Goal: Transaction & Acquisition: Book appointment/travel/reservation

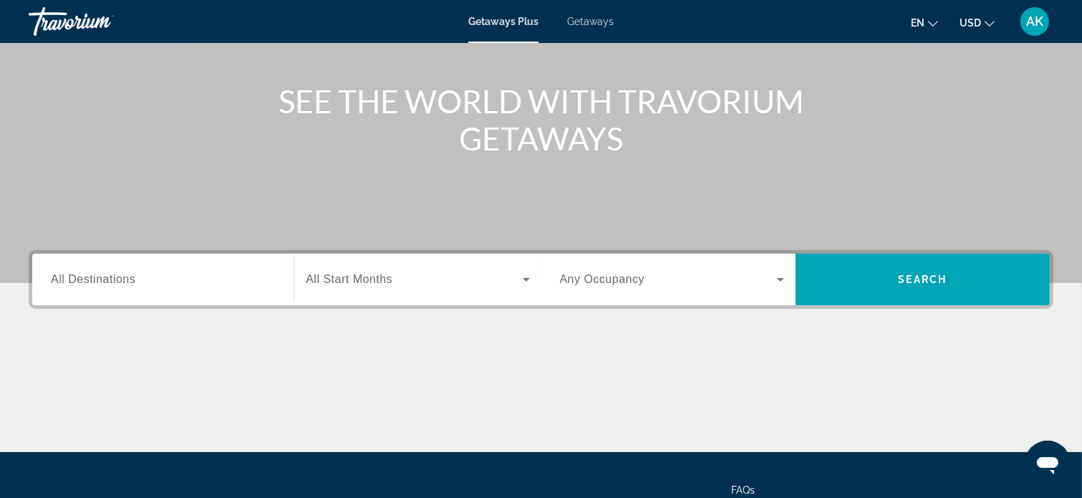
scroll to position [215, 0]
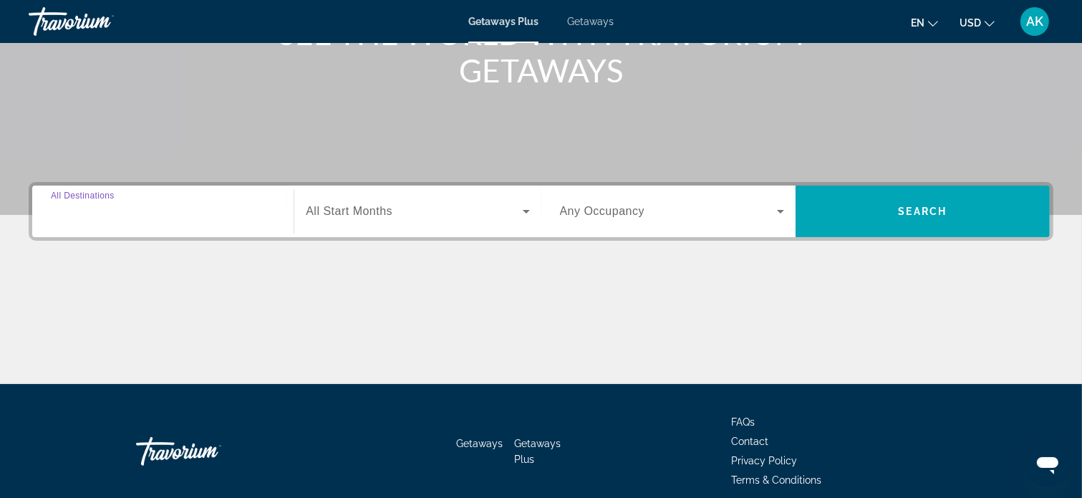
click at [216, 217] on input "Destination All Destinations" at bounding box center [163, 211] width 224 height 17
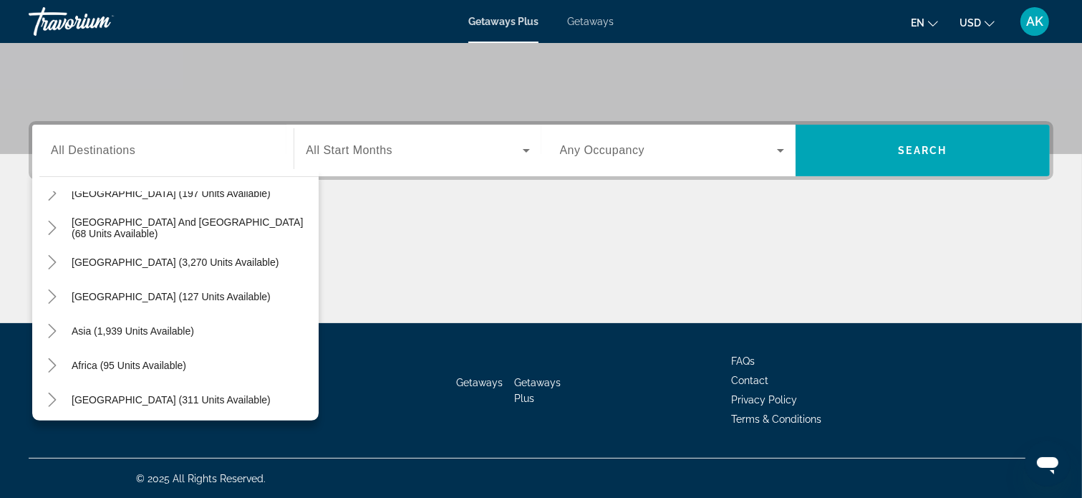
scroll to position [232, 0]
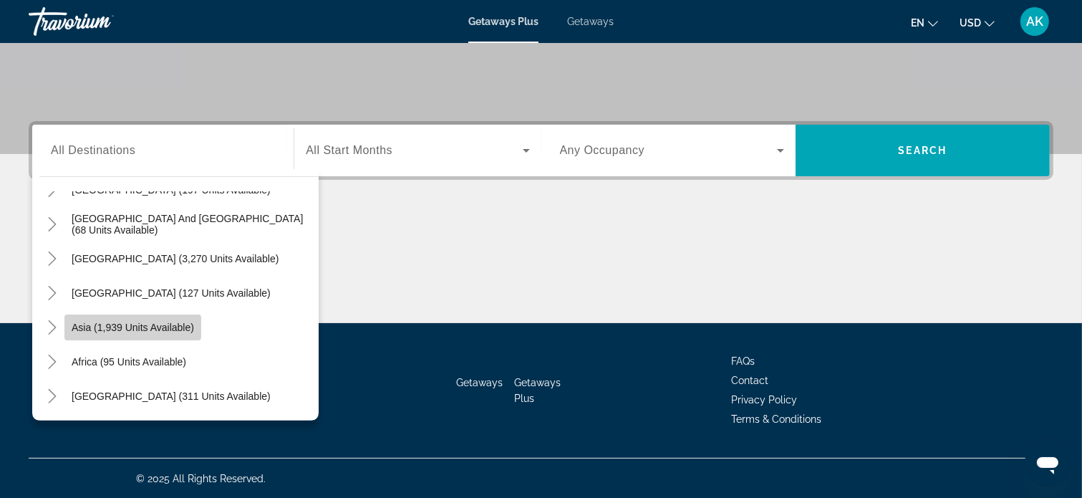
click at [144, 329] on span "Asia (1,939 units available)" at bounding box center [133, 326] width 122 height 11
type input "**********"
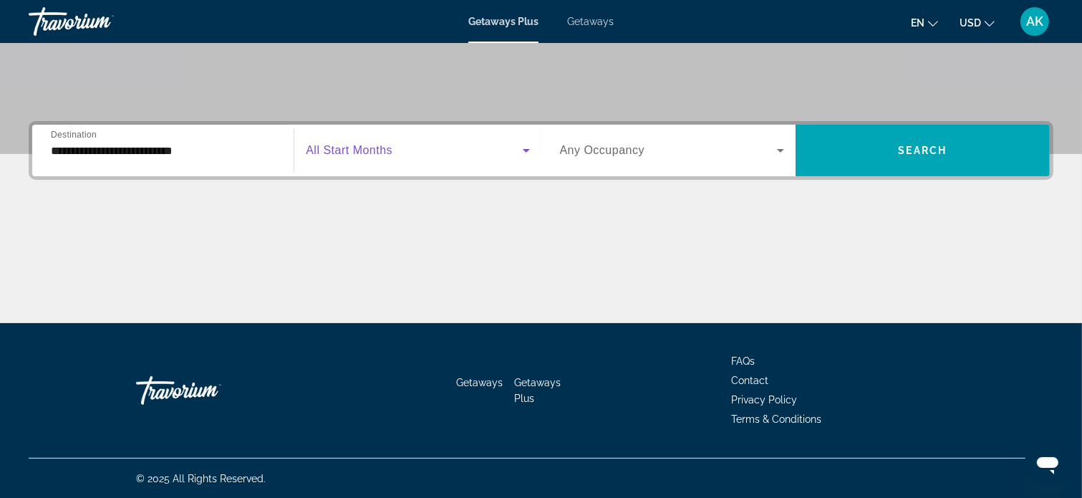
click at [526, 150] on icon "Search widget" at bounding box center [526, 151] width 7 height 4
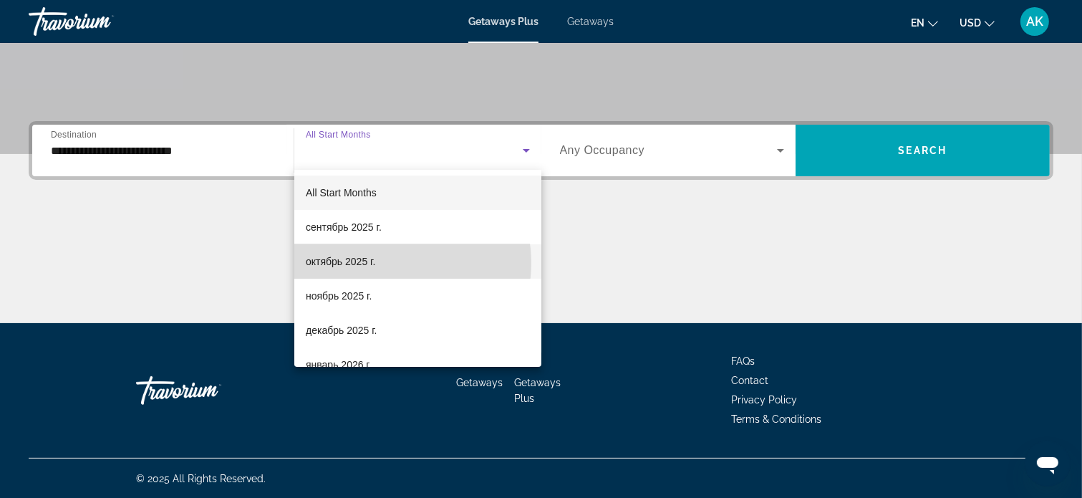
click at [393, 263] on mat-option "октябрь 2025 г." at bounding box center [417, 261] width 247 height 34
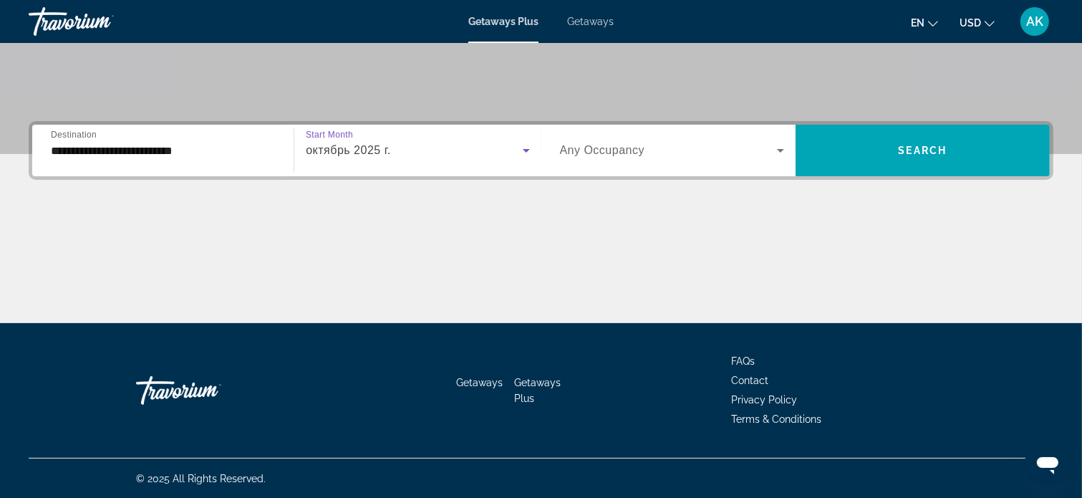
click at [525, 149] on icon "Search widget" at bounding box center [526, 151] width 7 height 4
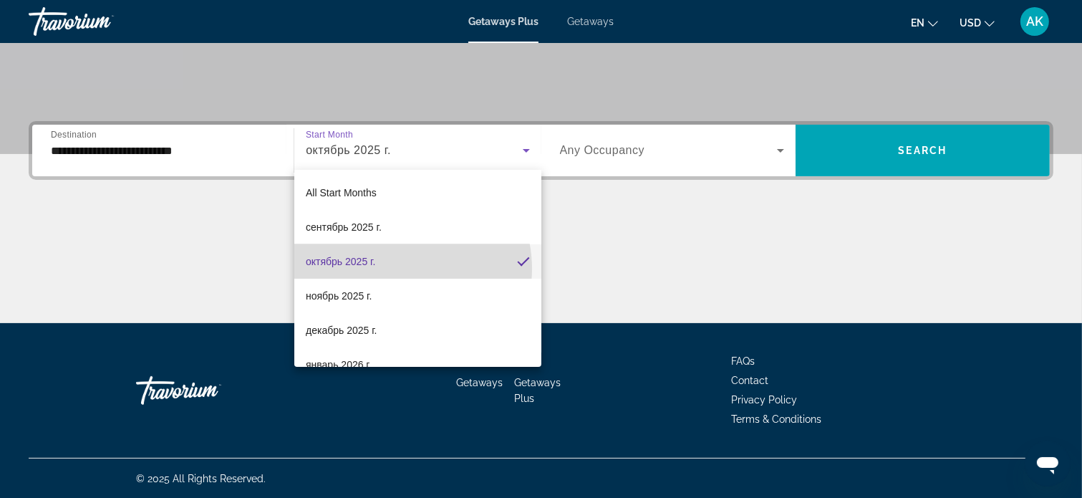
click at [395, 268] on mat-option "октябрь 2025 г." at bounding box center [417, 261] width 247 height 34
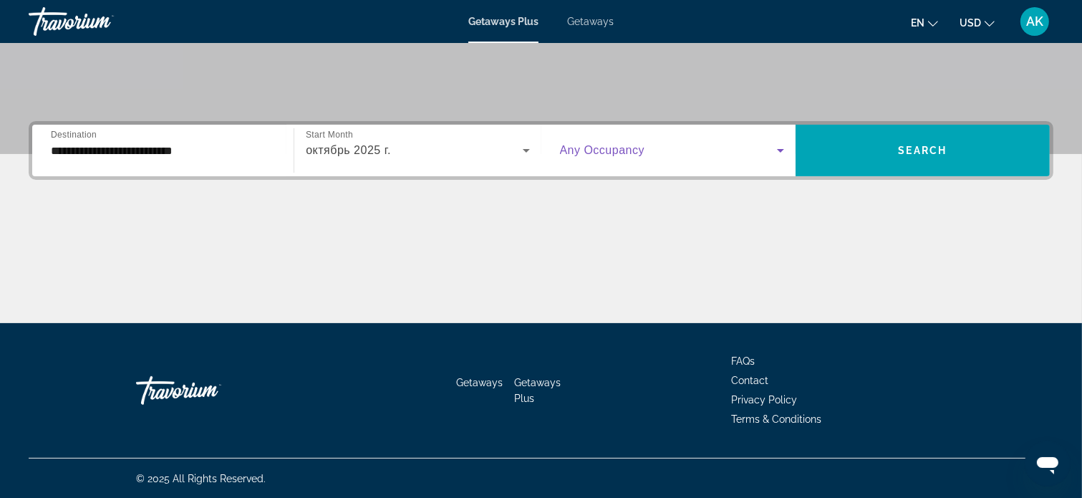
click at [781, 151] on icon "Search widget" at bounding box center [780, 150] width 17 height 17
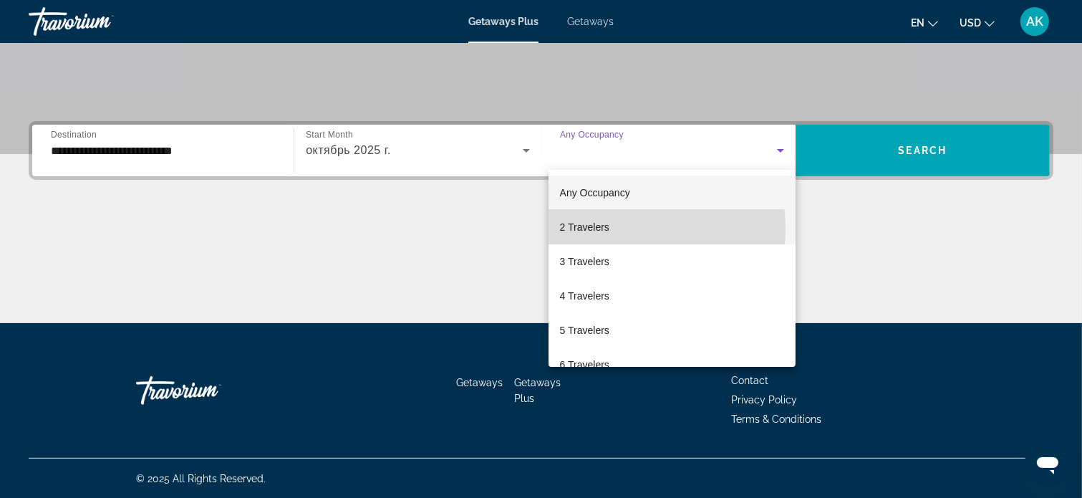
click at [617, 228] on mat-option "2 Travelers" at bounding box center [671, 227] width 247 height 34
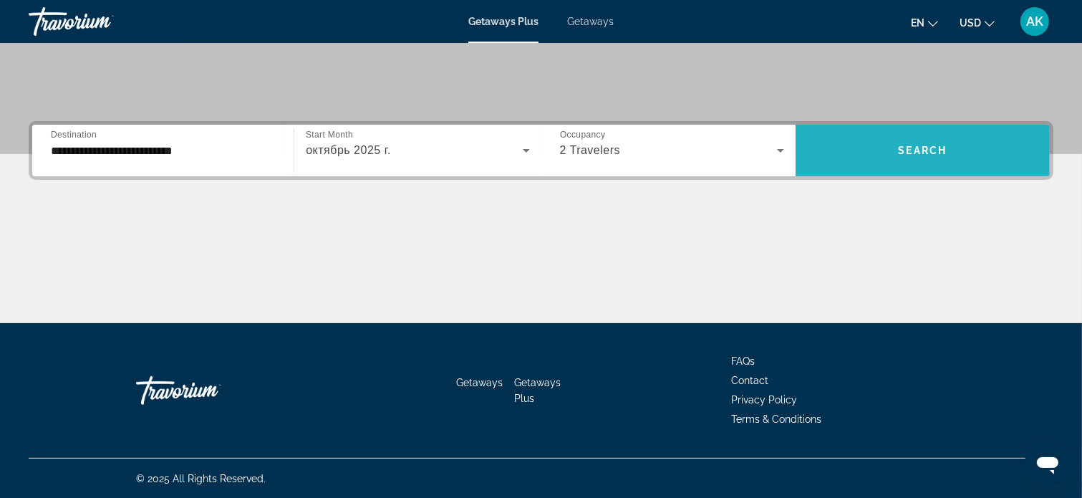
click at [899, 147] on span "Search" at bounding box center [923, 150] width 49 height 11
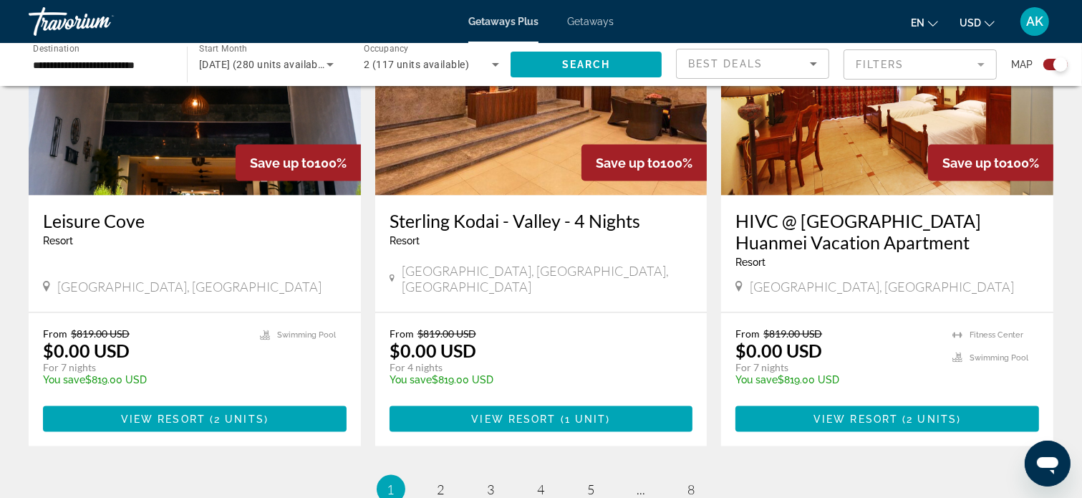
scroll to position [2148, 0]
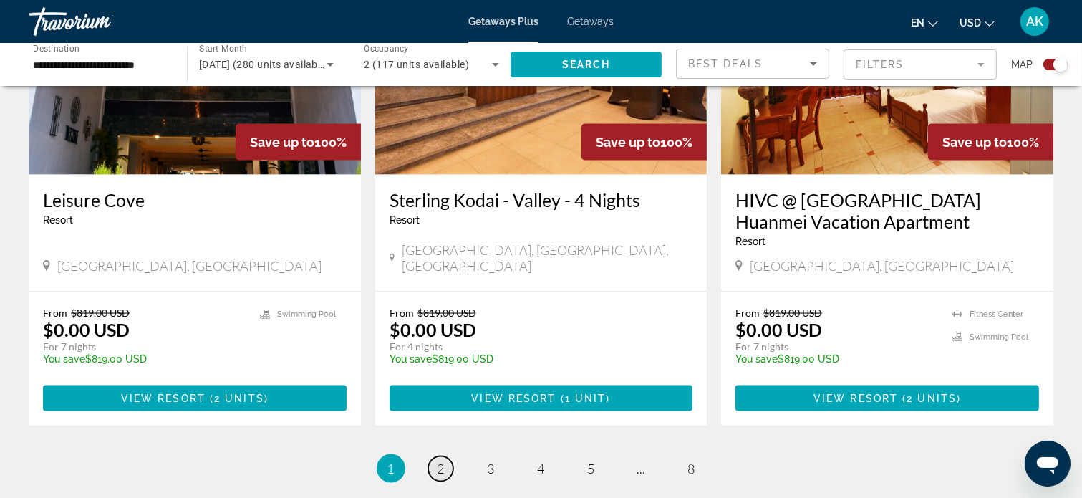
click at [444, 460] on span "2" at bounding box center [440, 468] width 7 height 16
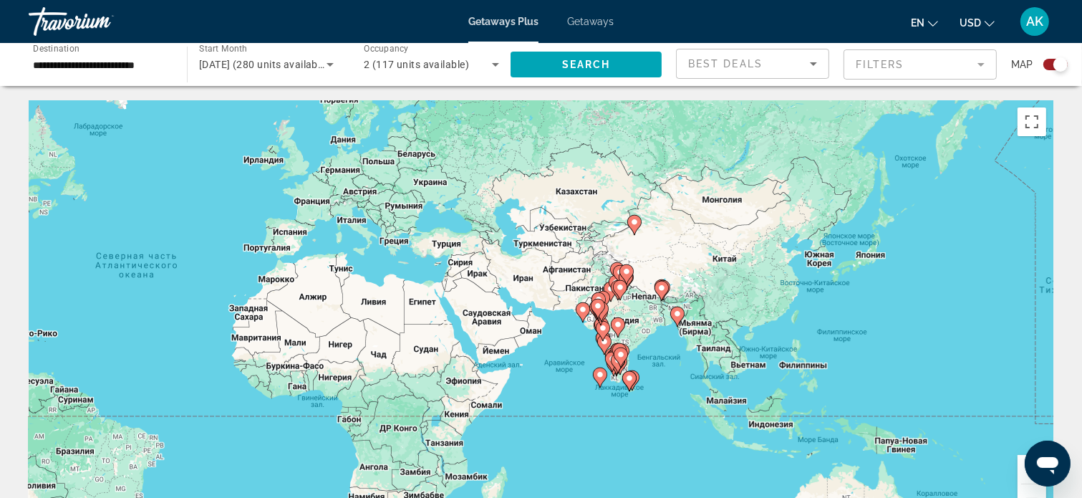
drag, startPoint x: 733, startPoint y: 347, endPoint x: 372, endPoint y: 321, distance: 362.5
click at [372, 321] on div "Чтобы активировать перетаскивание с помощью клавиатуры, нажмите Alt + Ввод. Пос…" at bounding box center [541, 315] width 1025 height 430
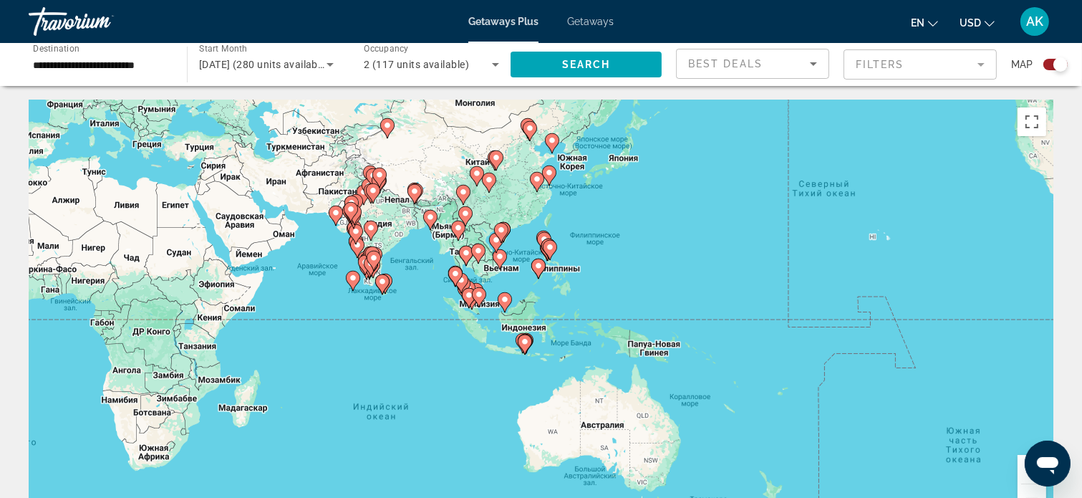
drag, startPoint x: 473, startPoint y: 406, endPoint x: 224, endPoint y: 309, distance: 266.6
click at [224, 309] on div "Чтобы активировать перетаскивание с помощью клавиатуры, нажмите Alt + Ввод. Пос…" at bounding box center [541, 315] width 1025 height 430
click at [493, 267] on gmp-advanced-marker "Main content" at bounding box center [500, 258] width 14 height 21
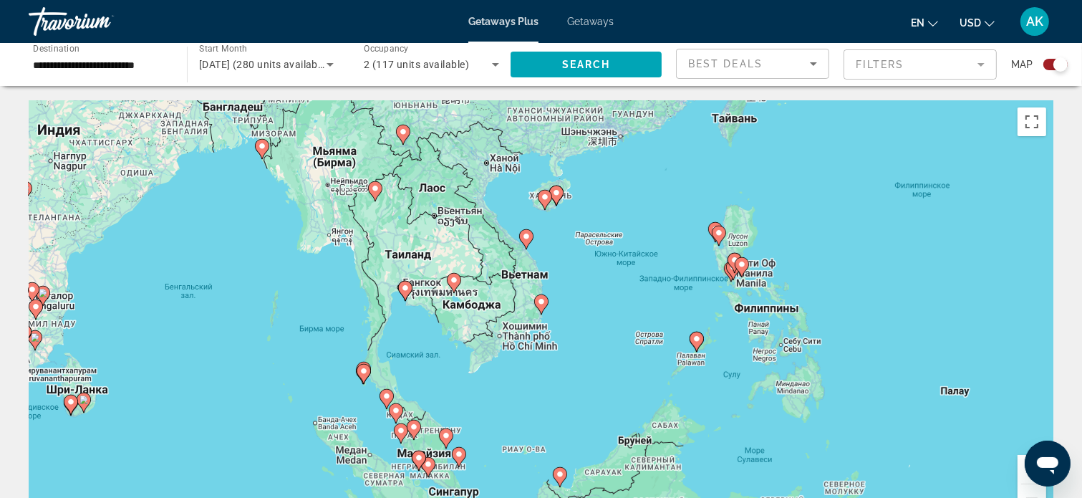
click at [524, 238] on image "Main content" at bounding box center [526, 236] width 9 height 9
type input "**********"
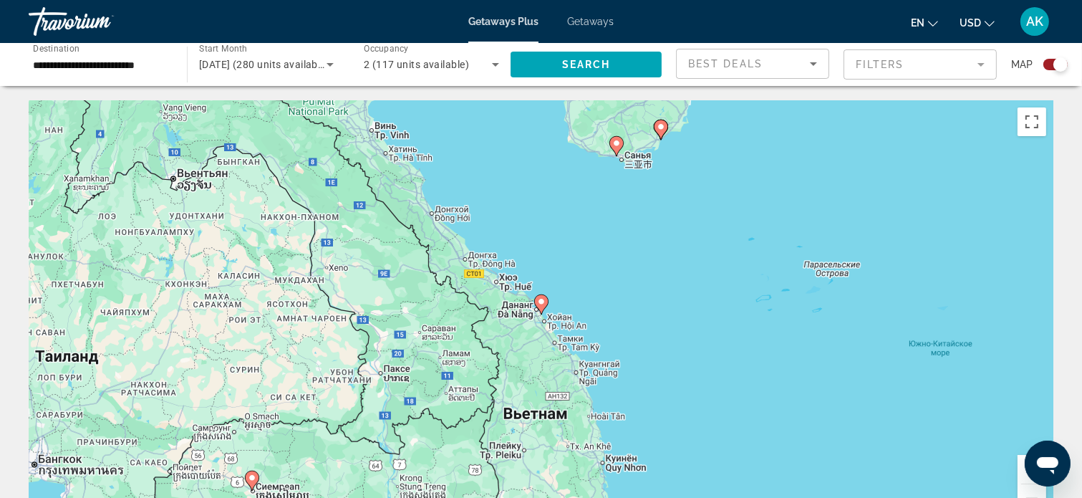
click at [541, 299] on image "Main content" at bounding box center [541, 301] width 9 height 9
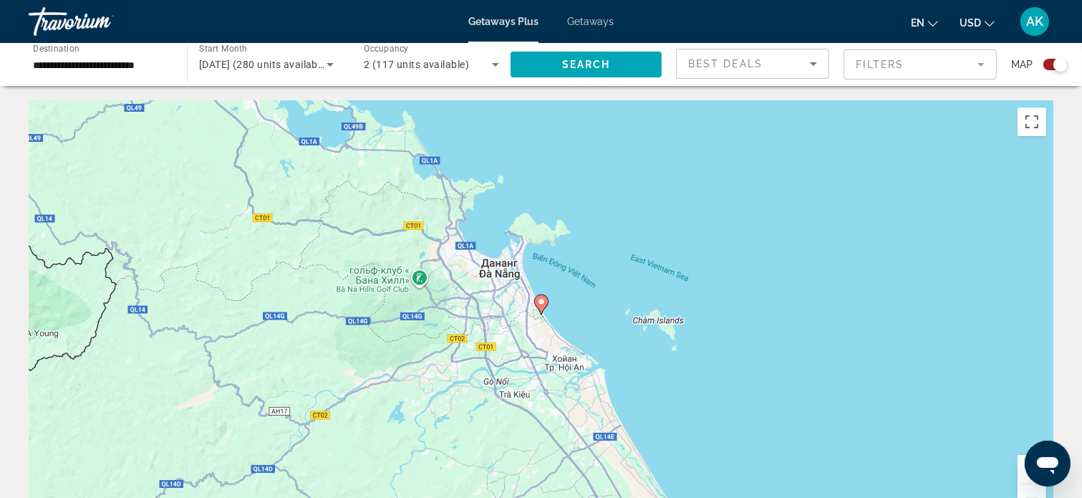
click at [541, 296] on icon "Main content" at bounding box center [540, 304] width 13 height 19
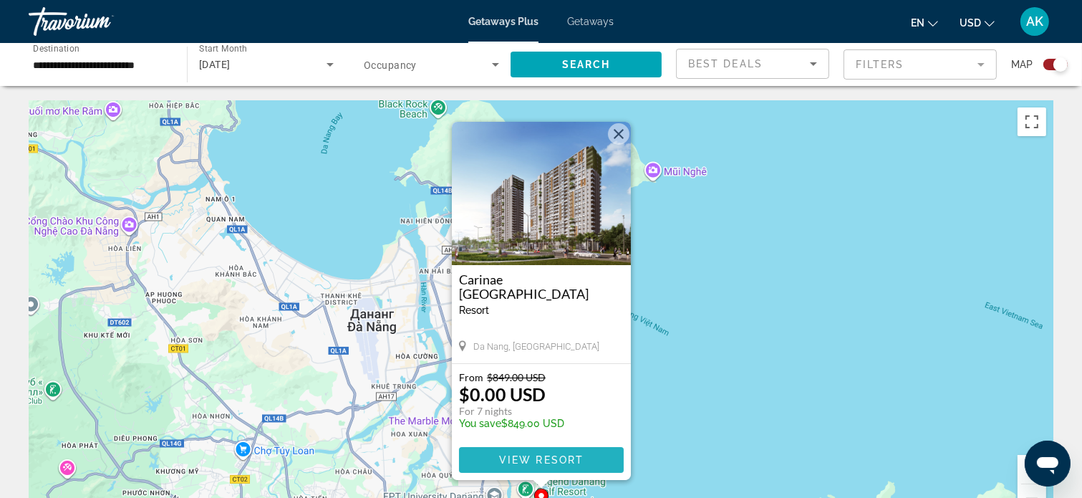
click at [553, 458] on span "View Resort" at bounding box center [540, 459] width 84 height 11
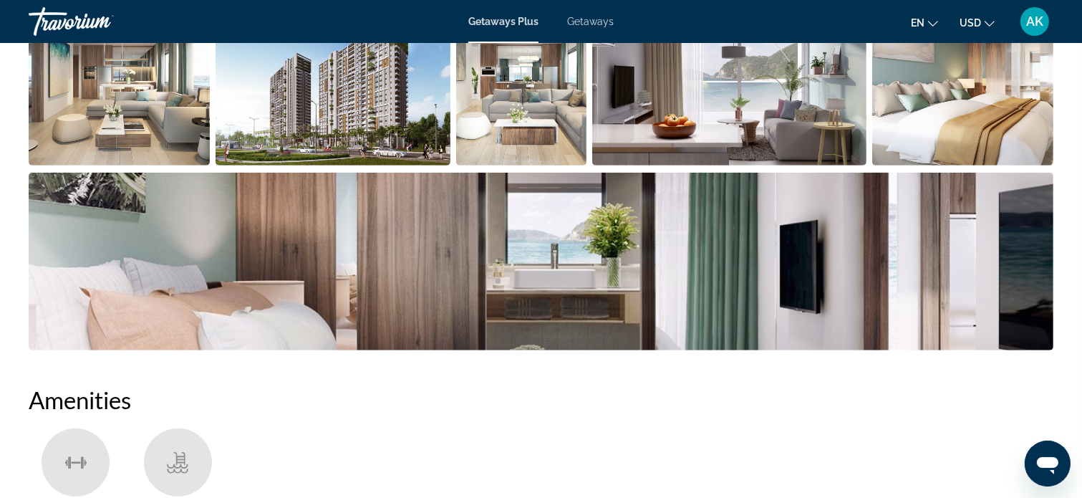
scroll to position [644, 0]
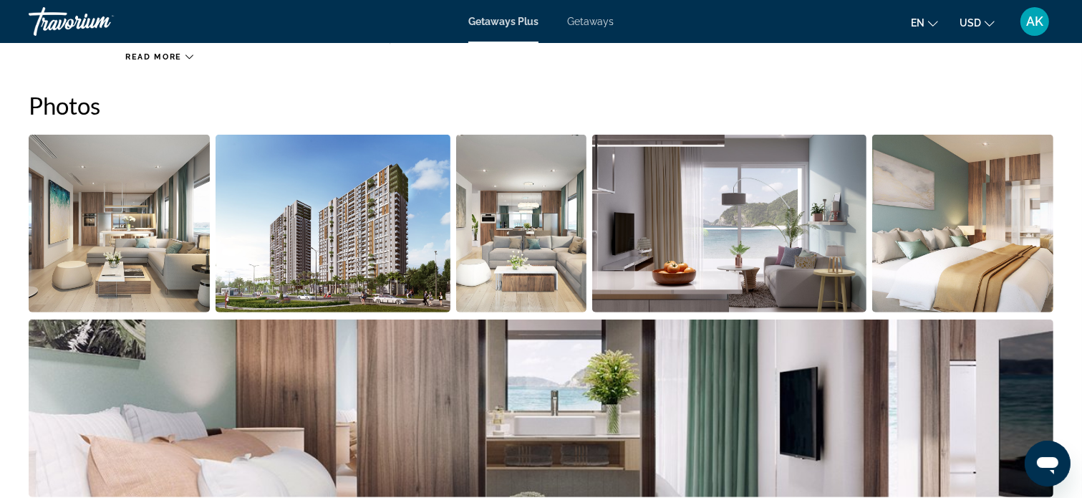
click at [183, 236] on img "Open full-screen image slider" at bounding box center [119, 224] width 181 height 178
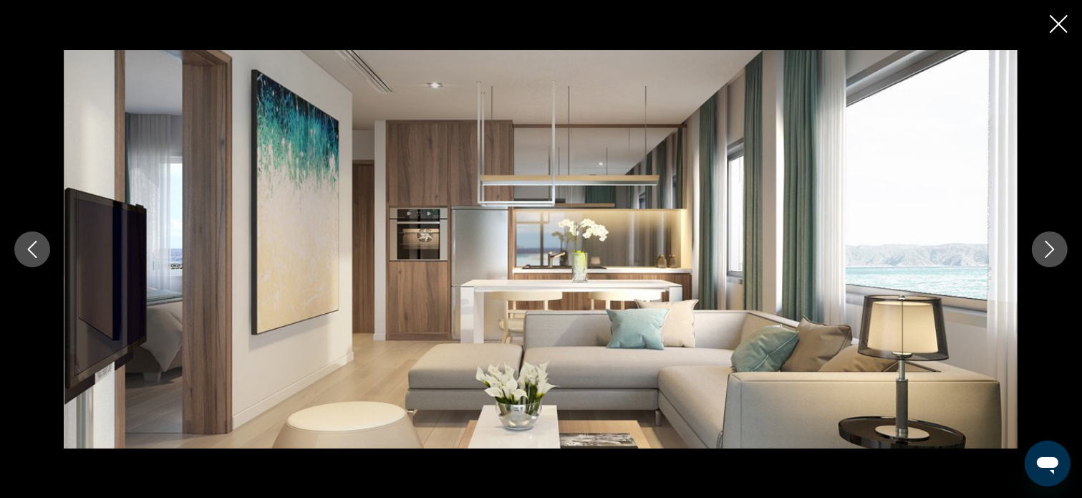
click at [1053, 249] on icon "Next image" at bounding box center [1049, 249] width 9 height 17
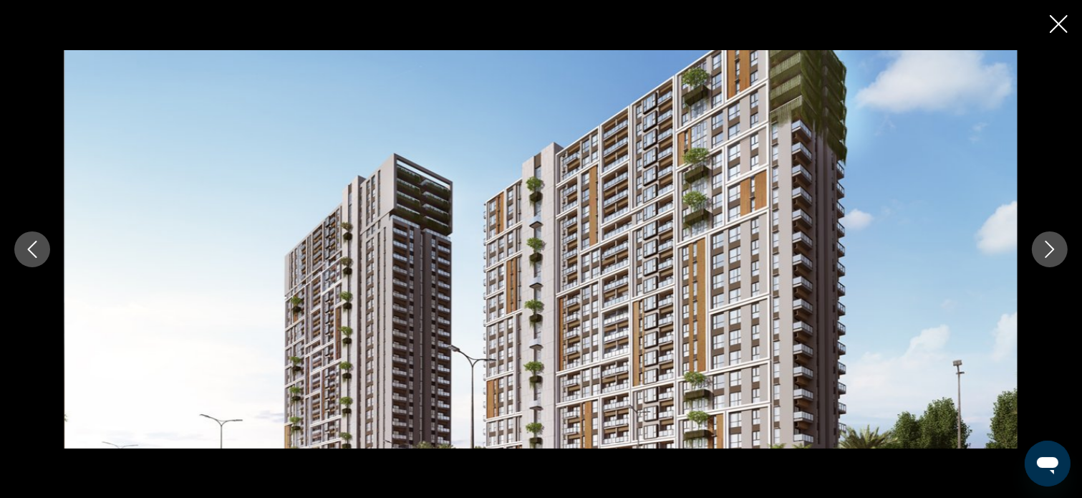
click at [1053, 249] on icon "Next image" at bounding box center [1049, 249] width 9 height 17
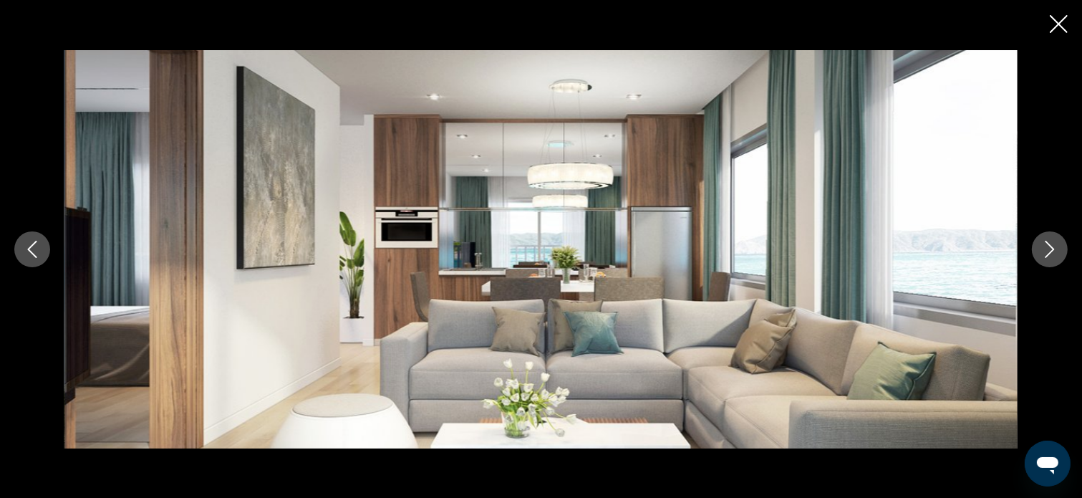
click at [1053, 249] on icon "Next image" at bounding box center [1049, 249] width 9 height 17
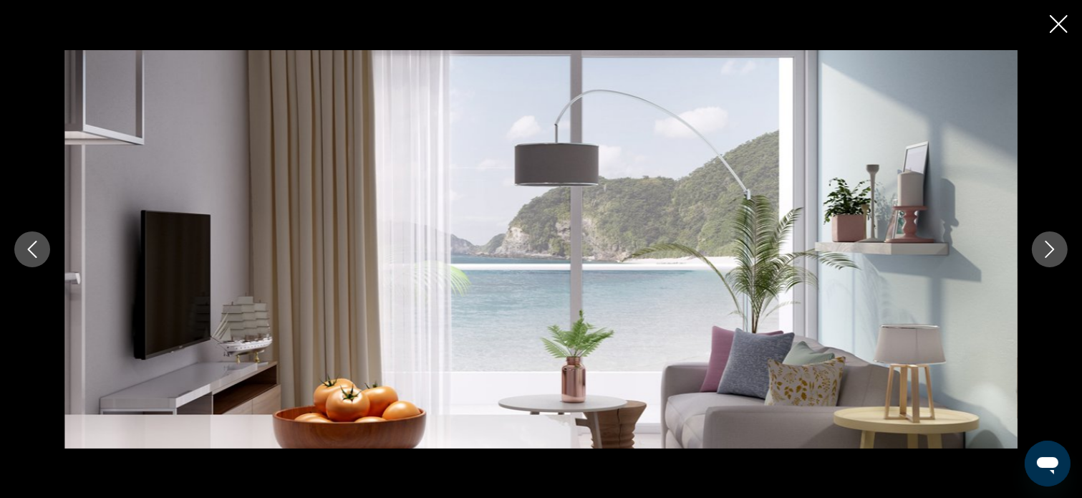
click at [1053, 249] on icon "Next image" at bounding box center [1049, 249] width 9 height 17
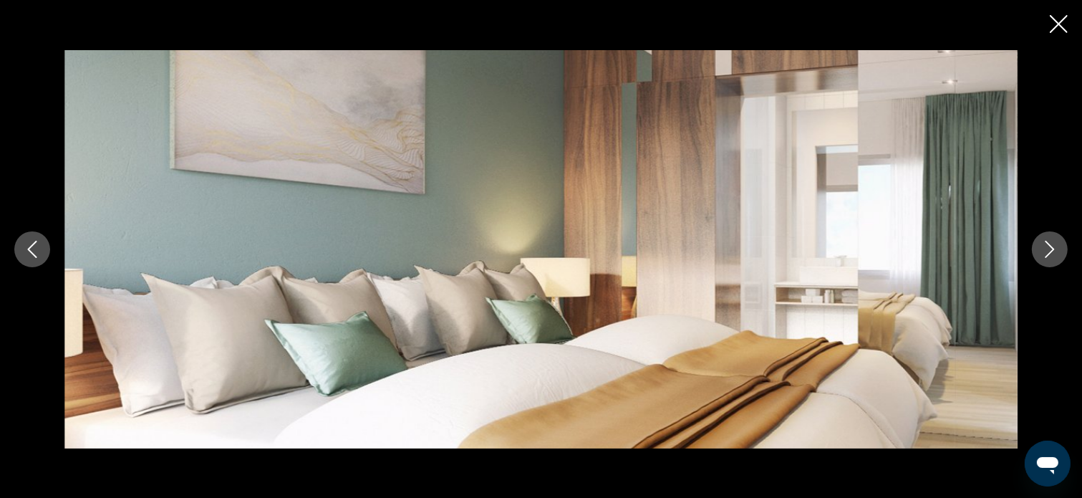
click at [1053, 249] on icon "Next image" at bounding box center [1049, 249] width 9 height 17
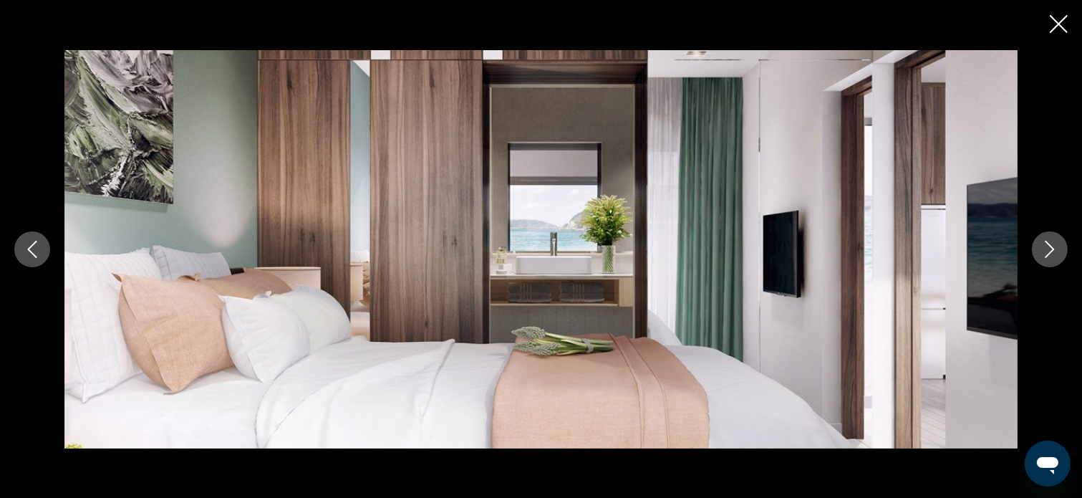
click at [1053, 249] on icon "Next image" at bounding box center [1049, 249] width 9 height 17
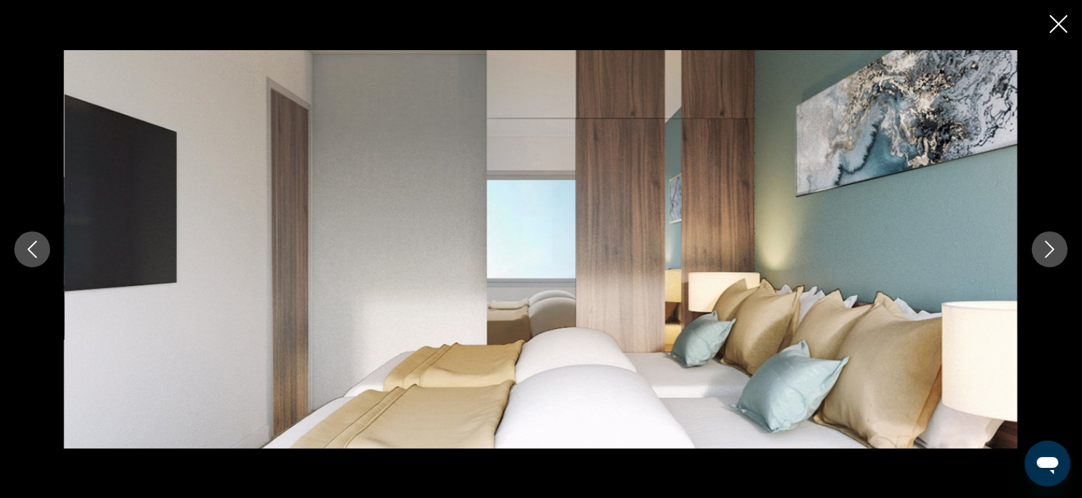
click at [1053, 249] on icon "Next image" at bounding box center [1049, 249] width 9 height 17
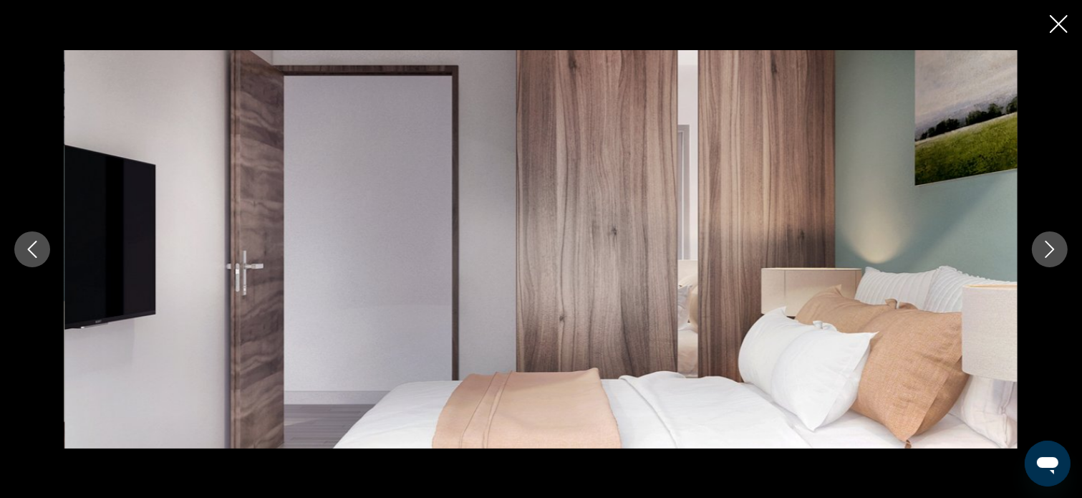
click at [1053, 249] on icon "Next image" at bounding box center [1049, 249] width 9 height 17
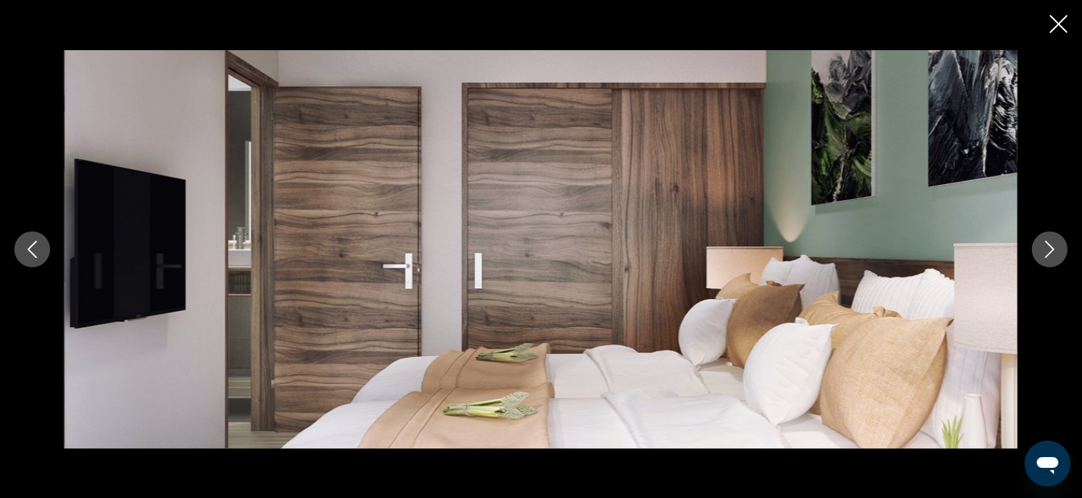
click at [1053, 249] on icon "Next image" at bounding box center [1049, 249] width 9 height 17
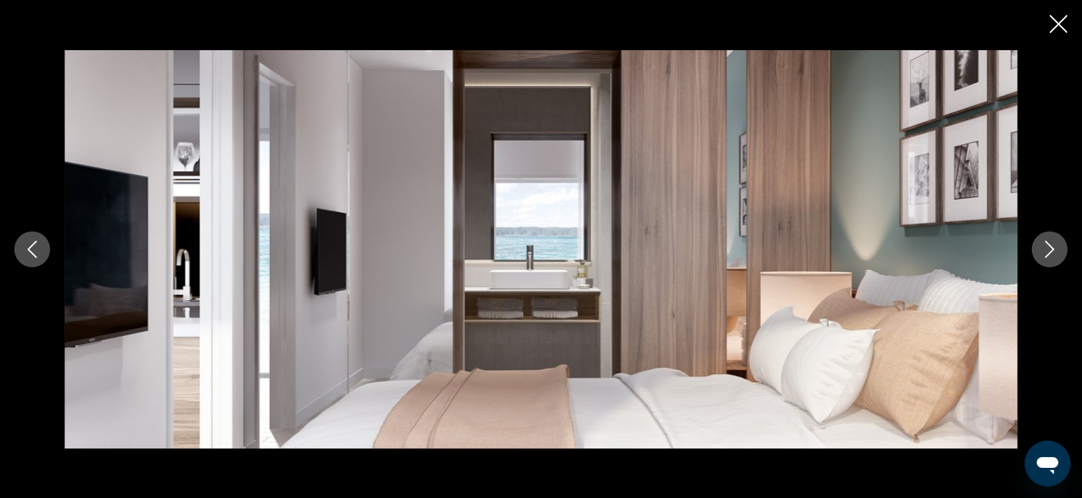
click at [1053, 249] on icon "Next image" at bounding box center [1049, 249] width 9 height 17
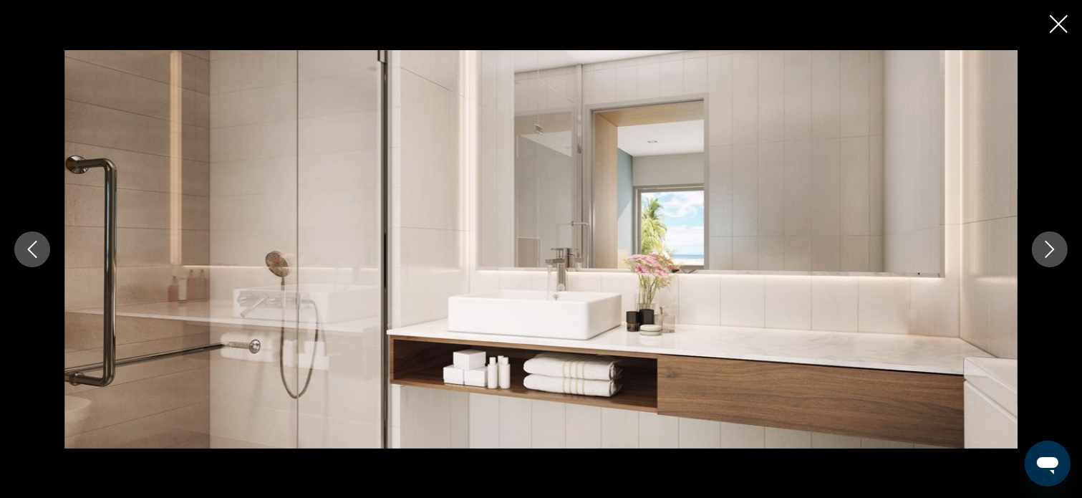
click at [1053, 249] on icon "Next image" at bounding box center [1049, 249] width 9 height 17
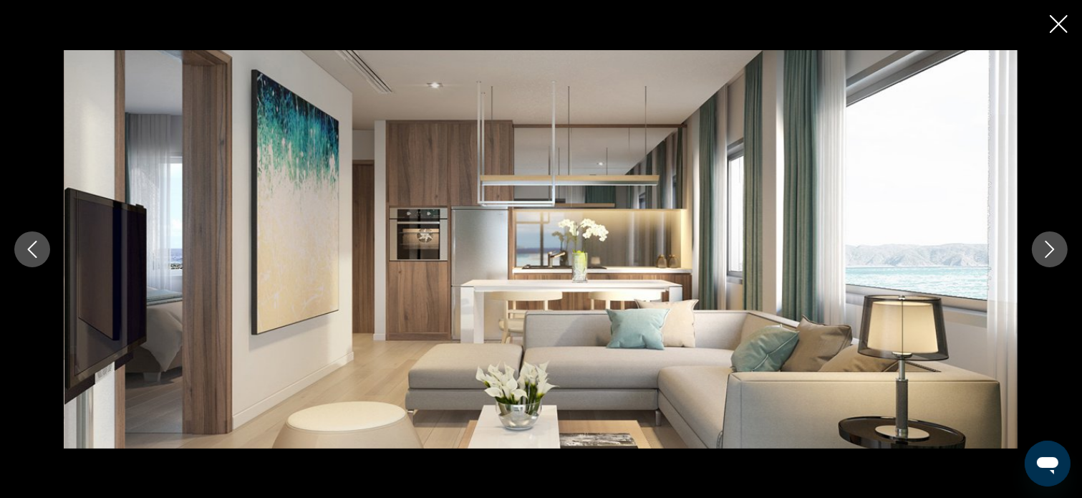
click at [1053, 249] on icon "Next image" at bounding box center [1049, 249] width 9 height 17
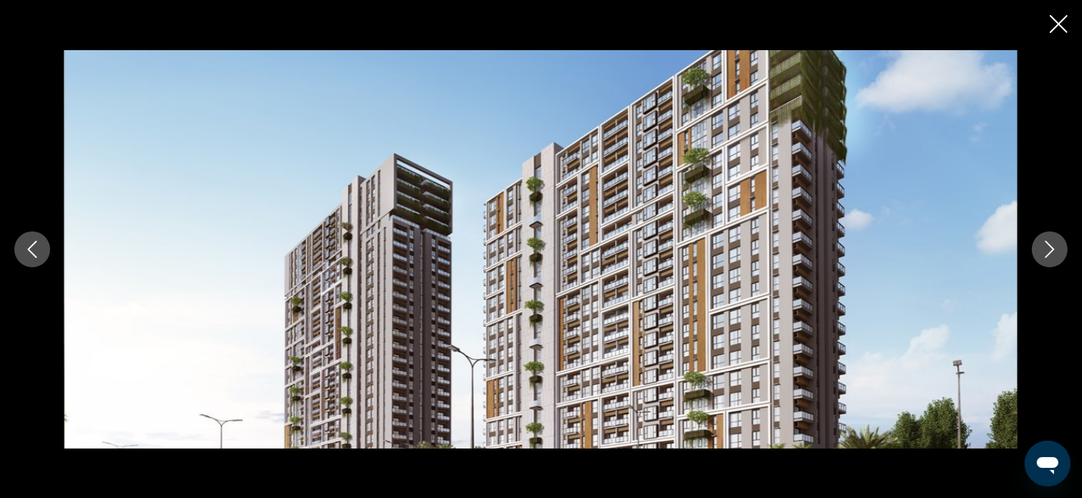
click at [1053, 249] on icon "Next image" at bounding box center [1049, 249] width 9 height 17
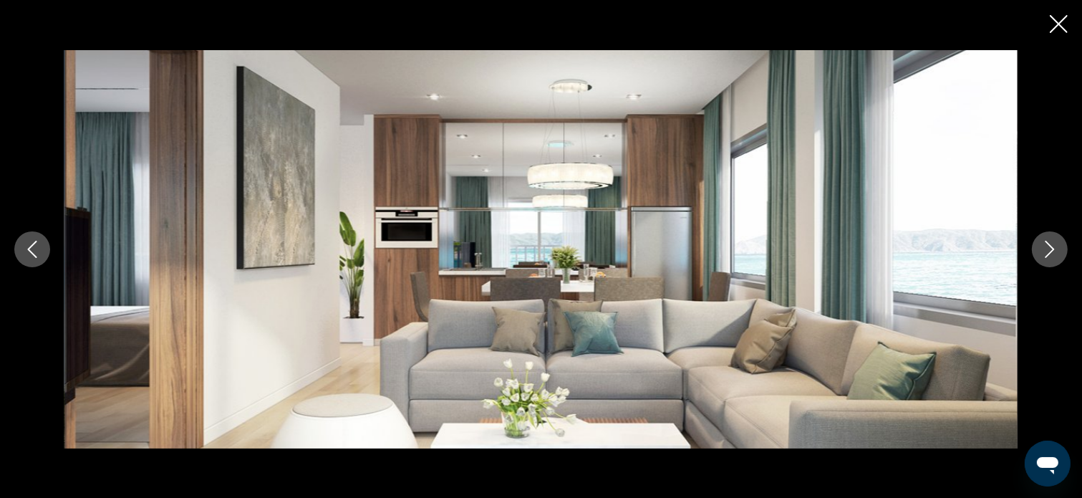
click at [1053, 249] on icon "Next image" at bounding box center [1049, 249] width 9 height 17
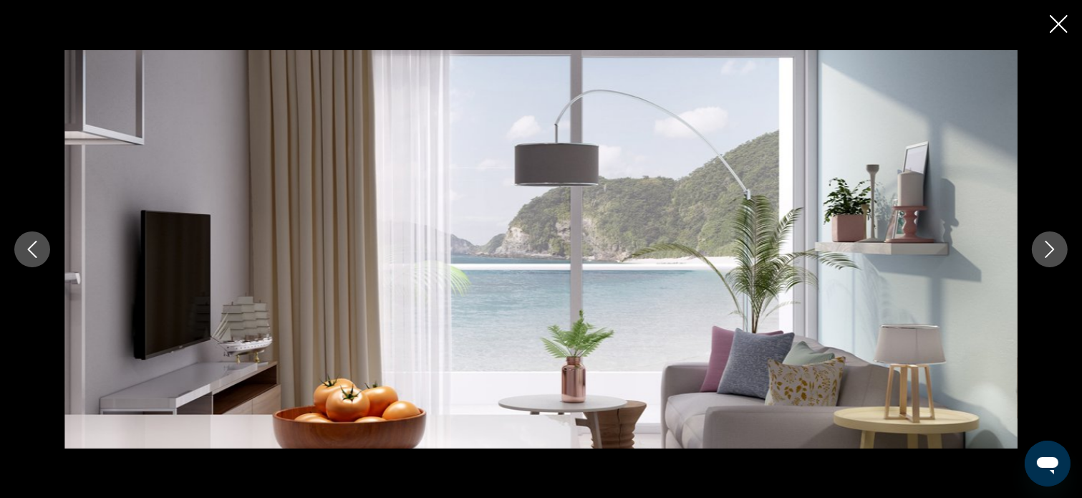
click at [1053, 249] on icon "Next image" at bounding box center [1049, 249] width 9 height 17
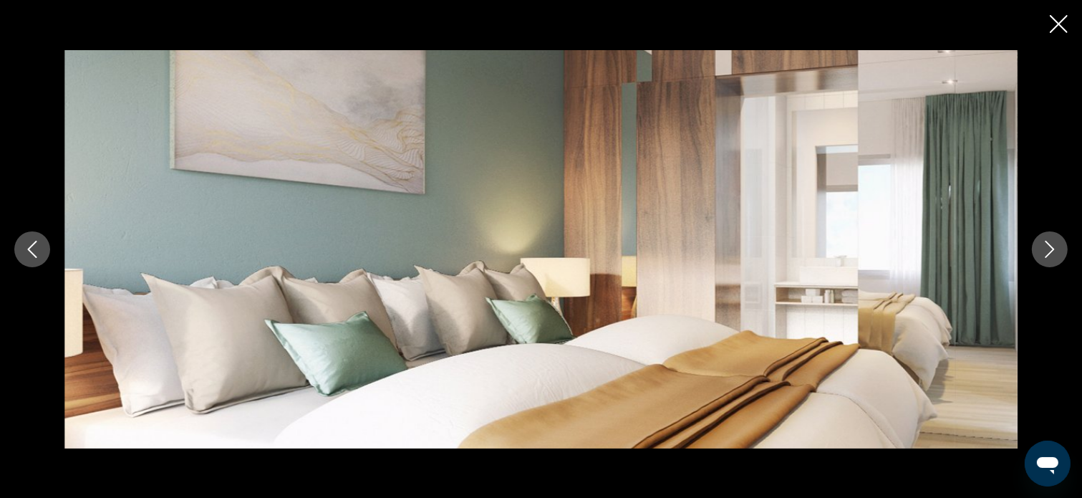
click at [1053, 249] on icon "Next image" at bounding box center [1049, 249] width 9 height 17
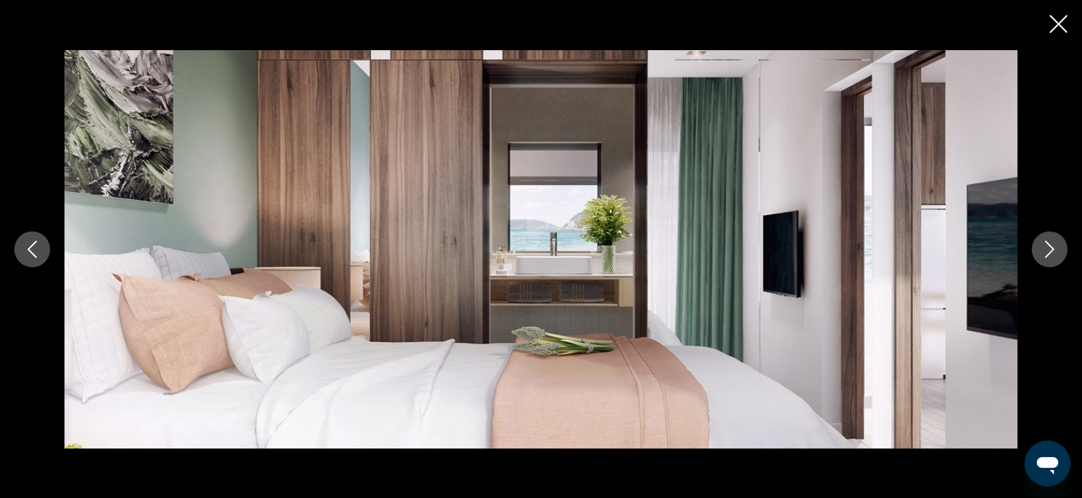
click at [1053, 249] on icon "Next image" at bounding box center [1049, 249] width 9 height 17
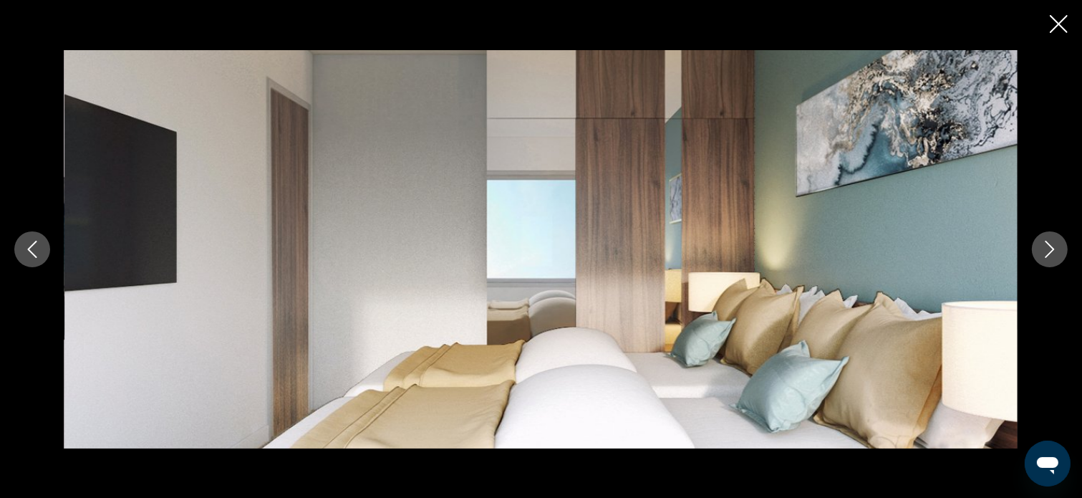
click at [1051, 24] on icon "Close slideshow" at bounding box center [1059, 24] width 18 height 18
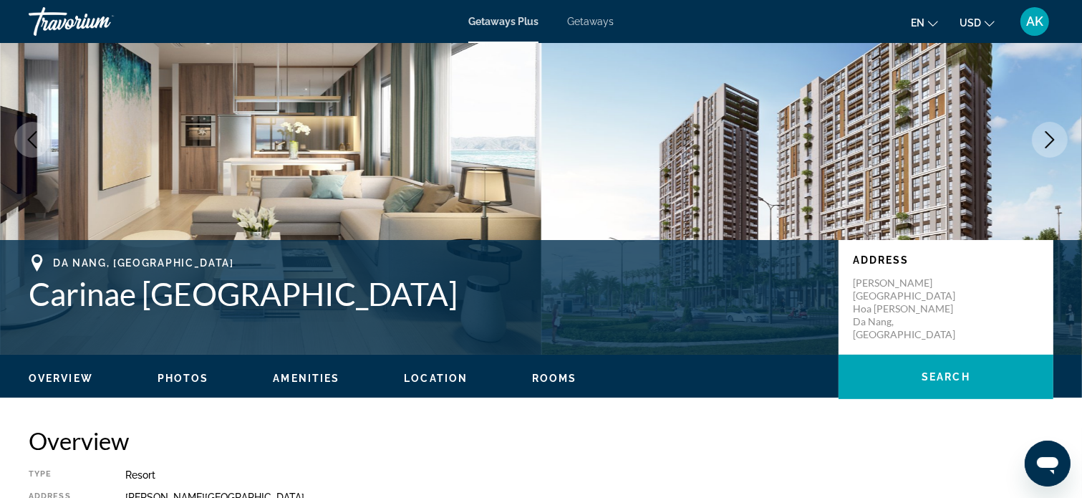
scroll to position [143, 0]
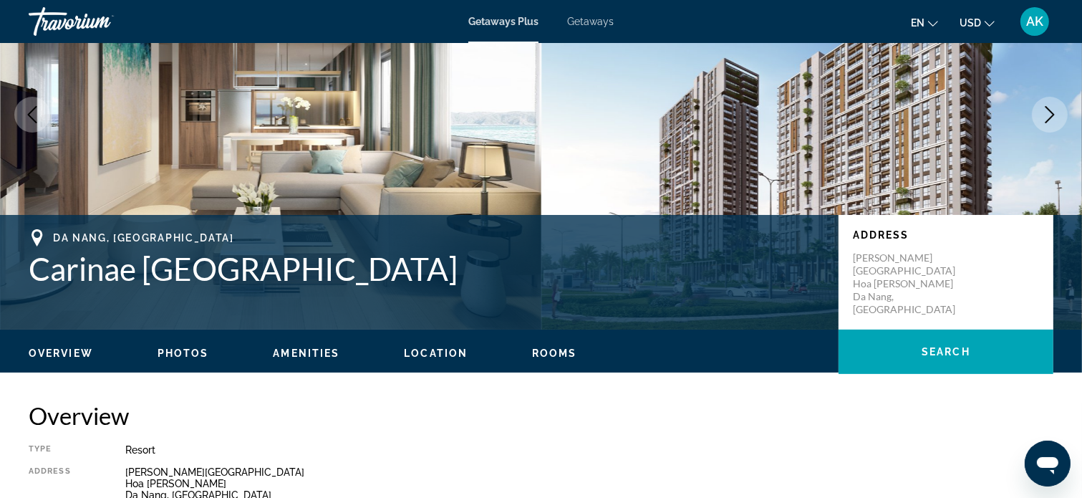
click at [180, 350] on span "Photos" at bounding box center [184, 352] width 52 height 11
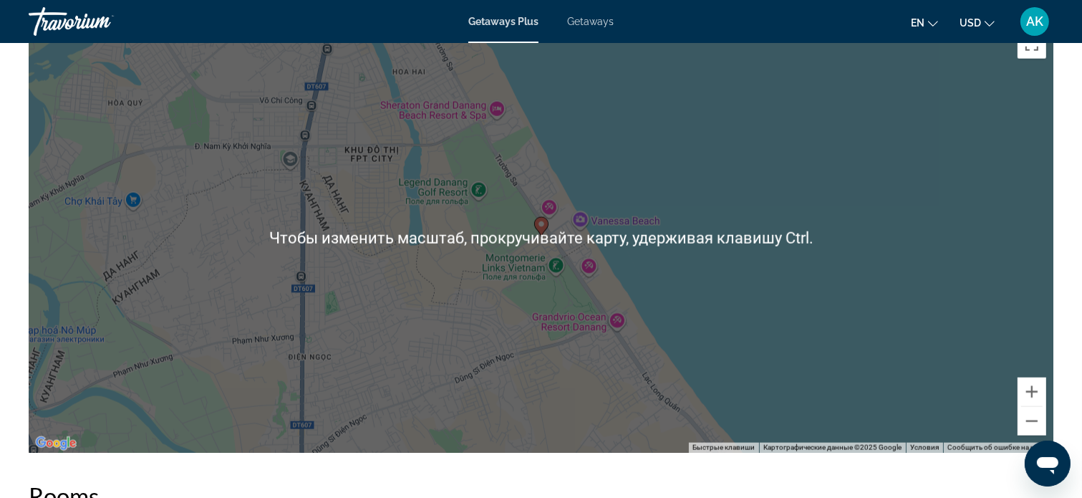
scroll to position [1652, 0]
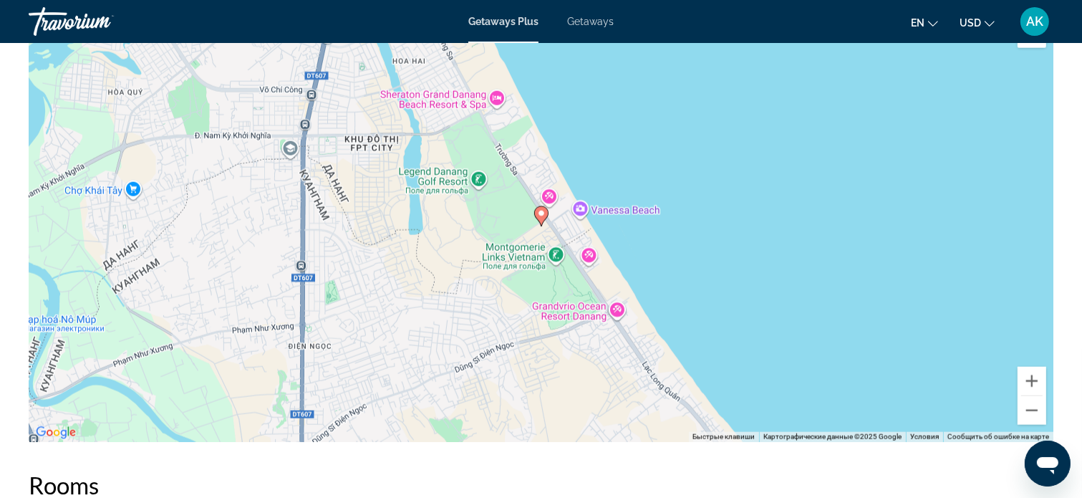
click at [522, 197] on div "Чтобы активировать перетаскивание с помощью клавиатуры, нажмите Alt + Ввод. Пос…" at bounding box center [541, 227] width 1025 height 430
click at [523, 198] on div "Чтобы активировать перетаскивание с помощью клавиатуры, нажмите Alt + Ввод. Пос…" at bounding box center [541, 227] width 1025 height 430
click at [387, 231] on div "Чтобы активировать перетаскивание с помощью клавиатуры, нажмите Alt + Ввод. Пос…" at bounding box center [541, 227] width 1025 height 430
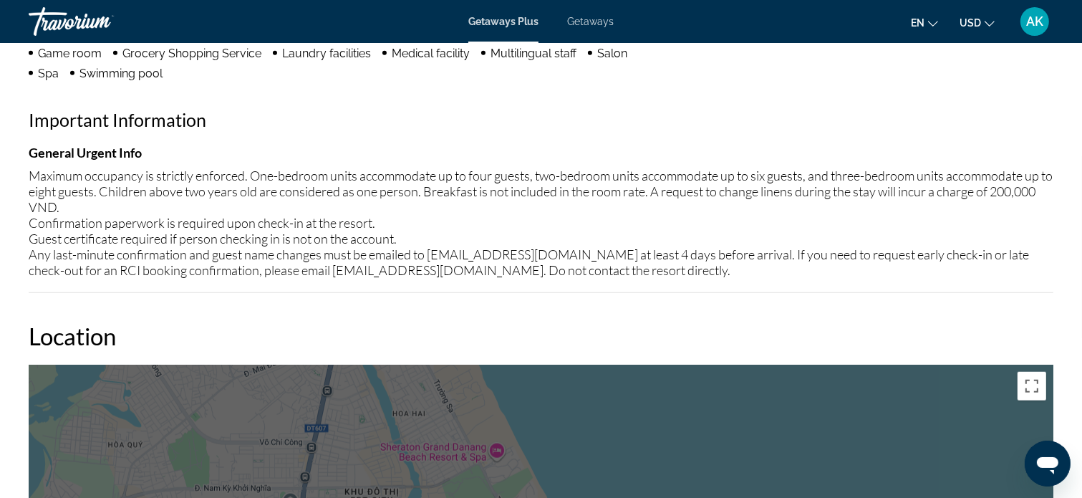
scroll to position [1294, 0]
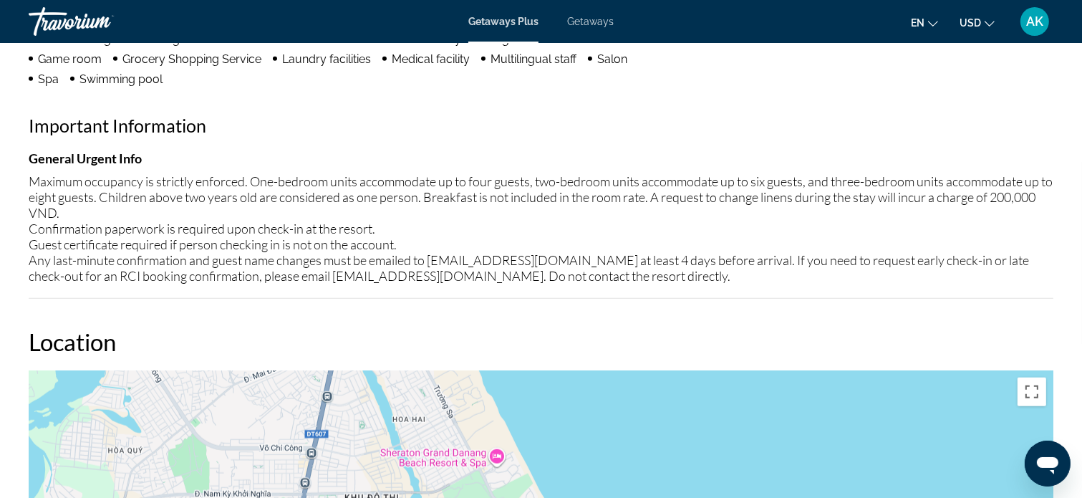
drag, startPoint x: 29, startPoint y: 180, endPoint x: 765, endPoint y: 273, distance: 742.7
click at [765, 273] on div "Maximum occupancy is strictly enforced. One-bedroom units accommodate up to fou…" at bounding box center [541, 228] width 1025 height 110
click at [1011, 118] on h2 "Important Information" at bounding box center [541, 125] width 1025 height 21
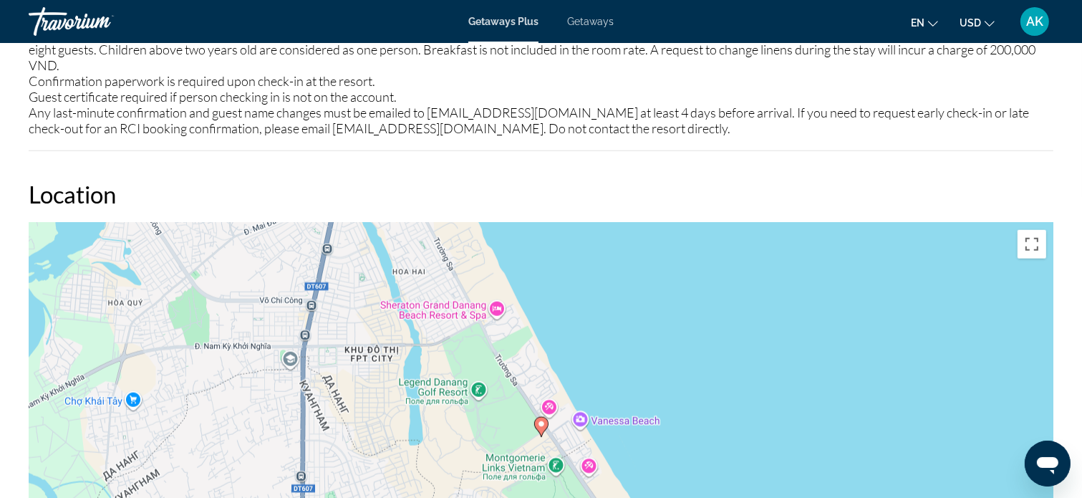
scroll to position [1504, 0]
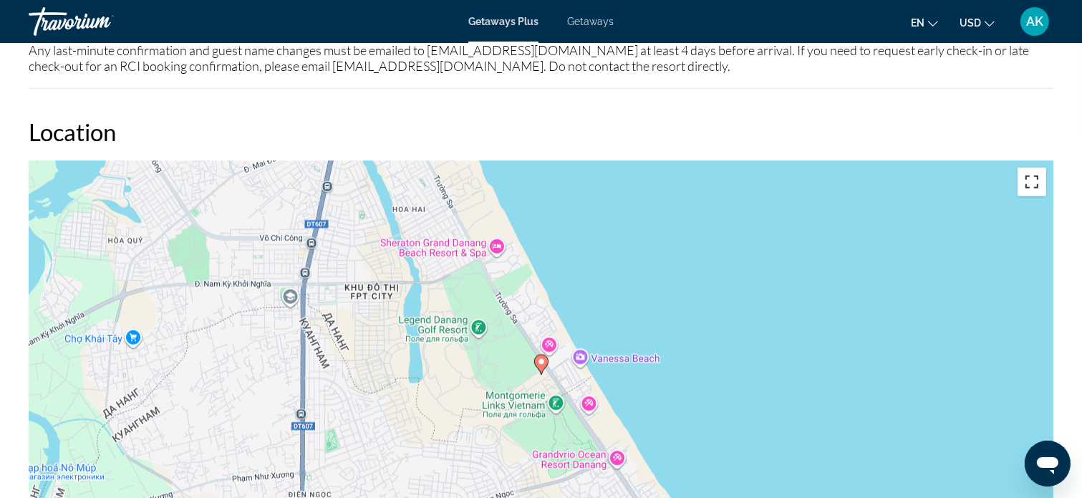
click at [1037, 183] on button "Включить полноэкранный режим" at bounding box center [1031, 182] width 29 height 29
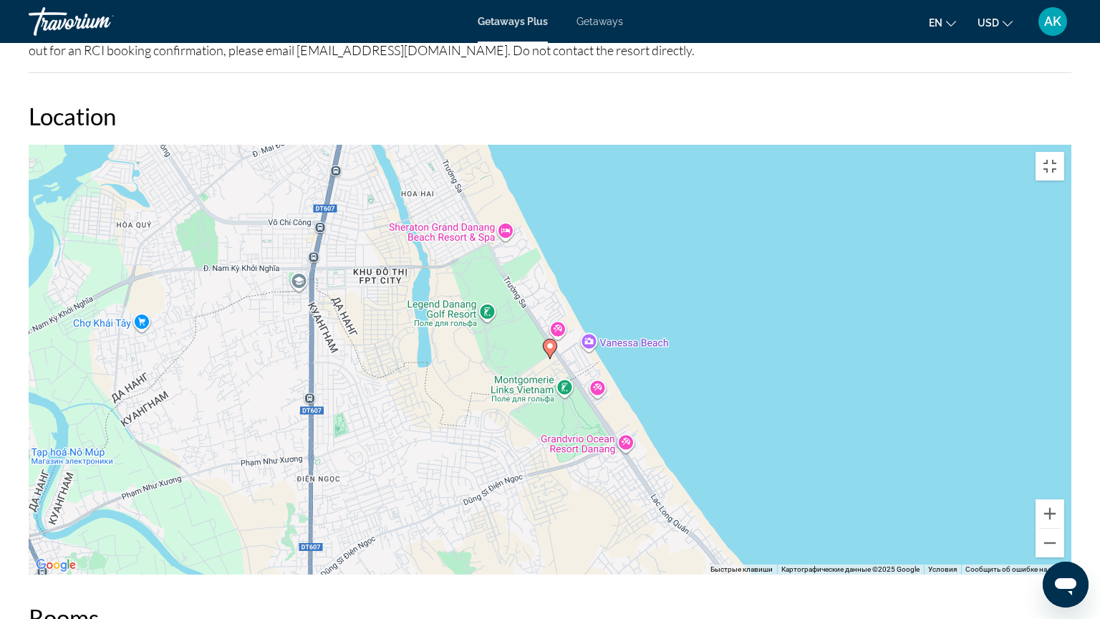
click at [721, 145] on div "Чтобы активировать перетаскивание с помощью клавиатуры, нажмите Alt + Ввод. Пос…" at bounding box center [550, 360] width 1042 height 430
click at [1064, 497] on button "Уменьшить" at bounding box center [1049, 542] width 29 height 29
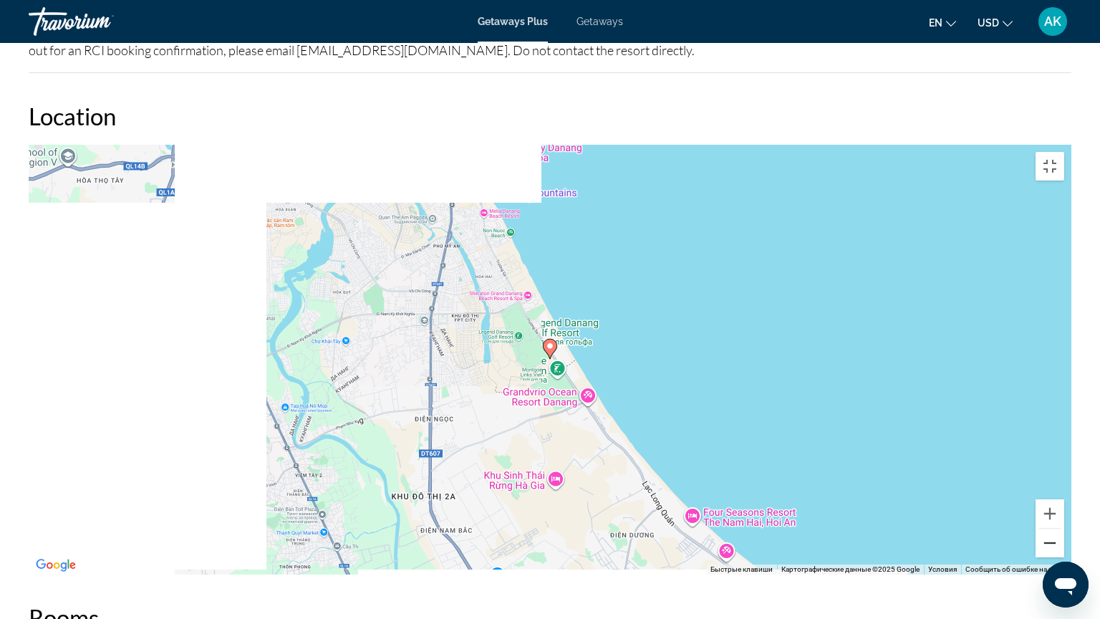
click at [1064, 497] on button "Уменьшить" at bounding box center [1049, 542] width 29 height 29
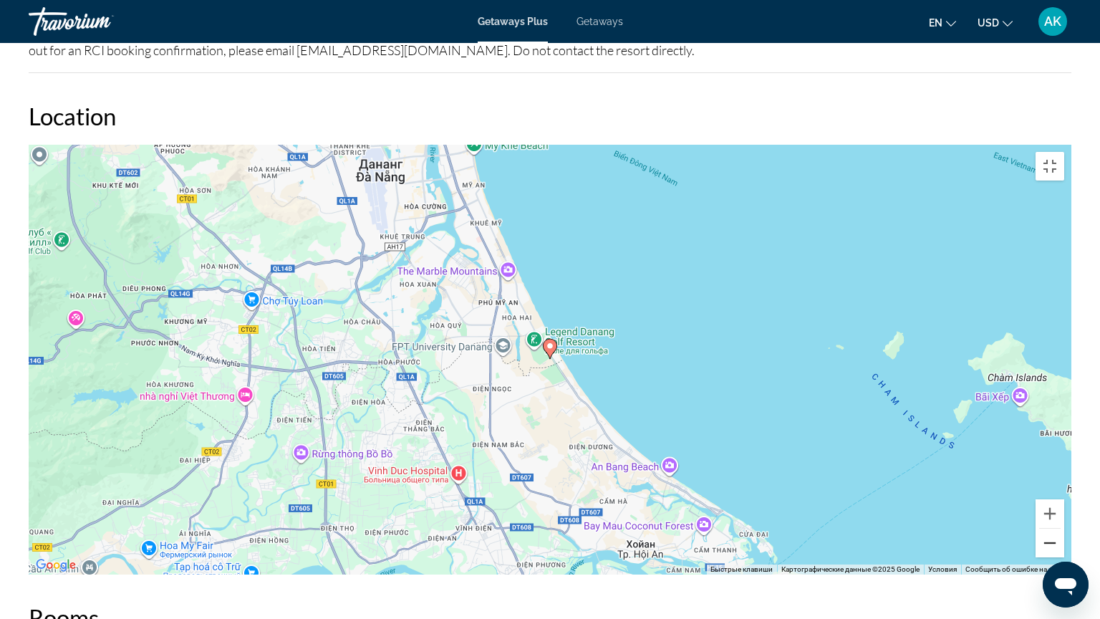
click at [1064, 497] on button "Уменьшить" at bounding box center [1049, 542] width 29 height 29
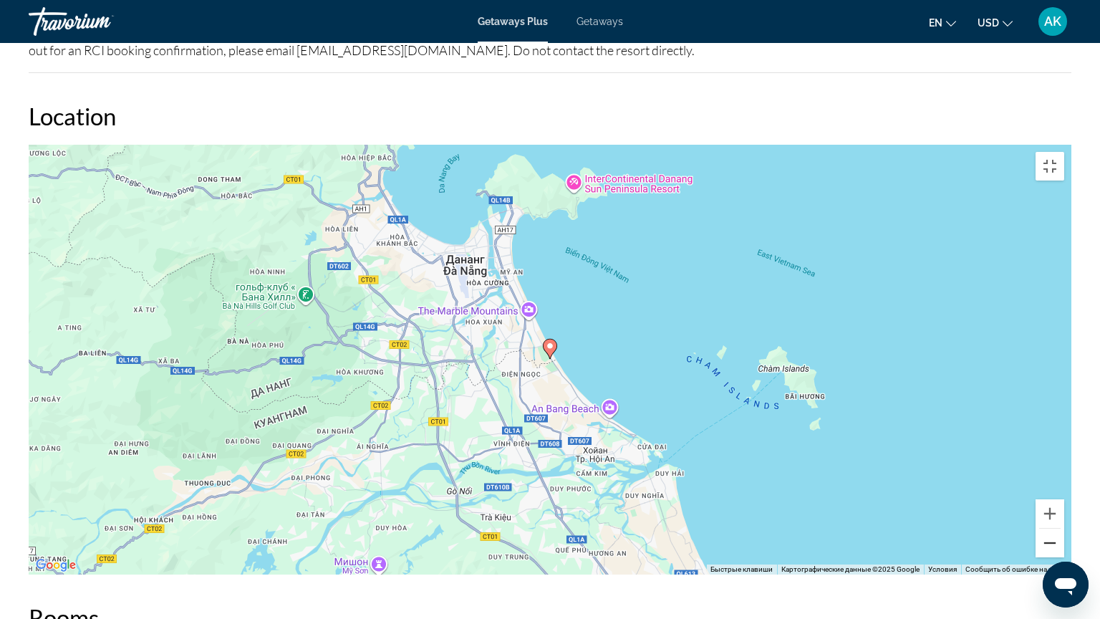
click at [1064, 497] on button "Уменьшить" at bounding box center [1049, 542] width 29 height 29
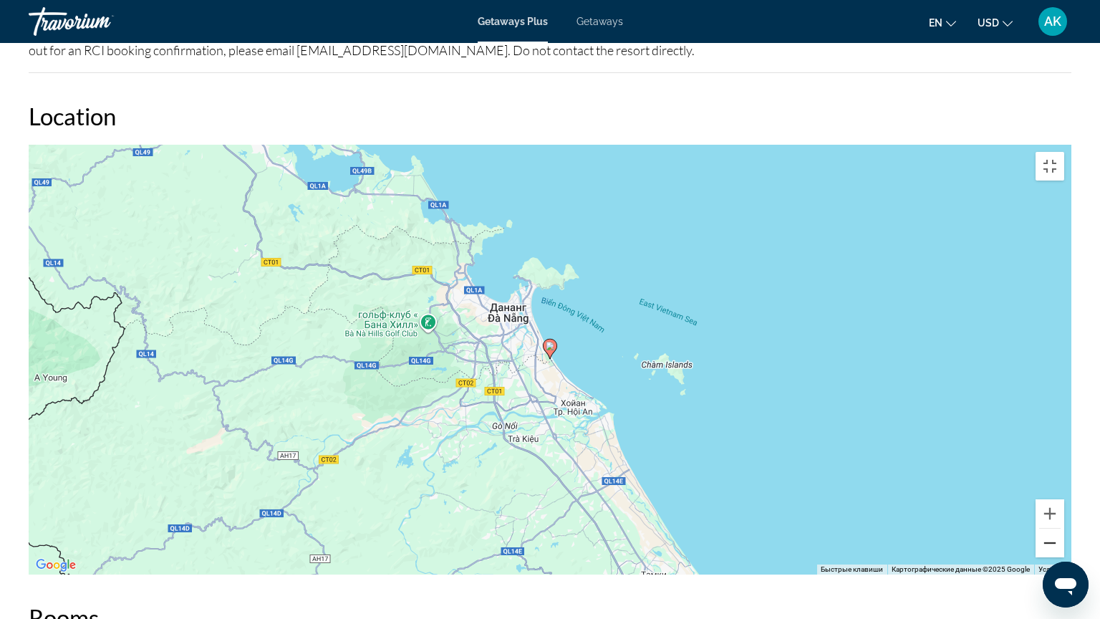
click at [1064, 497] on button "Уменьшить" at bounding box center [1049, 542] width 29 height 29
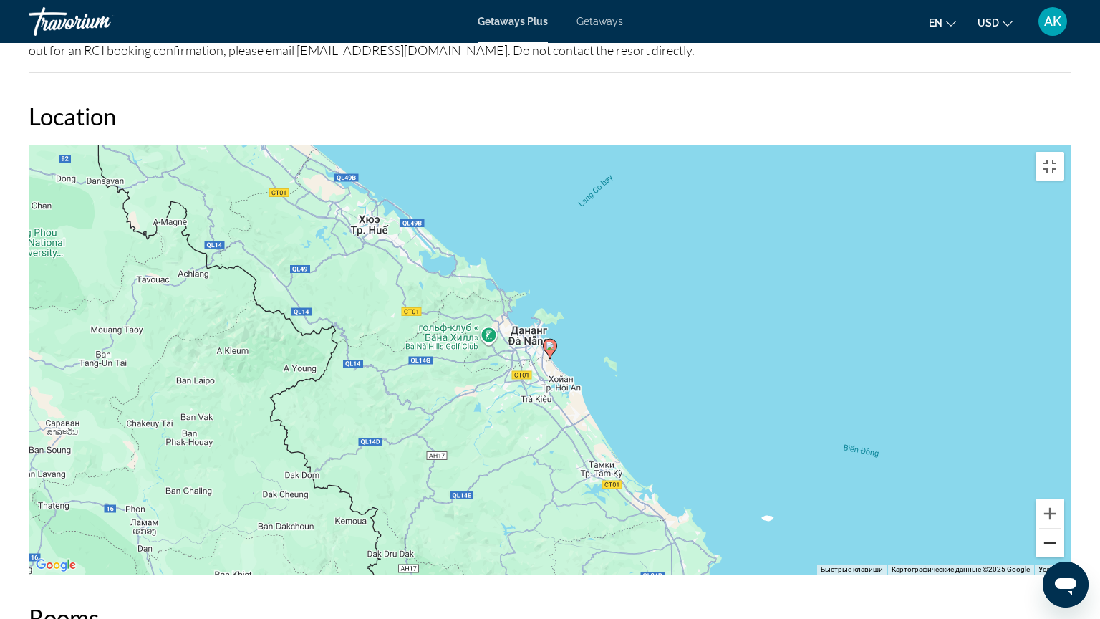
click at [1064, 497] on button "Уменьшить" at bounding box center [1049, 542] width 29 height 29
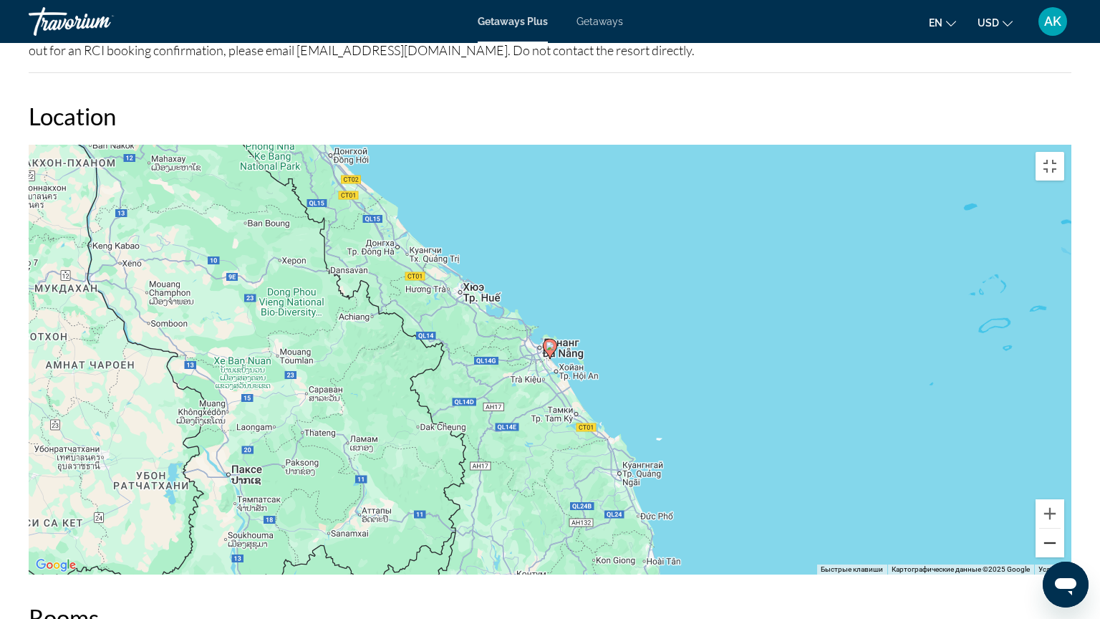
click at [1064, 497] on button "Уменьшить" at bounding box center [1049, 542] width 29 height 29
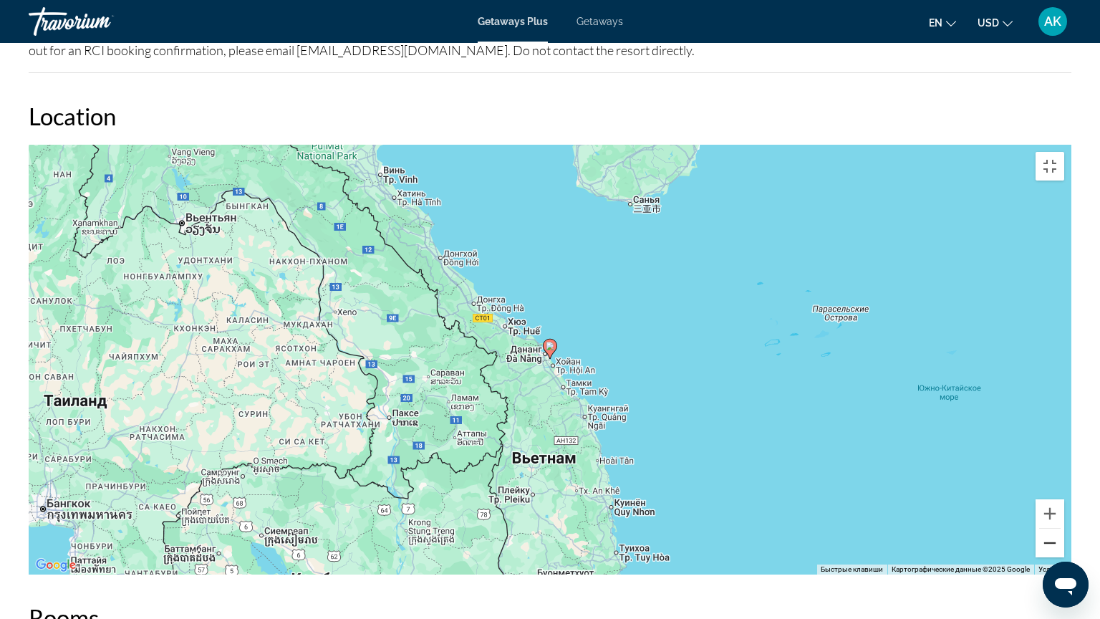
click at [1064, 497] on button "Уменьшить" at bounding box center [1049, 542] width 29 height 29
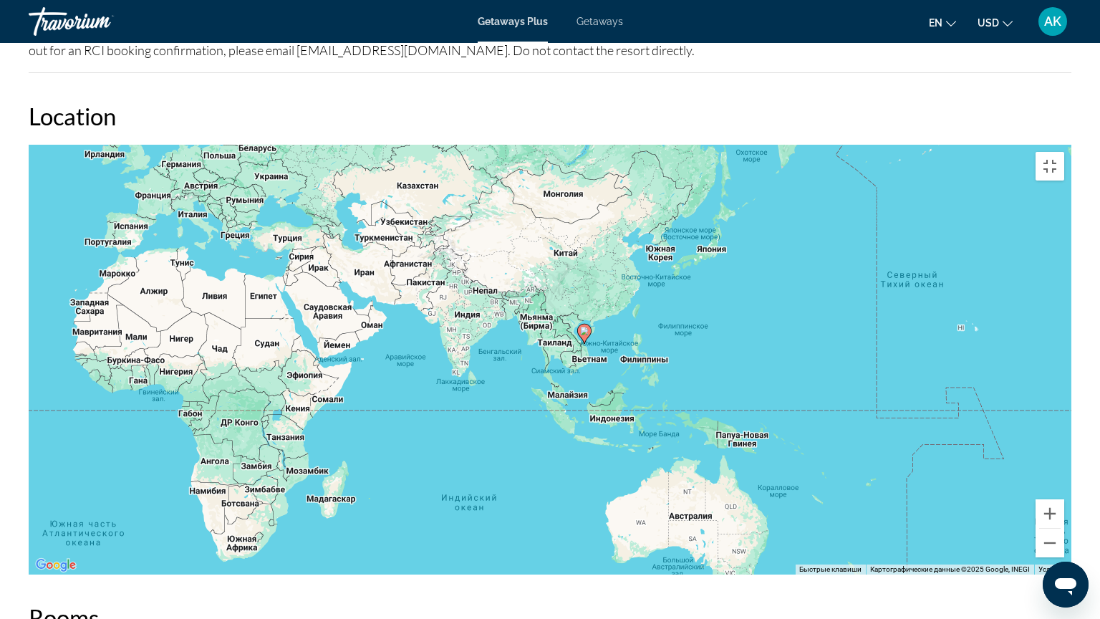
drag, startPoint x: 681, startPoint y: 475, endPoint x: 667, endPoint y: 308, distance: 167.4
click at [667, 308] on div "Чтобы активировать перетаскивание с помощью клавиатуры, нажмите Alt + Ввод. Пос…" at bounding box center [550, 360] width 1042 height 430
click at [581, 323] on gmp-advanced-marker "Main content" at bounding box center [584, 333] width 14 height 21
click at [584, 326] on image "Main content" at bounding box center [584, 330] width 9 height 9
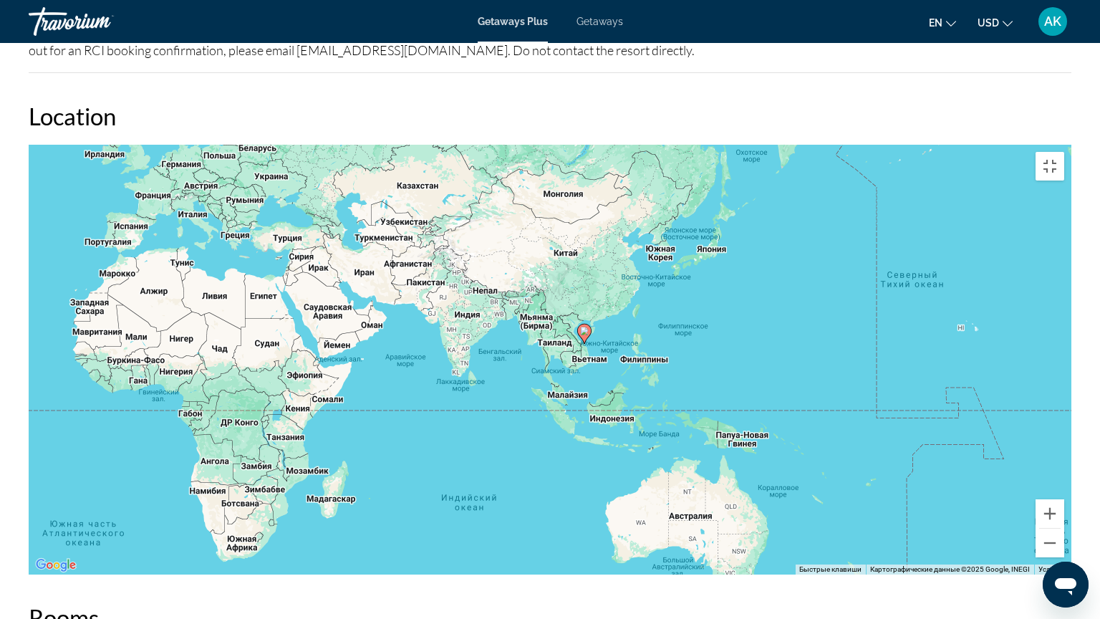
click at [584, 326] on image "Main content" at bounding box center [584, 330] width 9 height 9
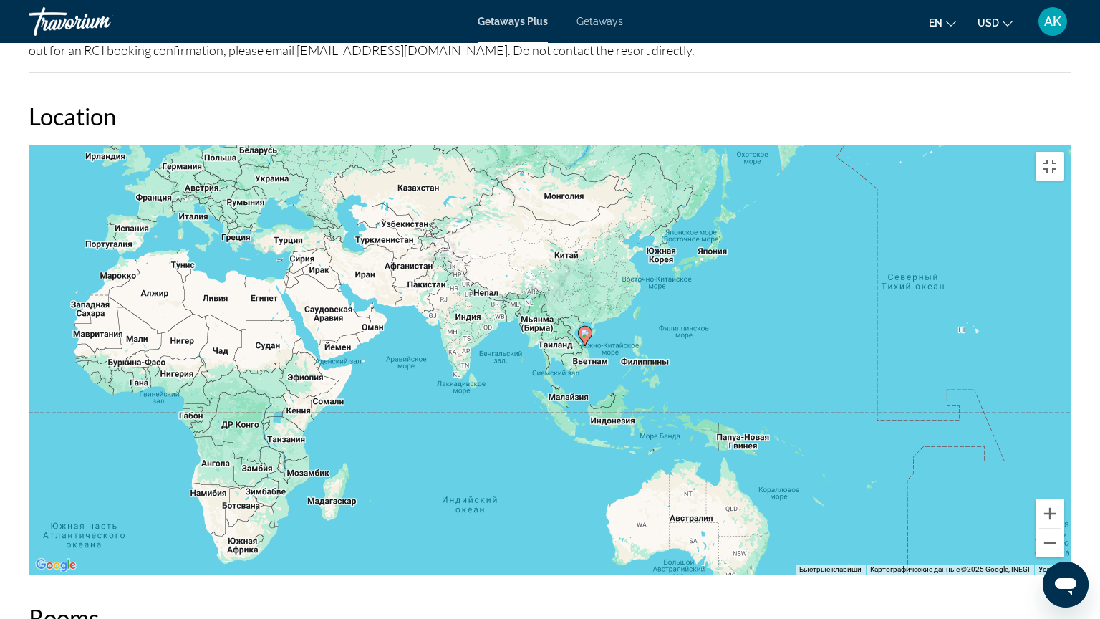
drag, startPoint x: 584, startPoint y: 284, endPoint x: 594, endPoint y: 333, distance: 50.3
click at [592, 333] on g "Main content" at bounding box center [585, 336] width 14 height 20
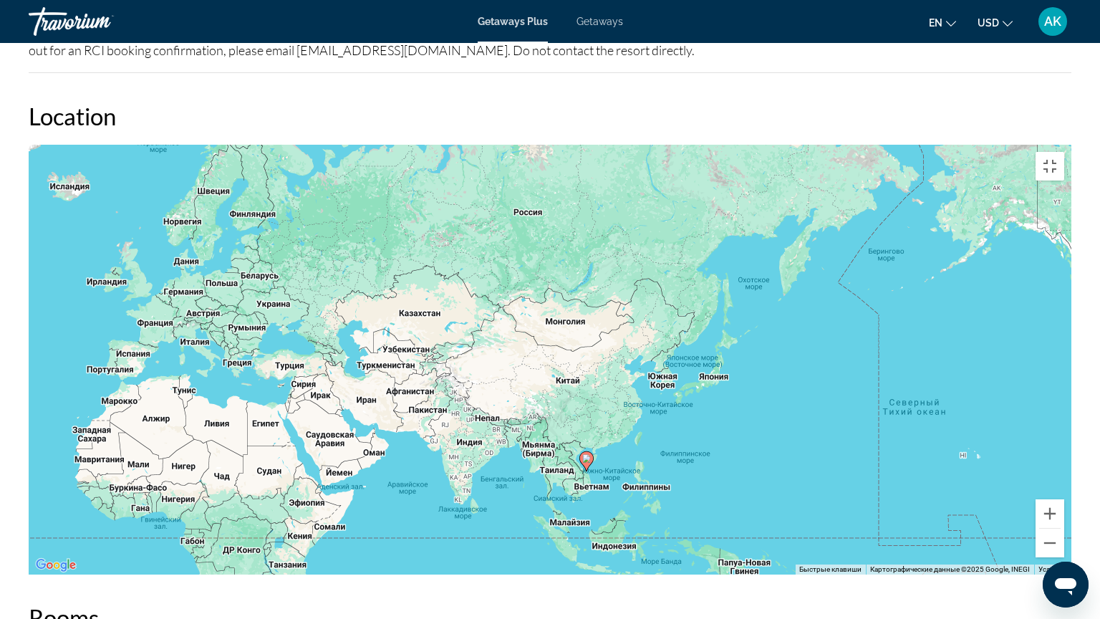
drag, startPoint x: 594, startPoint y: 333, endPoint x: 587, endPoint y: 415, distance: 82.6
click at [587, 451] on g "Main content" at bounding box center [586, 461] width 14 height 20
click at [585, 454] on image "Main content" at bounding box center [585, 458] width 9 height 9
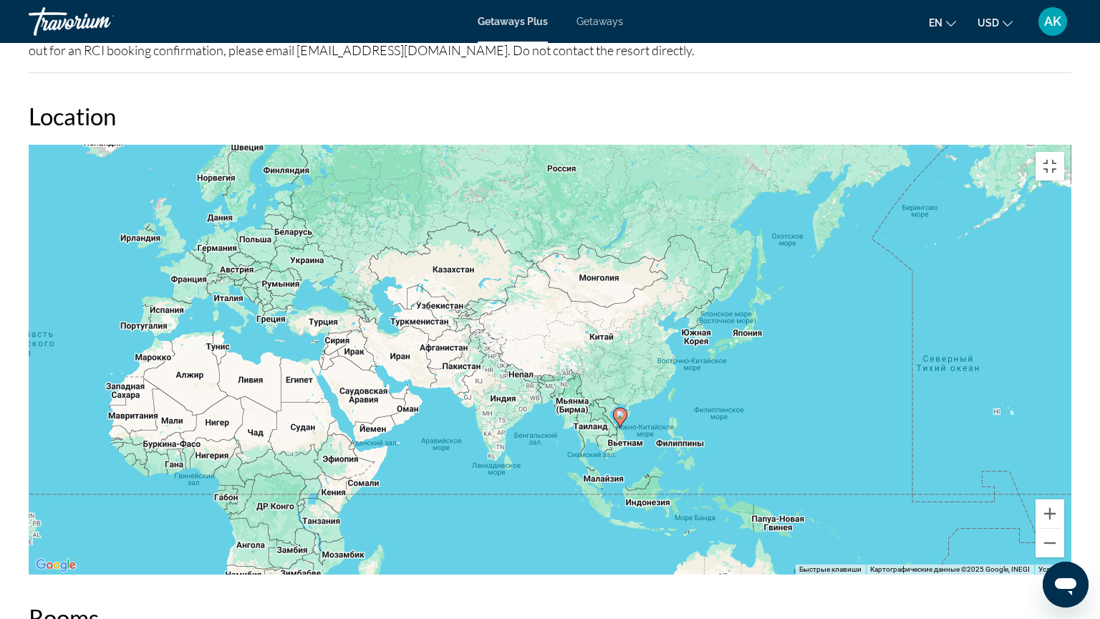
drag, startPoint x: 667, startPoint y: 292, endPoint x: 702, endPoint y: 250, distance: 54.9
click at [702, 250] on div "Чтобы активировать перетаскивание с помощью клавиатуры, нажмите Alt + Ввод. Пос…" at bounding box center [550, 360] width 1042 height 430
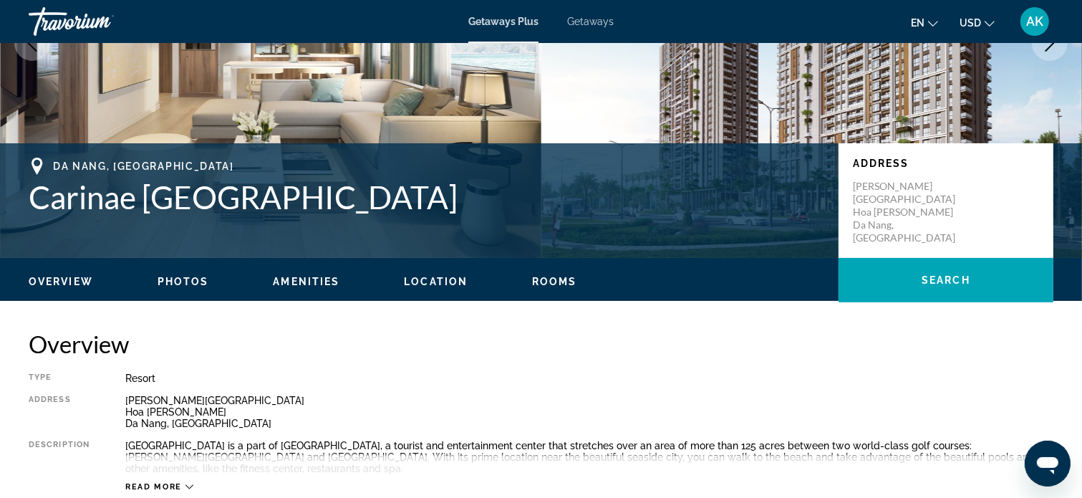
scroll to position [0, 0]
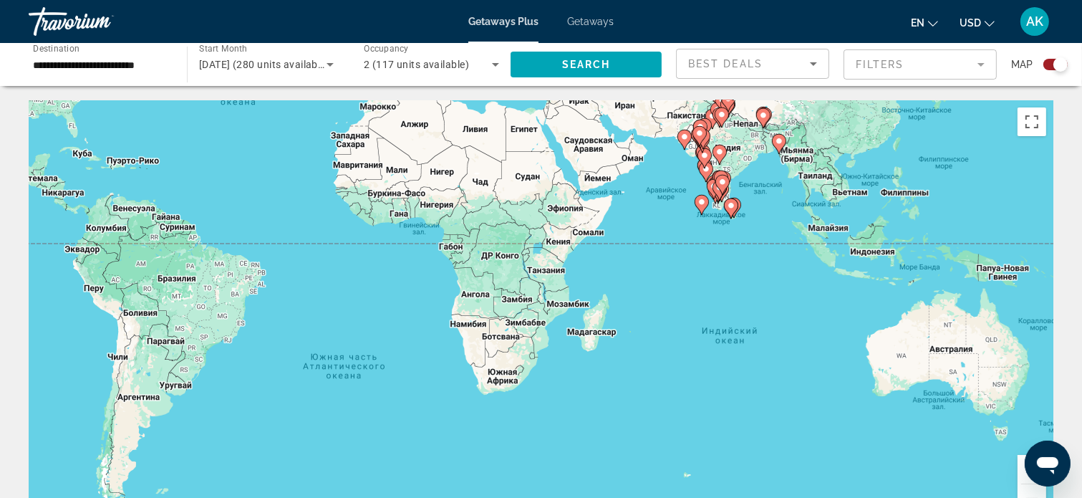
drag, startPoint x: 813, startPoint y: 359, endPoint x: 550, endPoint y: 159, distance: 330.5
click at [550, 159] on div "Чтобы активировать перетаскивание с помощью клавиатуры, нажмите Alt + Ввод. Пос…" at bounding box center [541, 315] width 1025 height 430
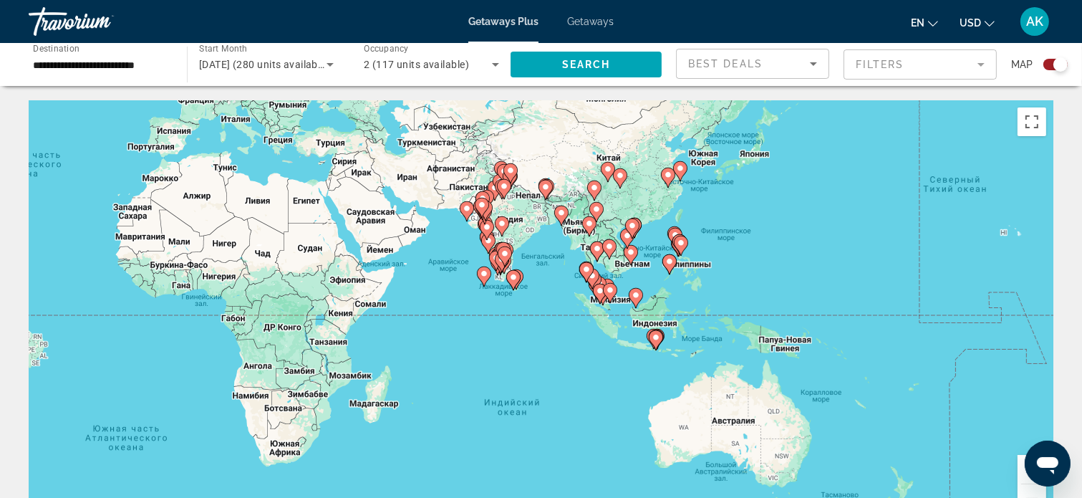
drag, startPoint x: 878, startPoint y: 236, endPoint x: 662, endPoint y: 309, distance: 228.0
click at [662, 309] on div "Чтобы активировать перетаскивание с помощью клавиатуры, нажмите Alt + Ввод. Пос…" at bounding box center [541, 315] width 1025 height 430
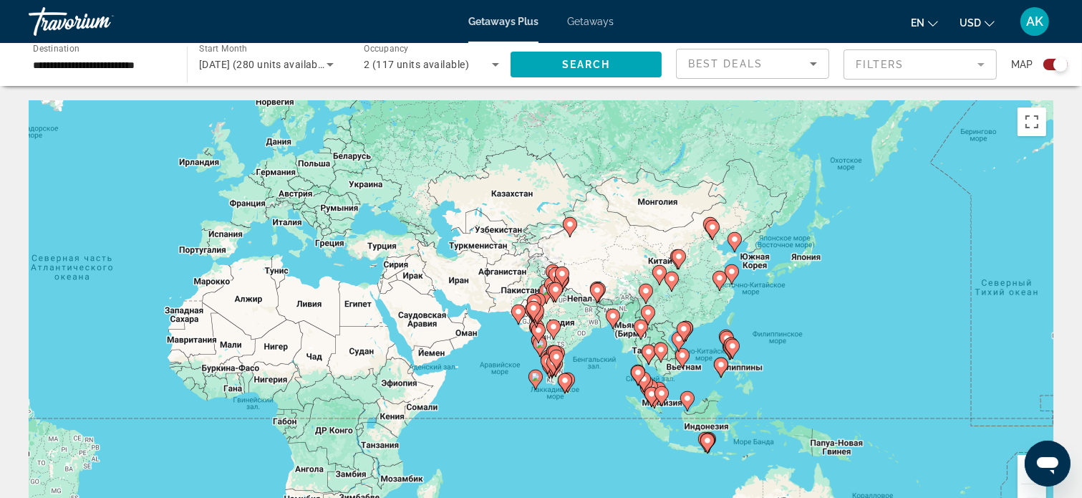
drag, startPoint x: 739, startPoint y: 200, endPoint x: 793, endPoint y: 305, distance: 118.5
click at [793, 305] on div "Чтобы активировать перетаскивание с помощью клавиатуры, нажмите Alt + Ввод. Пос…" at bounding box center [541, 315] width 1025 height 430
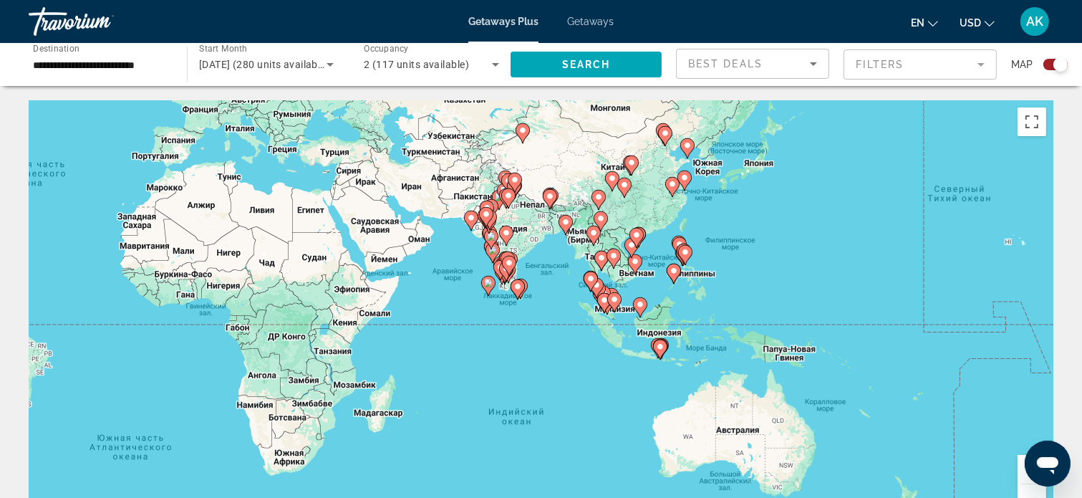
drag, startPoint x: 692, startPoint y: 298, endPoint x: 643, endPoint y: 203, distance: 106.3
click at [643, 203] on div "Чтобы активировать перетаскивание с помощью клавиатуры, нажмите Alt + Ввод. Пос…" at bounding box center [541, 315] width 1025 height 430
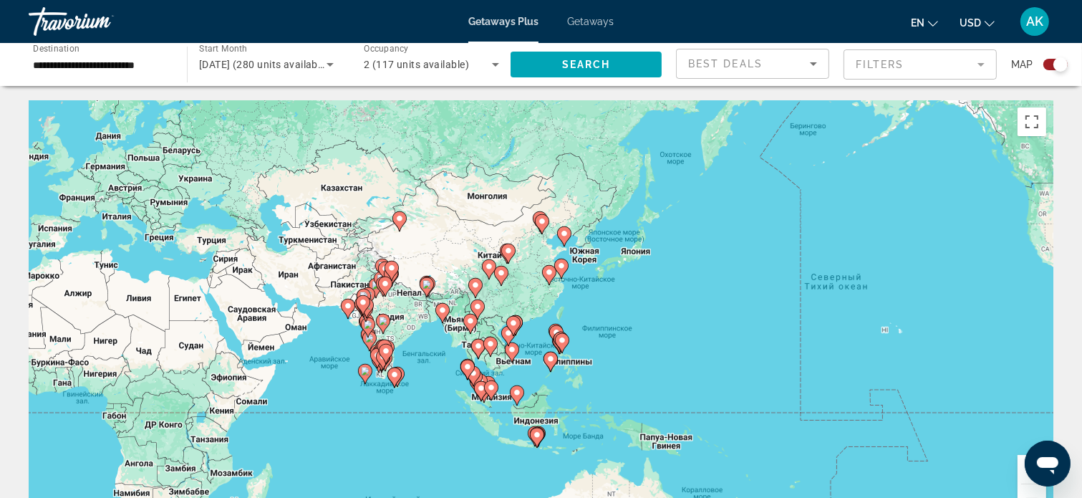
drag, startPoint x: 828, startPoint y: 391, endPoint x: 705, endPoint y: 477, distance: 150.2
click at [705, 477] on div "Чтобы активировать перетаскивание с помощью клавиатуры, нажмите Alt + Ввод. Пос…" at bounding box center [541, 315] width 1025 height 430
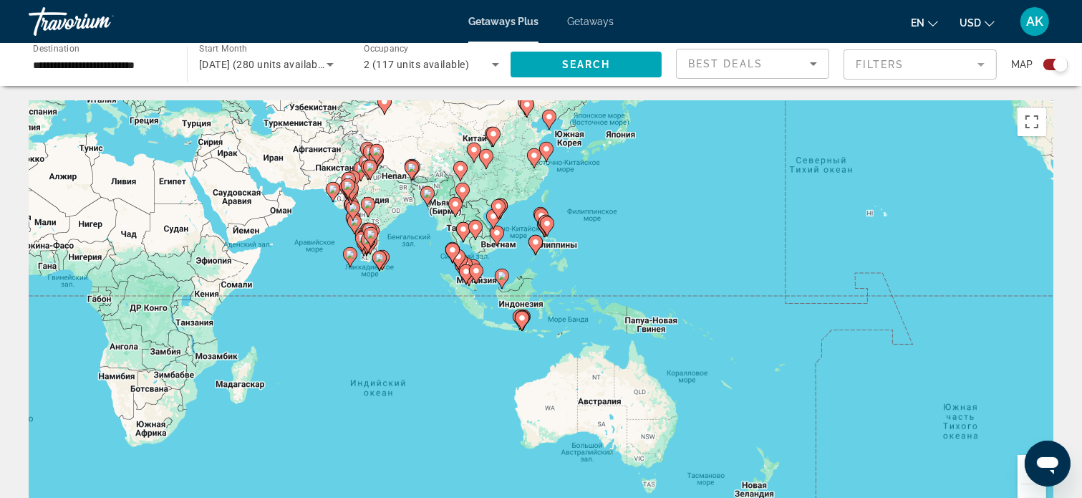
drag, startPoint x: 657, startPoint y: 342, endPoint x: 641, endPoint y: 223, distance: 120.7
click at [641, 223] on div "Чтобы активировать перетаскивание с помощью клавиатуры, нажмите Alt + Ввод. Пос…" at bounding box center [541, 315] width 1025 height 430
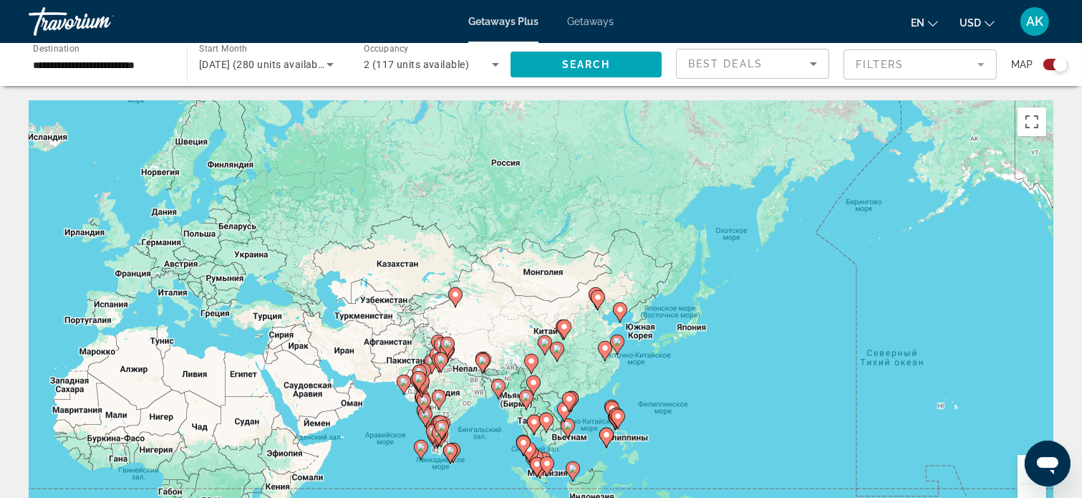
drag, startPoint x: 609, startPoint y: 250, endPoint x: 679, endPoint y: 374, distance: 143.0
click at [668, 451] on div "Чтобы активировать перетаскивание с помощью клавиатуры, нажмите Alt + Ввод. Пос…" at bounding box center [541, 315] width 1025 height 430
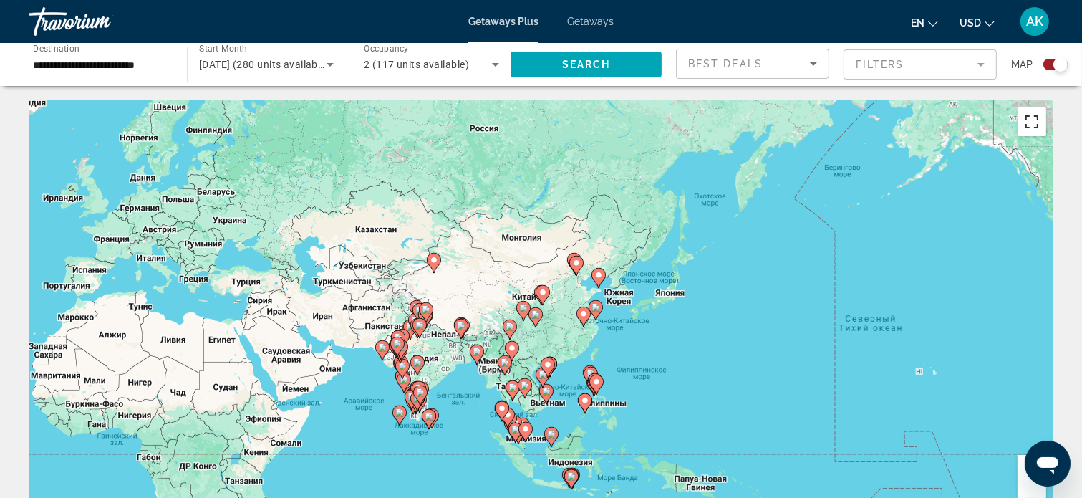
click at [1032, 117] on button "Включить полноэкранный режим" at bounding box center [1031, 121] width 29 height 29
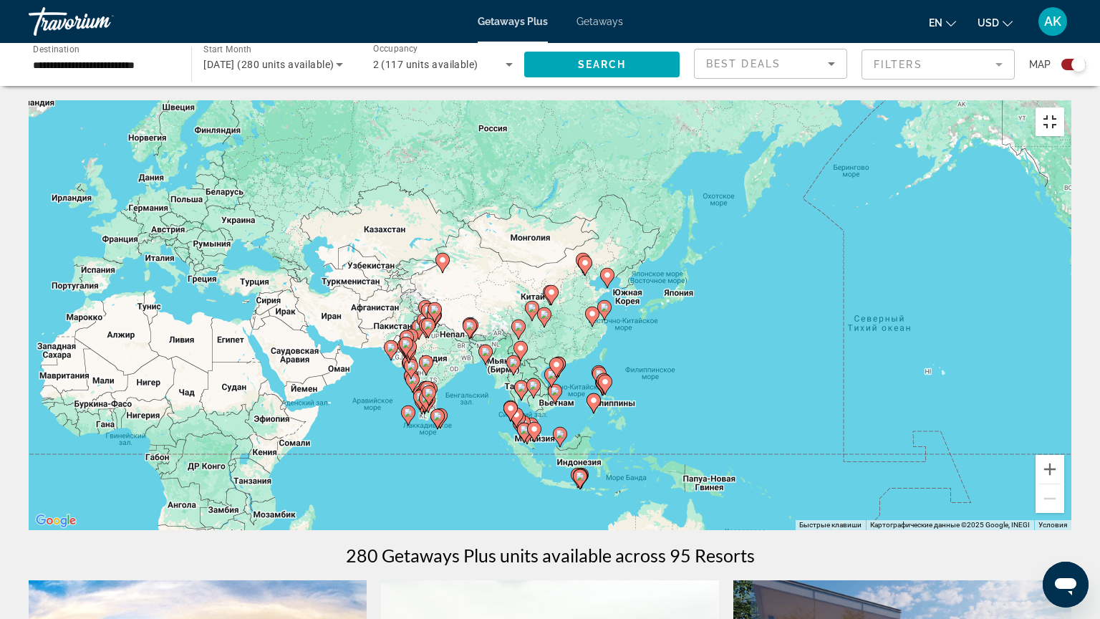
click at [1064, 107] on button "Включить полноэкранный режим" at bounding box center [1049, 121] width 29 height 29
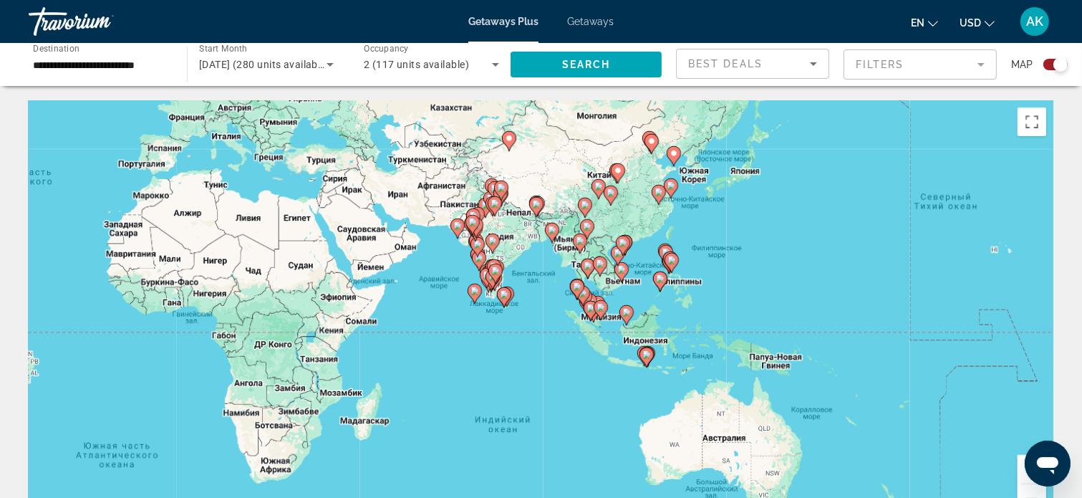
drag, startPoint x: 652, startPoint y: 223, endPoint x: 727, endPoint y: 103, distance: 142.2
click at [727, 103] on div "Чтобы активировать перетаскивание с помощью клавиатуры, нажмите Alt + Ввод. Пос…" at bounding box center [541, 315] width 1025 height 430
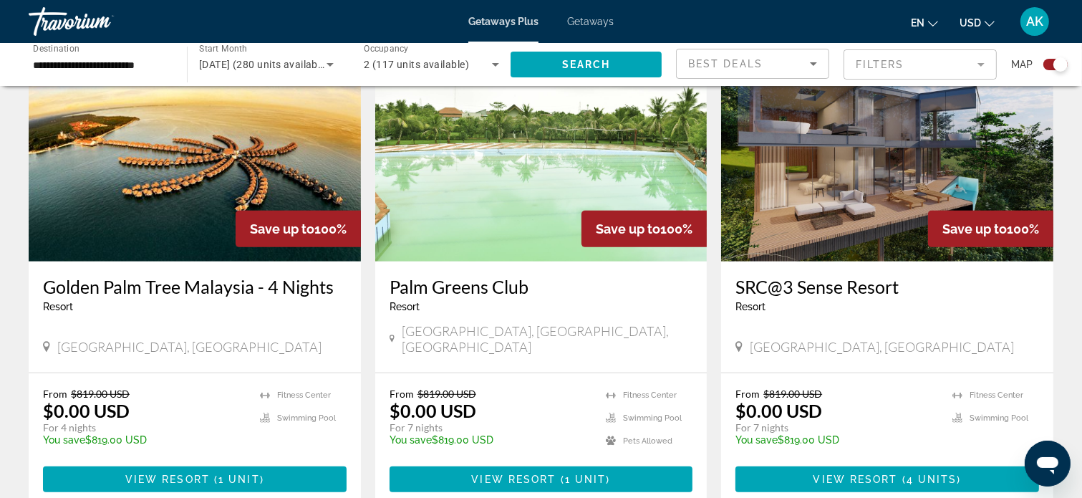
scroll to position [573, 0]
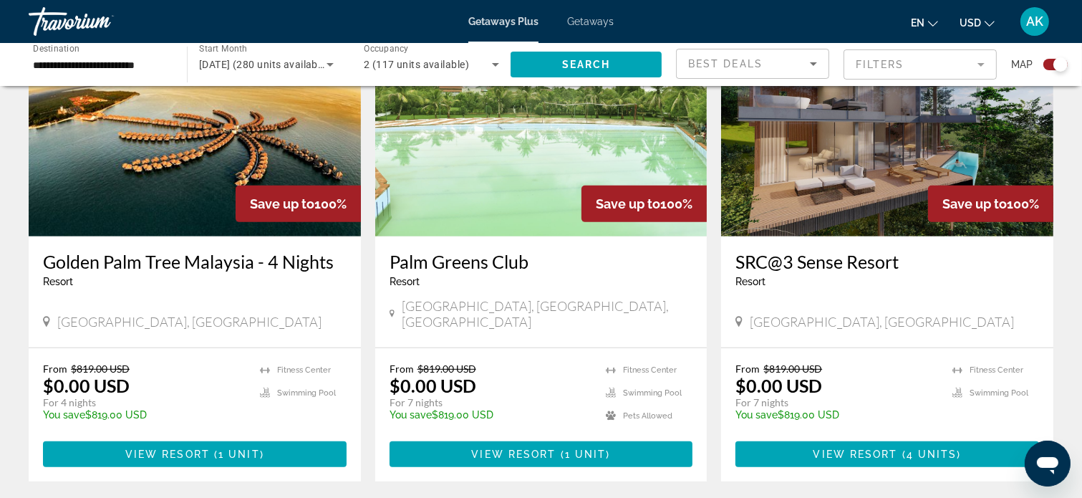
click at [211, 197] on img "Main content" at bounding box center [195, 121] width 332 height 229
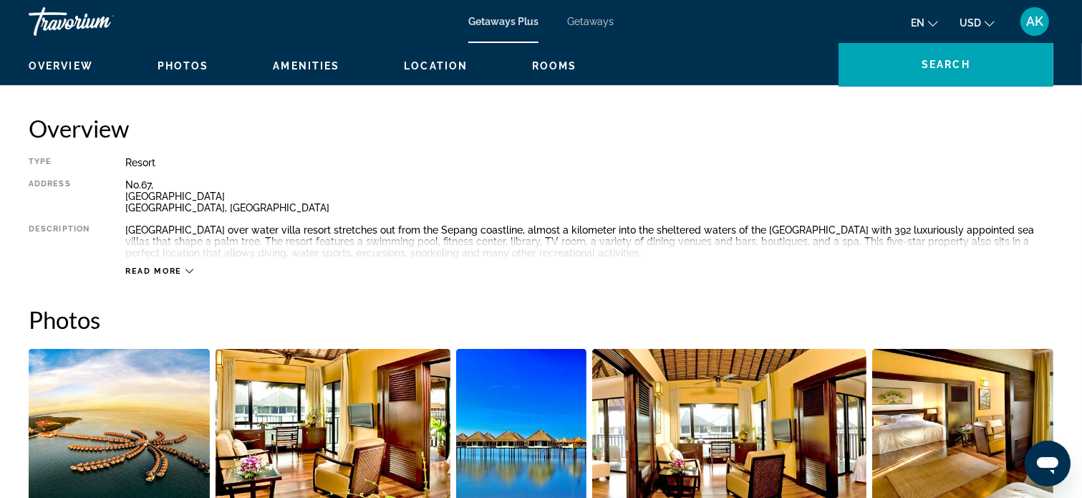
scroll to position [430, 0]
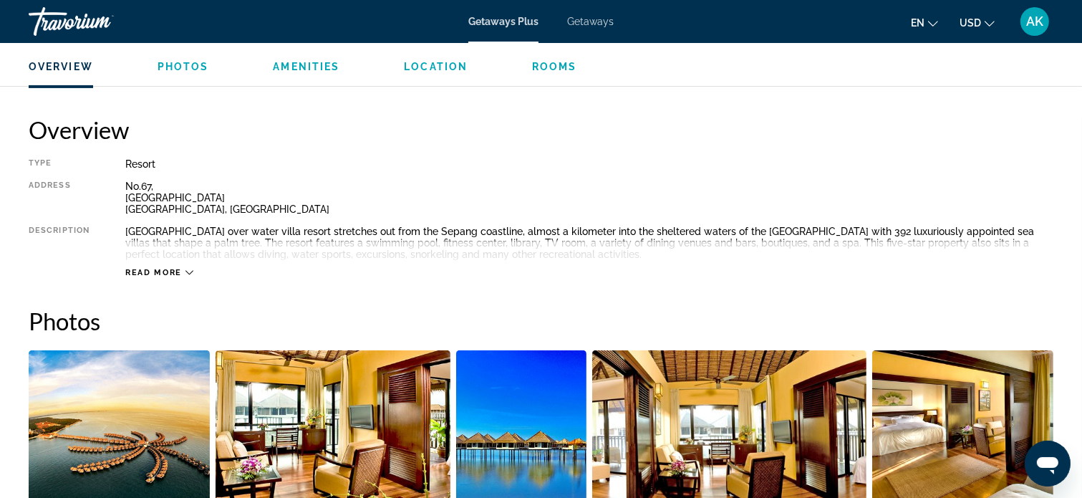
click at [192, 268] on icon "Main content" at bounding box center [189, 272] width 8 height 8
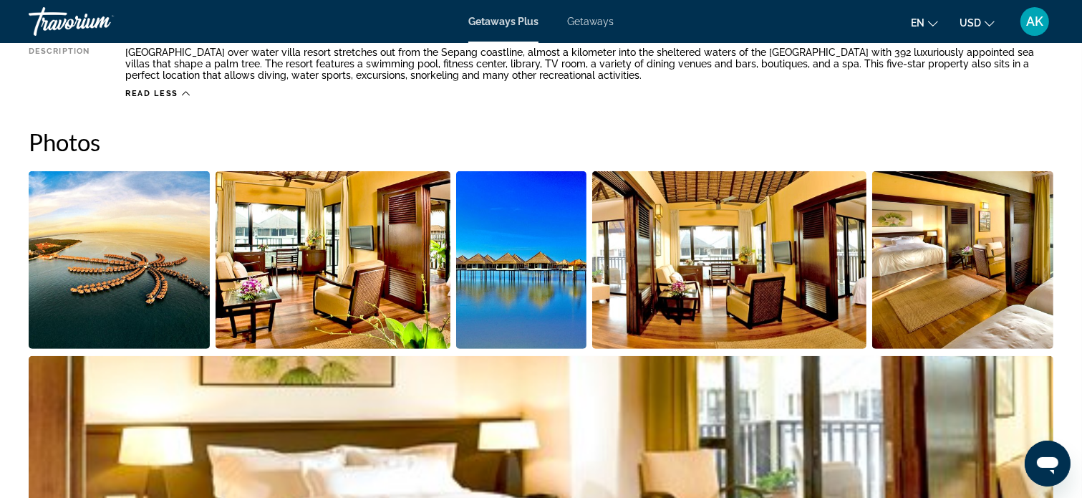
scroll to position [644, 0]
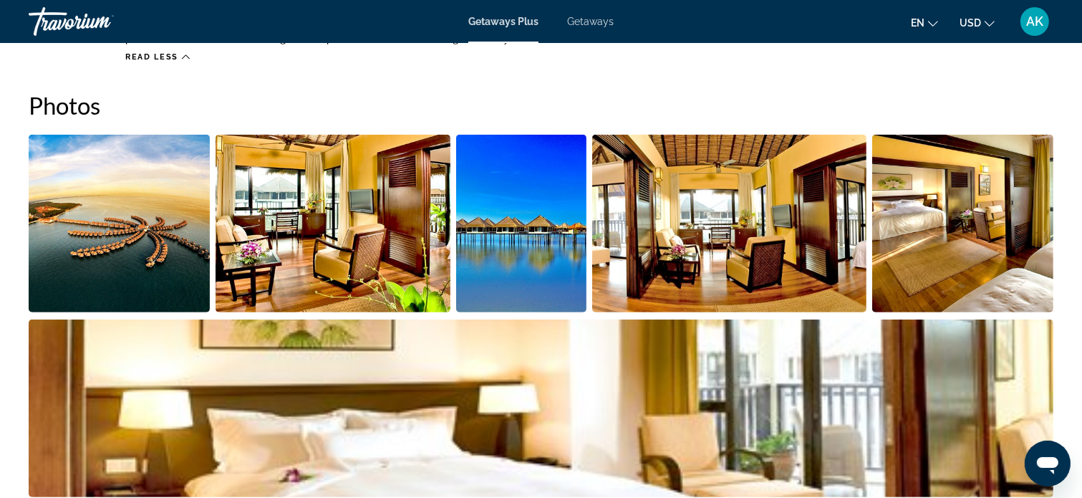
click at [387, 216] on img "Open full-screen image slider" at bounding box center [333, 224] width 235 height 178
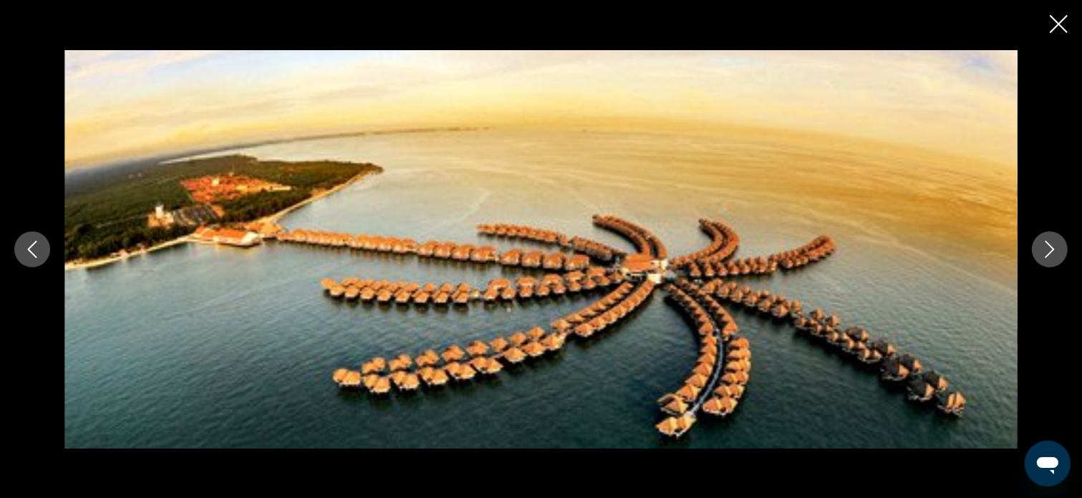
click at [1059, 246] on button "Next image" at bounding box center [1050, 249] width 36 height 36
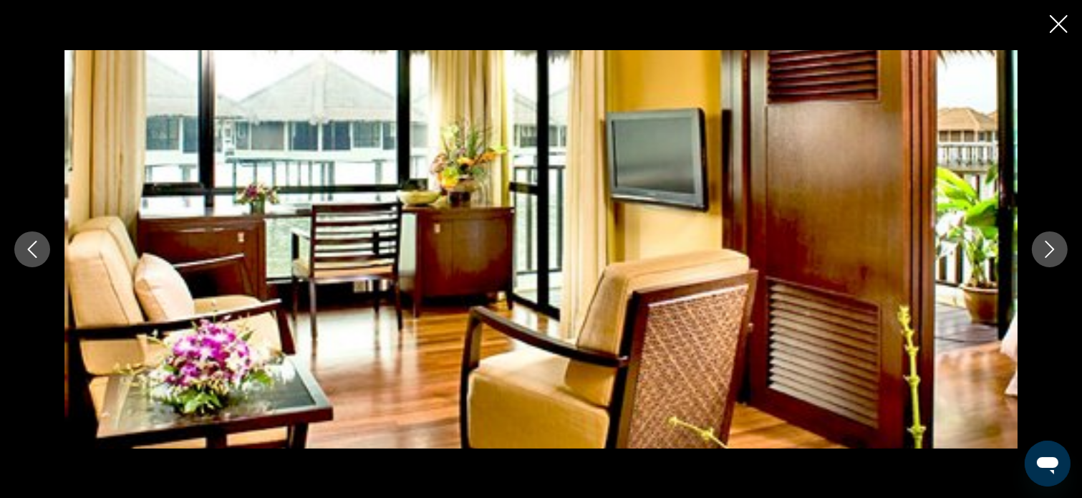
click at [1059, 246] on button "Next image" at bounding box center [1050, 249] width 36 height 36
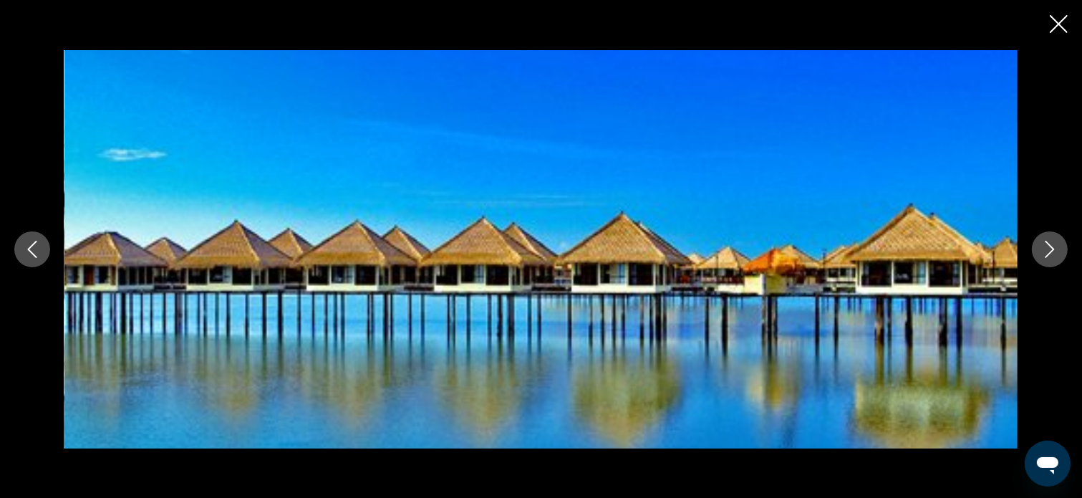
click at [1057, 246] on button "Next image" at bounding box center [1050, 249] width 36 height 36
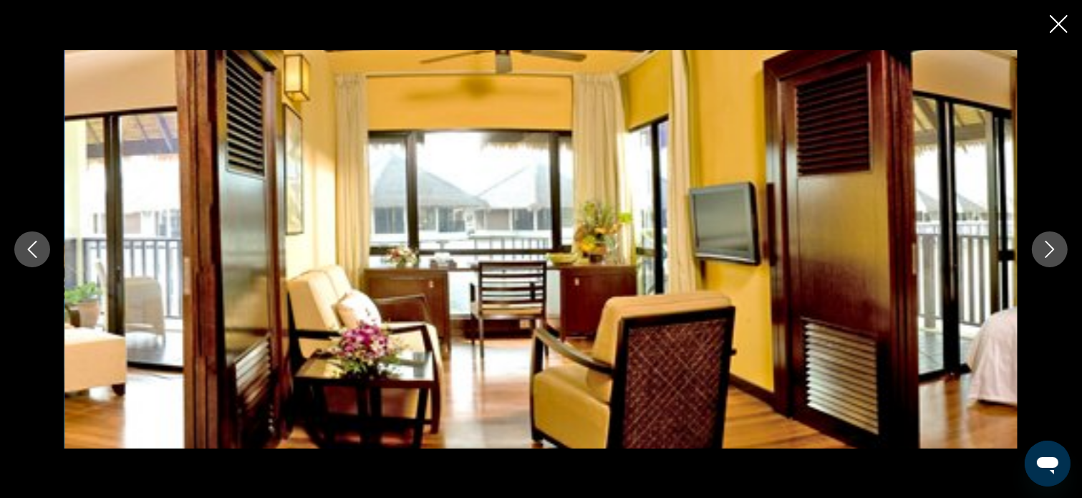
click at [1057, 246] on icon "Next image" at bounding box center [1049, 249] width 17 height 17
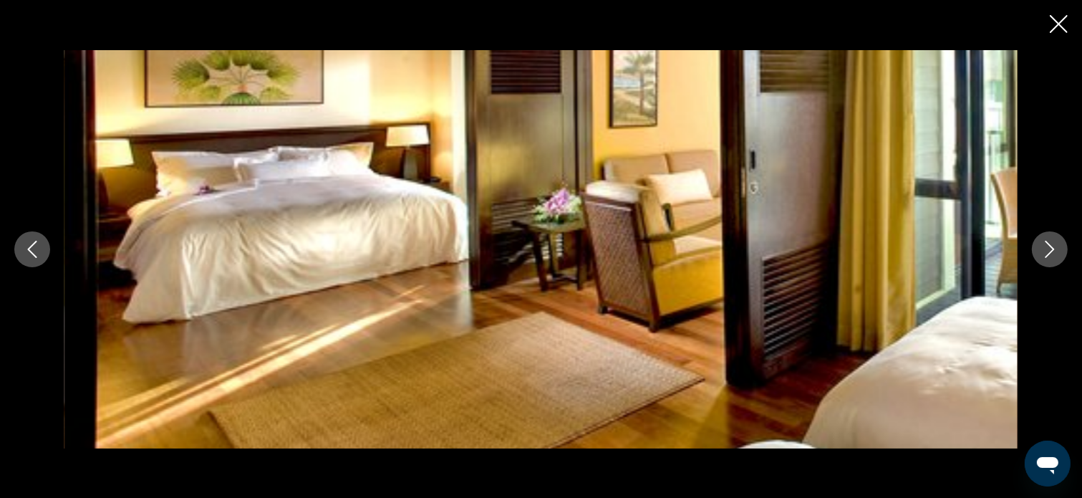
click at [1057, 246] on icon "Next image" at bounding box center [1049, 249] width 17 height 17
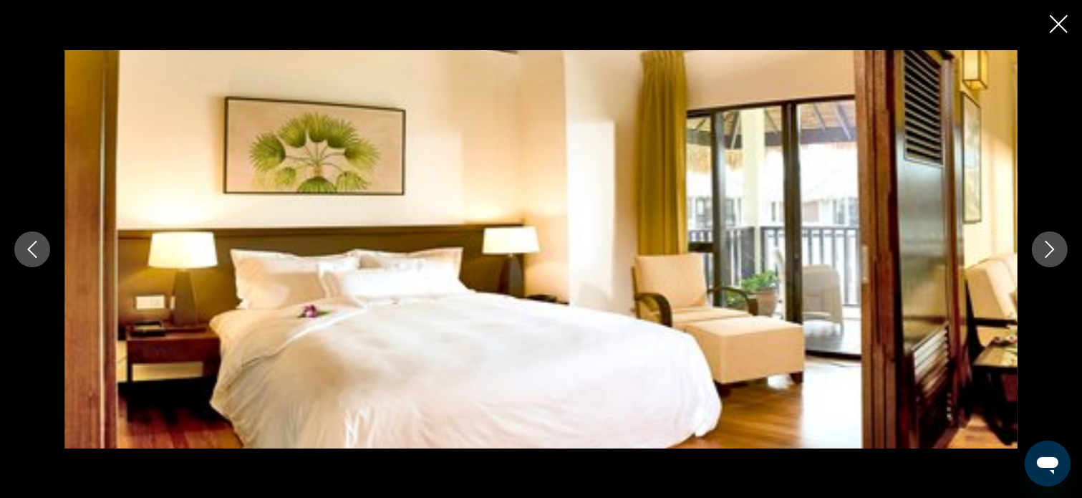
click at [1057, 246] on icon "Next image" at bounding box center [1049, 249] width 17 height 17
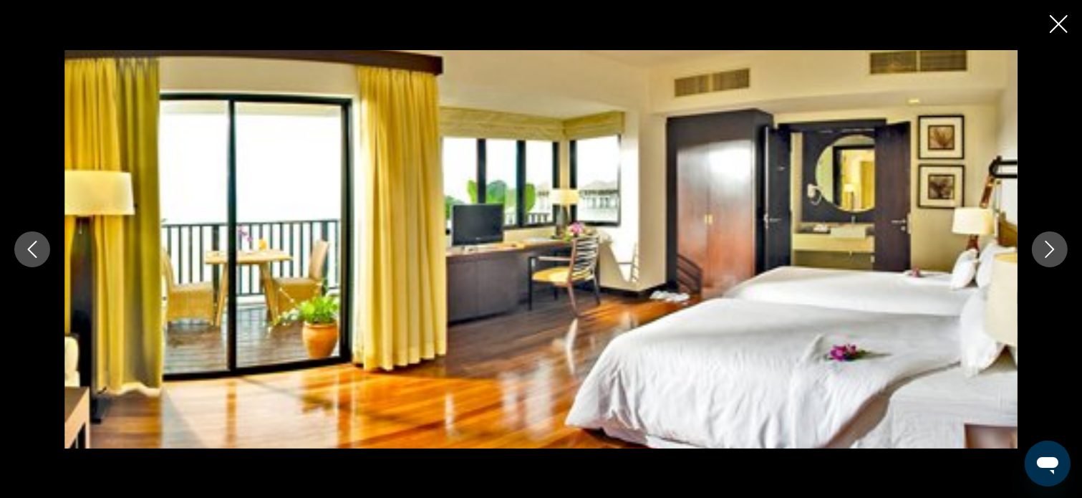
click at [1052, 248] on icon "Next image" at bounding box center [1049, 249] width 9 height 17
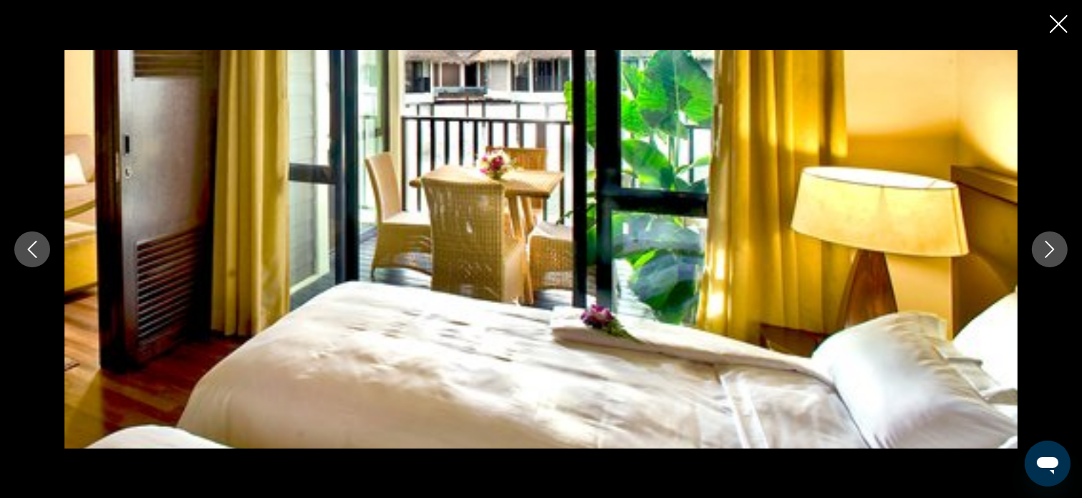
click at [1052, 248] on icon "Next image" at bounding box center [1049, 249] width 9 height 17
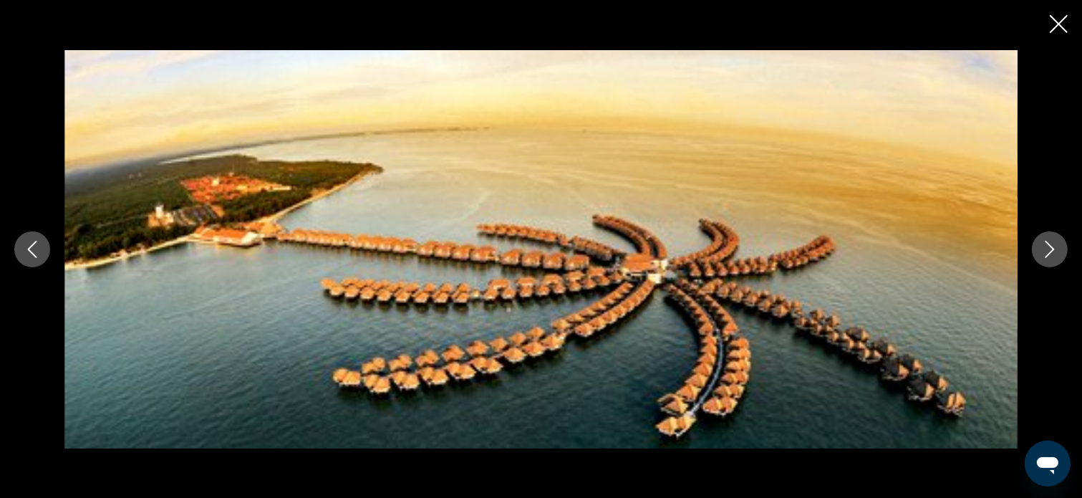
click at [1052, 248] on icon "Next image" at bounding box center [1049, 249] width 9 height 17
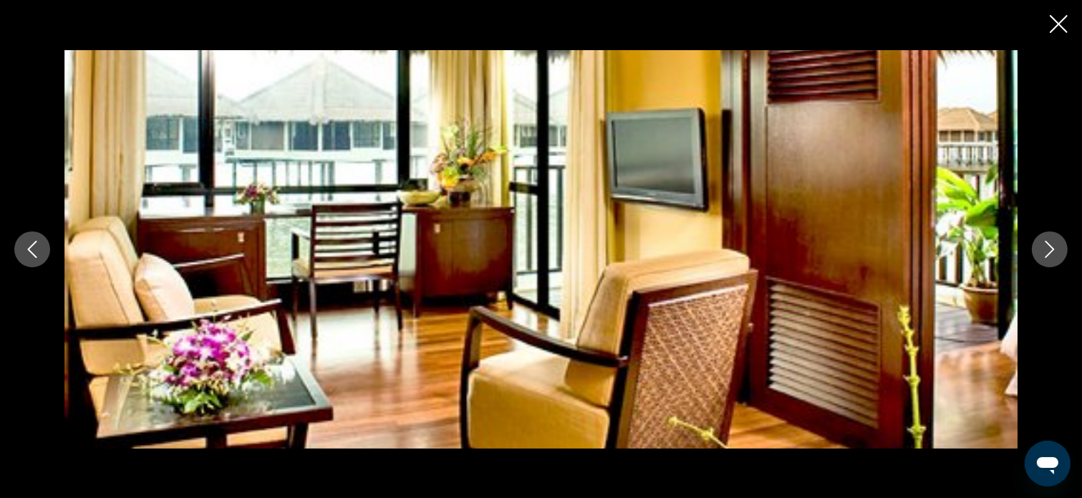
click at [1052, 248] on icon "Next image" at bounding box center [1049, 249] width 9 height 17
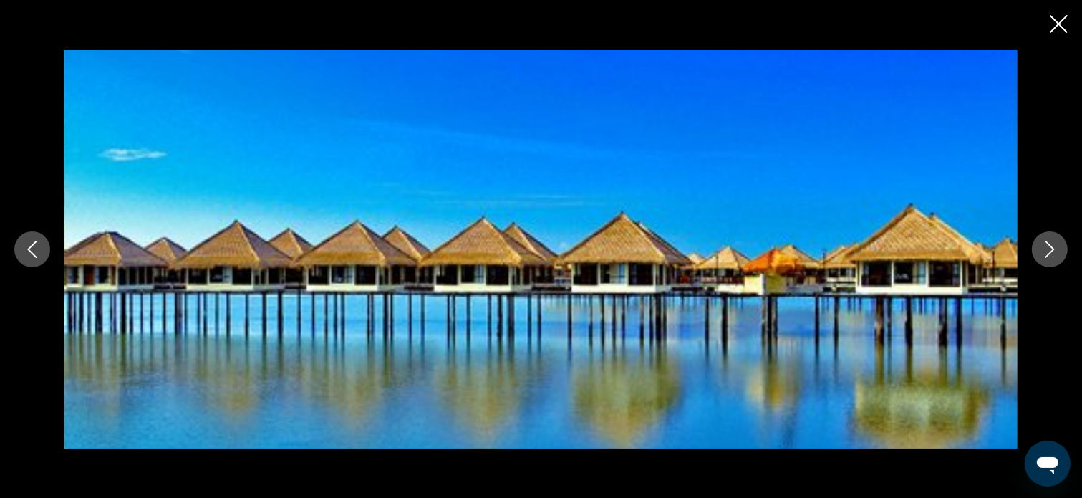
click at [1052, 248] on icon "Next image" at bounding box center [1049, 249] width 9 height 17
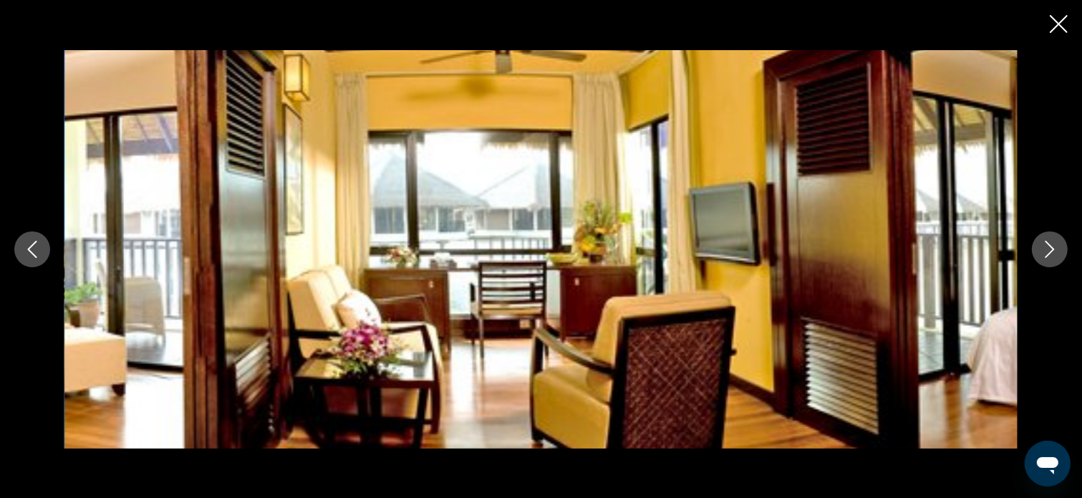
click at [1052, 248] on icon "Next image" at bounding box center [1049, 249] width 9 height 17
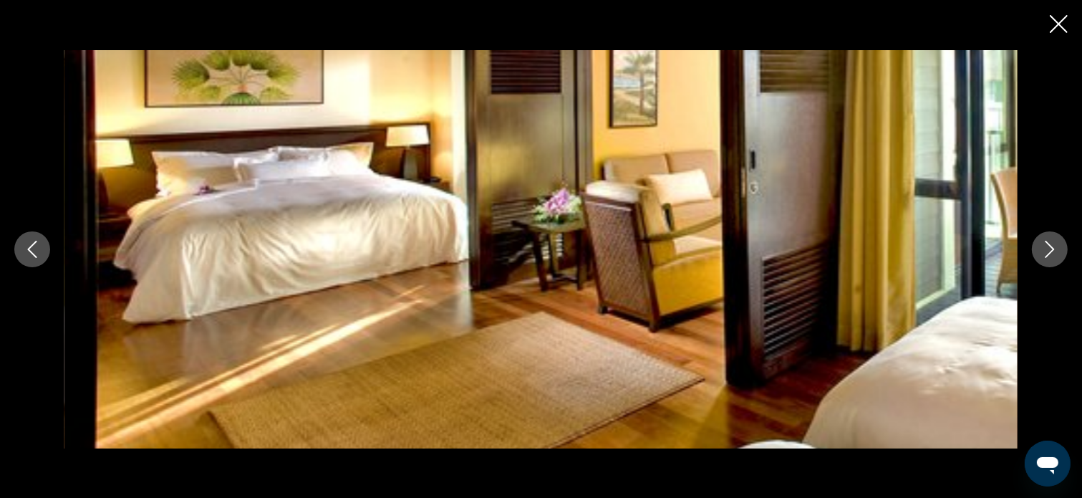
click at [1052, 248] on icon "Next image" at bounding box center [1049, 249] width 9 height 17
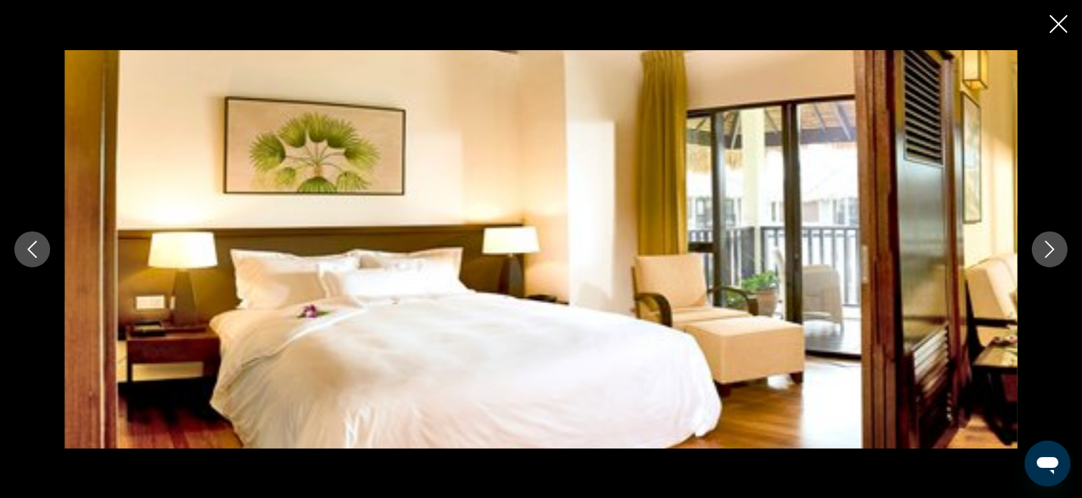
click at [1052, 248] on icon "Next image" at bounding box center [1049, 249] width 9 height 17
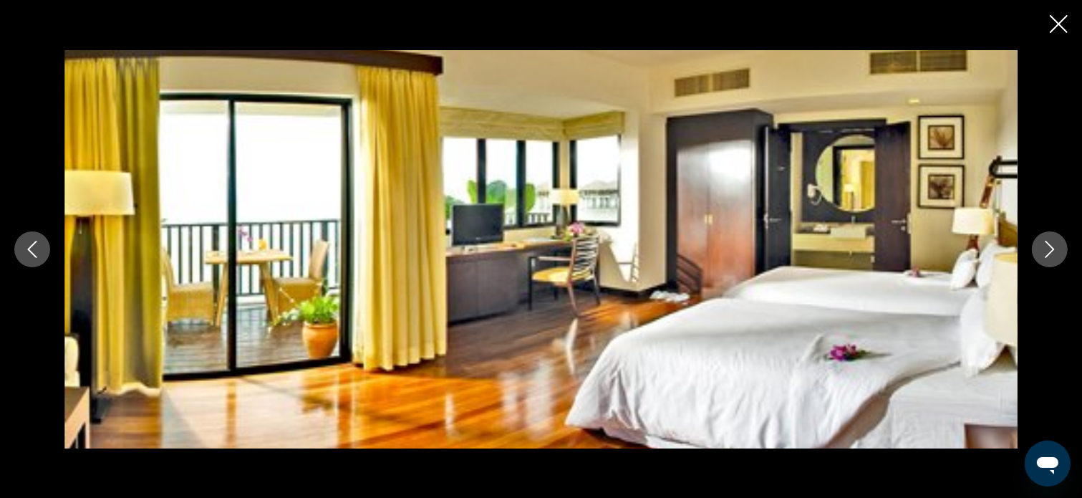
click at [1052, 248] on icon "Next image" at bounding box center [1049, 249] width 9 height 17
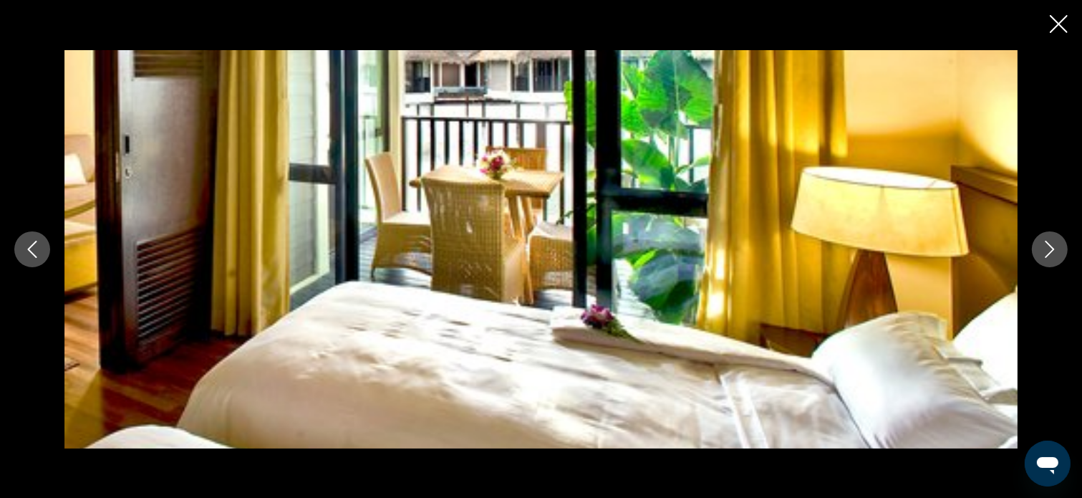
click at [1052, 248] on icon "Next image" at bounding box center [1049, 249] width 9 height 17
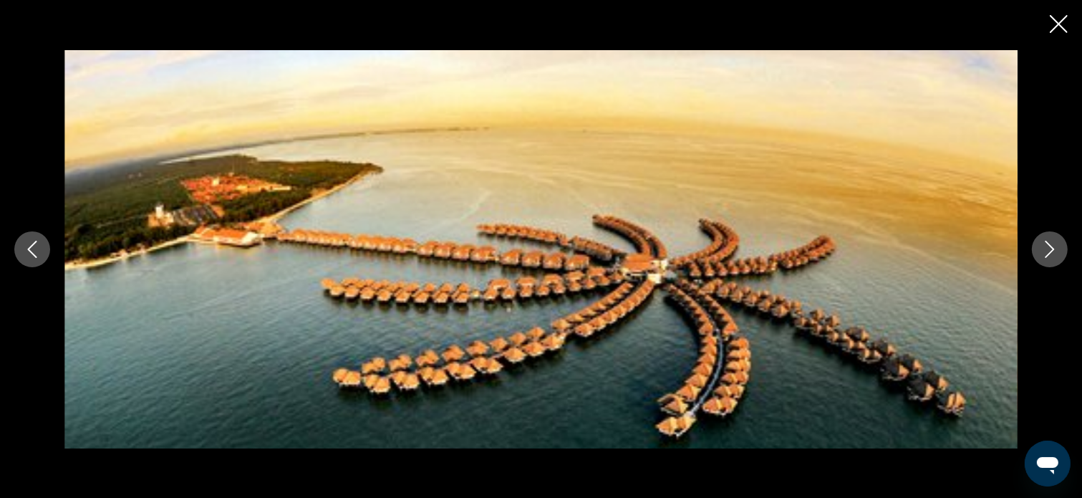
click at [1052, 248] on icon "Next image" at bounding box center [1049, 249] width 9 height 17
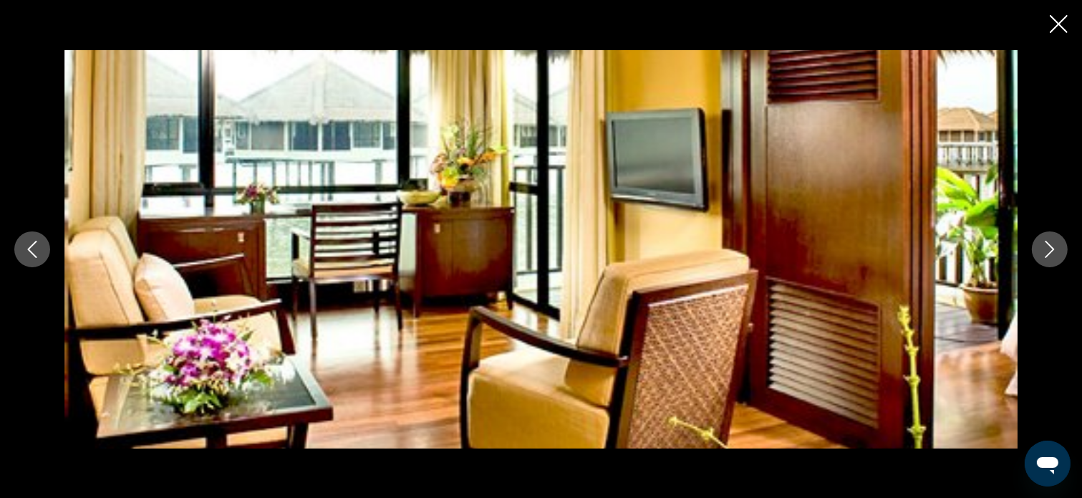
click at [1052, 248] on icon "Next image" at bounding box center [1049, 249] width 9 height 17
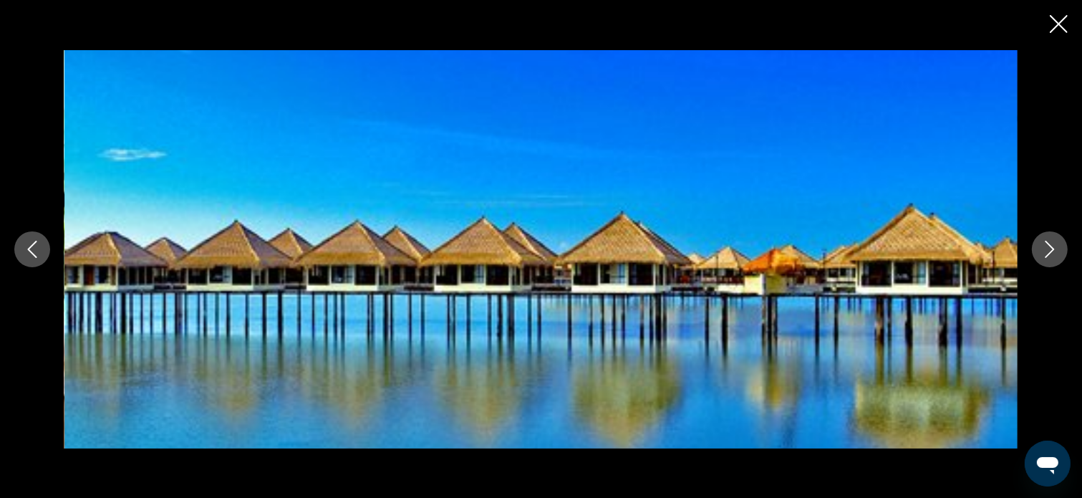
click at [1057, 22] on icon "Close slideshow" at bounding box center [1059, 24] width 18 height 18
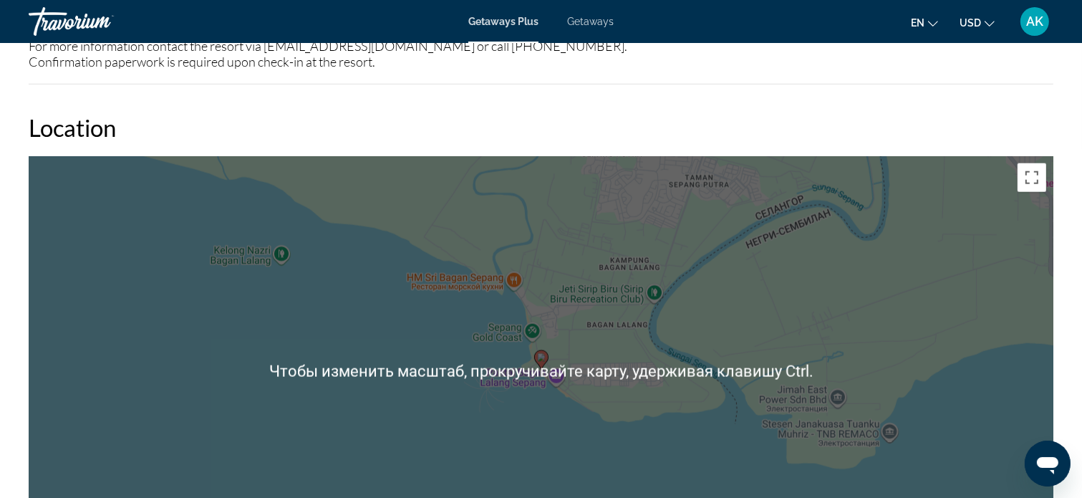
scroll to position [1718, 0]
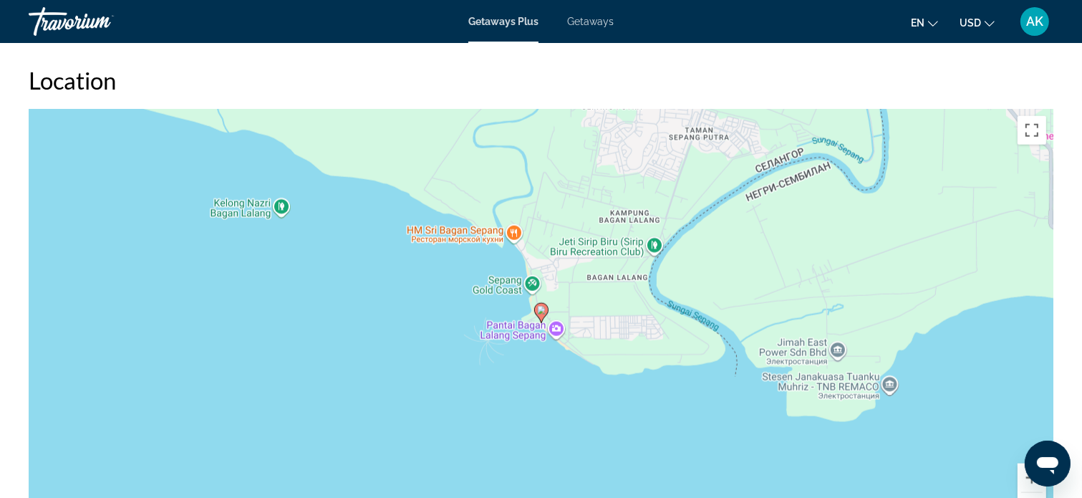
click at [689, 216] on div "Чтобы активировать перетаскивание с помощью клавиатуры, нажмите Alt + Ввод. Пос…" at bounding box center [541, 324] width 1025 height 430
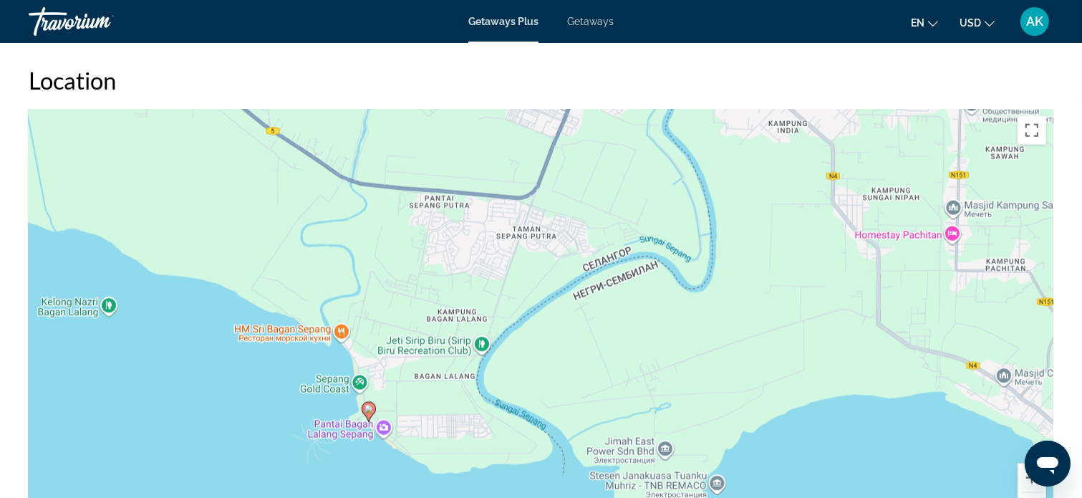
drag, startPoint x: 790, startPoint y: 242, endPoint x: 618, endPoint y: 343, distance: 199.9
click at [618, 343] on div "Чтобы активировать перетаскивание с помощью клавиатуры, нажмите Alt + Ввод. Пос…" at bounding box center [541, 324] width 1025 height 430
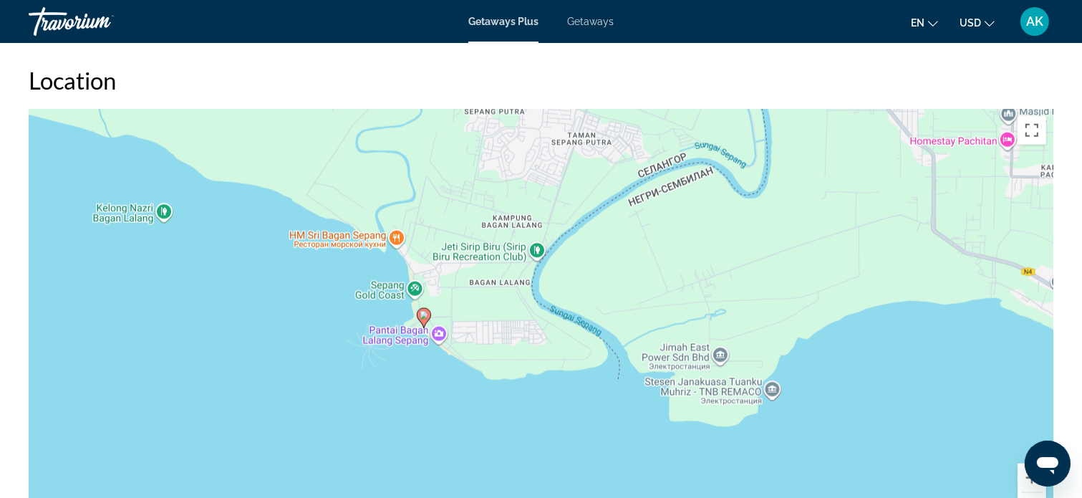
drag, startPoint x: 590, startPoint y: 363, endPoint x: 647, endPoint y: 268, distance: 110.1
click at [647, 268] on div "Чтобы активировать перетаскивание с помощью клавиатуры, нажмите Alt + Ввод. Пос…" at bounding box center [541, 324] width 1025 height 430
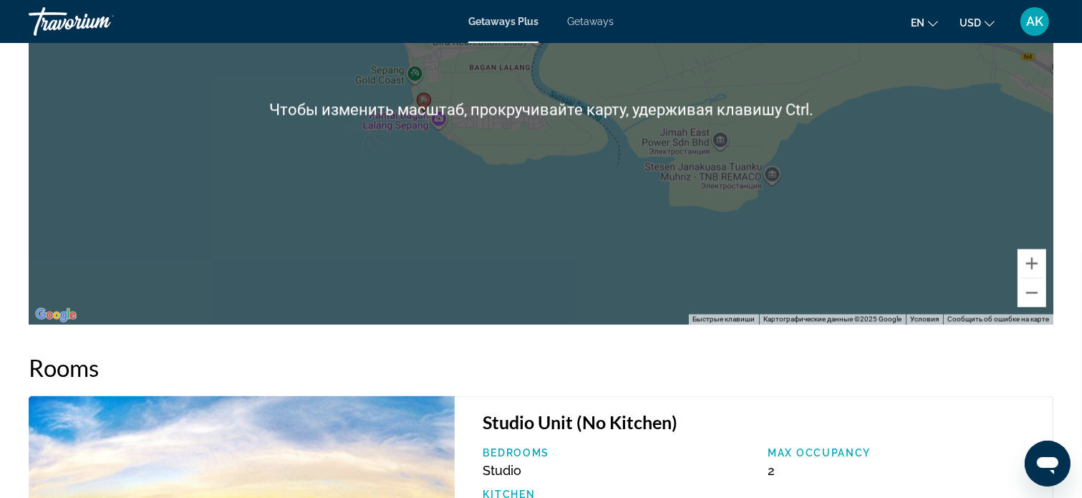
scroll to position [1933, 0]
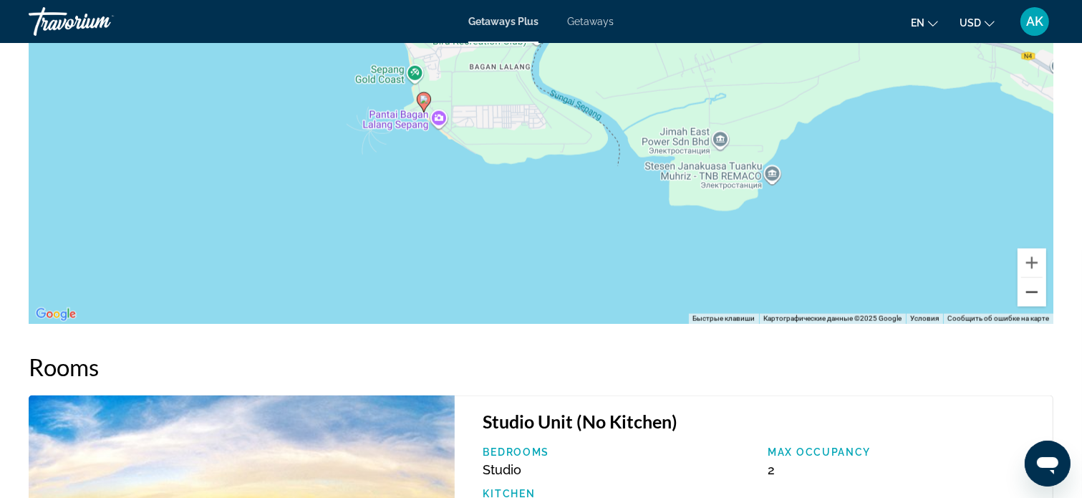
click at [1035, 286] on button "Уменьшить" at bounding box center [1031, 292] width 29 height 29
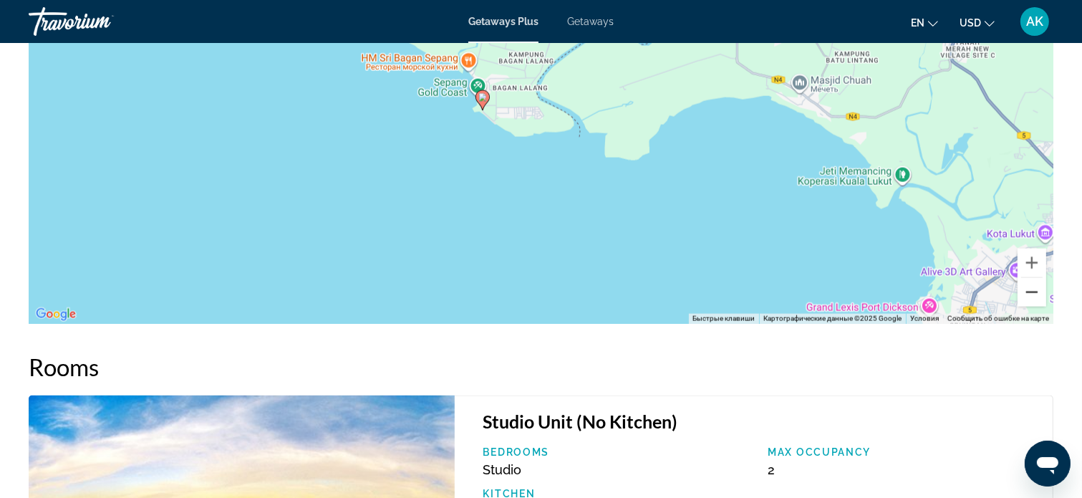
click at [1035, 286] on button "Уменьшить" at bounding box center [1031, 292] width 29 height 29
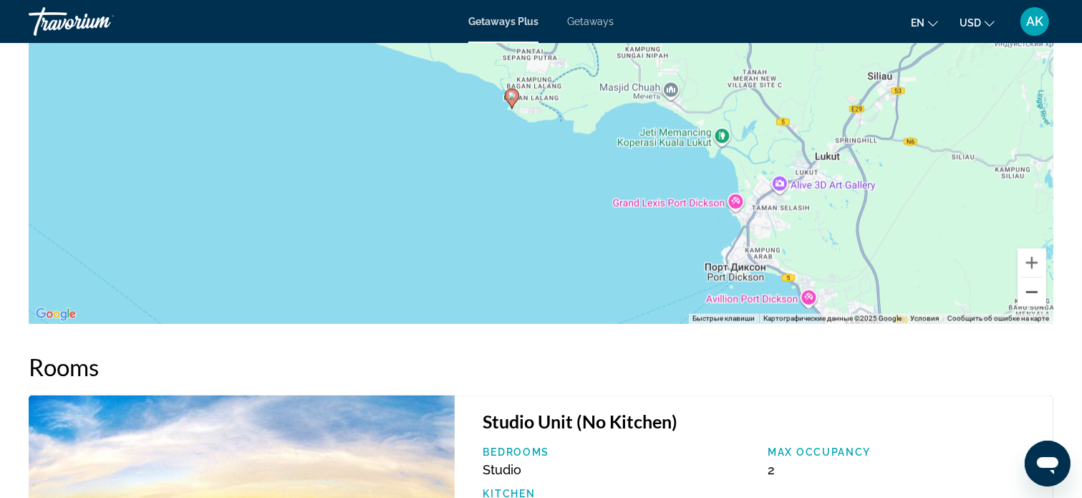
click at [1035, 286] on button "Уменьшить" at bounding box center [1031, 292] width 29 height 29
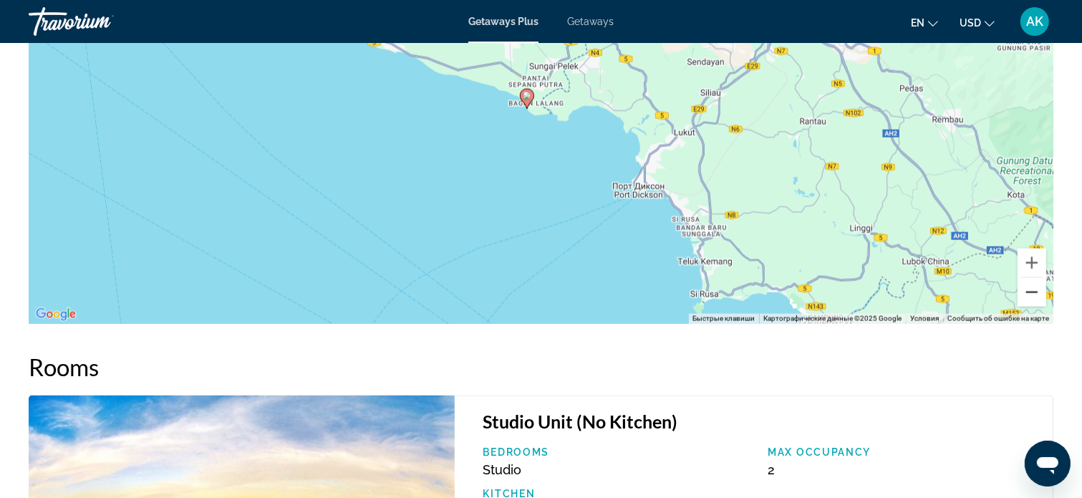
click at [1035, 286] on button "Уменьшить" at bounding box center [1031, 292] width 29 height 29
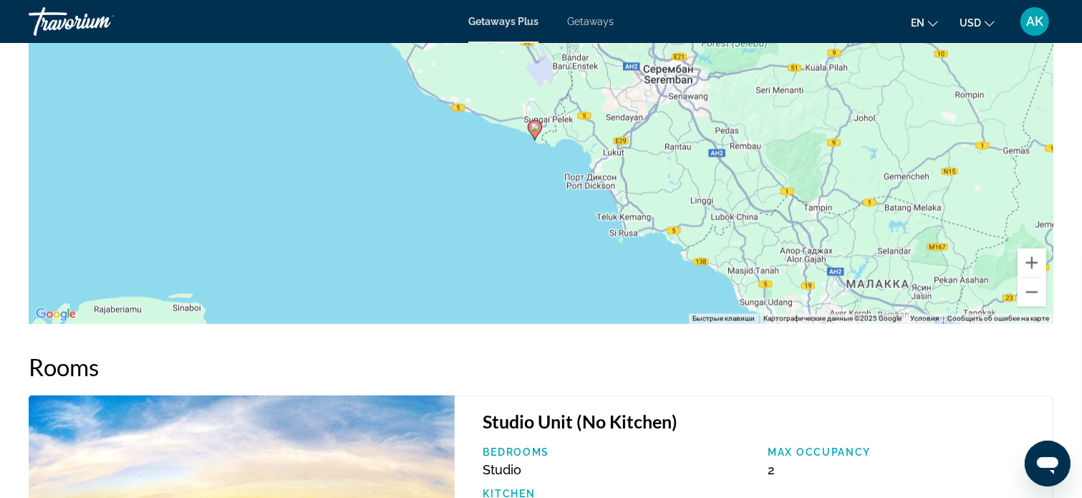
drag, startPoint x: 817, startPoint y: 87, endPoint x: 819, endPoint y: 120, distance: 32.3
click at [819, 120] on div "Чтобы активировать перетаскивание с помощью клавиатуры, нажмите Alt + Ввод. Пос…" at bounding box center [541, 109] width 1025 height 430
click at [1033, 291] on button "Уменьшить" at bounding box center [1031, 292] width 29 height 29
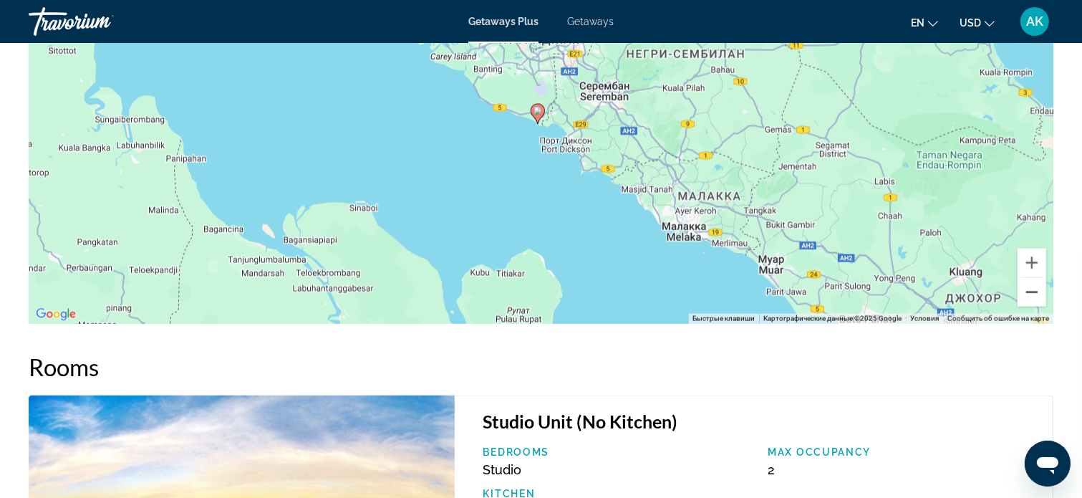
click at [1033, 291] on button "Уменьшить" at bounding box center [1031, 292] width 29 height 29
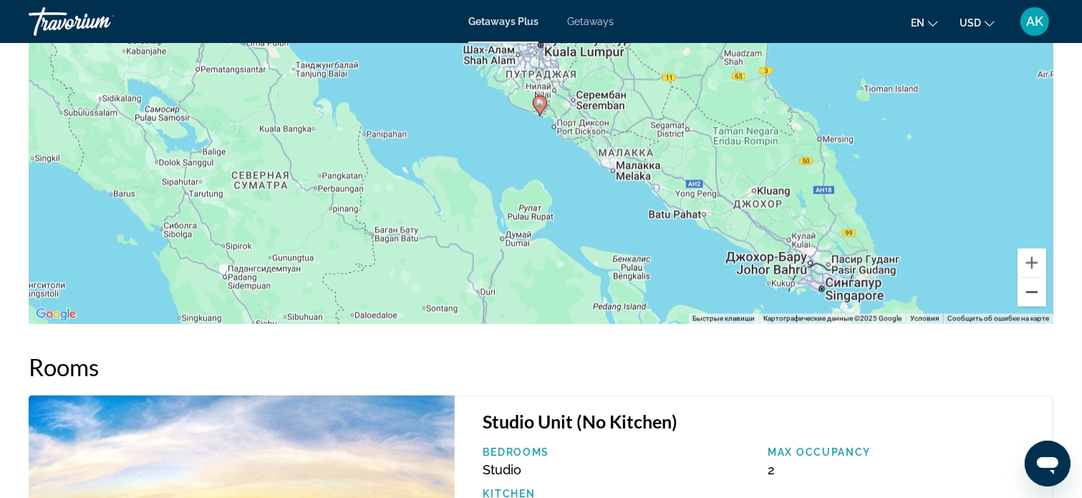
click at [1033, 291] on button "Уменьшить" at bounding box center [1031, 292] width 29 height 29
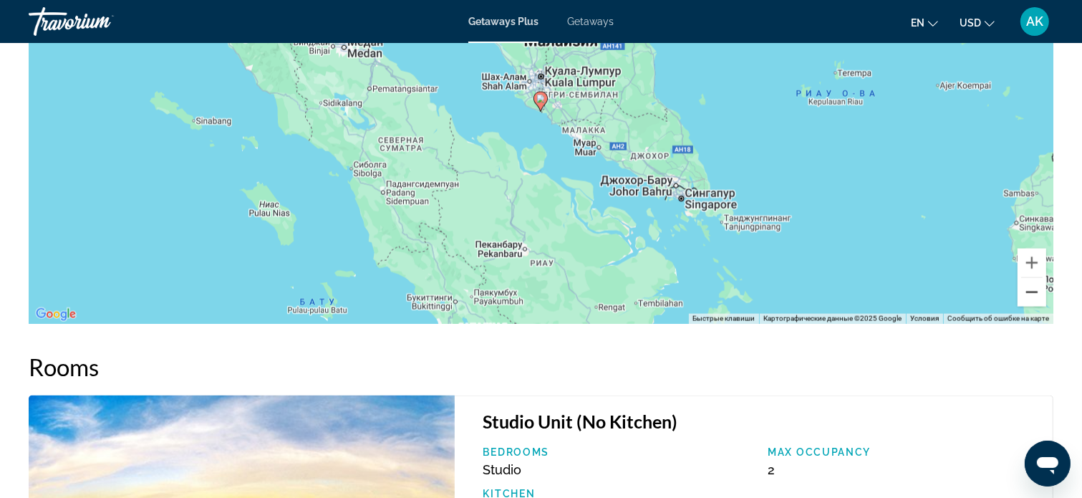
click at [1033, 291] on button "Уменьшить" at bounding box center [1031, 292] width 29 height 29
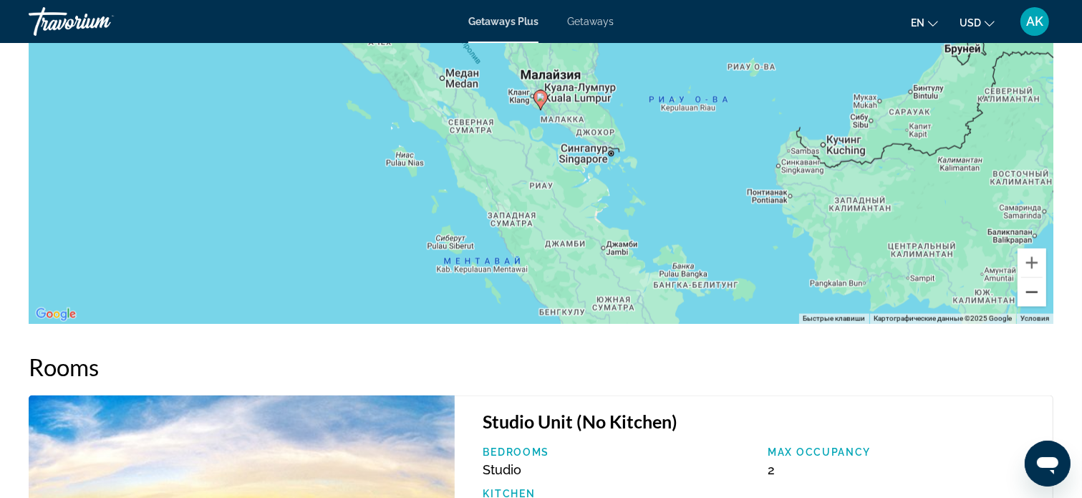
click at [1033, 291] on button "Уменьшить" at bounding box center [1031, 292] width 29 height 29
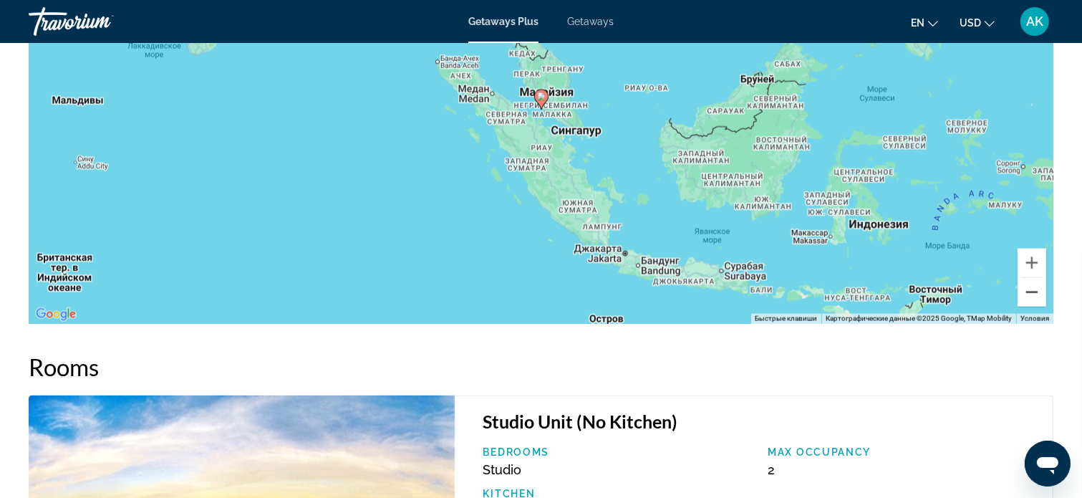
click at [1033, 291] on button "Уменьшить" at bounding box center [1031, 292] width 29 height 29
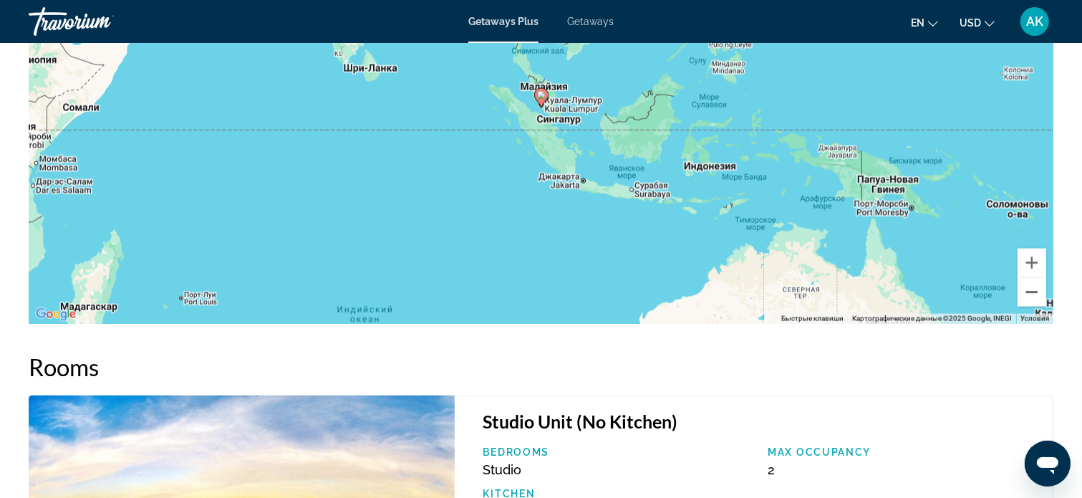
click at [1033, 291] on button "Уменьшить" at bounding box center [1031, 292] width 29 height 29
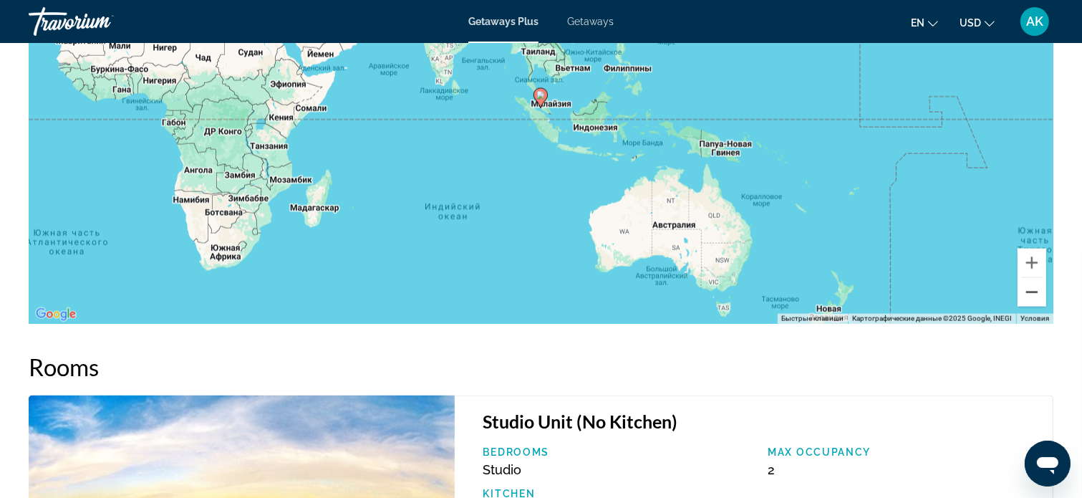
click at [1033, 291] on button "Уменьшить" at bounding box center [1031, 292] width 29 height 29
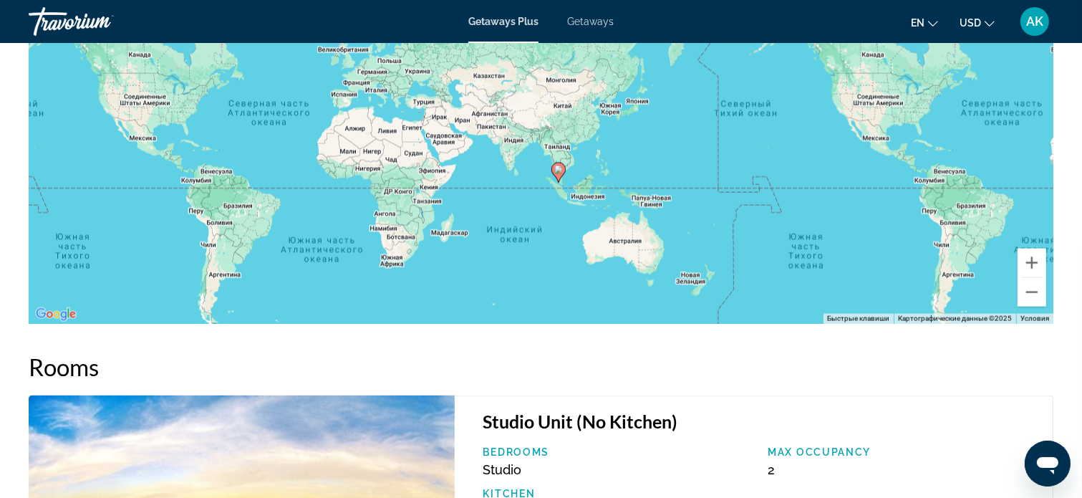
drag, startPoint x: 677, startPoint y: 103, endPoint x: 694, endPoint y: 180, distance: 78.7
click at [694, 180] on div "Чтобы активировать перетаскивание с помощью клавиатуры, нажмите Alt + Ввод. Пос…" at bounding box center [541, 109] width 1025 height 430
click at [596, 201] on div "Чтобы активировать перетаскивание с помощью клавиатуры, нажмите Alt + Ввод. Пос…" at bounding box center [541, 109] width 1025 height 430
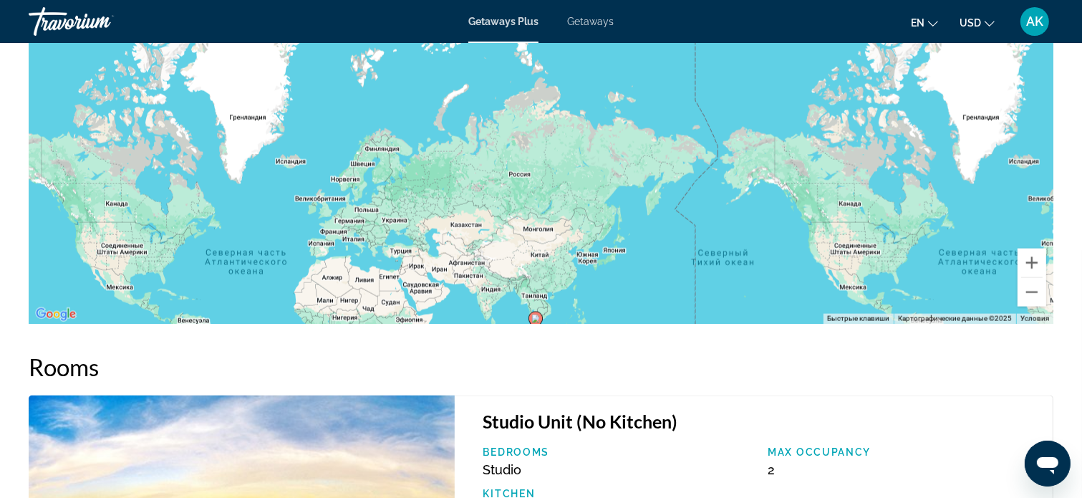
drag, startPoint x: 726, startPoint y: 110, endPoint x: 705, endPoint y: 274, distance: 166.1
click at [706, 279] on div "Чтобы активировать перетаскивание с помощью клавиатуры, нажмите Alt + Ввод. Пос…" at bounding box center [541, 109] width 1025 height 430
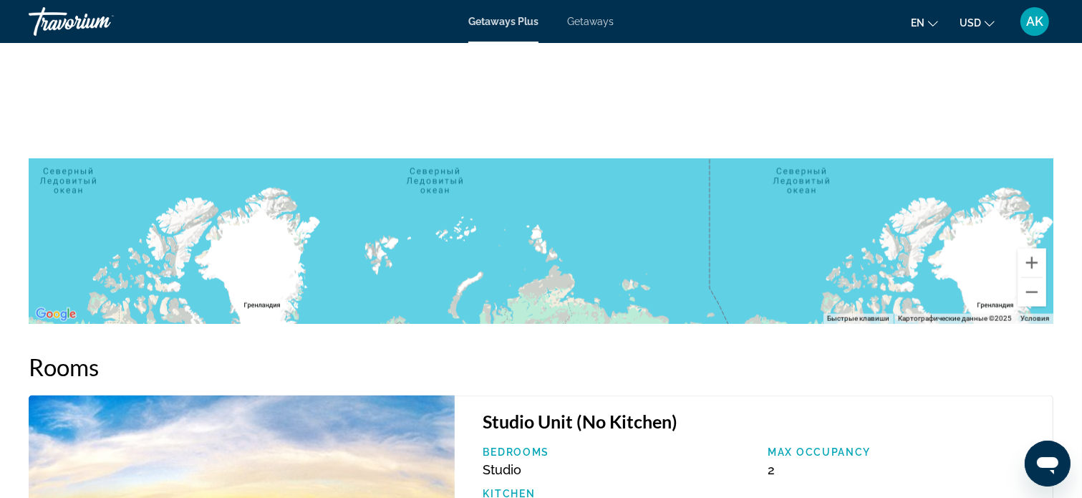
drag, startPoint x: 709, startPoint y: 134, endPoint x: 719, endPoint y: 292, distance: 158.5
click at [719, 292] on div "Main content" at bounding box center [541, 109] width 1025 height 430
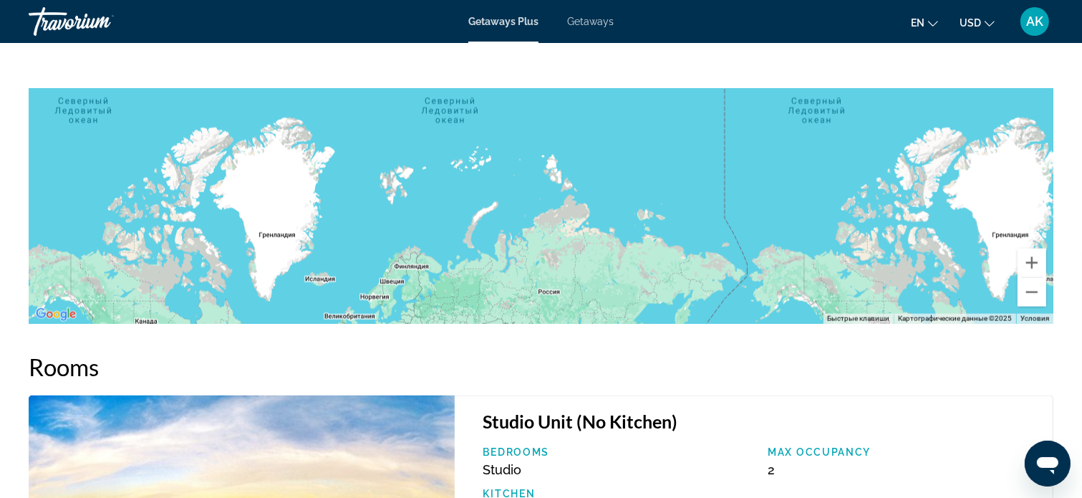
drag, startPoint x: 712, startPoint y: 243, endPoint x: 735, endPoint y: 93, distance: 151.4
click at [735, 94] on div "Main content" at bounding box center [541, 109] width 1025 height 430
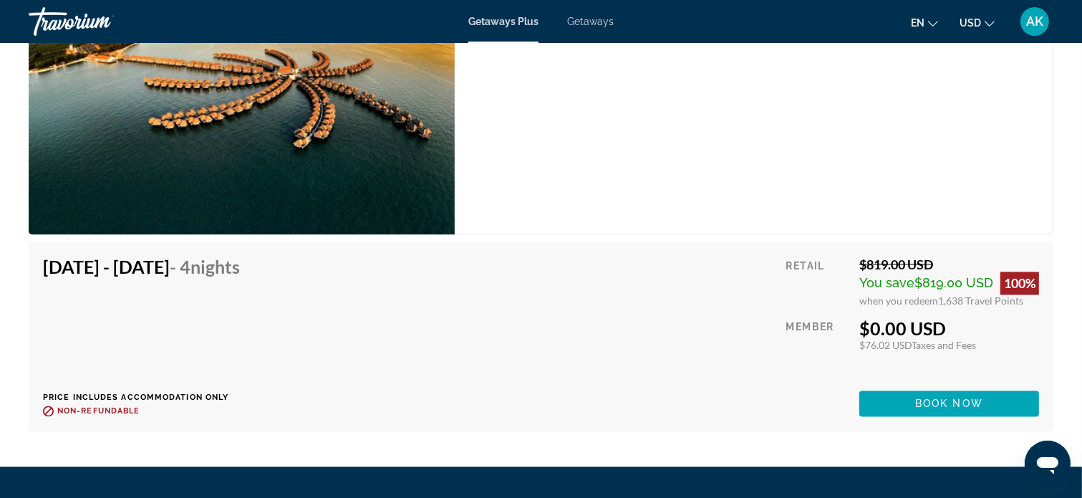
scroll to position [2506, 0]
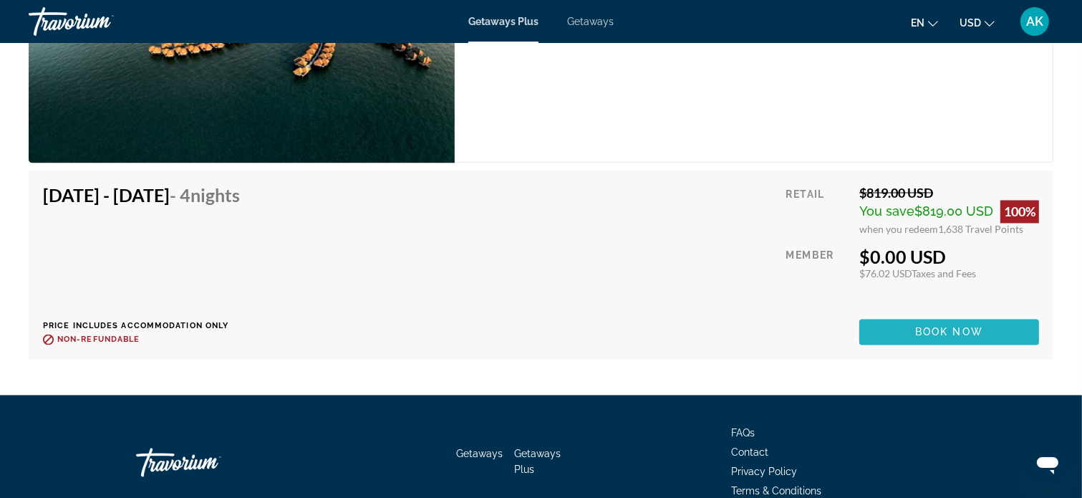
click at [909, 326] on span "Main content" at bounding box center [949, 332] width 180 height 34
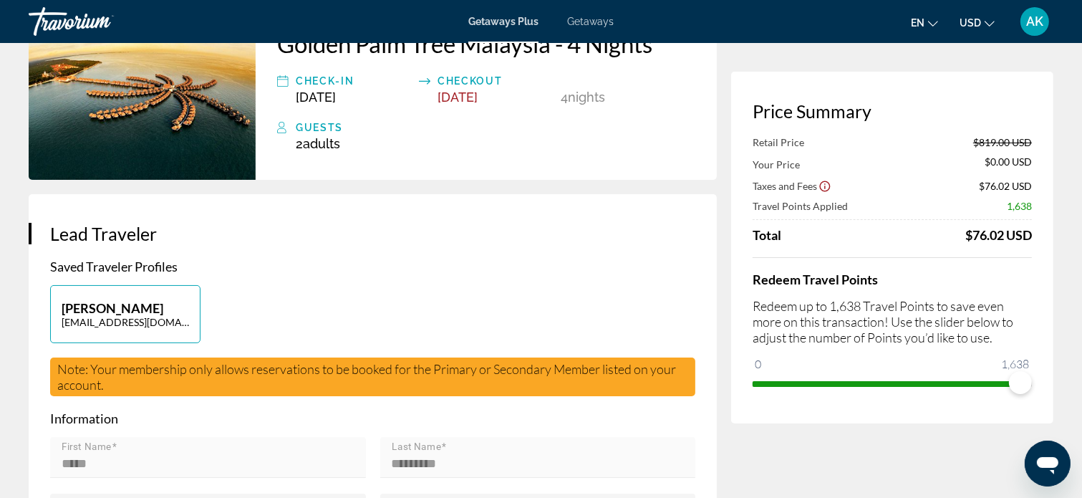
scroll to position [143, 0]
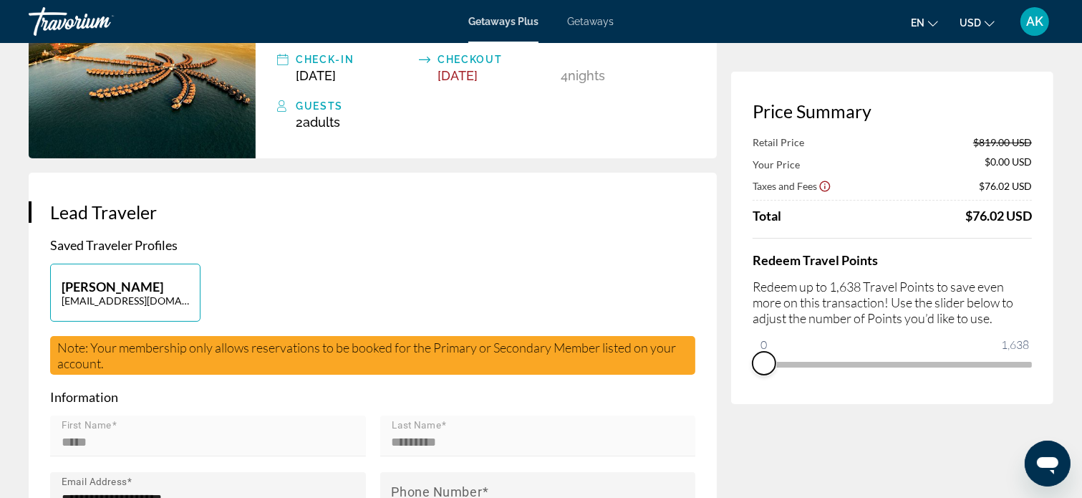
drag, startPoint x: 1020, startPoint y: 378, endPoint x: 761, endPoint y: 394, distance: 259.0
click at [761, 394] on div "Price Summary Retail Price $819.00 USD Your Price $0.00 USD Taxes and Fees $76.…" at bounding box center [892, 238] width 322 height 332
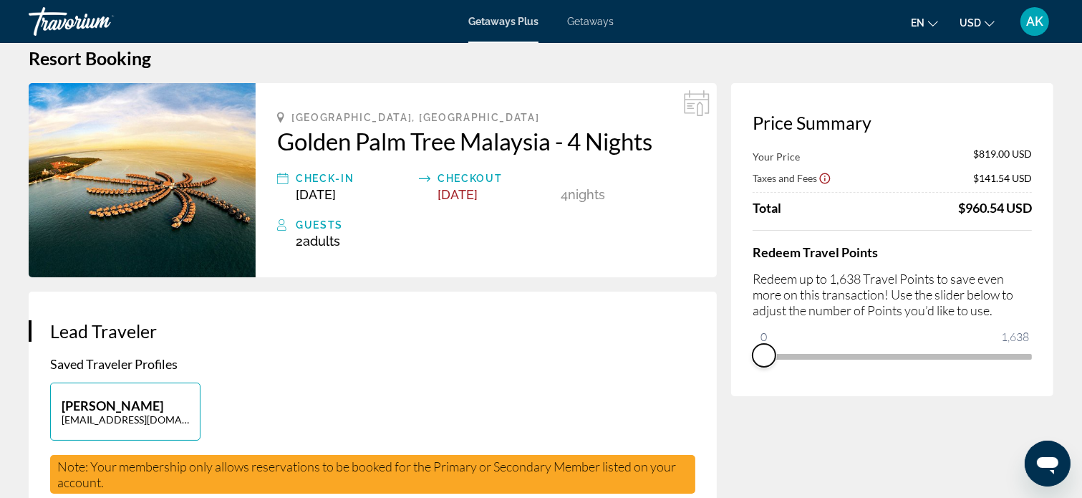
scroll to position [0, 0]
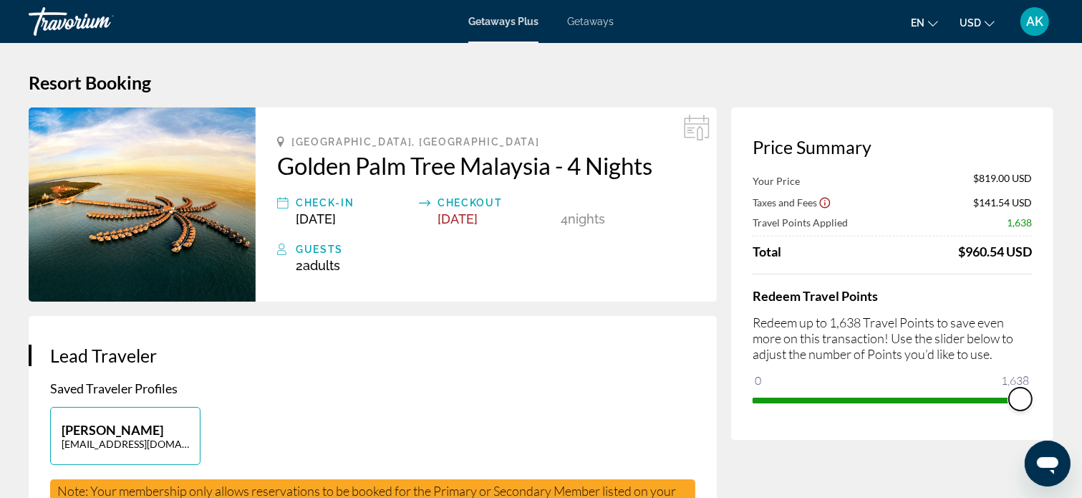
drag, startPoint x: 764, startPoint y: 374, endPoint x: 1052, endPoint y: 377, distance: 288.5
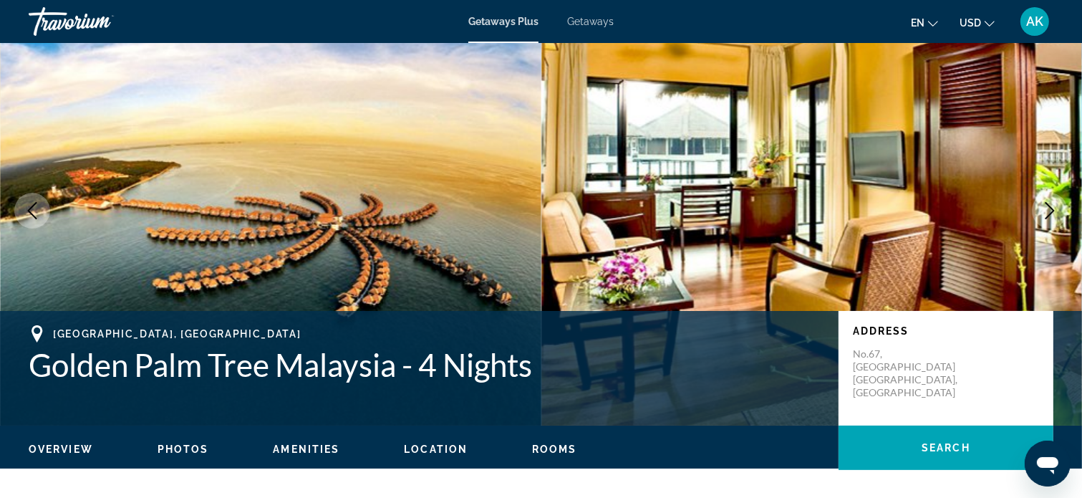
scroll to position [72, 0]
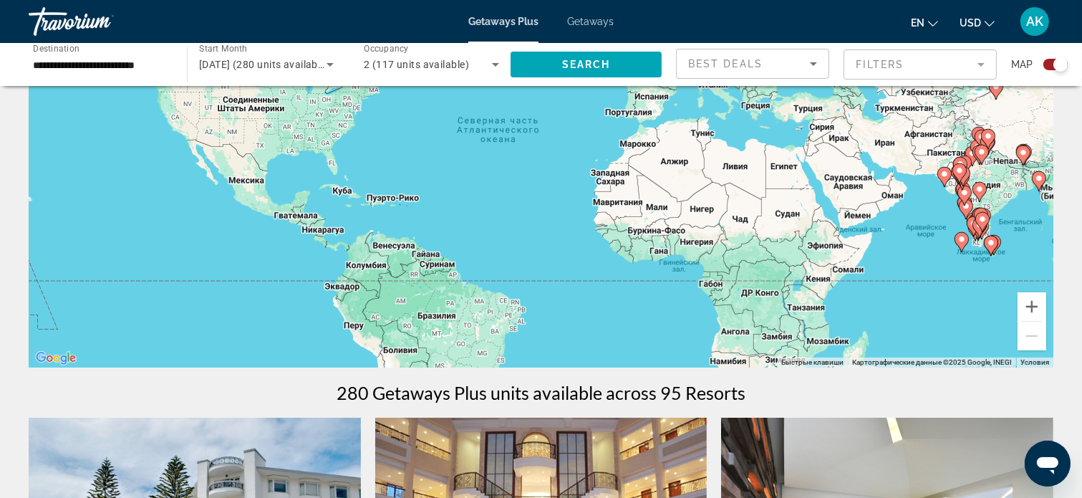
scroll to position [143, 0]
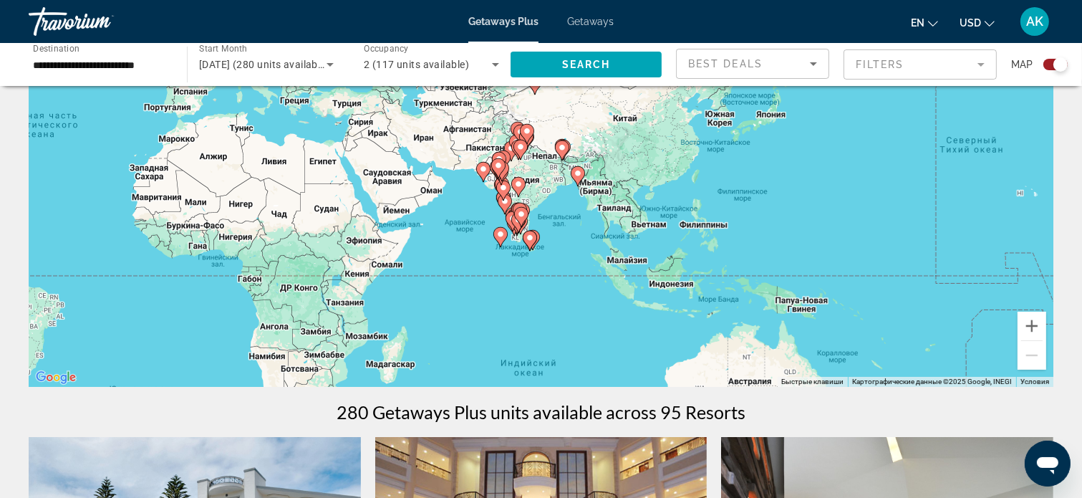
drag, startPoint x: 780, startPoint y: 194, endPoint x: 318, endPoint y: 171, distance: 463.1
click at [318, 171] on div "Чтобы активировать перетаскивание с помощью клавиатуры, нажмите Alt + Ввод. Пос…" at bounding box center [541, 172] width 1025 height 430
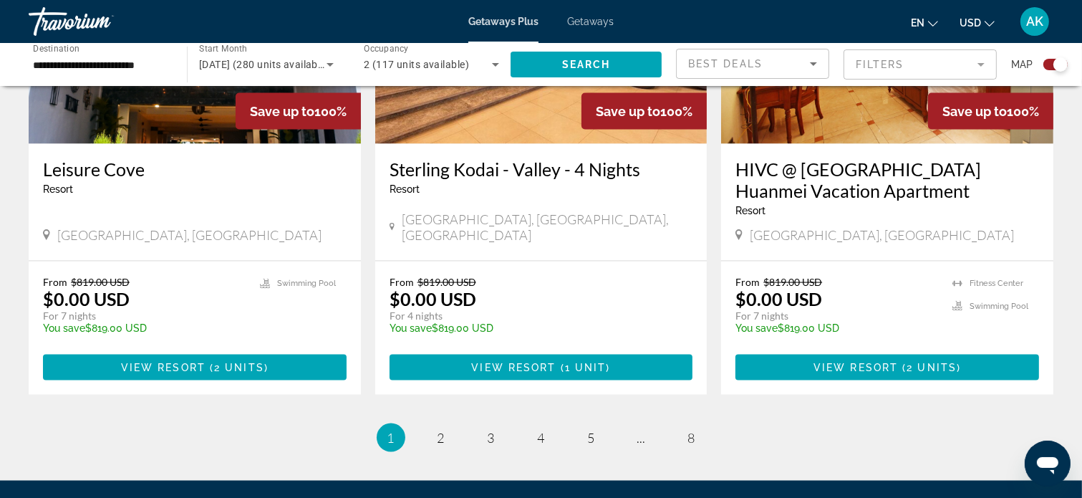
scroll to position [2219, 0]
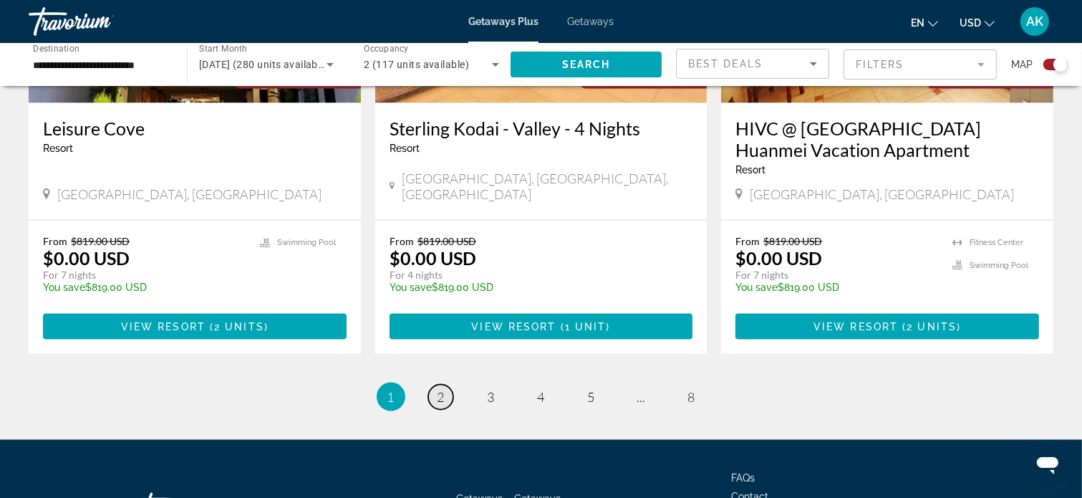
click at [444, 389] on span "2" at bounding box center [440, 397] width 7 height 16
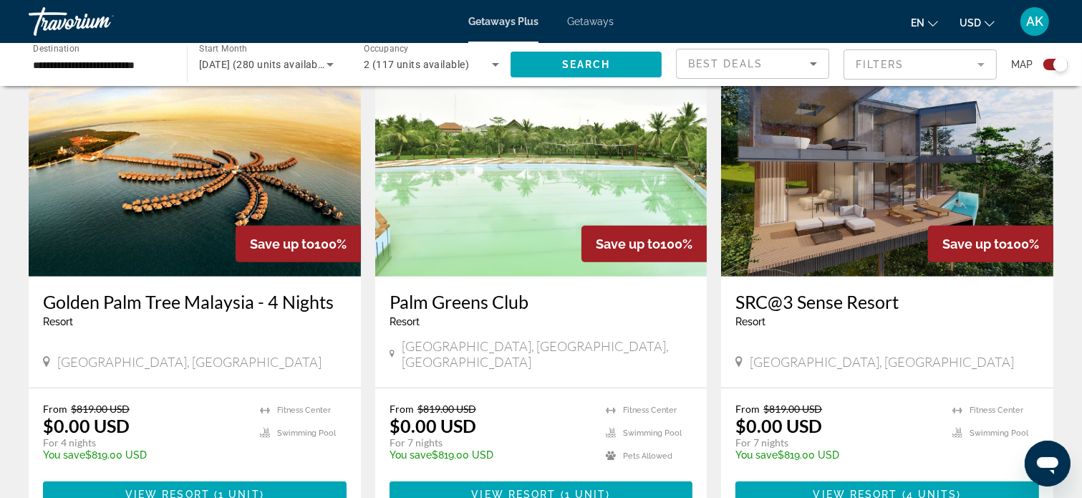
scroll to position [479, 0]
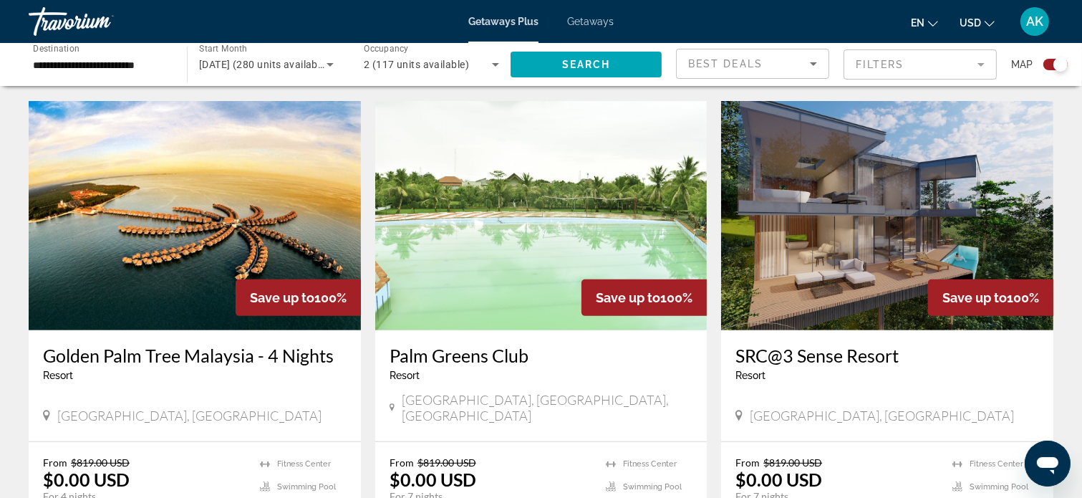
click at [163, 305] on img "Main content" at bounding box center [195, 215] width 332 height 229
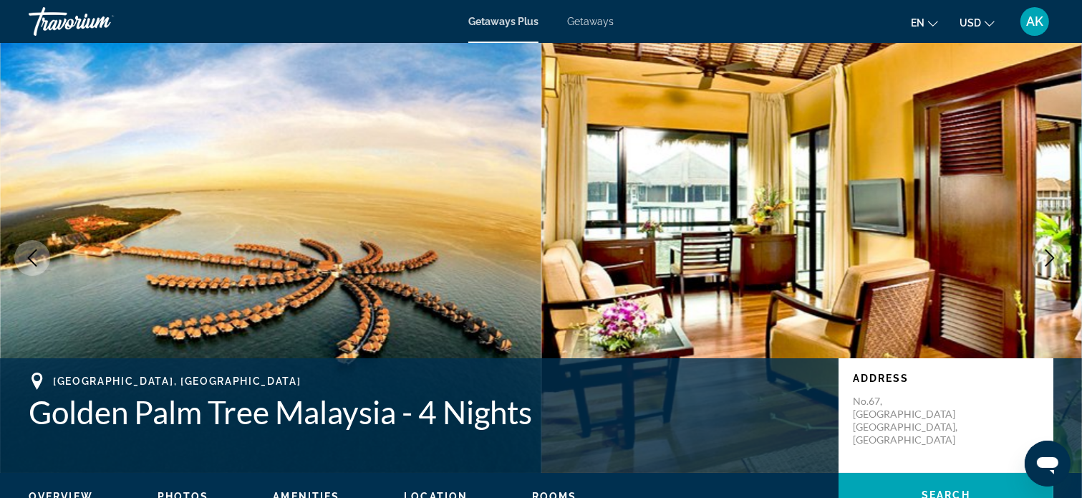
click at [843, 237] on img "Main content" at bounding box center [811, 258] width 541 height 430
click at [798, 224] on img "Main content" at bounding box center [811, 258] width 541 height 430
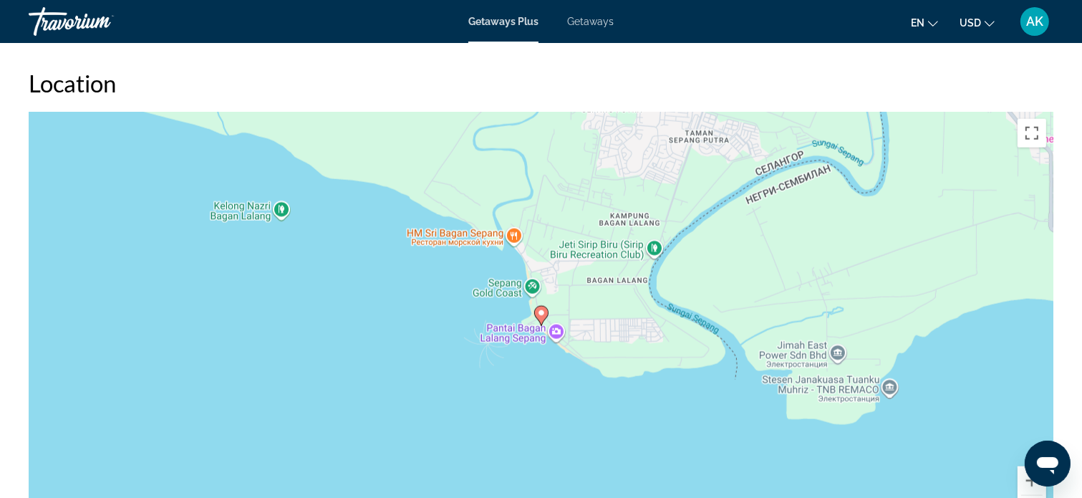
scroll to position [1718, 0]
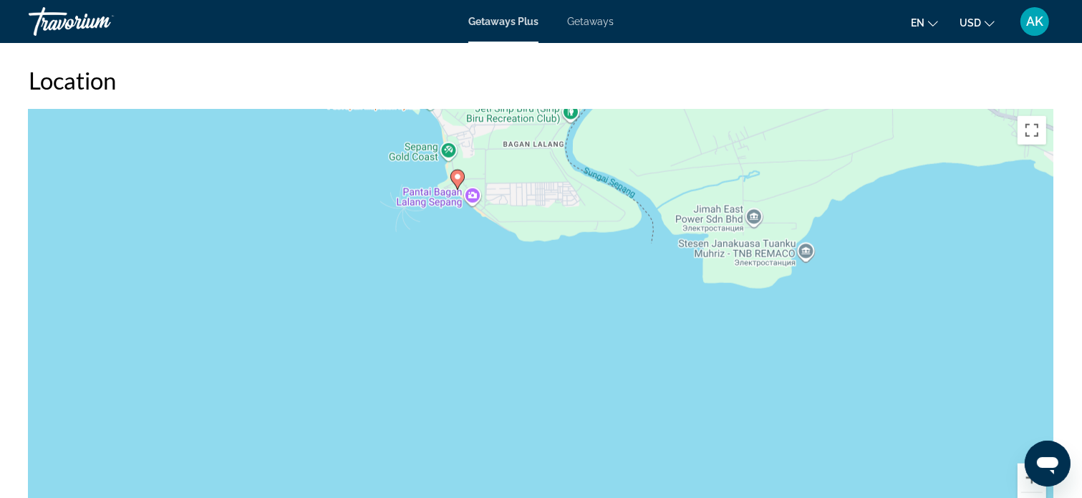
drag, startPoint x: 954, startPoint y: 331, endPoint x: 870, endPoint y: 194, distance: 161.0
click at [870, 194] on div "Чтобы активировать перетаскивание с помощью клавиатуры, нажмите Alt + Ввод. Пос…" at bounding box center [541, 324] width 1025 height 430
click at [1021, 480] on button "Увеличить" at bounding box center [1031, 477] width 29 height 29
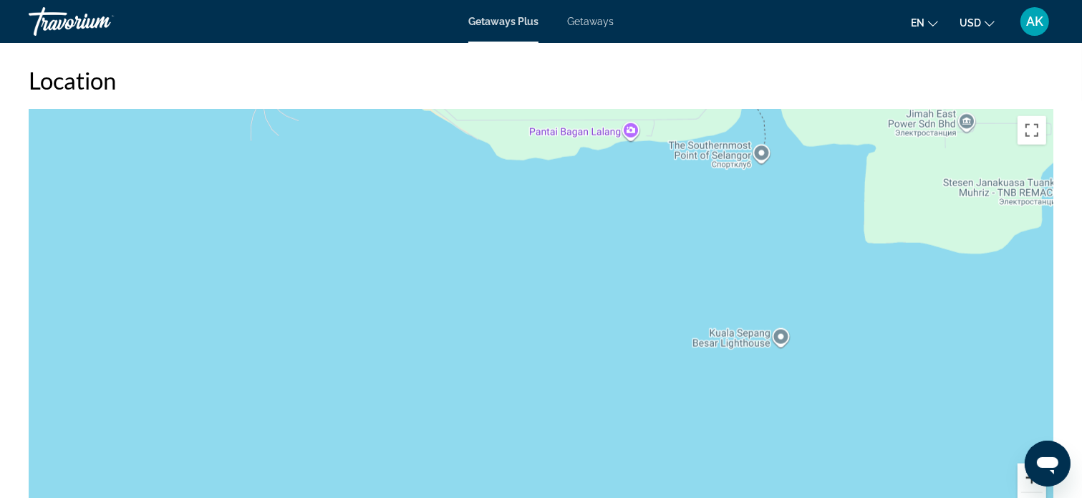
click at [1021, 480] on button "Увеличить" at bounding box center [1031, 477] width 29 height 29
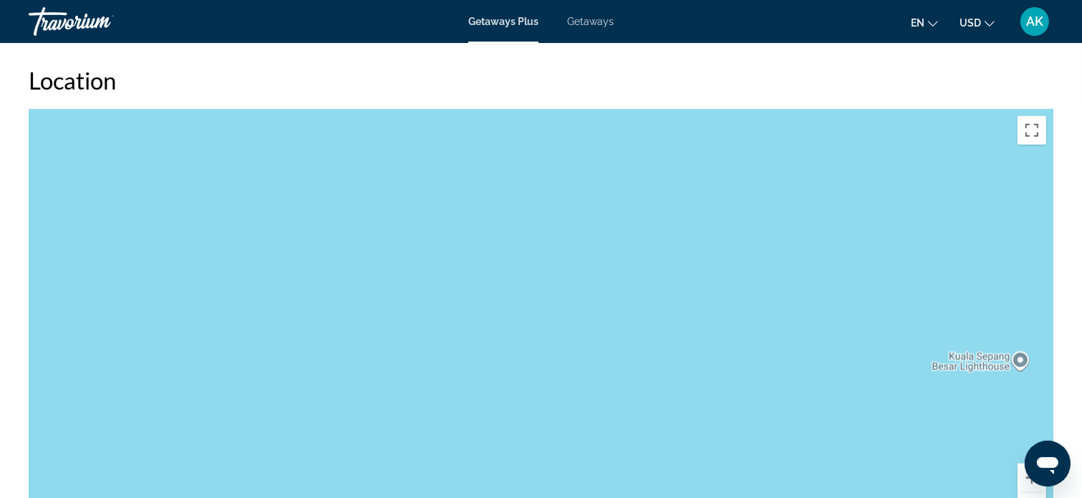
drag, startPoint x: 1048, startPoint y: 450, endPoint x: 1020, endPoint y: 350, distance: 103.6
click at [1024, 440] on html at bounding box center [1047, 463] width 46 height 46
drag, startPoint x: 945, startPoint y: 389, endPoint x: 839, endPoint y: 459, distance: 127.1
click at [839, 459] on div "Main content" at bounding box center [541, 324] width 1025 height 430
drag, startPoint x: 931, startPoint y: 397, endPoint x: 914, endPoint y: 412, distance: 23.3
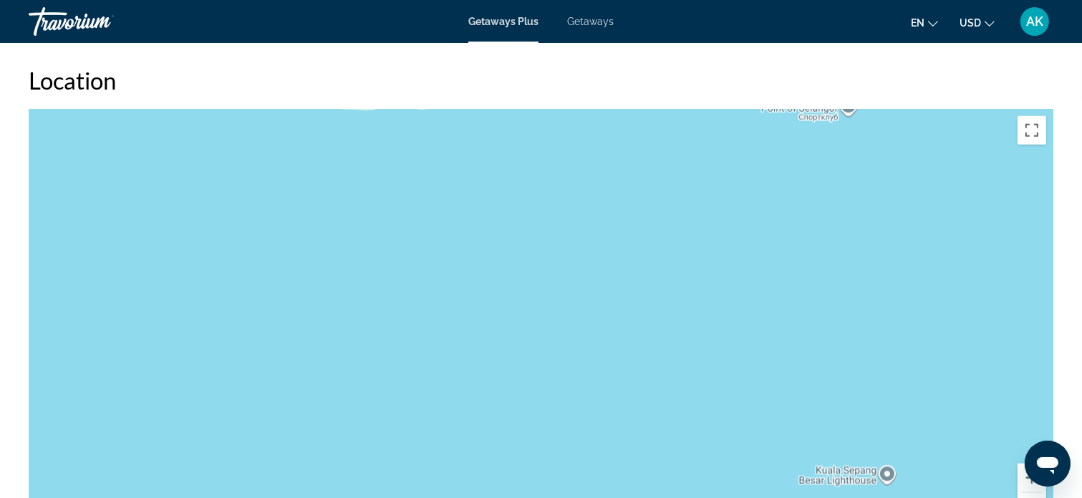
click at [902, 437] on div "Main content" at bounding box center [541, 324] width 1025 height 430
drag, startPoint x: 1002, startPoint y: 83, endPoint x: 828, endPoint y: 165, distance: 193.1
click at [828, 165] on div "Location ← Переместить влево → Переместить вправо ↑ Переместить вверх ↓ Перемес…" at bounding box center [541, 302] width 1025 height 473
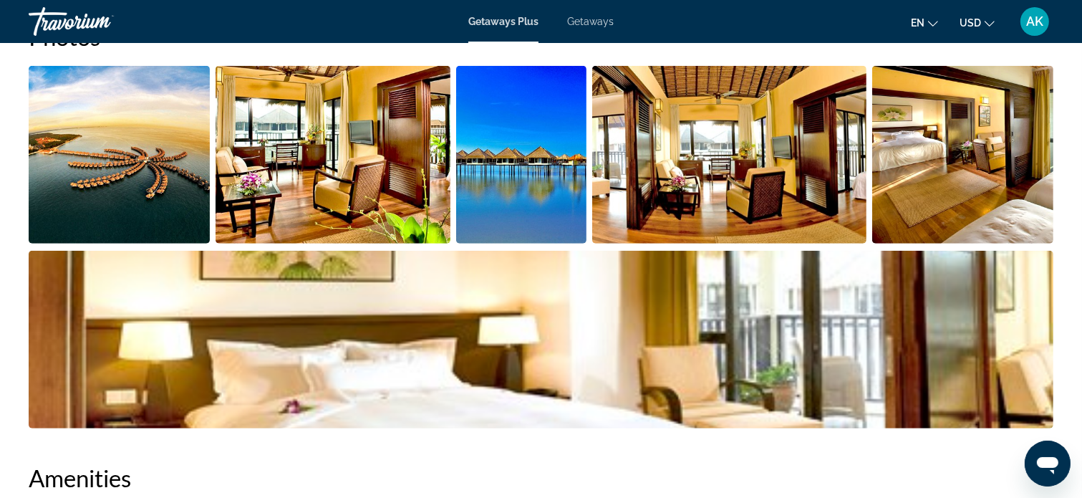
scroll to position [688, 0]
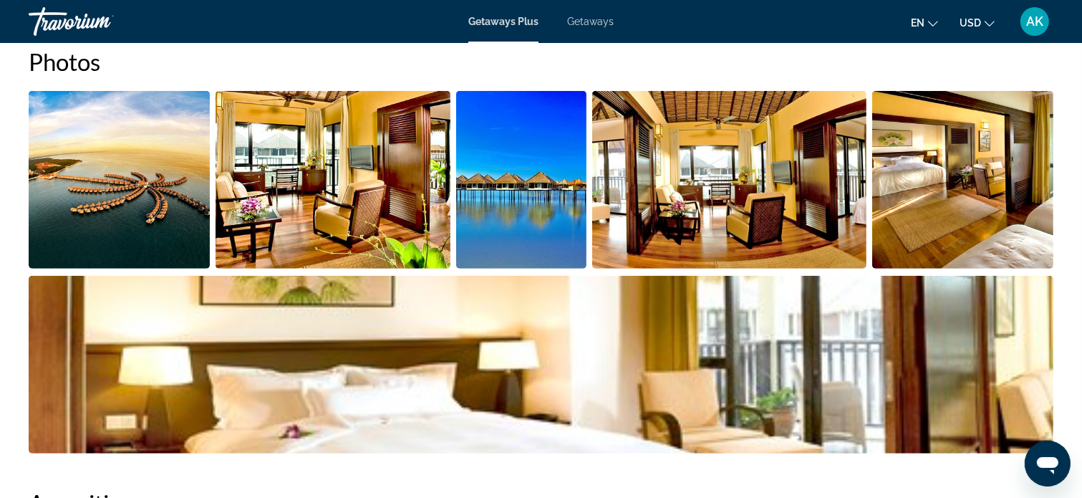
click at [707, 208] on img "Open full-screen image slider" at bounding box center [729, 180] width 274 height 178
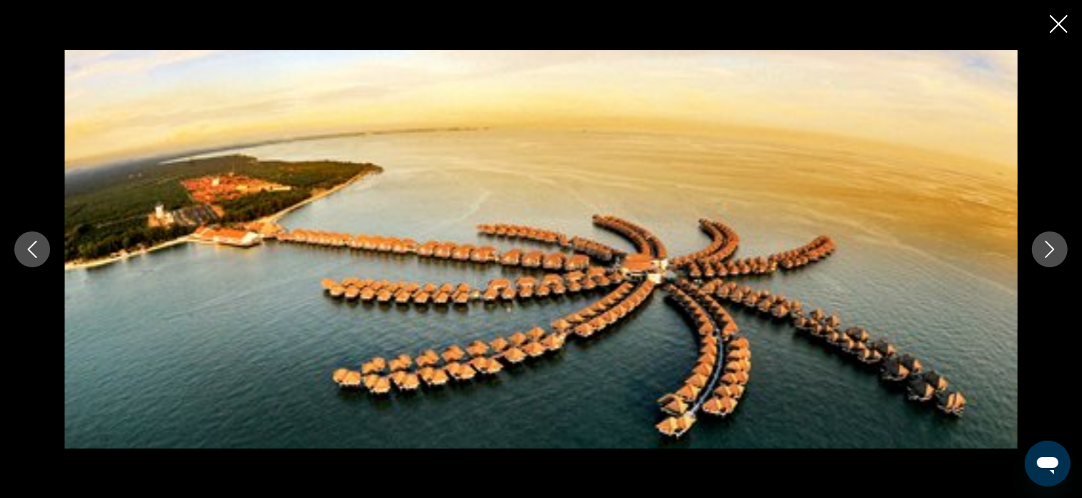
click at [1057, 248] on icon "Next image" at bounding box center [1049, 249] width 17 height 17
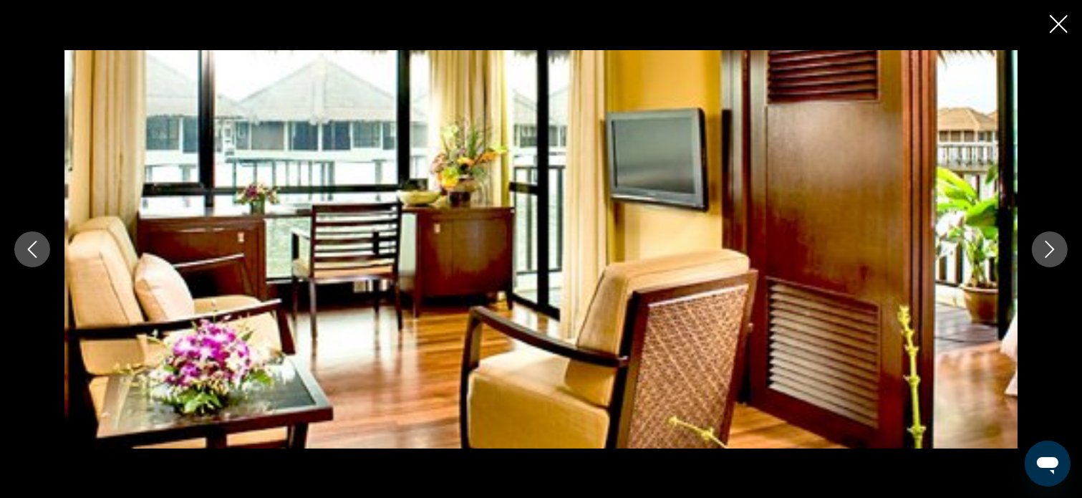
click at [1057, 248] on icon "Next image" at bounding box center [1049, 249] width 17 height 17
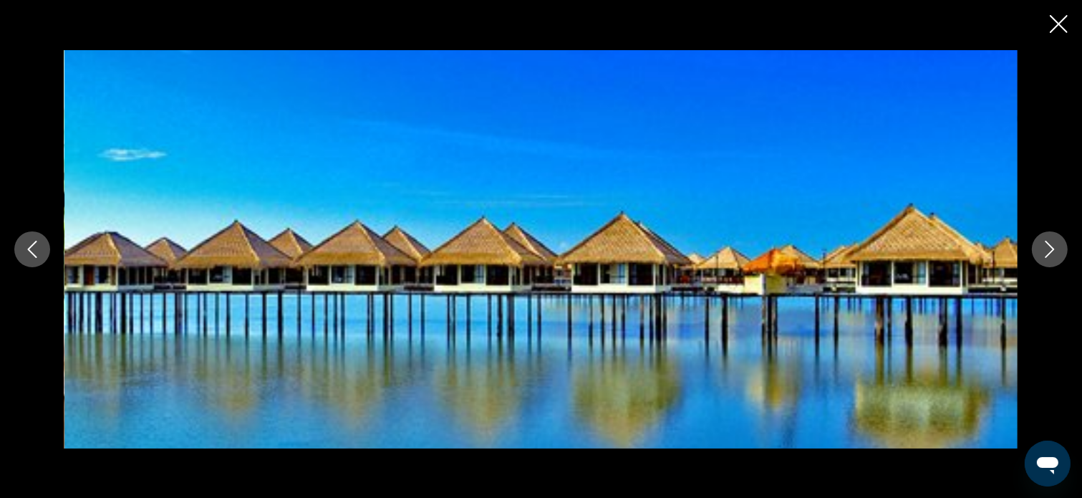
click at [1057, 248] on icon "Next image" at bounding box center [1049, 249] width 17 height 17
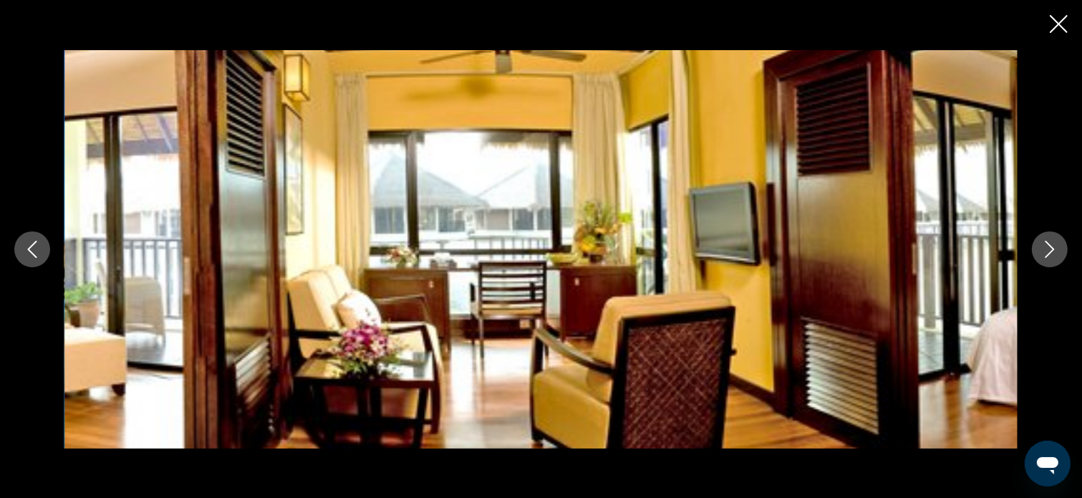
click at [1057, 248] on icon "Next image" at bounding box center [1049, 249] width 17 height 17
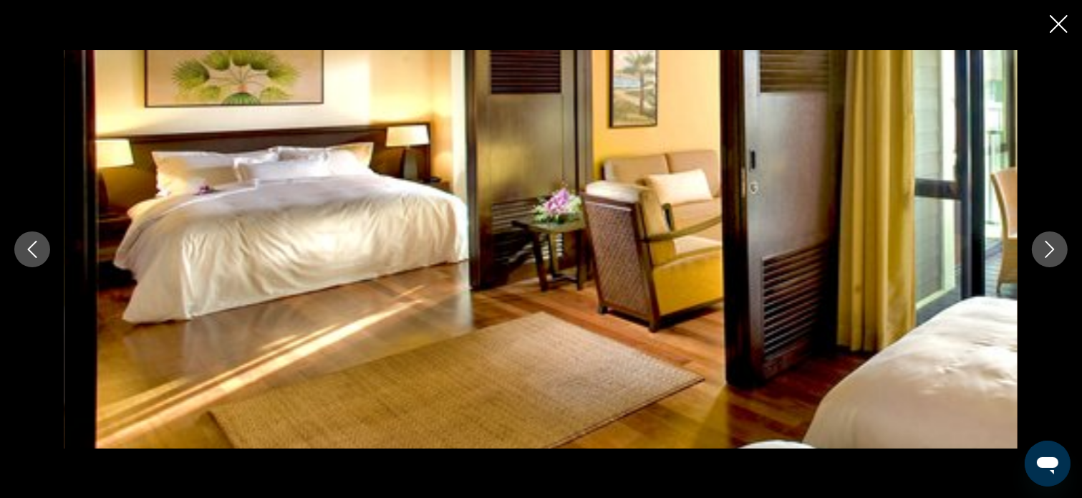
click at [1057, 248] on icon "Next image" at bounding box center [1049, 249] width 17 height 17
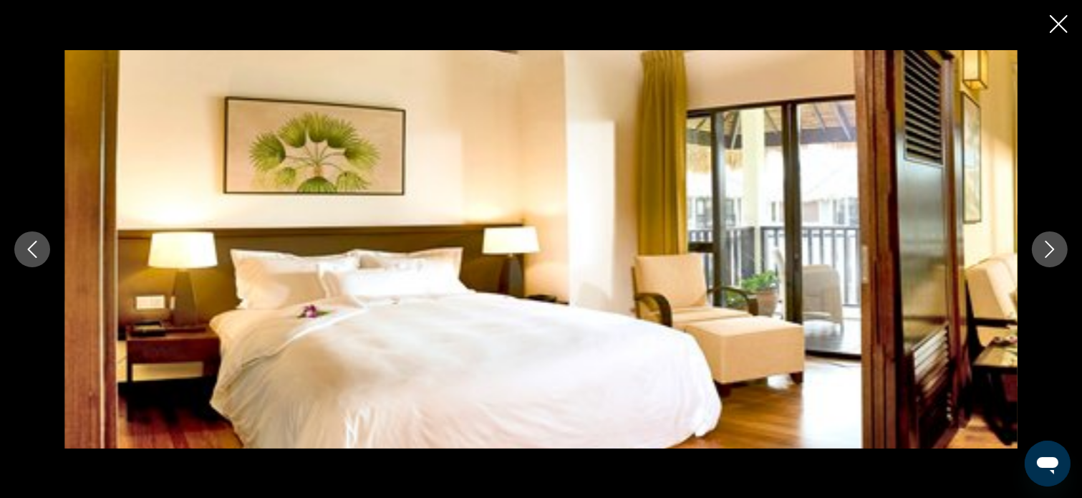
click at [1057, 248] on icon "Next image" at bounding box center [1049, 249] width 17 height 17
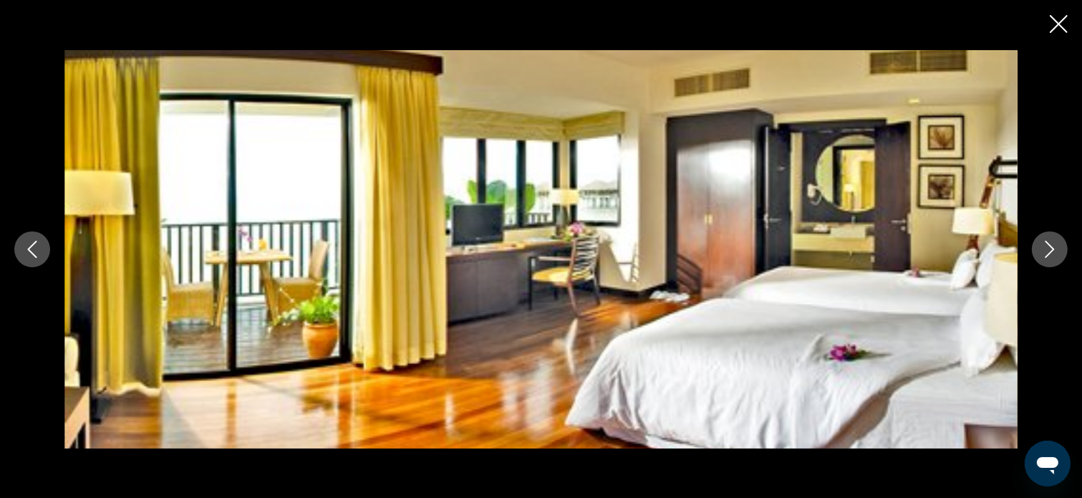
click at [1057, 248] on icon "Next image" at bounding box center [1049, 249] width 17 height 17
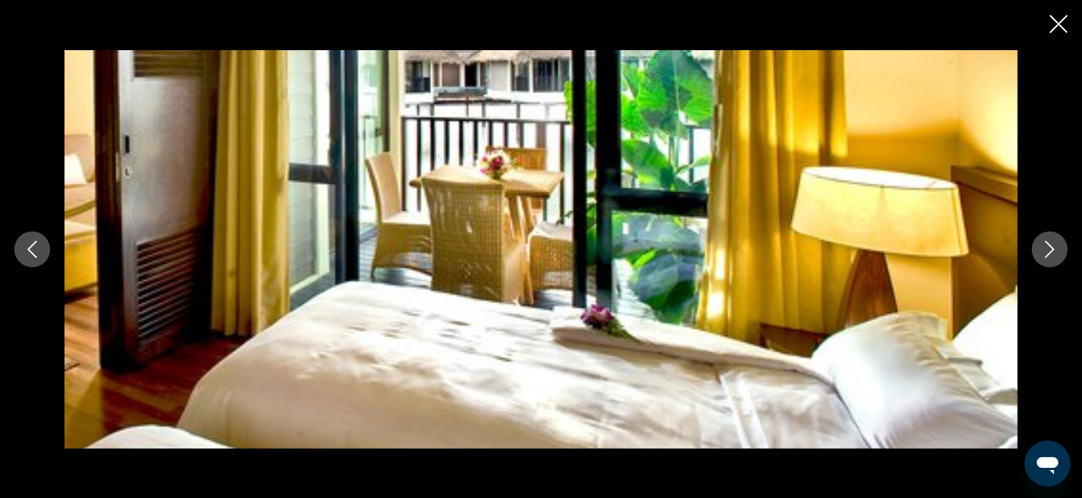
click at [1057, 248] on icon "Next image" at bounding box center [1049, 249] width 17 height 17
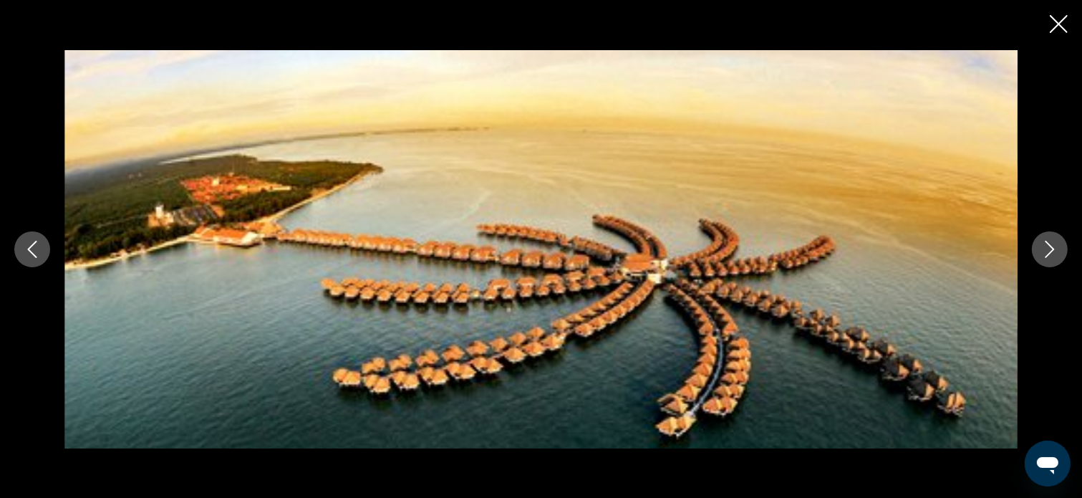
click at [1057, 248] on icon "Next image" at bounding box center [1049, 249] width 17 height 17
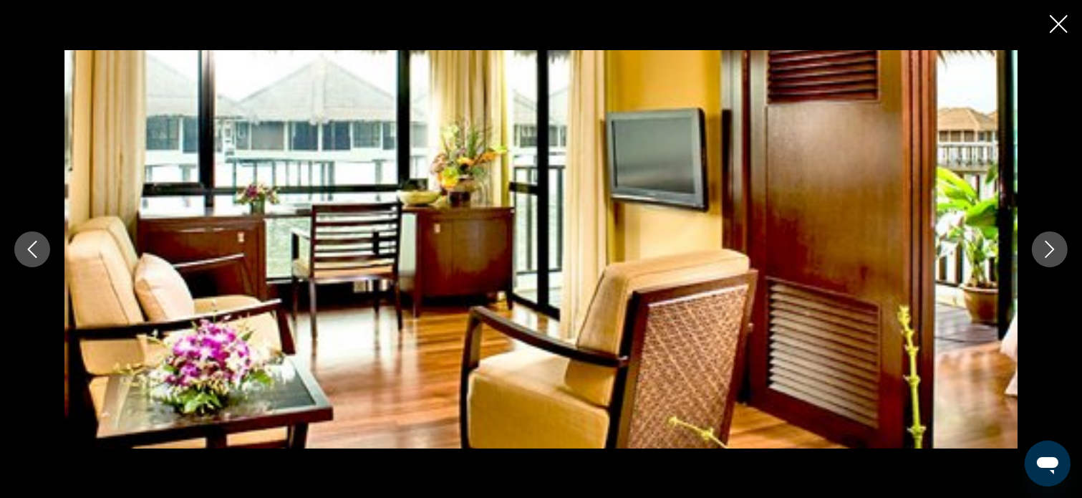
click at [1045, 253] on icon "Next image" at bounding box center [1049, 249] width 17 height 17
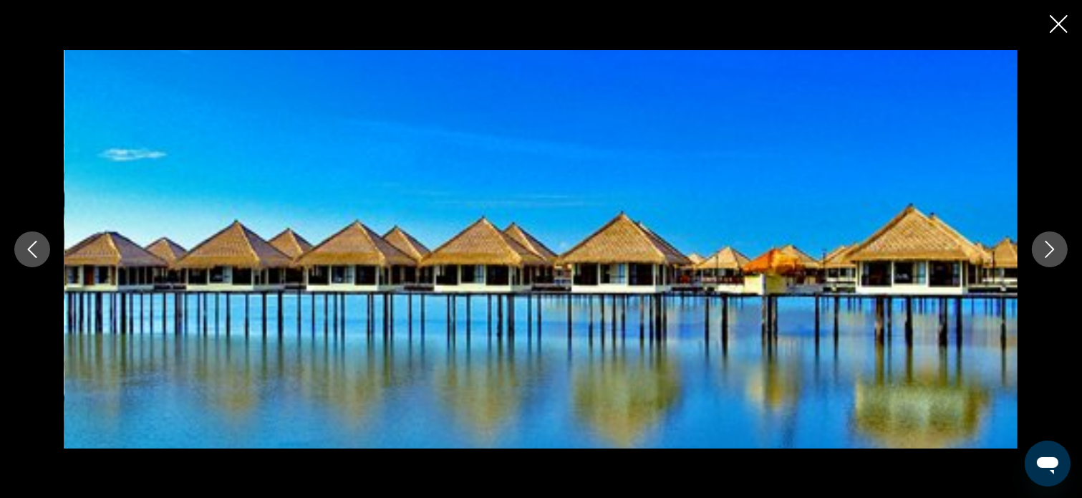
click at [1045, 253] on icon "Next image" at bounding box center [1049, 249] width 17 height 17
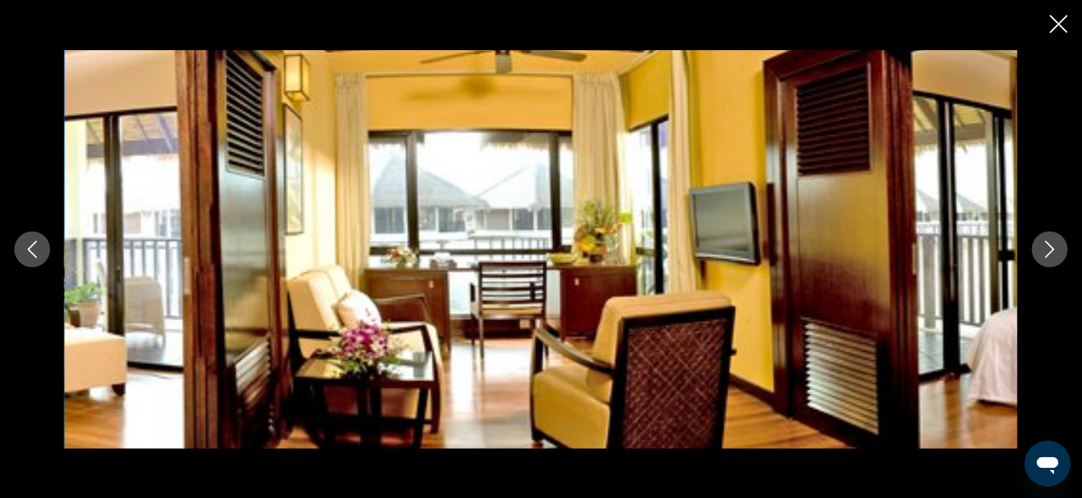
click at [1047, 253] on icon "Next image" at bounding box center [1049, 249] width 17 height 17
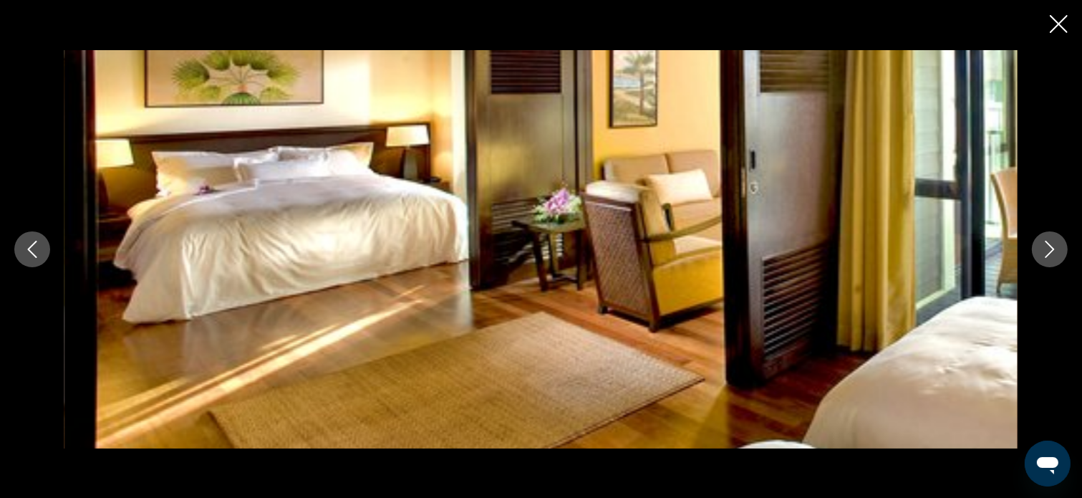
click at [1047, 253] on icon "Next image" at bounding box center [1049, 249] width 17 height 17
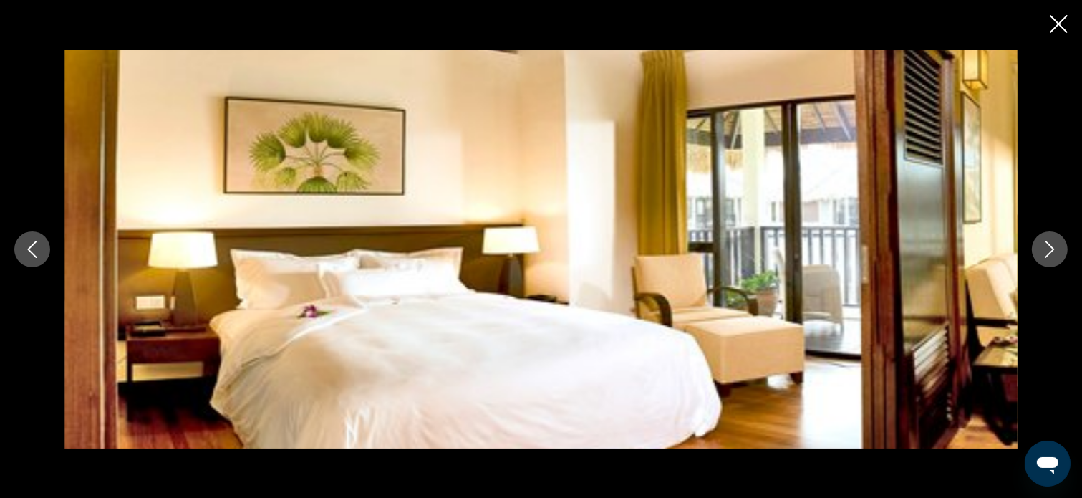
click at [1047, 253] on icon "Next image" at bounding box center [1049, 249] width 17 height 17
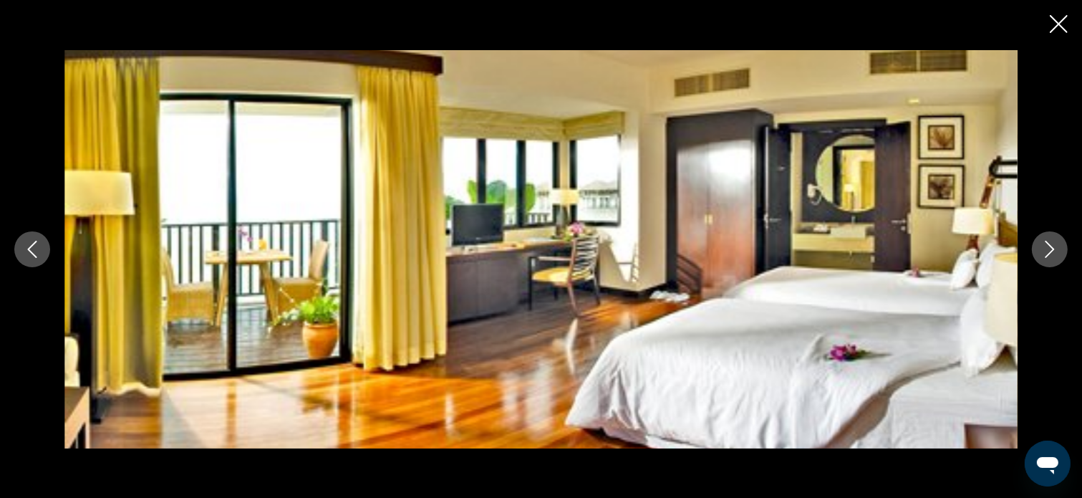
click at [1047, 252] on icon "Next image" at bounding box center [1049, 249] width 17 height 17
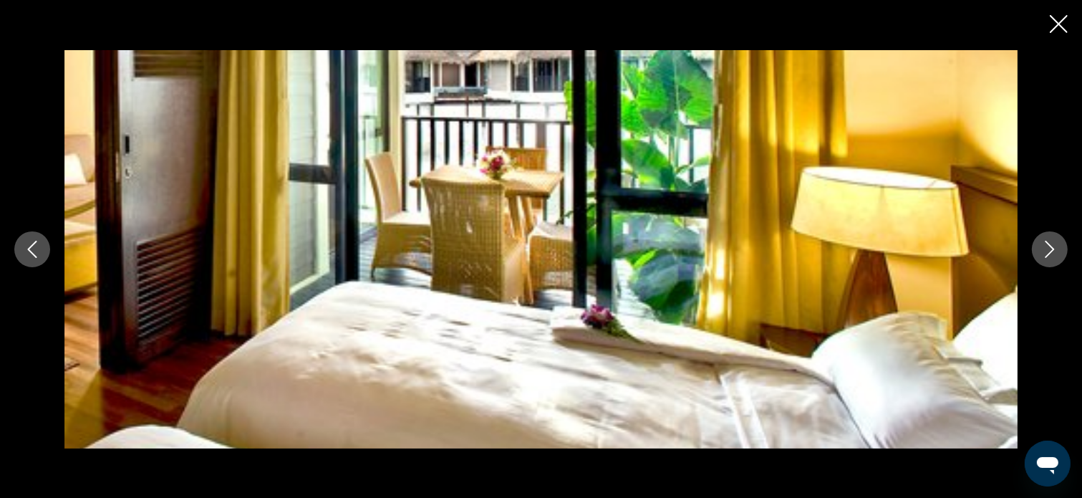
click at [1047, 252] on icon "Next image" at bounding box center [1049, 249] width 17 height 17
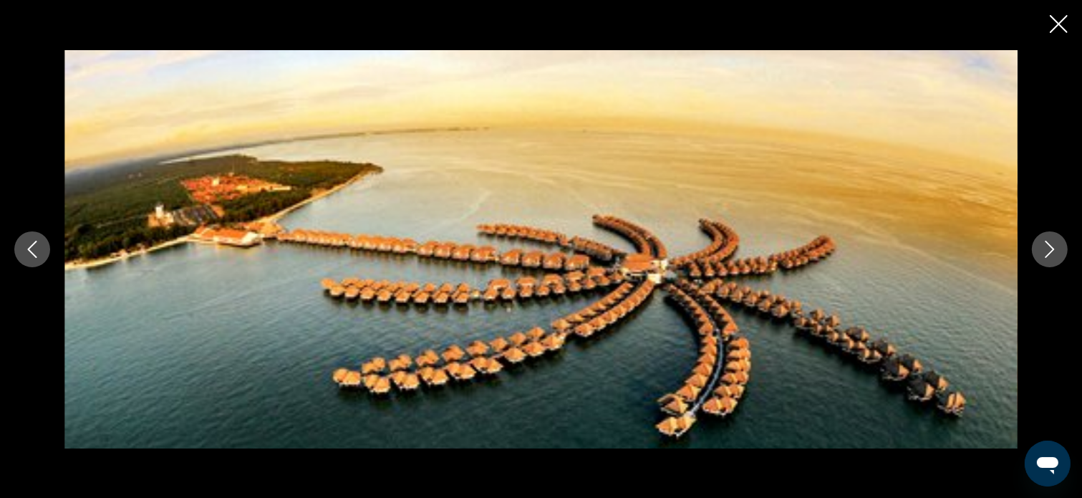
click at [1052, 19] on icon "Close slideshow" at bounding box center [1059, 24] width 18 height 18
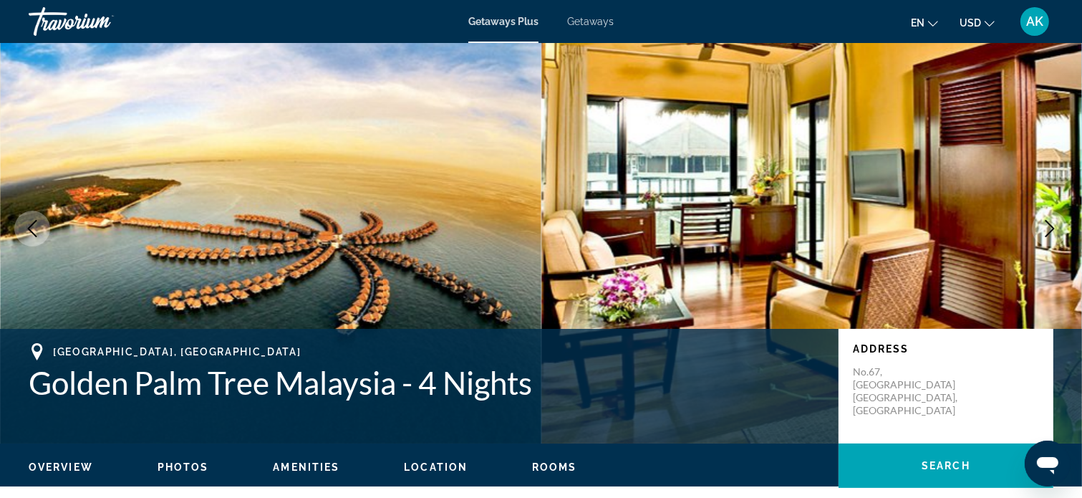
scroll to position [0, 0]
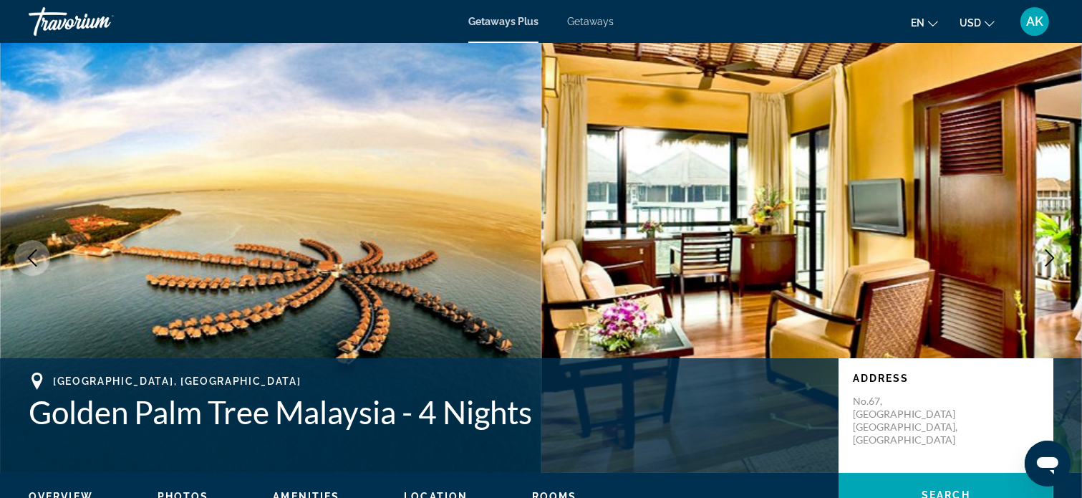
click at [1018, 129] on img "Main content" at bounding box center [811, 258] width 541 height 430
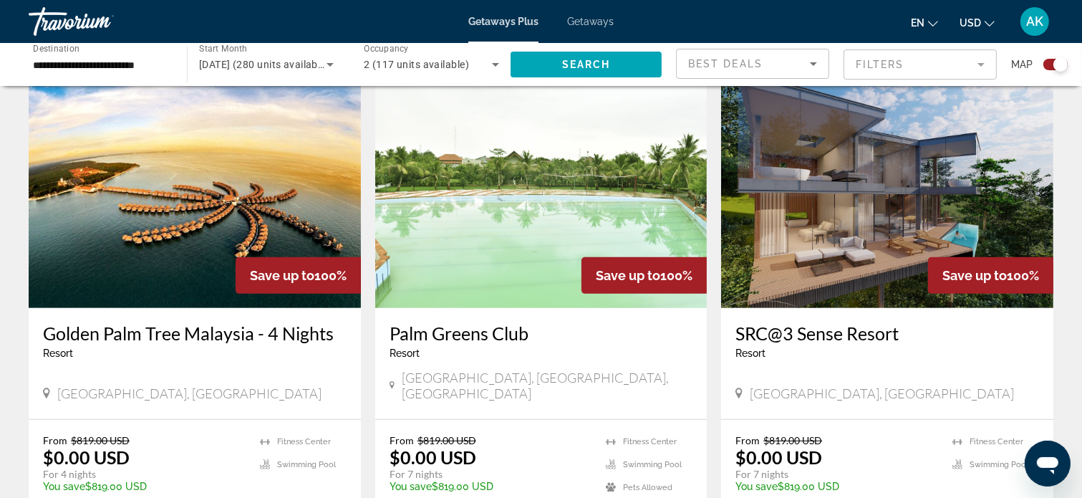
scroll to position [430, 0]
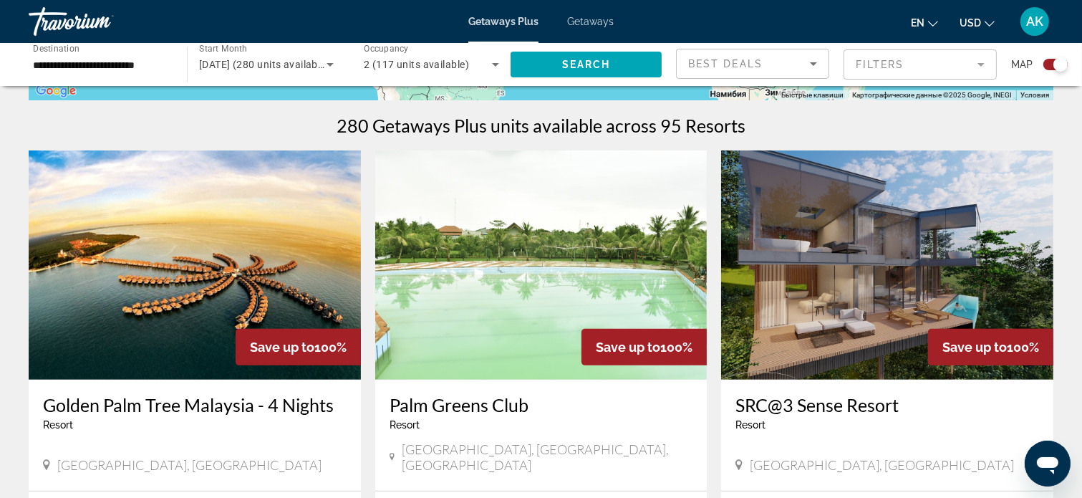
click at [275, 238] on img "Main content" at bounding box center [195, 264] width 332 height 229
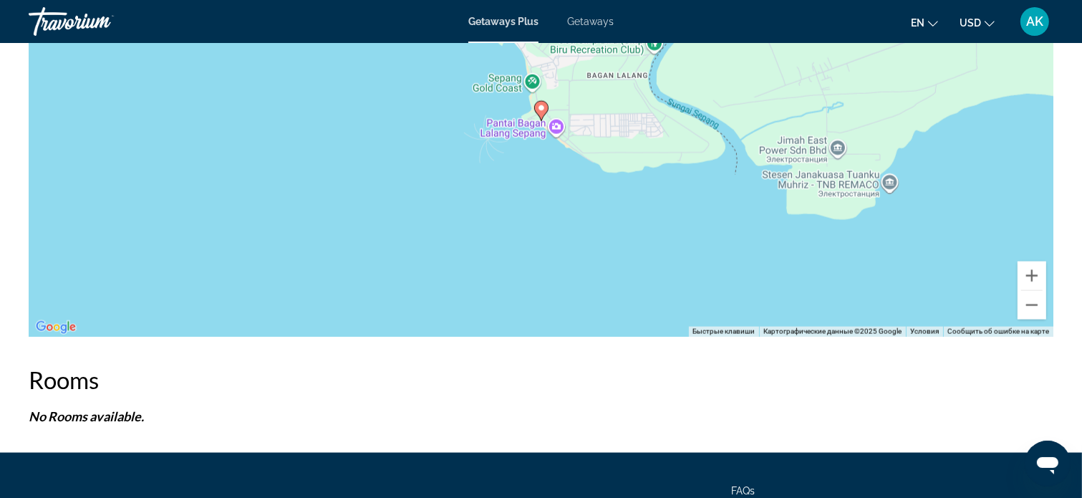
scroll to position [1923, 0]
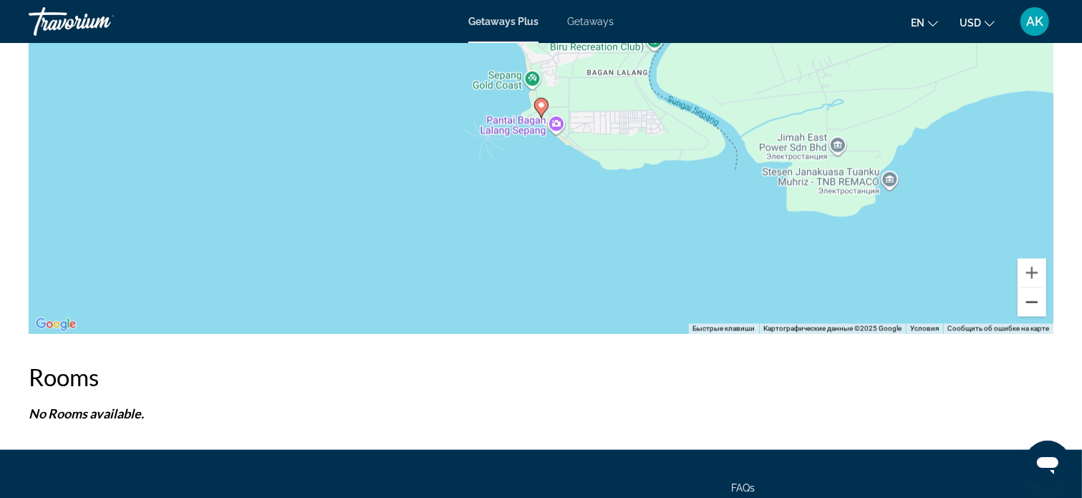
click at [1035, 302] on button "Уменьшить" at bounding box center [1031, 302] width 29 height 29
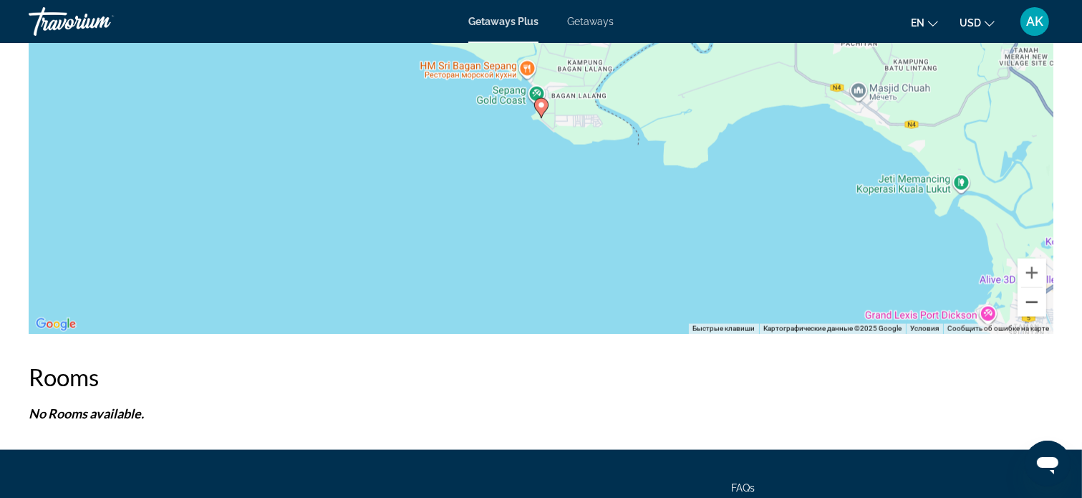
click at [1035, 302] on button "Уменьшить" at bounding box center [1031, 302] width 29 height 29
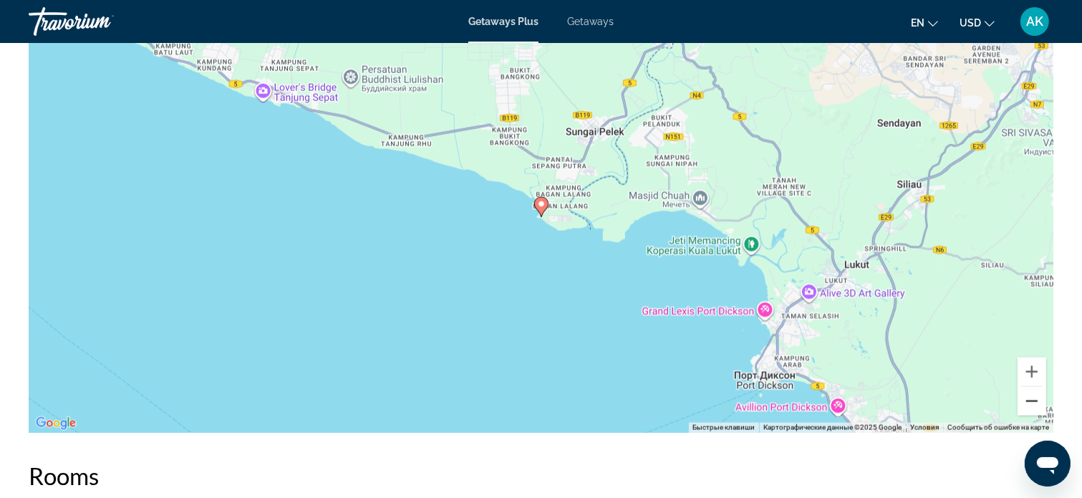
scroll to position [1827, 0]
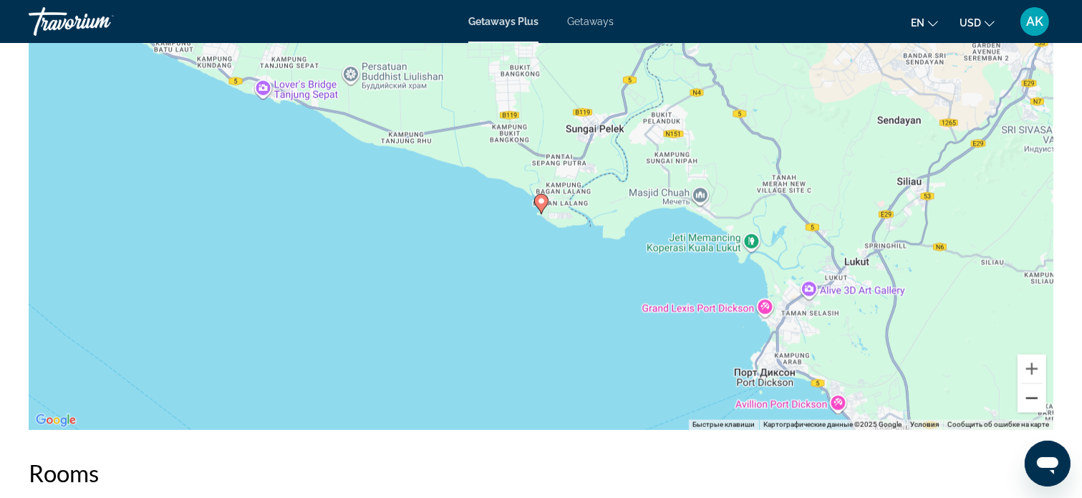
click at [1031, 400] on button "Уменьшить" at bounding box center [1031, 398] width 29 height 29
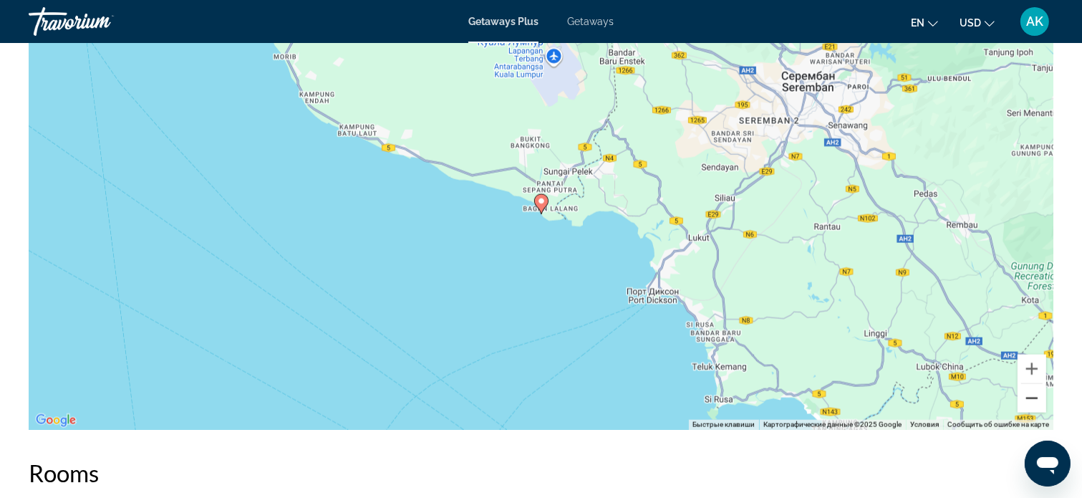
click at [1031, 400] on button "Уменьшить" at bounding box center [1031, 398] width 29 height 29
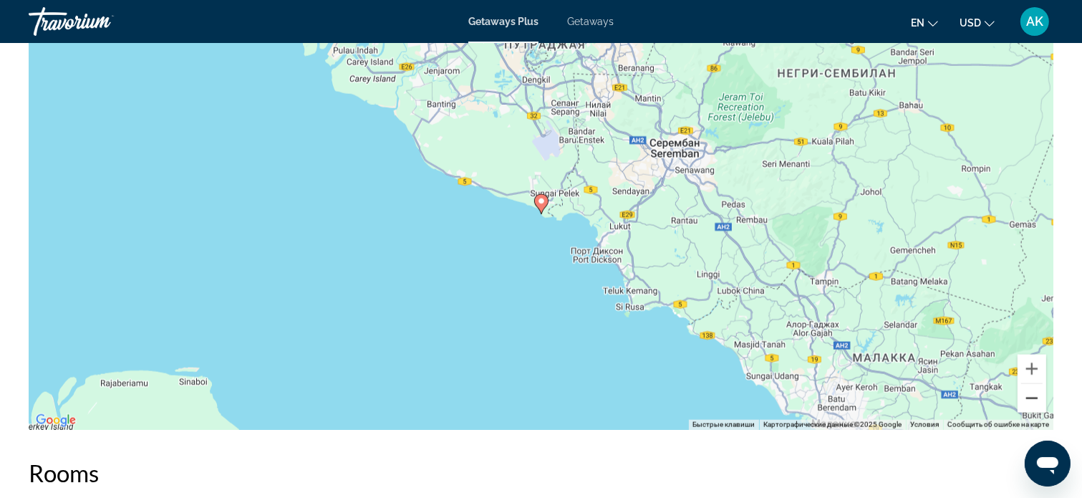
click at [1031, 400] on button "Уменьшить" at bounding box center [1031, 398] width 29 height 29
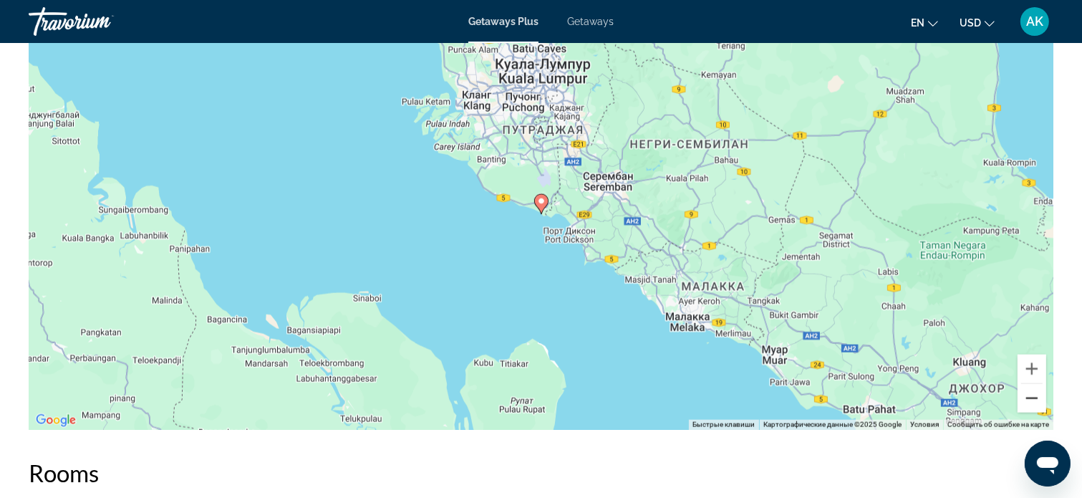
click at [1031, 400] on button "Уменьшить" at bounding box center [1031, 398] width 29 height 29
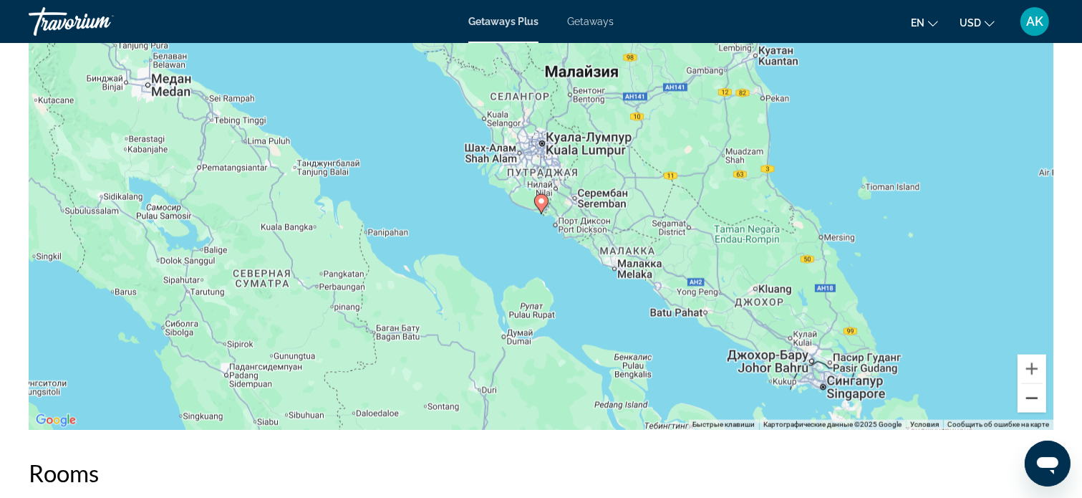
click at [1031, 400] on button "Уменьшить" at bounding box center [1031, 398] width 29 height 29
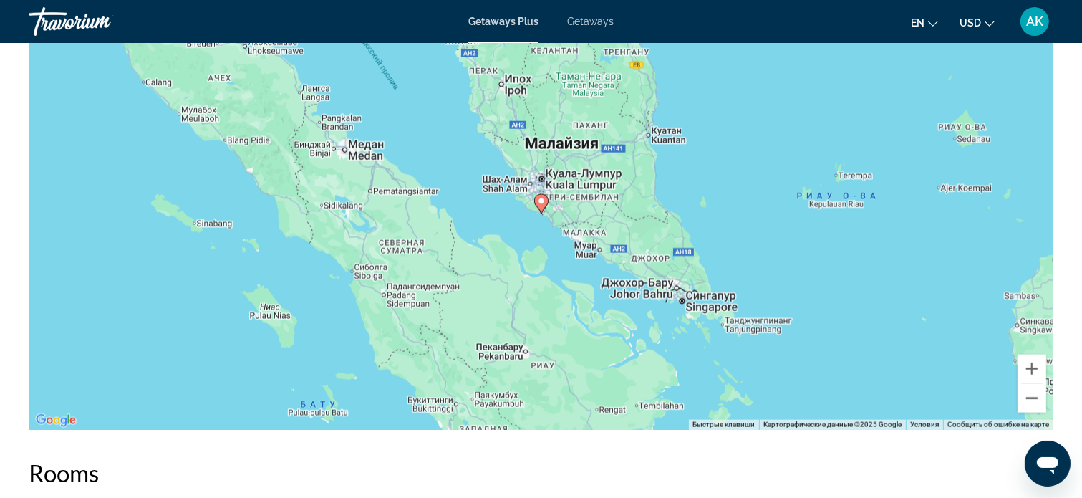
click at [1035, 395] on button "Уменьшить" at bounding box center [1031, 398] width 29 height 29
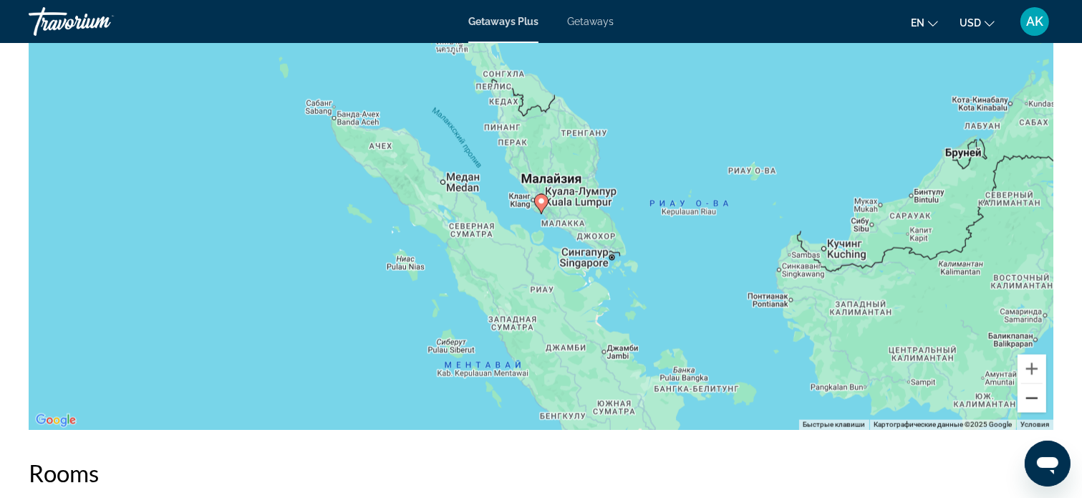
click at [1035, 395] on button "Уменьшить" at bounding box center [1031, 398] width 29 height 29
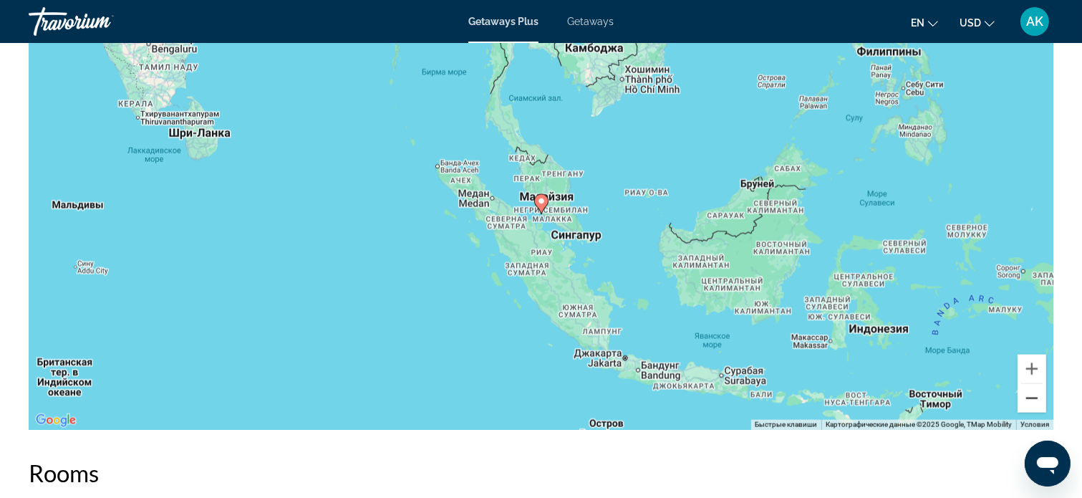
click at [1035, 394] on button "Уменьшить" at bounding box center [1031, 398] width 29 height 29
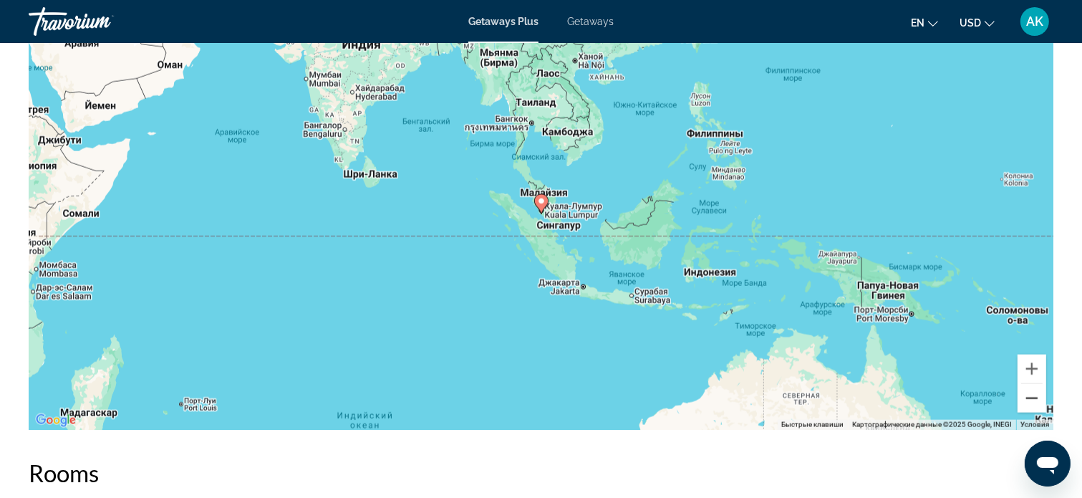
click at [1035, 394] on button "Уменьшить" at bounding box center [1031, 398] width 29 height 29
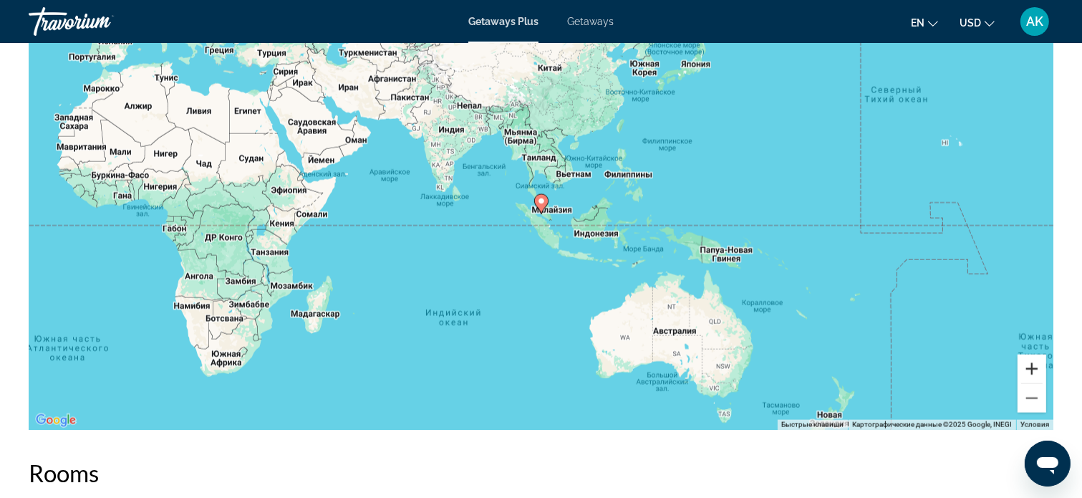
click at [1035, 366] on button "Увеличить" at bounding box center [1031, 368] width 29 height 29
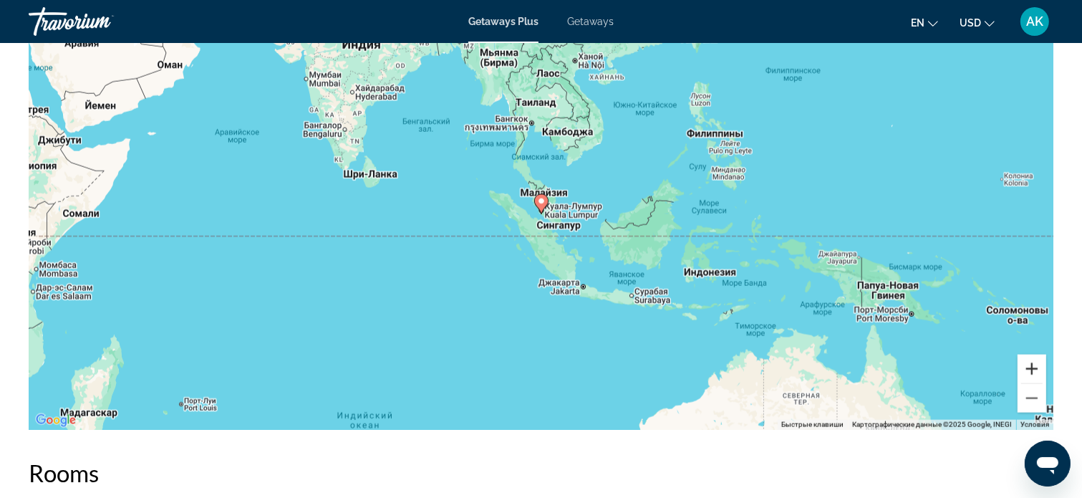
click at [1035, 366] on button "Увеличить" at bounding box center [1031, 368] width 29 height 29
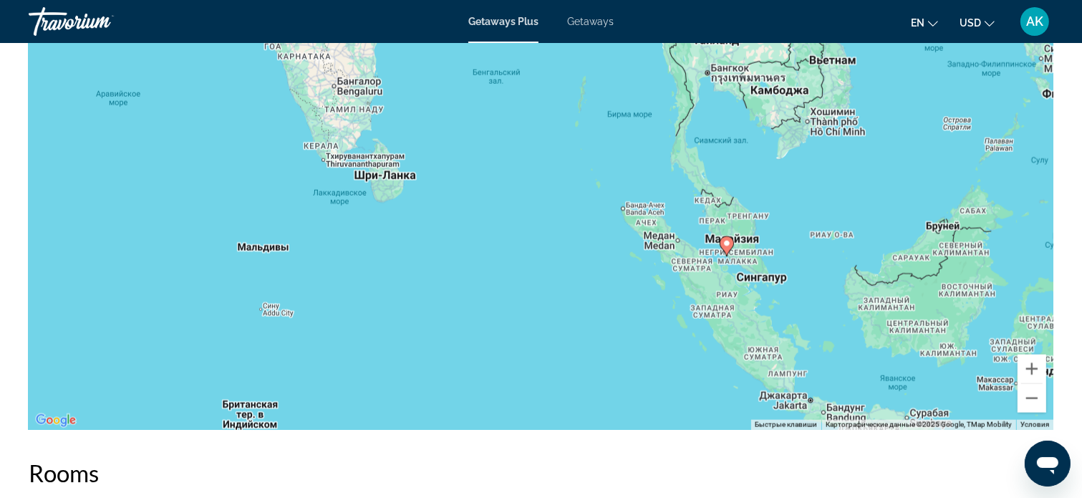
drag, startPoint x: 655, startPoint y: 383, endPoint x: 841, endPoint y: 423, distance: 189.7
click at [841, 423] on div "Чтобы активировать перетаскивание с помощью клавиатуры, нажмите Alt + Ввод. Пос…" at bounding box center [541, 215] width 1025 height 430
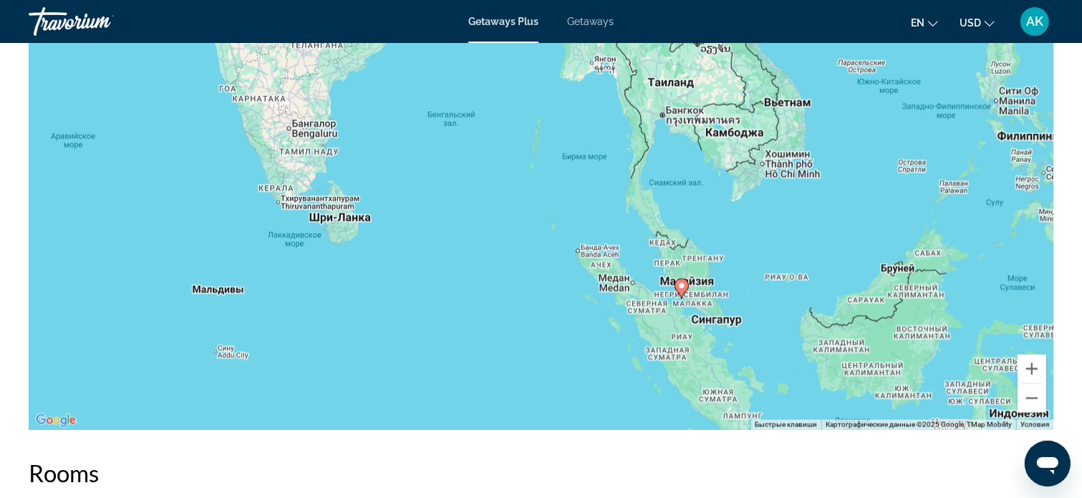
drag, startPoint x: 726, startPoint y: 302, endPoint x: 679, endPoint y: 346, distance: 63.8
click at [679, 346] on div "Чтобы активировать перетаскивание с помощью клавиатуры, нажмите Alt + Ввод. Пос…" at bounding box center [541, 215] width 1025 height 430
click at [1027, 369] on button "Увеличить" at bounding box center [1031, 368] width 29 height 29
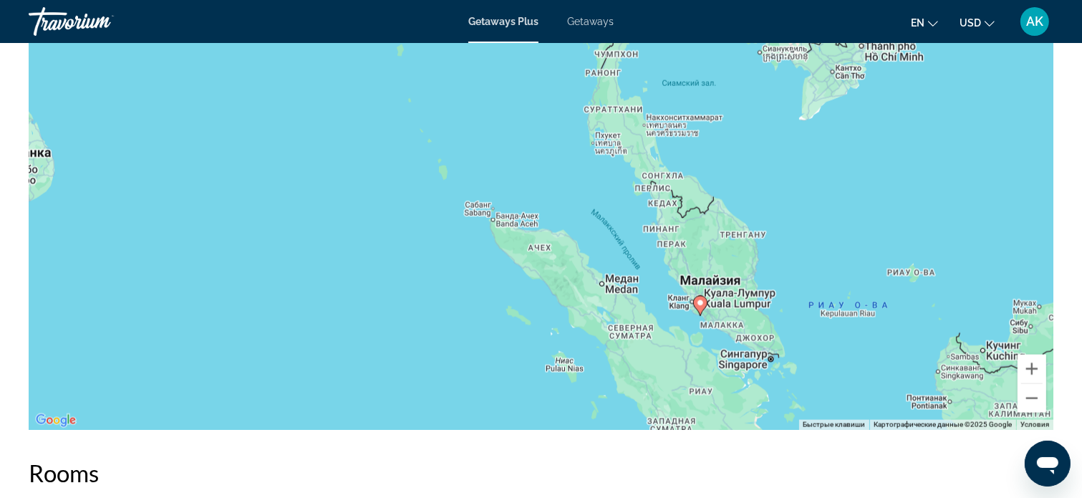
drag, startPoint x: 901, startPoint y: 314, endPoint x: 780, endPoint y: 246, distance: 138.5
click at [780, 246] on div "Чтобы активировать перетаскивание с помощью клавиатуры, нажмите Alt + Ввод. Пос…" at bounding box center [541, 215] width 1025 height 430
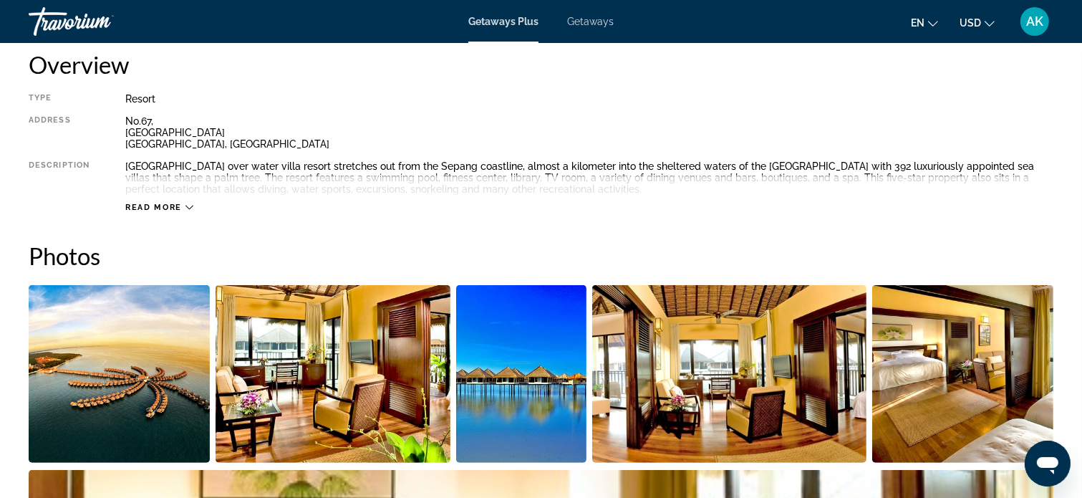
scroll to position [467, 0]
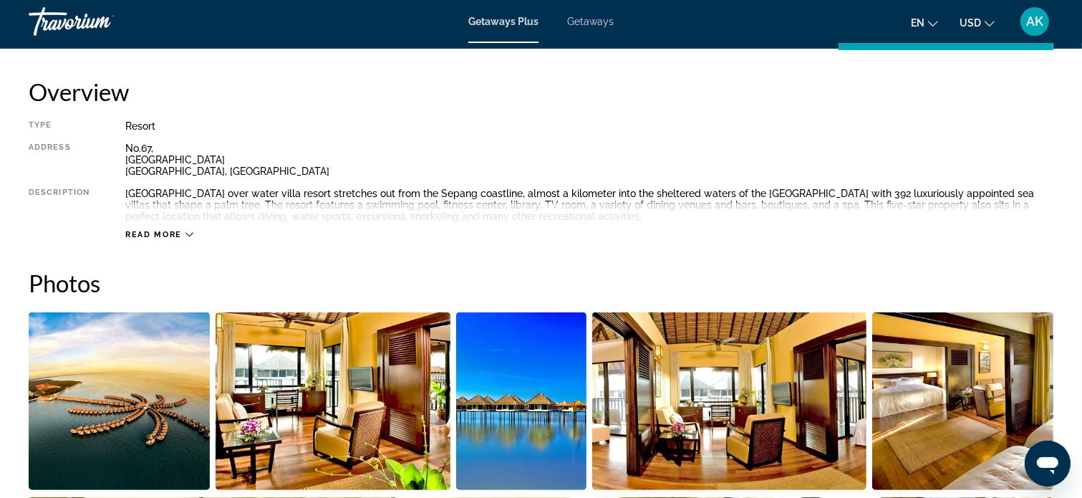
click at [187, 231] on icon "Main content" at bounding box center [189, 235] width 8 height 8
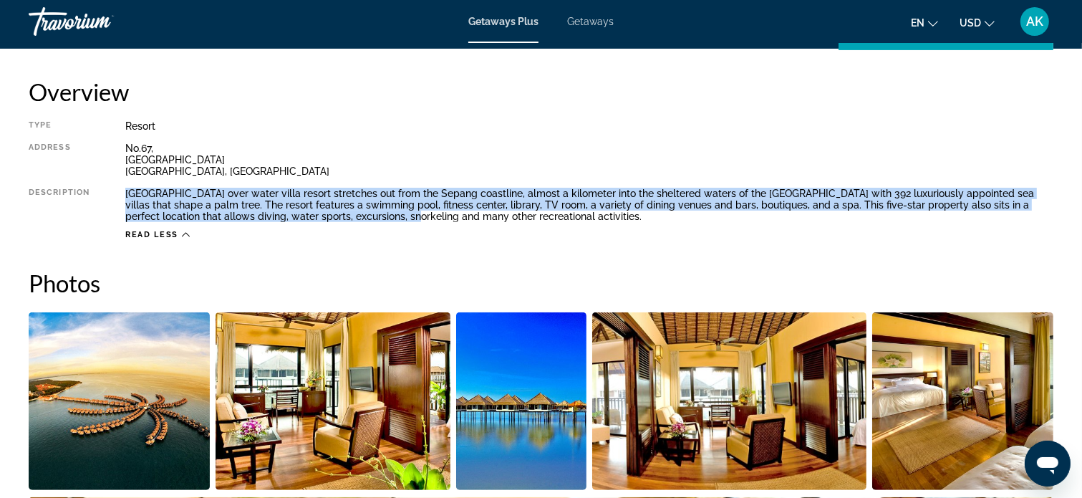
drag, startPoint x: 126, startPoint y: 190, endPoint x: 338, endPoint y: 218, distance: 213.8
click at [338, 218] on div "[GEOGRAPHIC_DATA] over water villa resort stretches out from the Sepang coastli…" at bounding box center [589, 205] width 928 height 34
click at [179, 232] on div "Read less" at bounding box center [157, 234] width 64 height 9
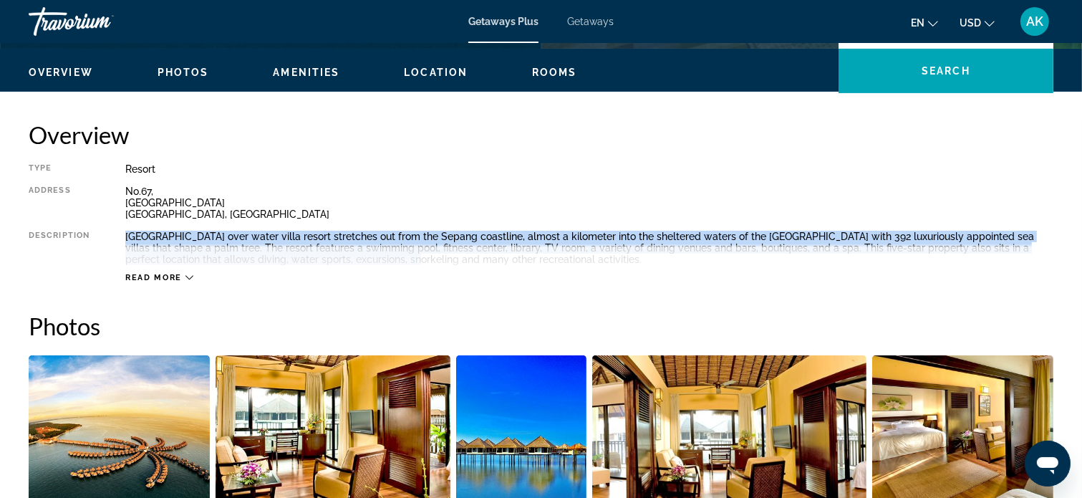
scroll to position [424, 0]
click at [186, 278] on icon "Main content" at bounding box center [189, 277] width 8 height 8
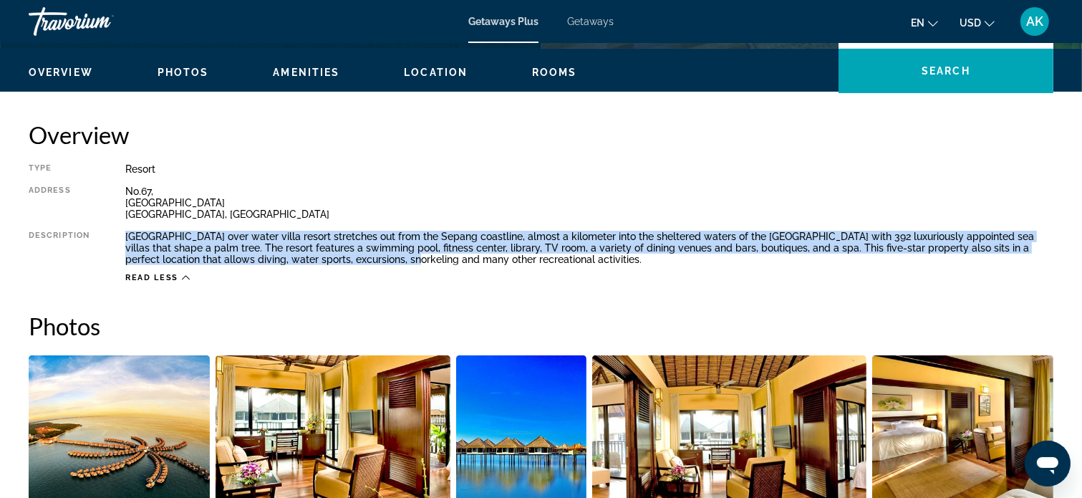
click at [238, 248] on div "[GEOGRAPHIC_DATA] over water villa resort stretches out from the Sepang coastli…" at bounding box center [589, 248] width 928 height 34
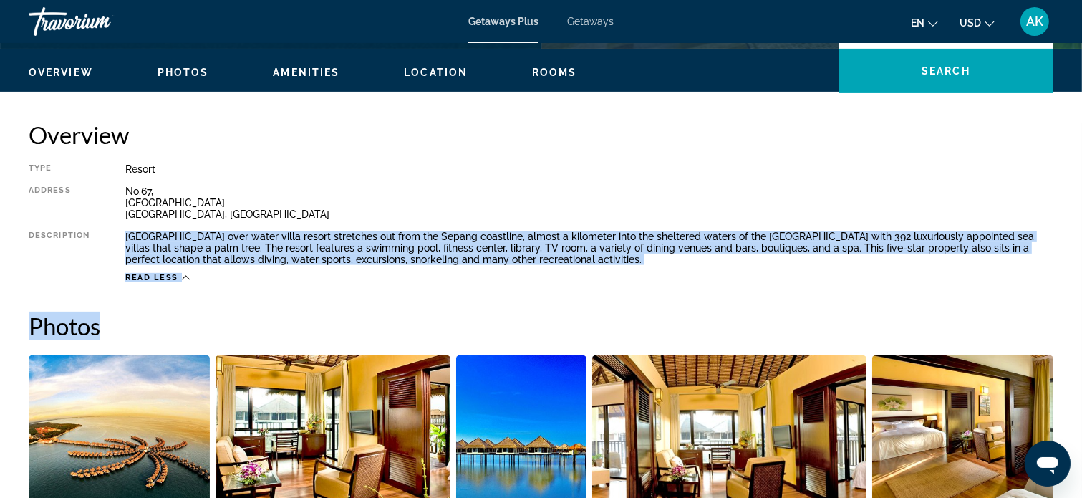
drag, startPoint x: 126, startPoint y: 234, endPoint x: 421, endPoint y: 284, distance: 299.2
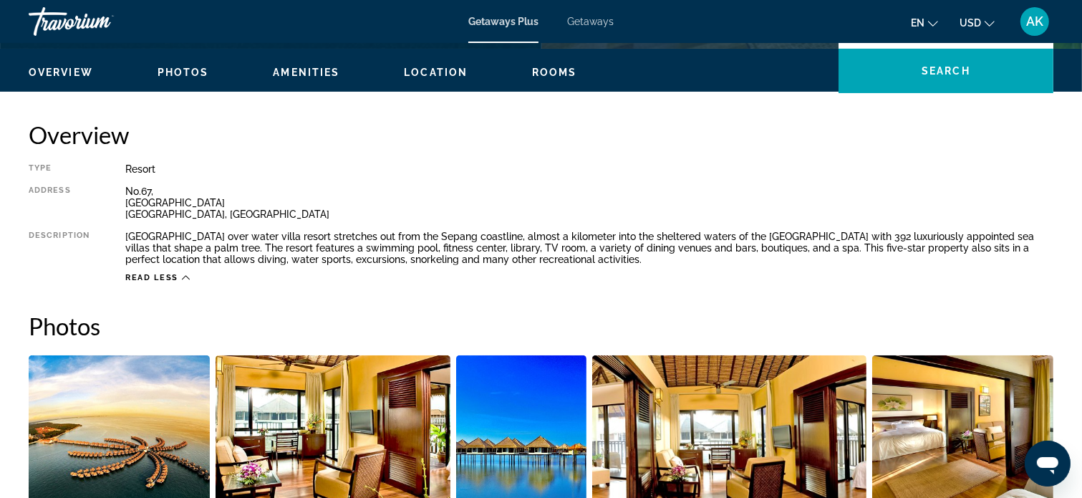
drag, startPoint x: 459, startPoint y: 197, endPoint x: 208, endPoint y: 246, distance: 256.0
click at [211, 248] on div "[GEOGRAPHIC_DATA] over water villa resort stretches out from the Sepang coastli…" at bounding box center [589, 248] width 928 height 34
click at [124, 235] on div "Type Resort All-Inclusive No All-Inclusive Address [STREET_ADDRESS] Description…" at bounding box center [541, 223] width 1025 height 120
click at [127, 236] on div "[GEOGRAPHIC_DATA] over water villa resort stretches out from the Sepang coastli…" at bounding box center [589, 248] width 928 height 34
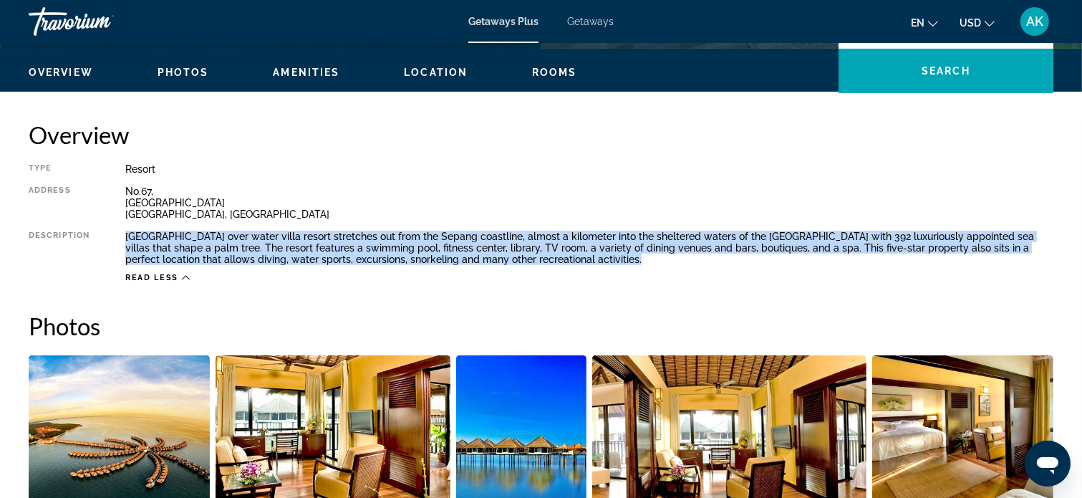
drag, startPoint x: 125, startPoint y: 234, endPoint x: 561, endPoint y: 256, distance: 435.9
click at [561, 256] on div "[GEOGRAPHIC_DATA] over water villa resort stretches out from the Sepang coastli…" at bounding box center [589, 248] width 928 height 34
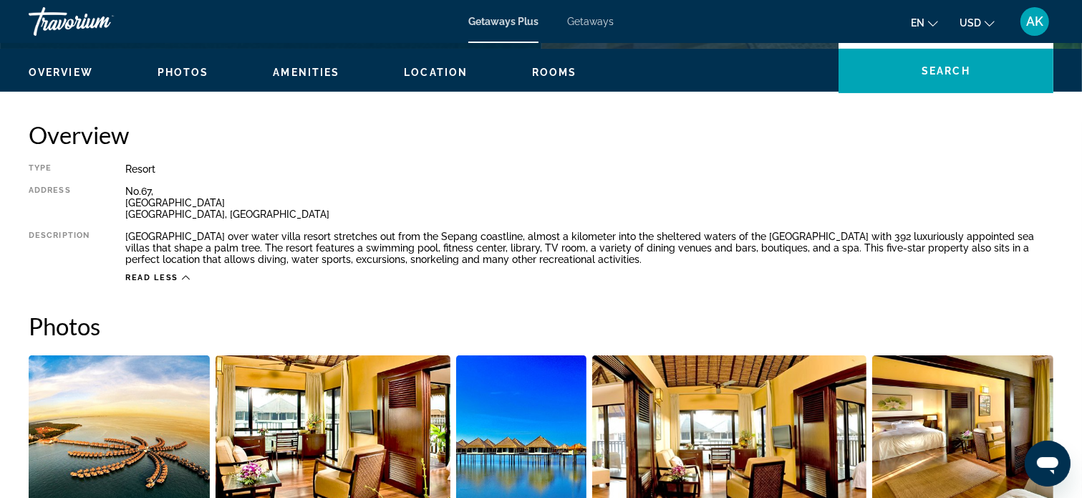
drag, startPoint x: 611, startPoint y: 220, endPoint x: 314, endPoint y: 159, distance: 303.3
click at [314, 159] on div "Overview Type Resort All-Inclusive No All-Inclusive Address [STREET_ADDRESS] De…" at bounding box center [541, 201] width 1025 height 163
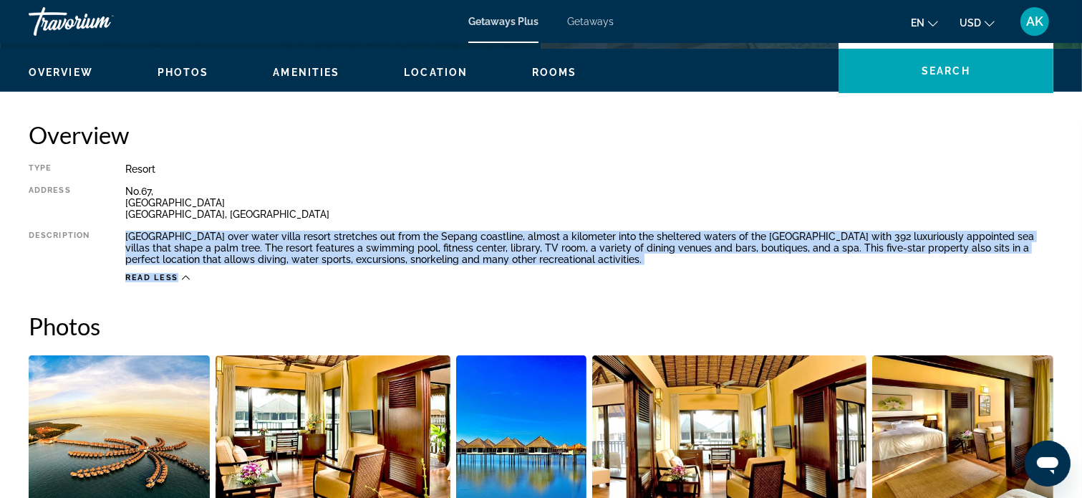
drag, startPoint x: 126, startPoint y: 237, endPoint x: 568, endPoint y: 271, distance: 443.7
click at [568, 271] on div "Type Resort All-Inclusive No All-Inclusive Address [STREET_ADDRESS] Description…" at bounding box center [541, 223] width 1025 height 120
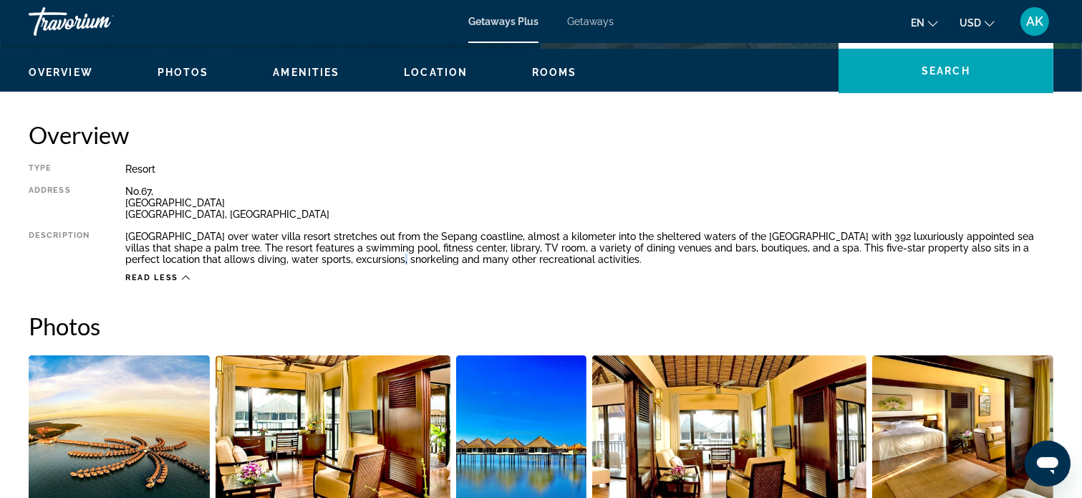
drag, startPoint x: 568, startPoint y: 271, endPoint x: 326, endPoint y: 258, distance: 243.1
click at [326, 258] on div "[GEOGRAPHIC_DATA] over water villa resort stretches out from the Sepang coastli…" at bounding box center [589, 248] width 928 height 34
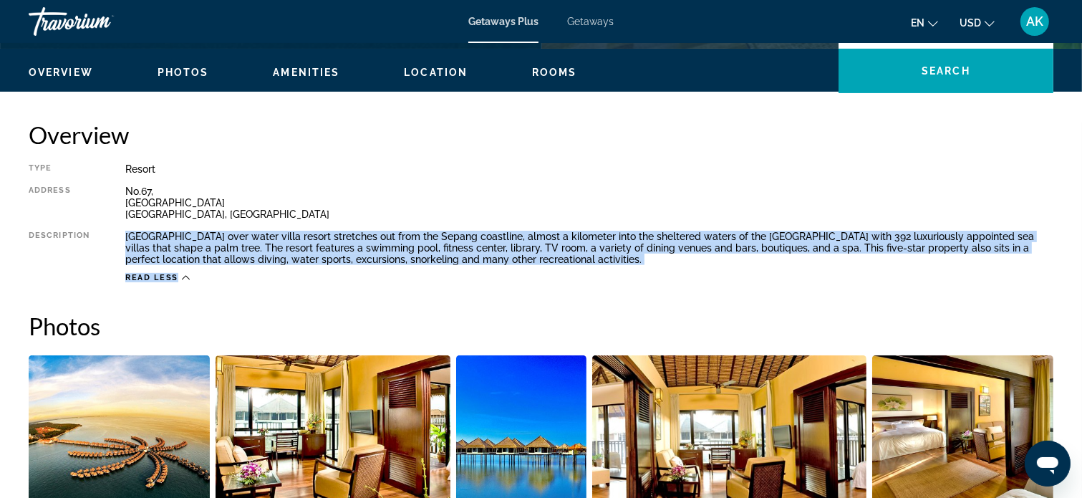
drag, startPoint x: 127, startPoint y: 234, endPoint x: 474, endPoint y: 279, distance: 349.4
click at [474, 279] on div "Type Resort All-Inclusive No All-Inclusive Address [STREET_ADDRESS] Description…" at bounding box center [541, 223] width 1025 height 120
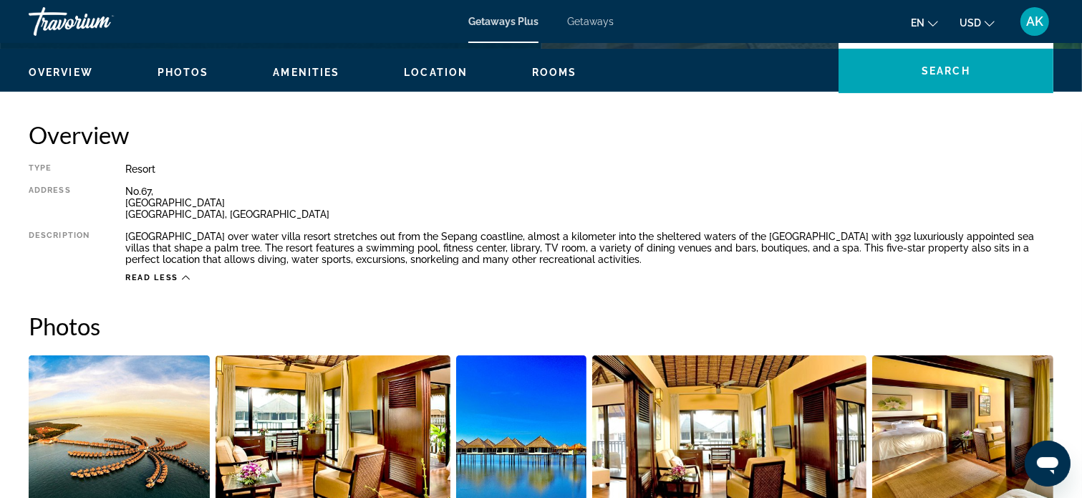
drag, startPoint x: 473, startPoint y: 276, endPoint x: 379, endPoint y: 239, distance: 101.3
click at [379, 239] on div "[GEOGRAPHIC_DATA] over water villa resort stretches out from the Sepang coastli…" at bounding box center [589, 248] width 928 height 34
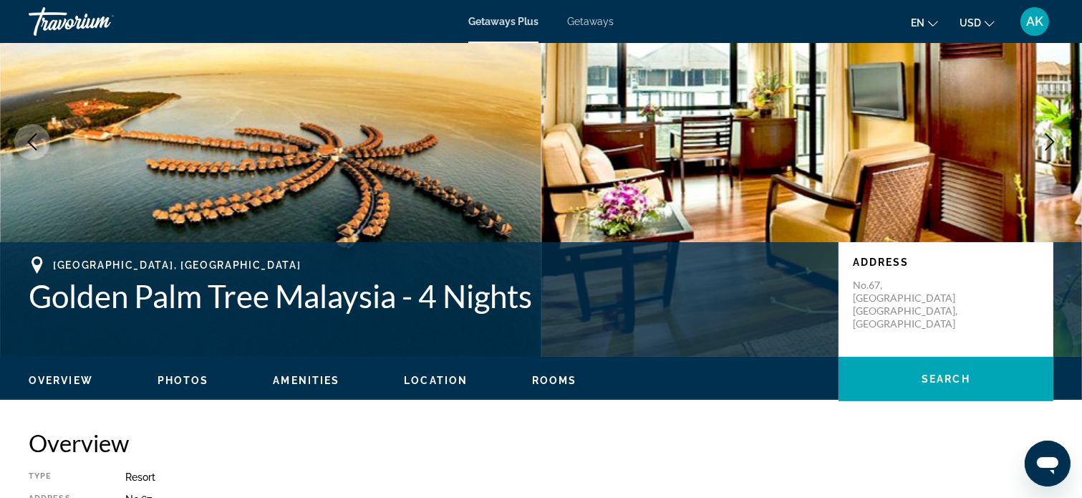
scroll to position [115, 0]
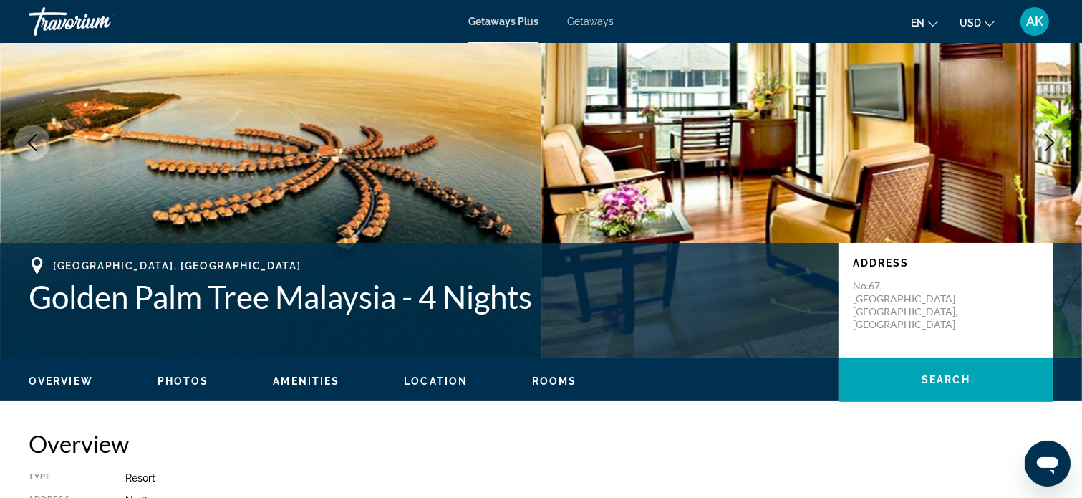
click at [557, 377] on span "Rooms" at bounding box center [554, 380] width 45 height 11
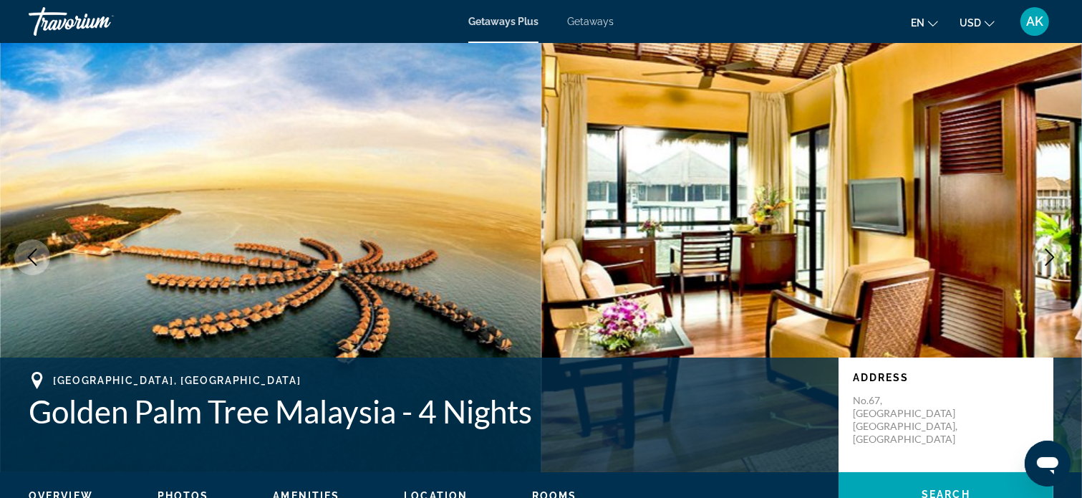
scroll to position [0, 0]
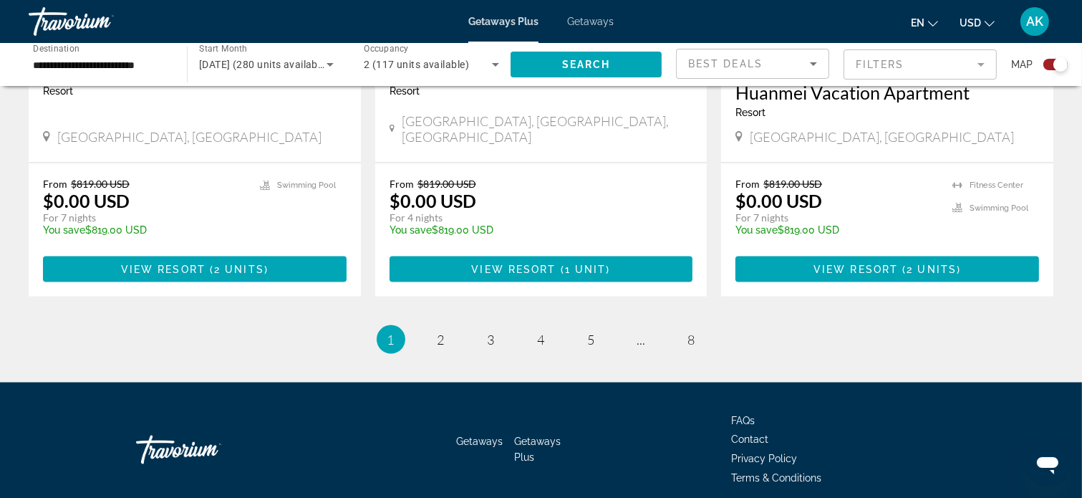
scroll to position [2282, 0]
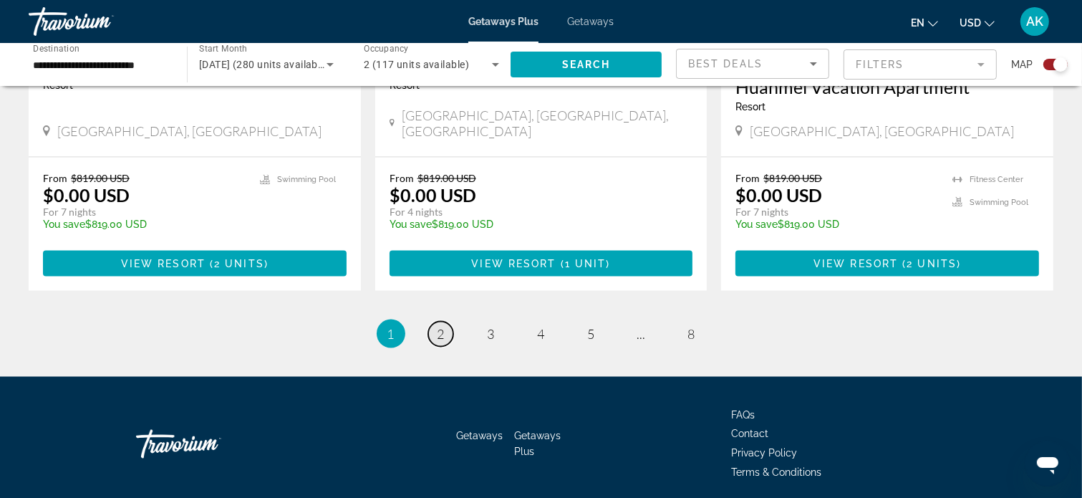
click at [438, 326] on span "2" at bounding box center [440, 334] width 7 height 16
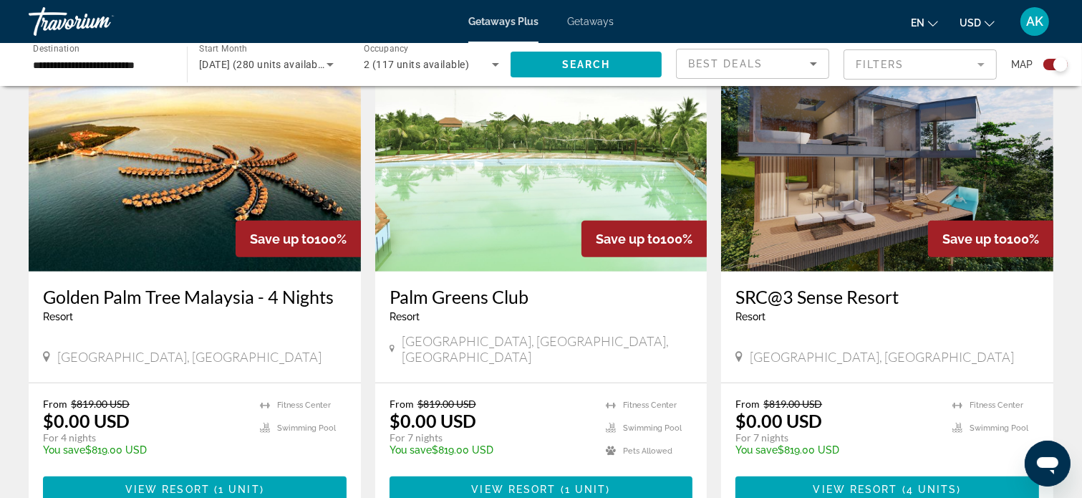
scroll to position [573, 0]
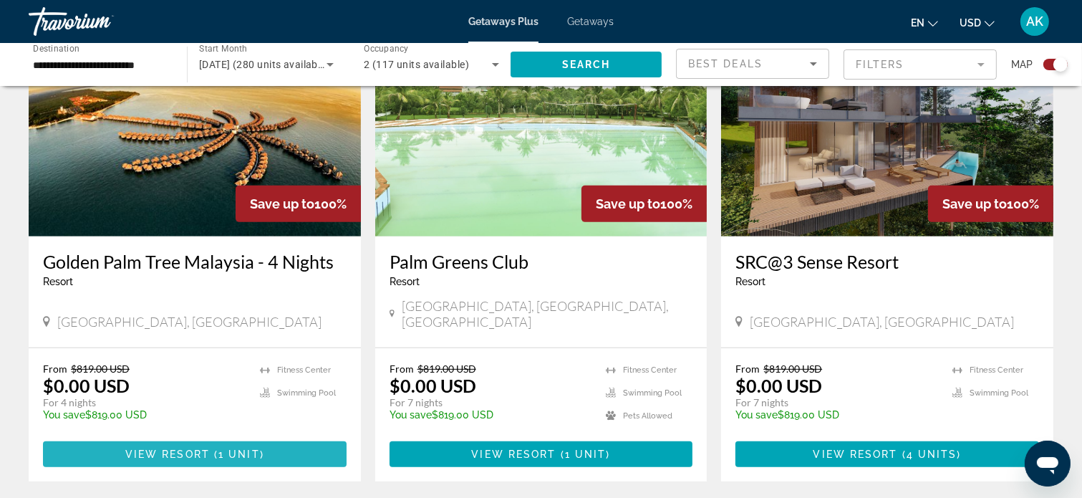
click at [249, 448] on span "1 unit" at bounding box center [239, 453] width 42 height 11
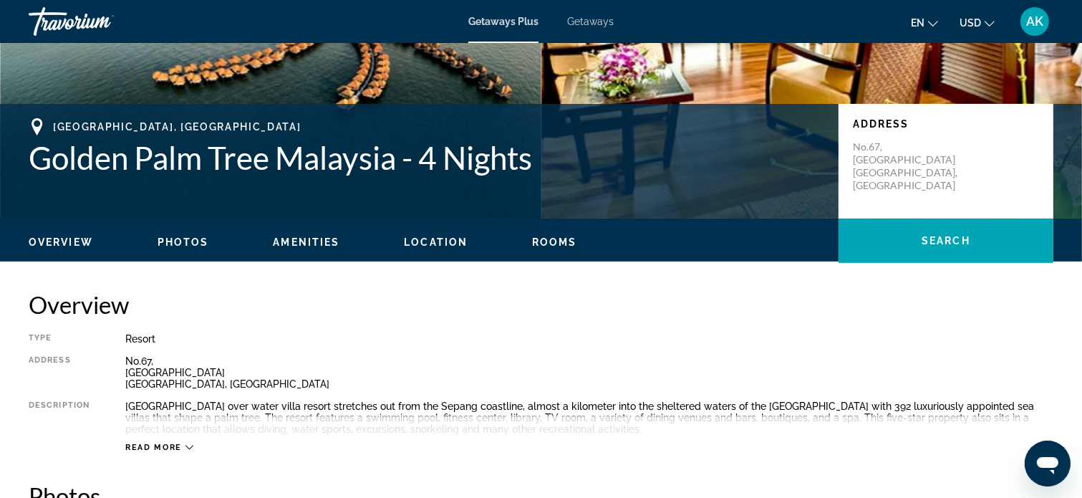
scroll to position [286, 0]
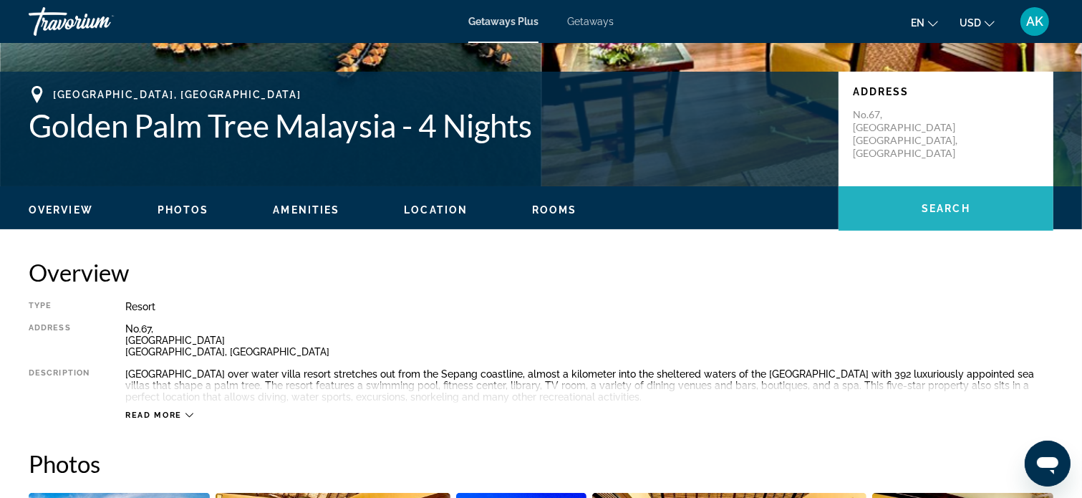
click at [918, 203] on span "Main content" at bounding box center [945, 208] width 215 height 34
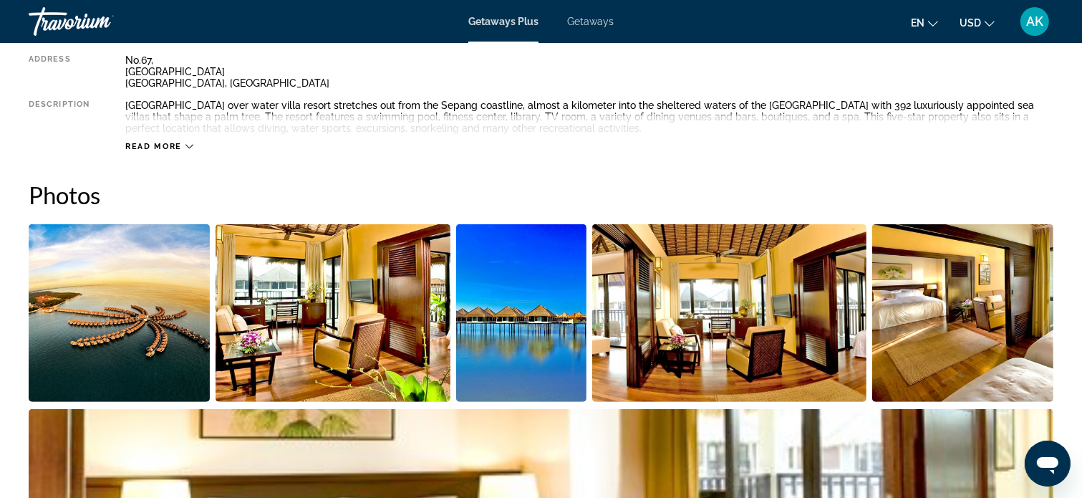
scroll to position [473, 0]
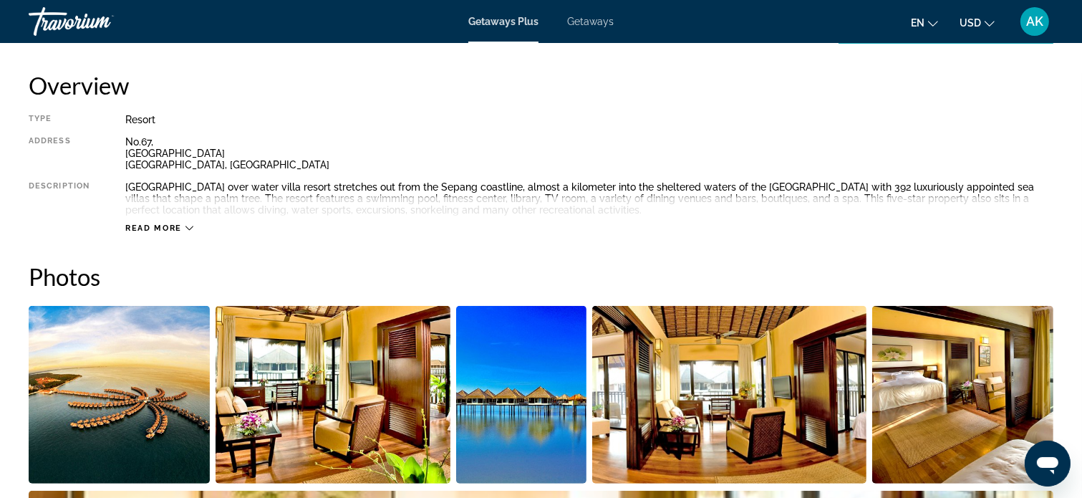
click at [1044, 456] on icon "Открыть окно обмена сообщениями" at bounding box center [1046, 464] width 21 height 17
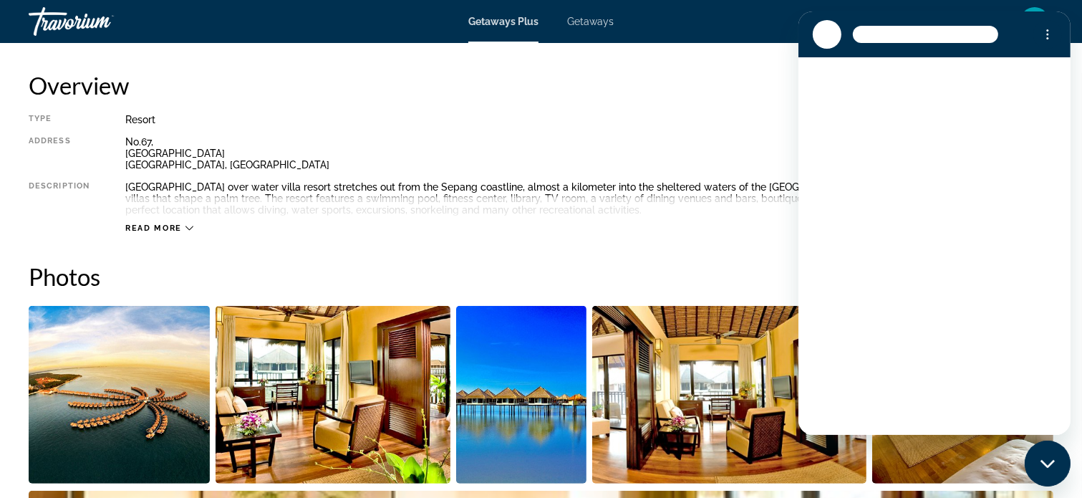
scroll to position [0, 0]
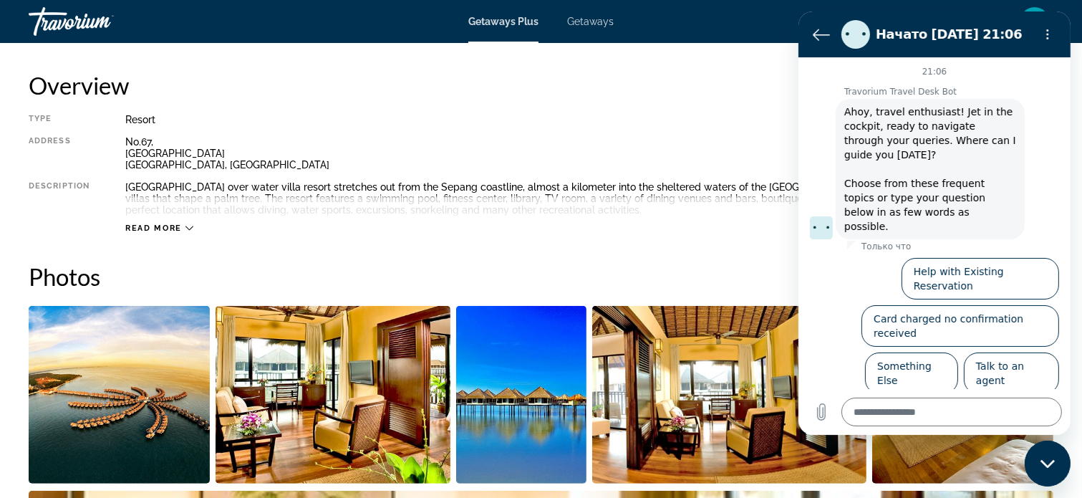
click at [716, 89] on h2 "Overview" at bounding box center [541, 85] width 1025 height 29
click at [821, 34] on icon "Вернуться к списку разговоров" at bounding box center [820, 34] width 17 height 17
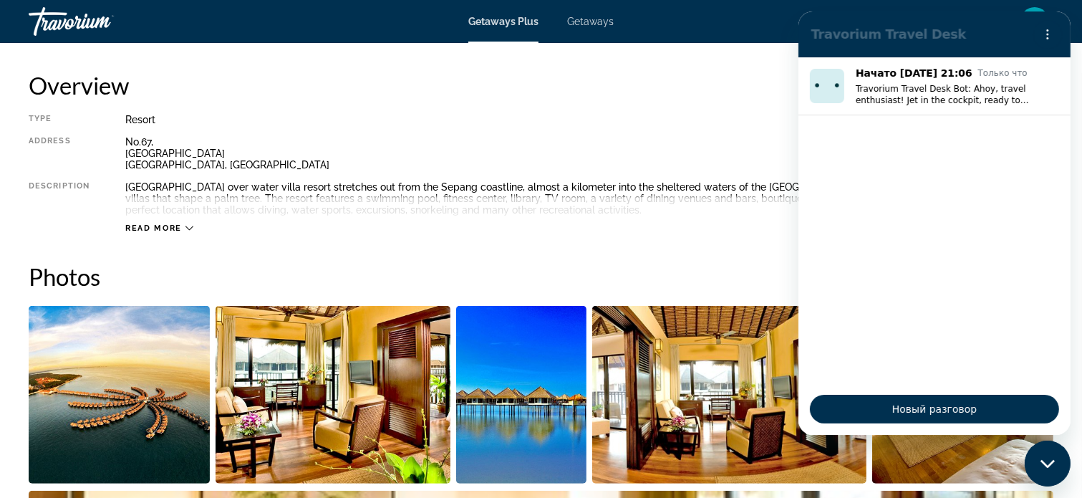
click at [685, 74] on h2 "Overview" at bounding box center [541, 85] width 1025 height 29
click at [619, 100] on div "Overview Type Resort All-Inclusive No All-Inclusive Address [STREET_ADDRESS] De…" at bounding box center [541, 152] width 1025 height 163
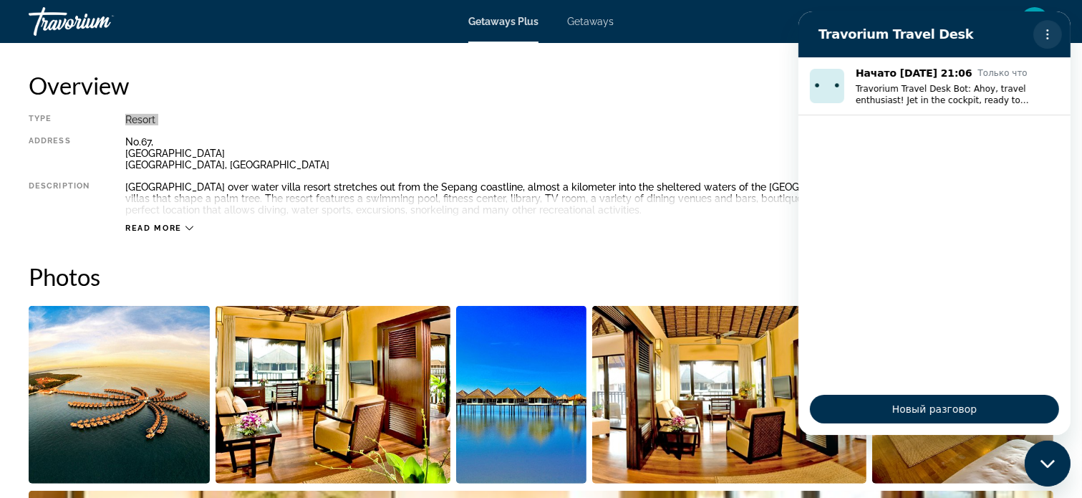
click at [1046, 30] on circle "Меню параметров" at bounding box center [1047, 30] width 2 height 2
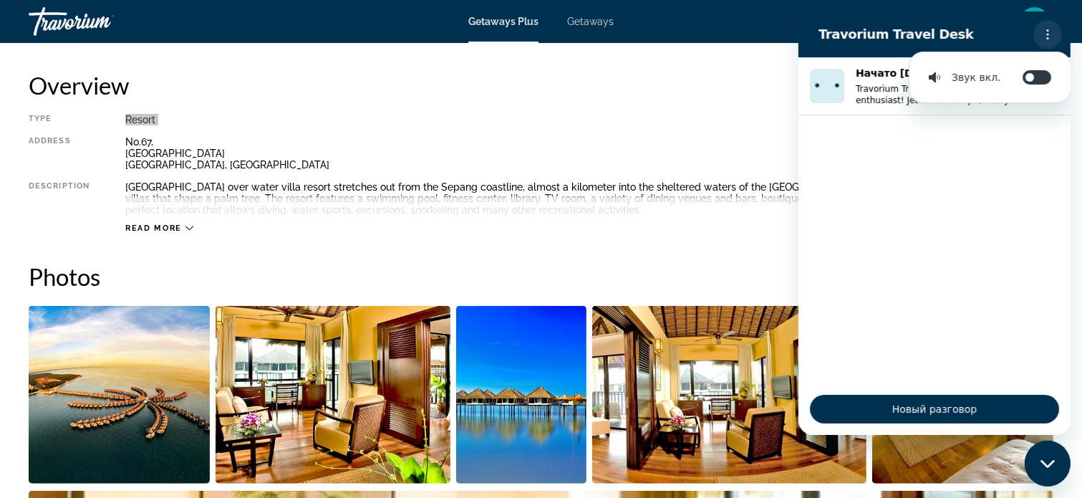
click at [1045, 30] on icon "Меню параметров" at bounding box center [1046, 34] width 11 height 11
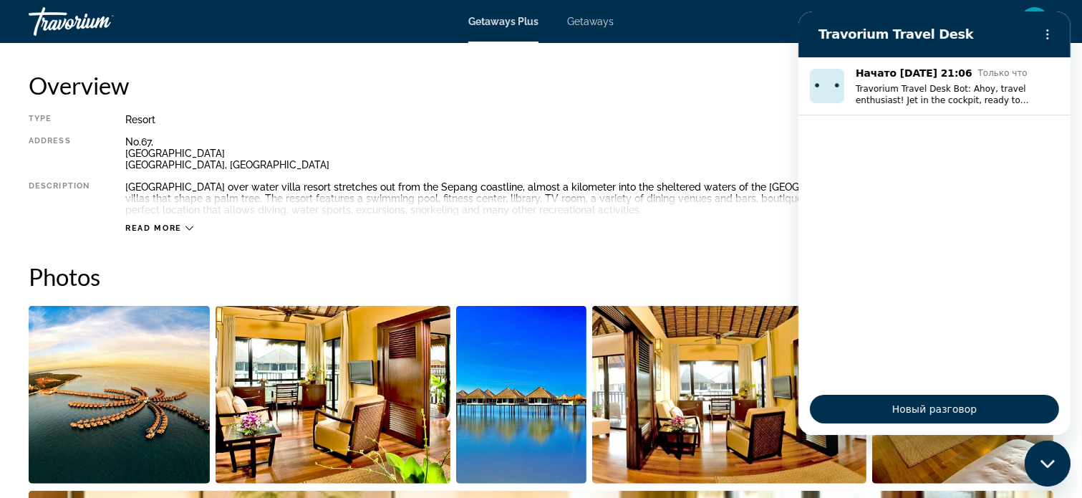
click at [713, 86] on h2 "Overview" at bounding box center [541, 85] width 1025 height 29
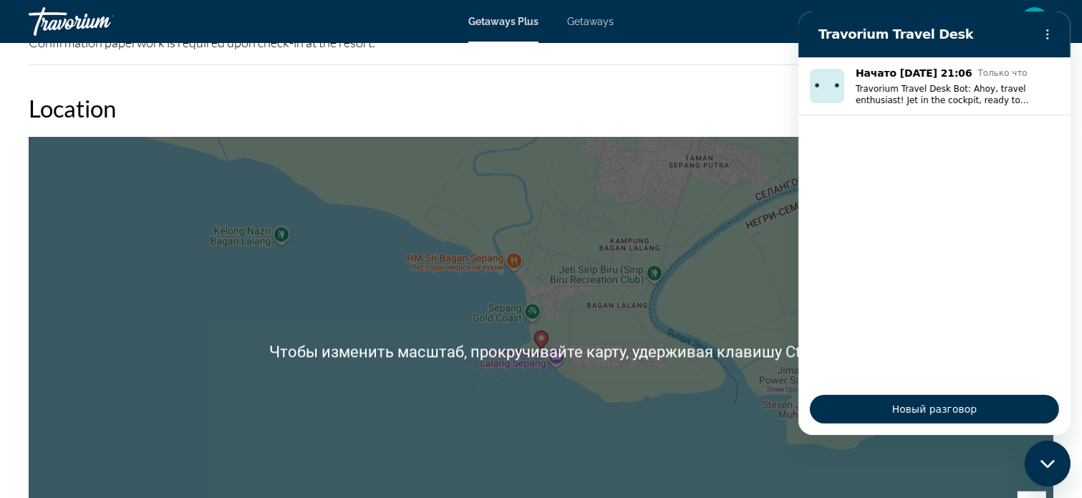
scroll to position [2048, 0]
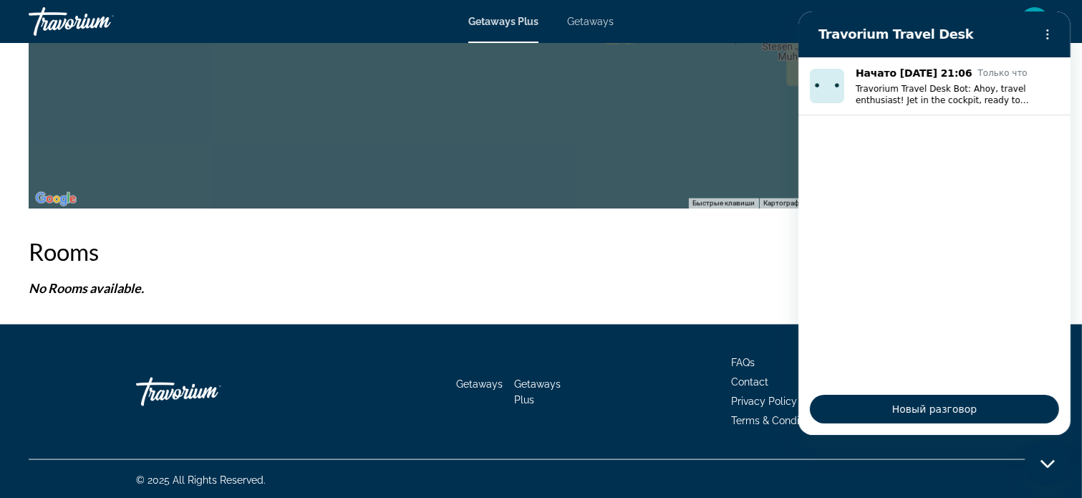
click at [1046, 463] on icon "Закрыть окно обмена сообщениями" at bounding box center [1047, 462] width 15 height 9
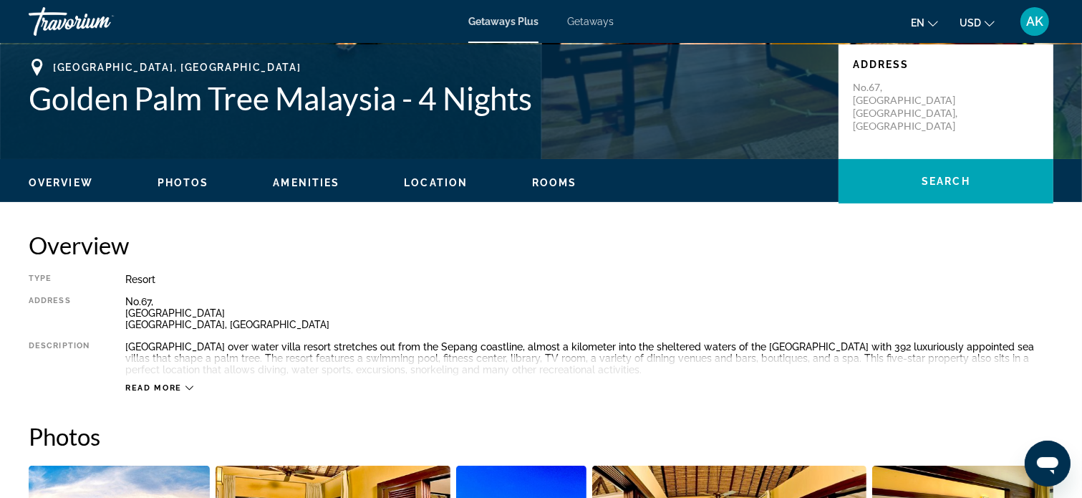
scroll to position [330, 0]
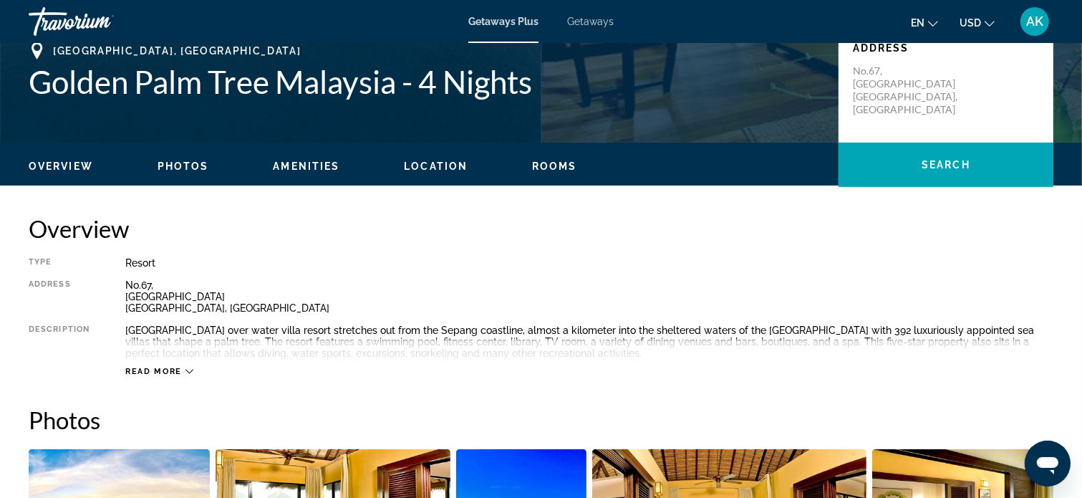
click at [191, 367] on icon "Main content" at bounding box center [189, 371] width 8 height 8
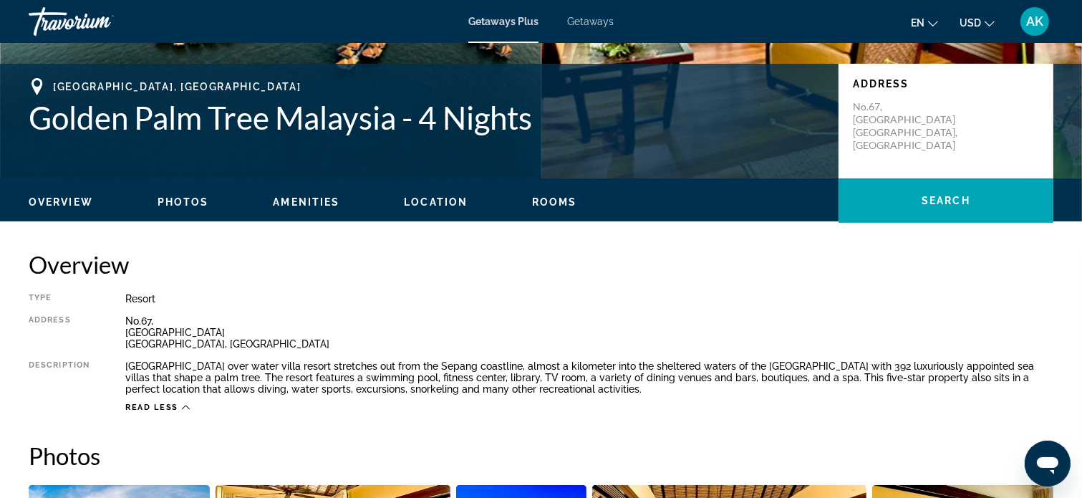
scroll to position [44, 0]
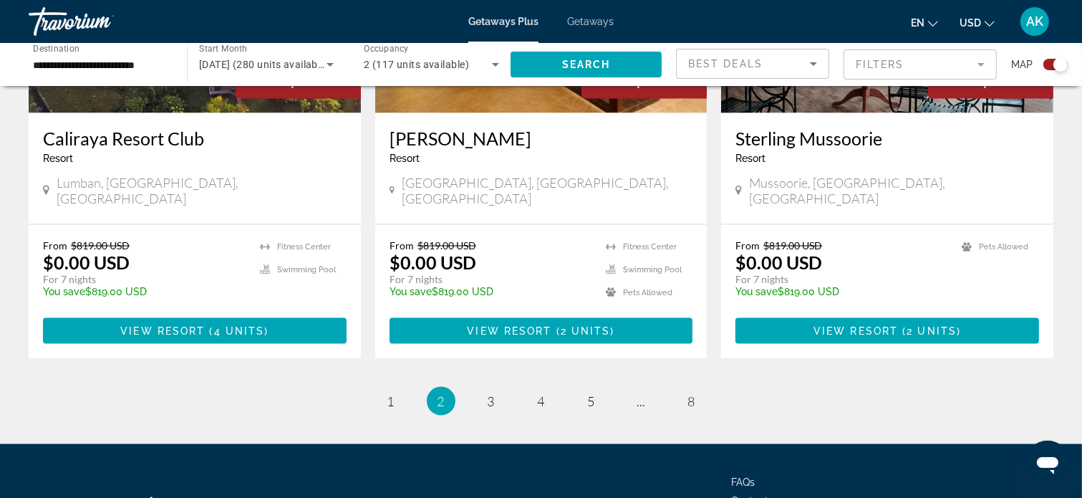
scroll to position [2262, 0]
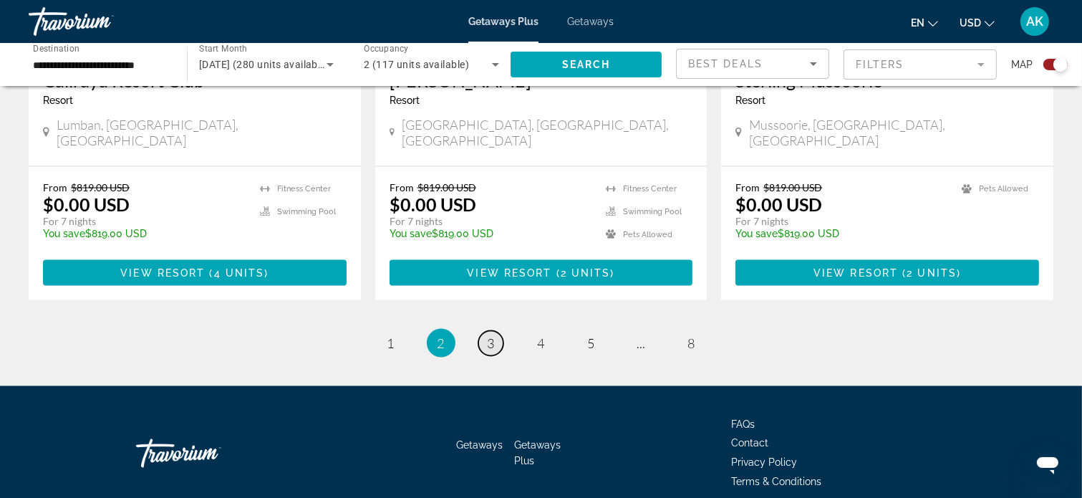
click at [495, 331] on link "page 3" at bounding box center [490, 343] width 25 height 25
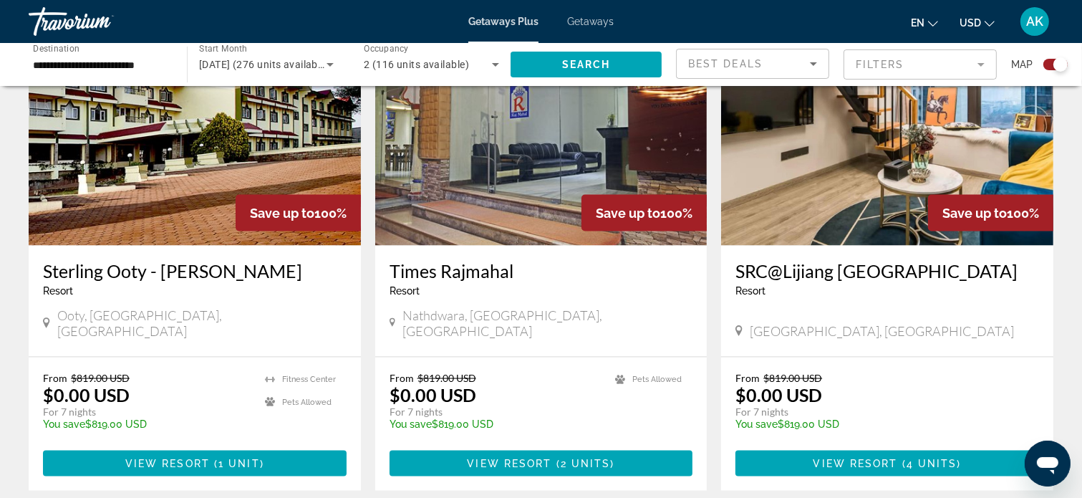
scroll to position [2126, 0]
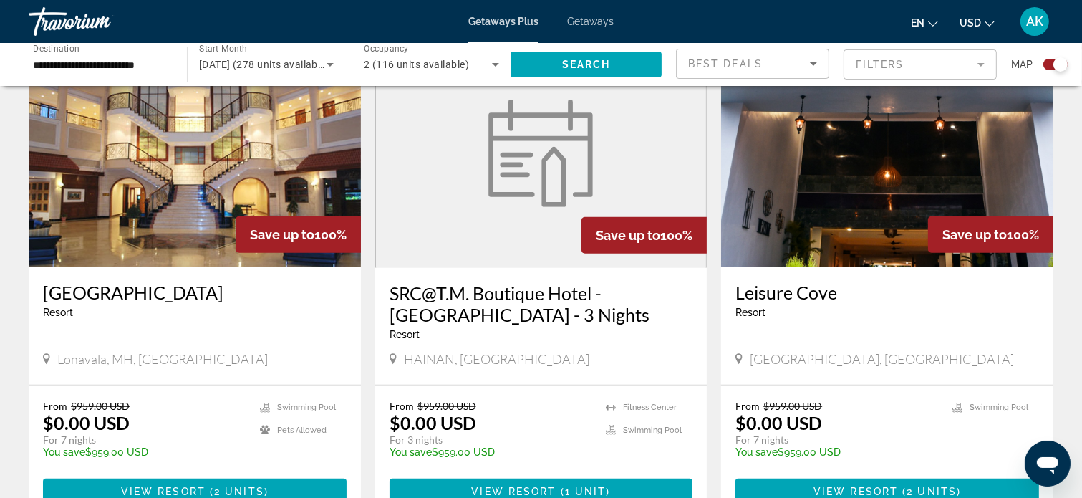
scroll to position [1052, 0]
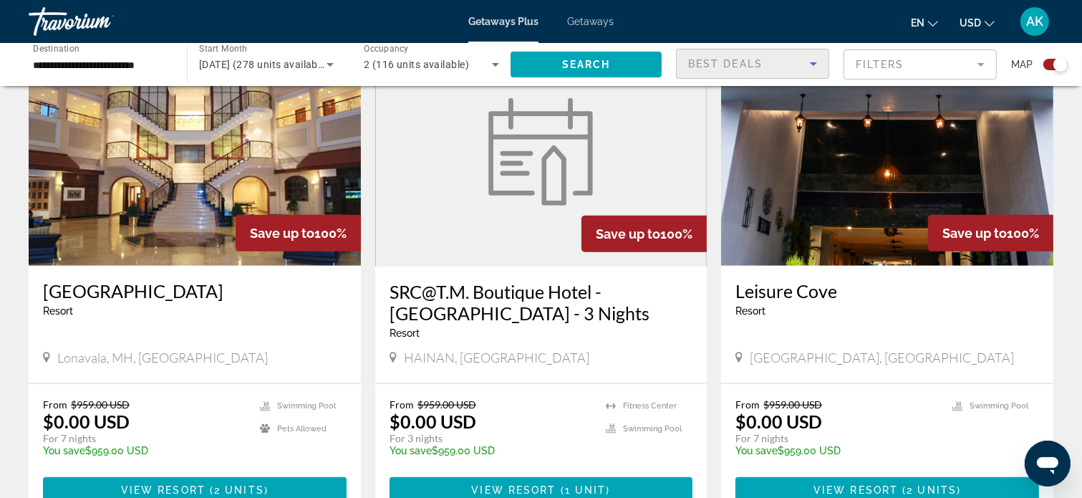
click at [813, 61] on icon "Sort by" at bounding box center [813, 63] width 17 height 17
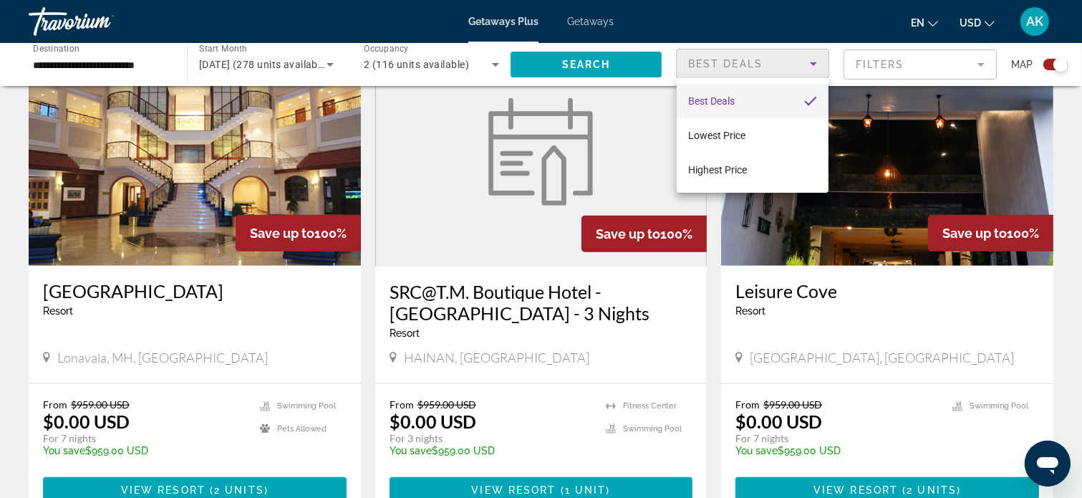
click at [813, 61] on div at bounding box center [541, 249] width 1082 height 498
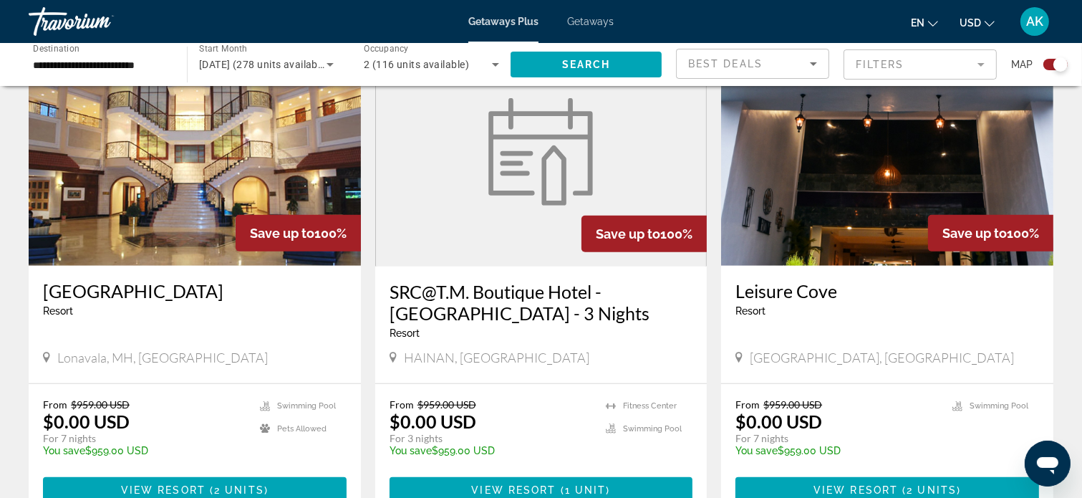
click at [979, 67] on mat-form-field "Filters" at bounding box center [919, 64] width 153 height 30
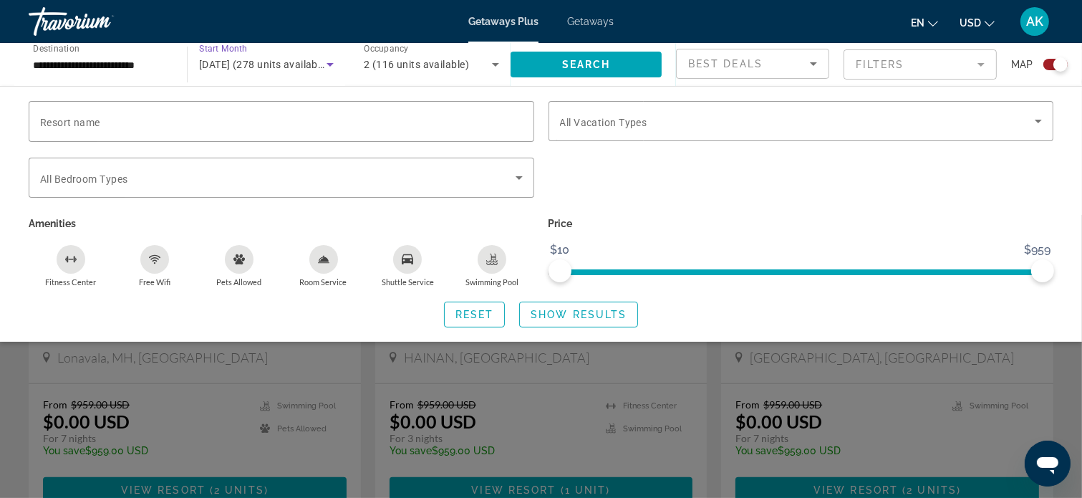
click at [331, 65] on icon "Search widget" at bounding box center [329, 64] width 17 height 17
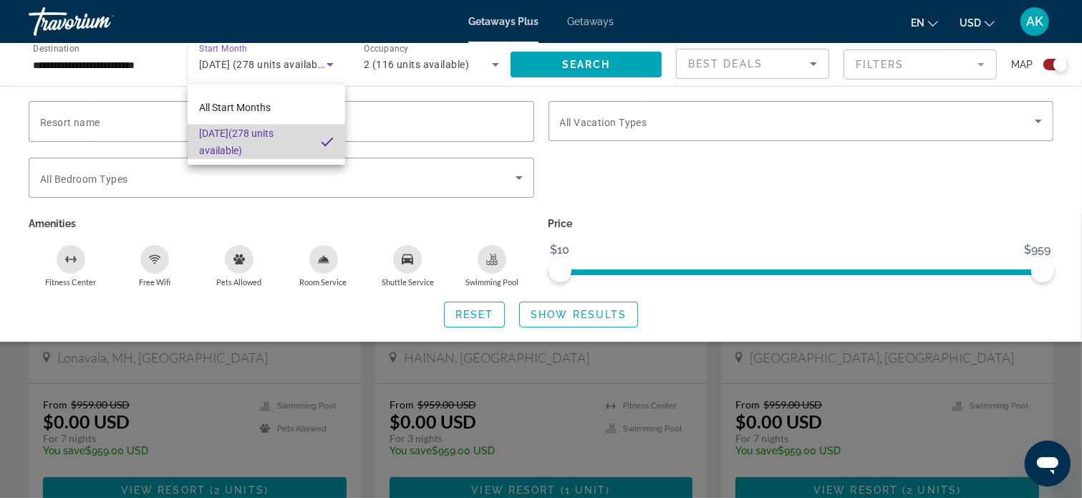
click at [326, 148] on mat-option "[DATE] (278 units available)" at bounding box center [267, 142] width 158 height 34
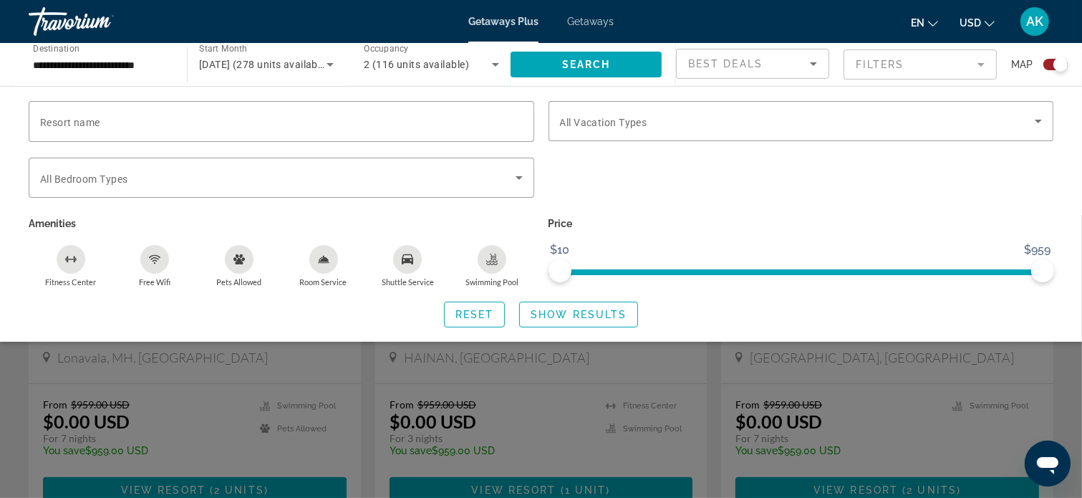
click at [899, 176] on div "Search widget" at bounding box center [801, 186] width 520 height 56
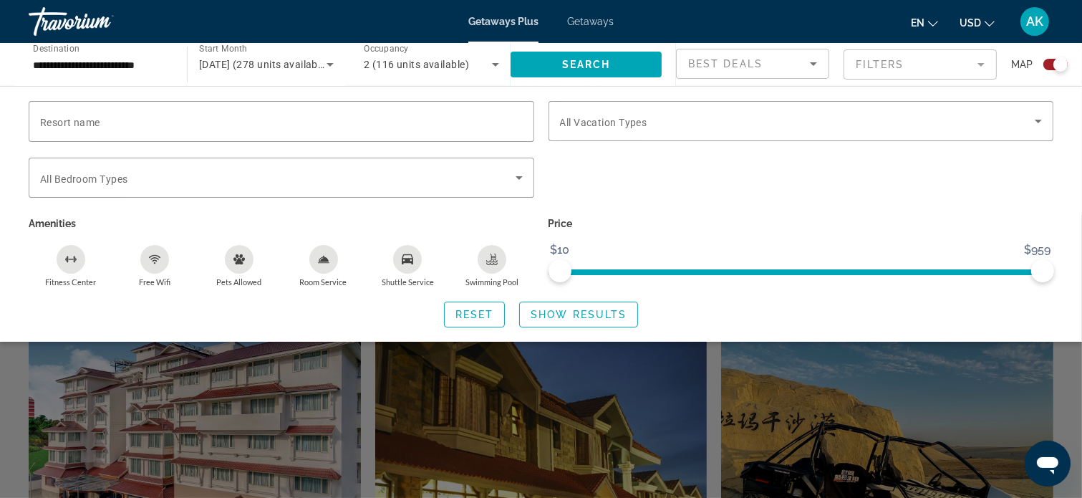
scroll to position [1195, 0]
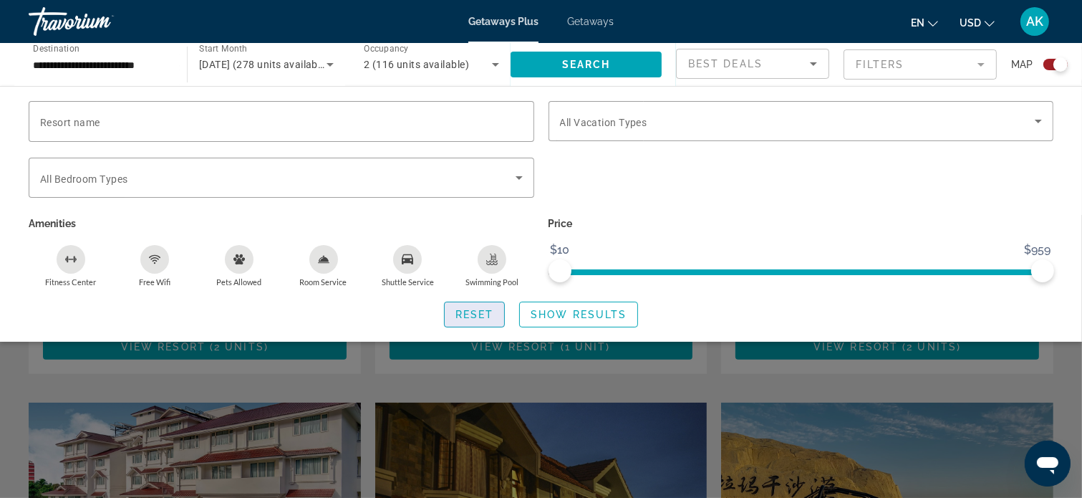
click at [489, 310] on span "Reset" at bounding box center [474, 314] width 39 height 11
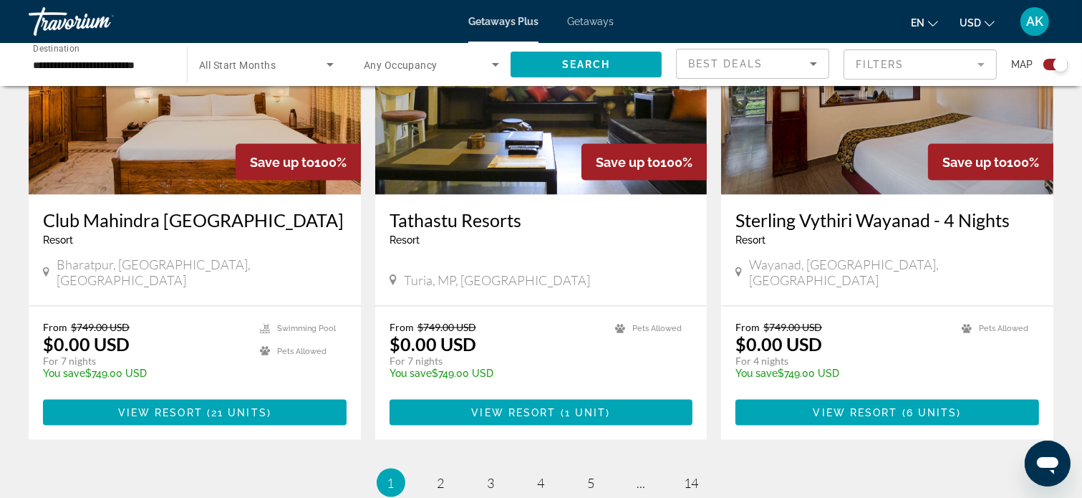
scroll to position [2197, 0]
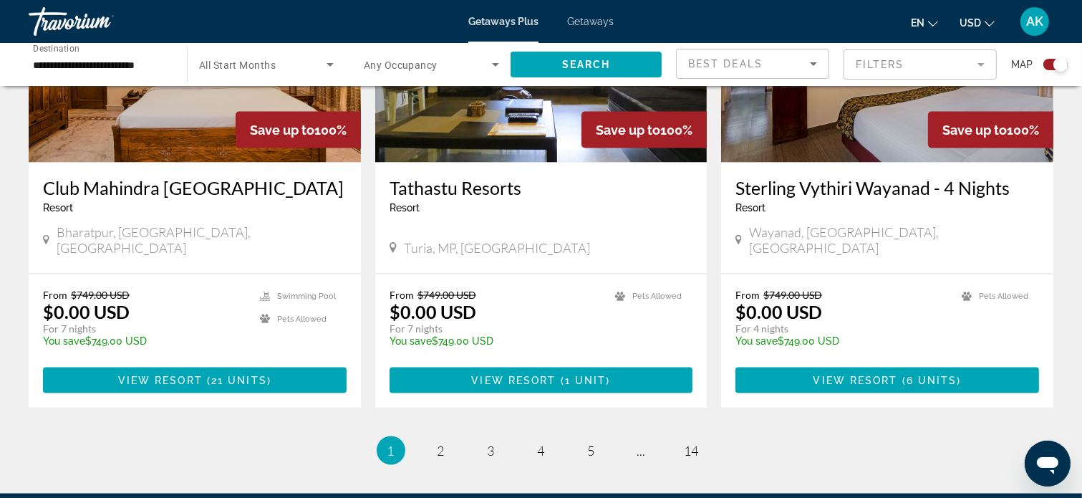
click at [478, 436] on li "page 3" at bounding box center [491, 450] width 29 height 29
click at [491, 442] on span "3" at bounding box center [491, 450] width 7 height 16
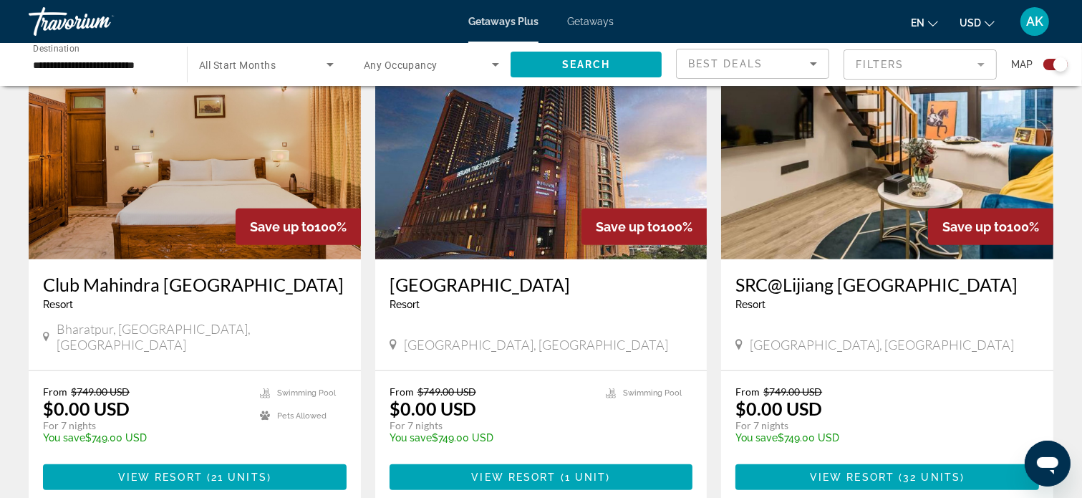
scroll to position [573, 0]
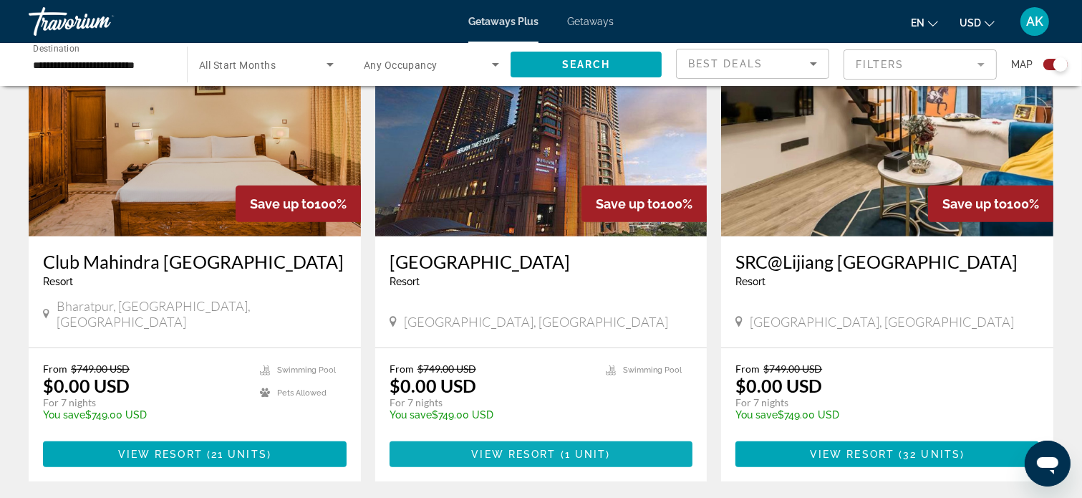
click at [558, 448] on span "Main content" at bounding box center [558, 453] width 4 height 11
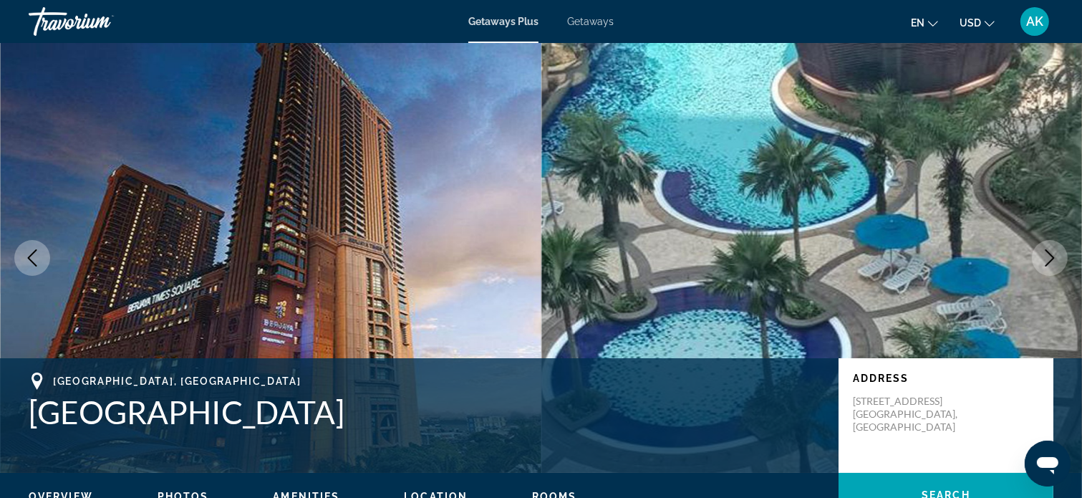
click at [567, 248] on img "Main content" at bounding box center [811, 258] width 541 height 430
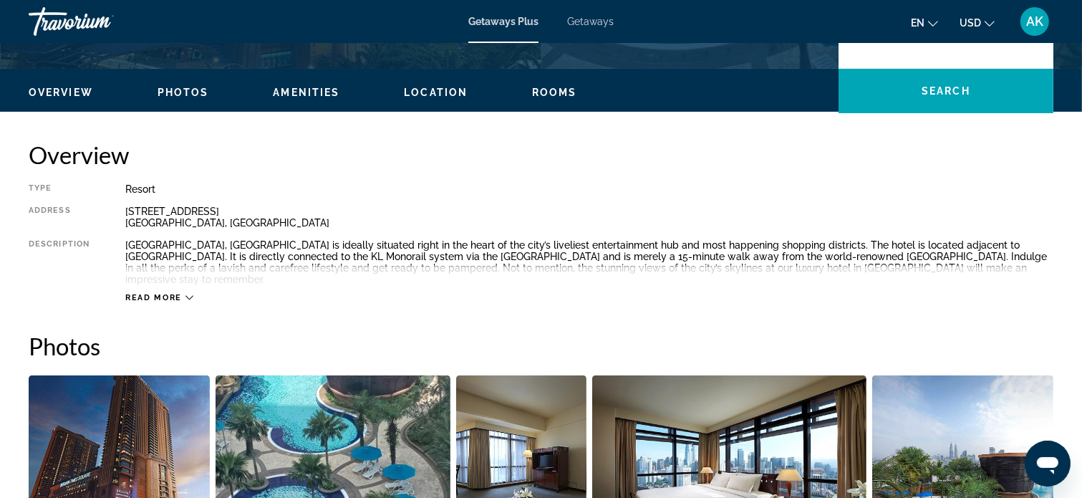
scroll to position [286, 0]
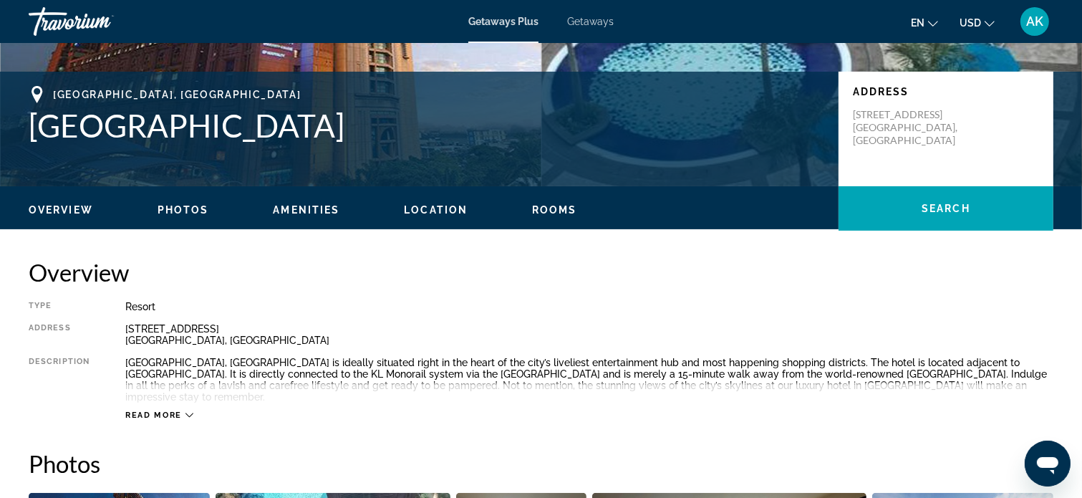
click at [190, 201] on ul "Overview Photos Amenities Location Rooms Search" at bounding box center [541, 208] width 1025 height 16
click at [180, 208] on span "Photos" at bounding box center [184, 209] width 52 height 11
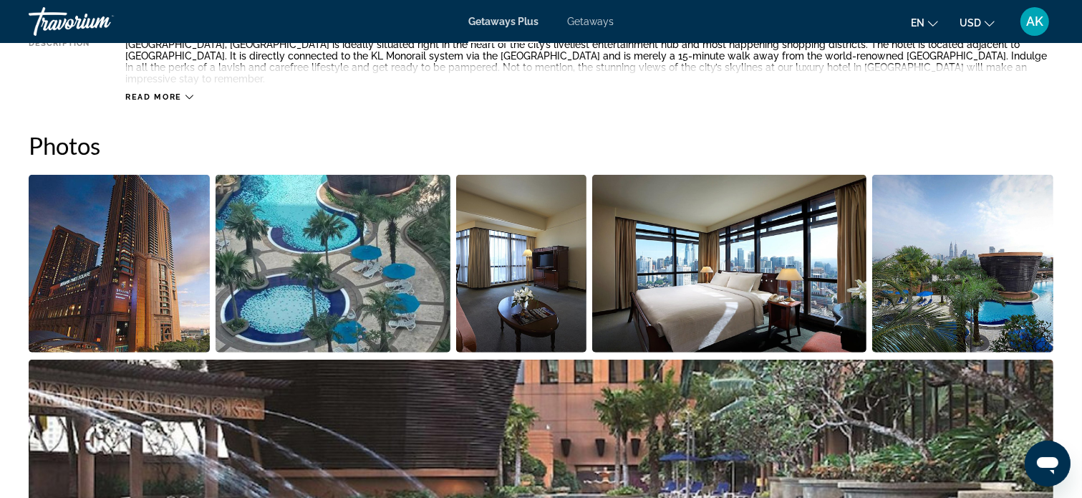
scroll to position [649, 0]
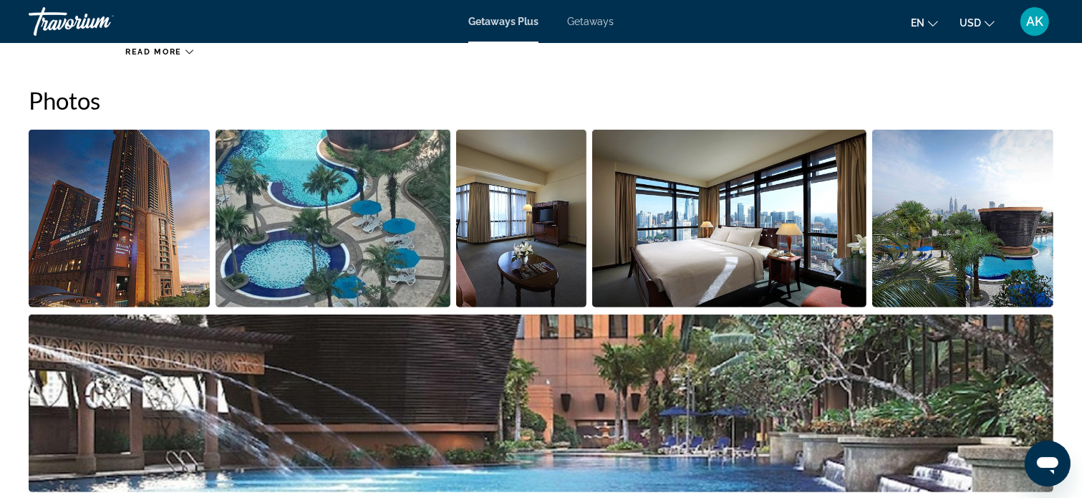
click at [190, 220] on img "Open full-screen image slider" at bounding box center [119, 219] width 181 height 178
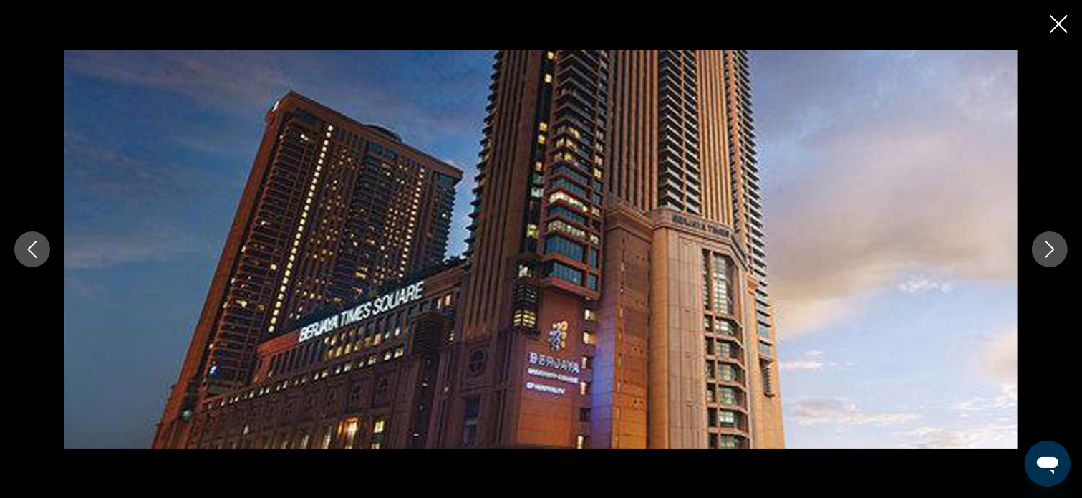
click at [1047, 246] on icon "Next image" at bounding box center [1049, 249] width 17 height 17
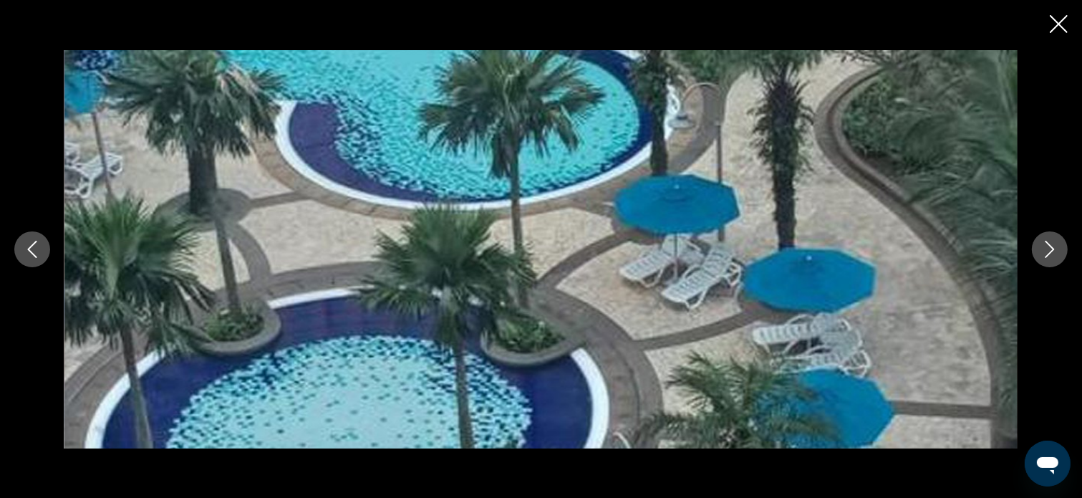
click at [1046, 246] on icon "Next image" at bounding box center [1049, 249] width 17 height 17
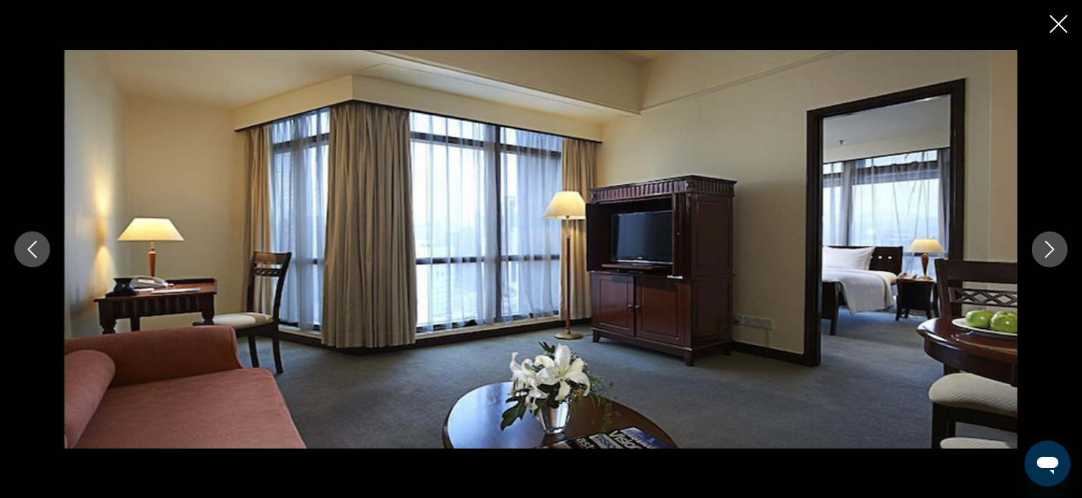
click at [1046, 247] on icon "Next image" at bounding box center [1049, 249] width 17 height 17
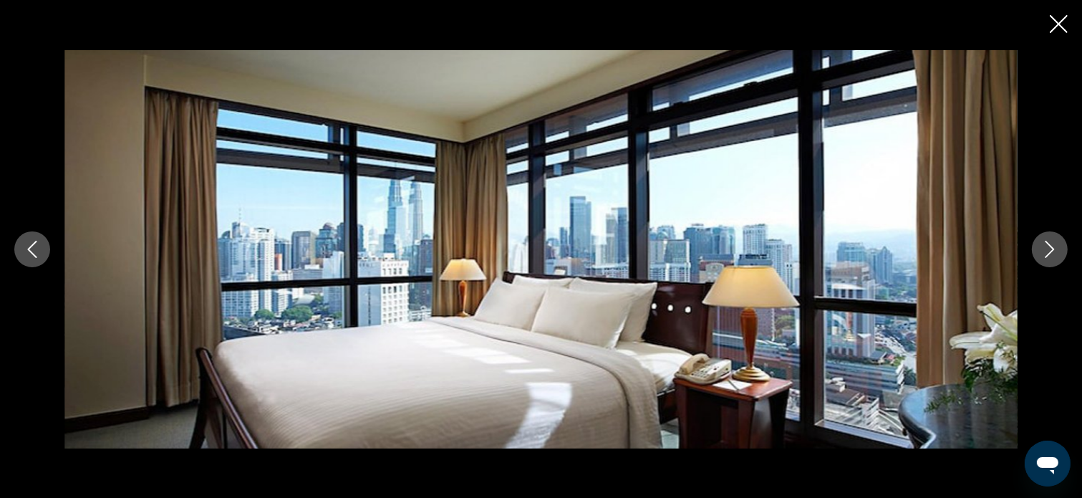
click at [1046, 253] on icon "Next image" at bounding box center [1049, 249] width 17 height 17
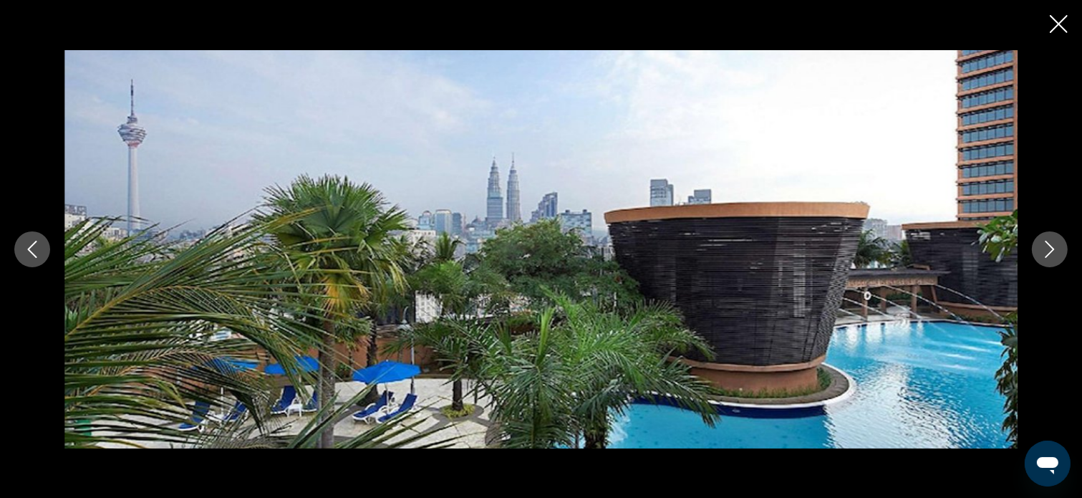
click at [1046, 253] on icon "Next image" at bounding box center [1049, 249] width 17 height 17
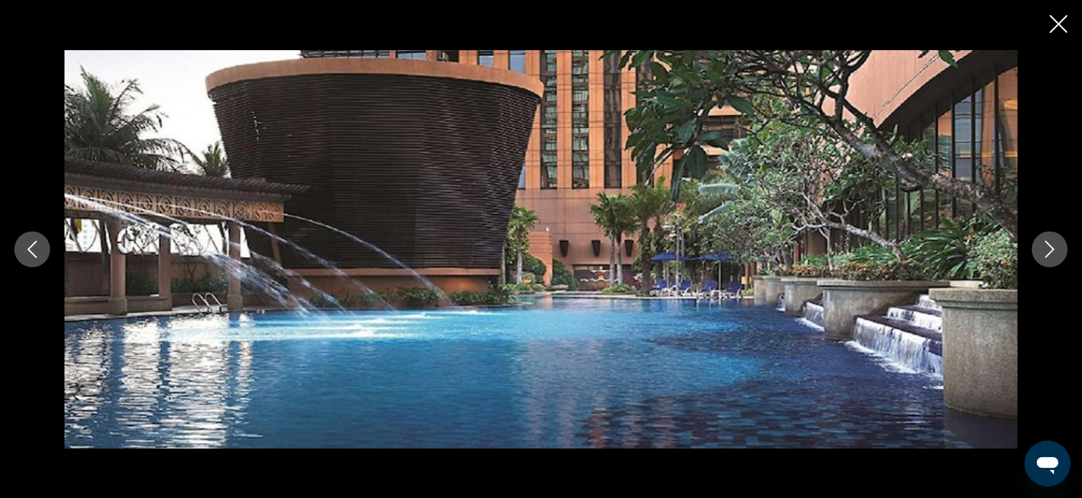
click at [1046, 253] on icon "Next image" at bounding box center [1049, 249] width 17 height 17
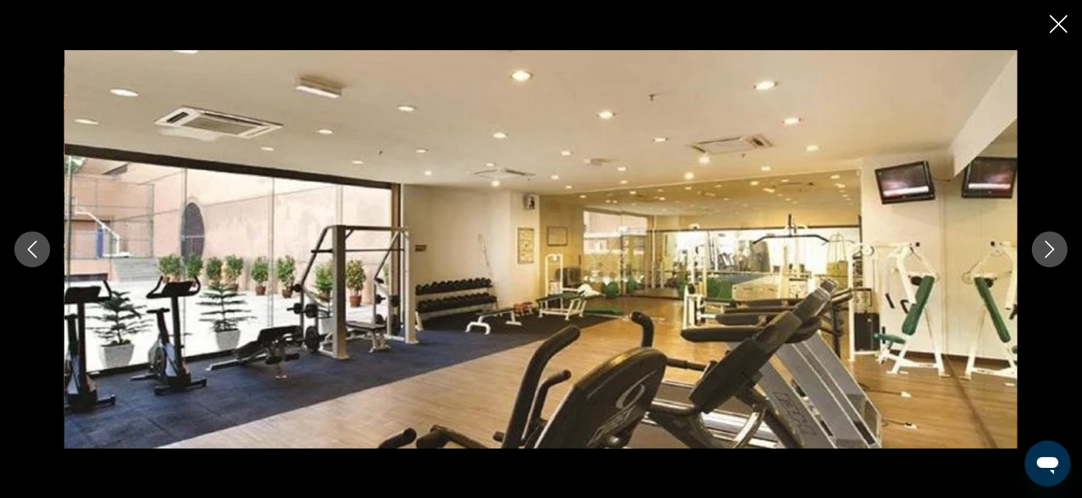
click at [1046, 253] on icon "Next image" at bounding box center [1049, 249] width 17 height 17
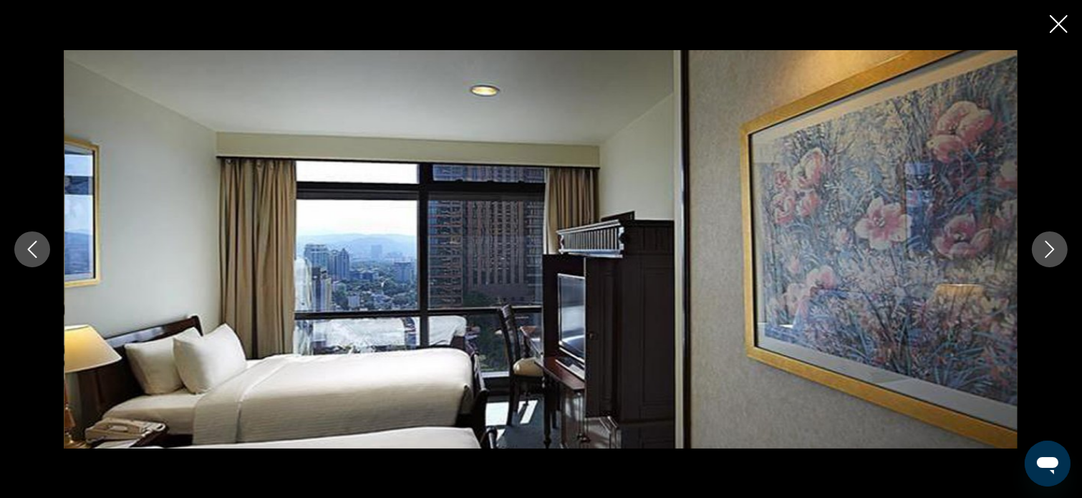
click at [1046, 251] on icon "Next image" at bounding box center [1049, 249] width 17 height 17
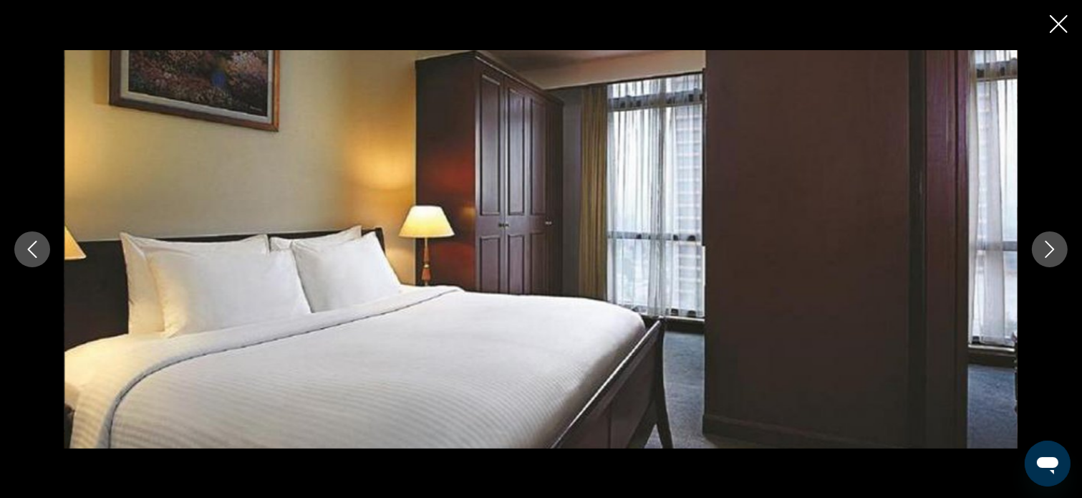
click at [1046, 251] on icon "Next image" at bounding box center [1049, 249] width 17 height 17
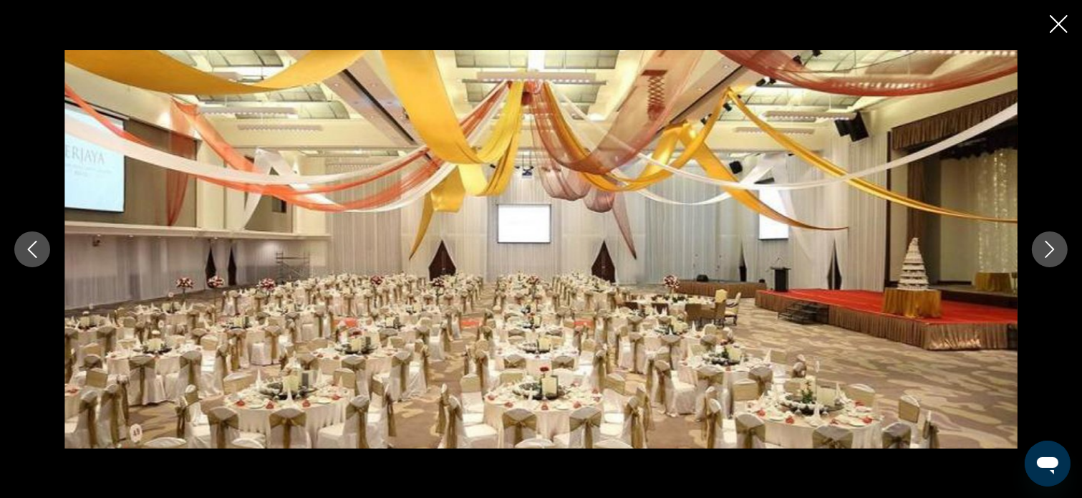
click at [1046, 253] on icon "Next image" at bounding box center [1049, 249] width 17 height 17
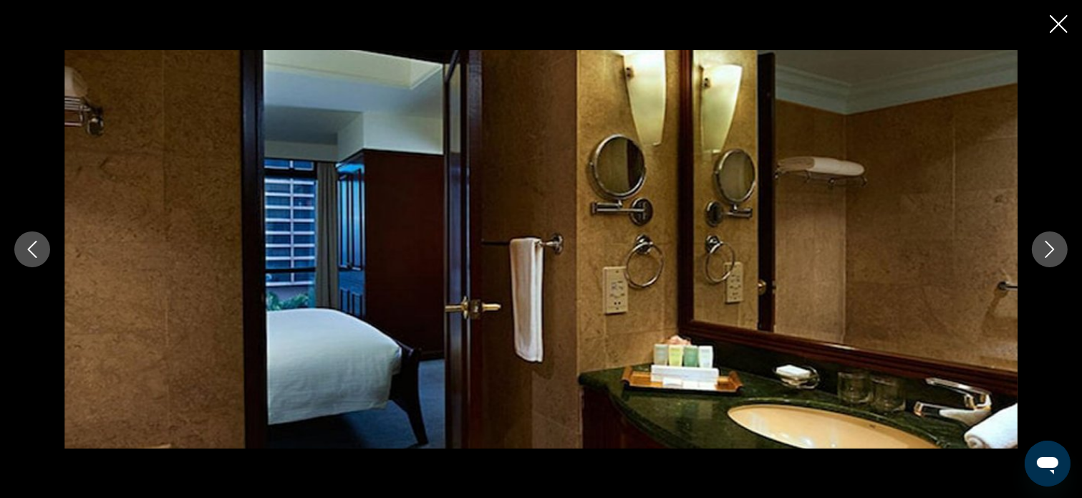
click at [1048, 253] on icon "Next image" at bounding box center [1049, 249] width 9 height 17
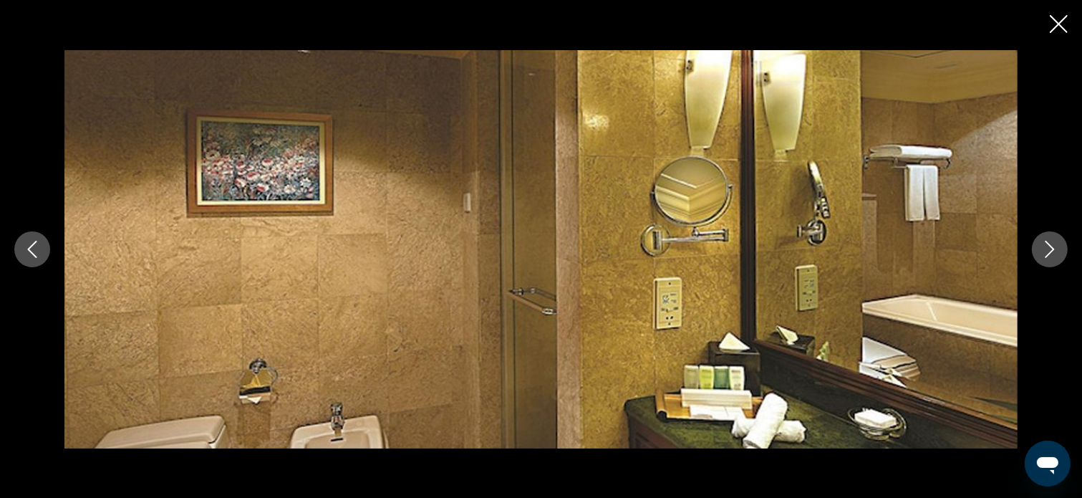
click at [1048, 255] on icon "Next image" at bounding box center [1049, 249] width 9 height 17
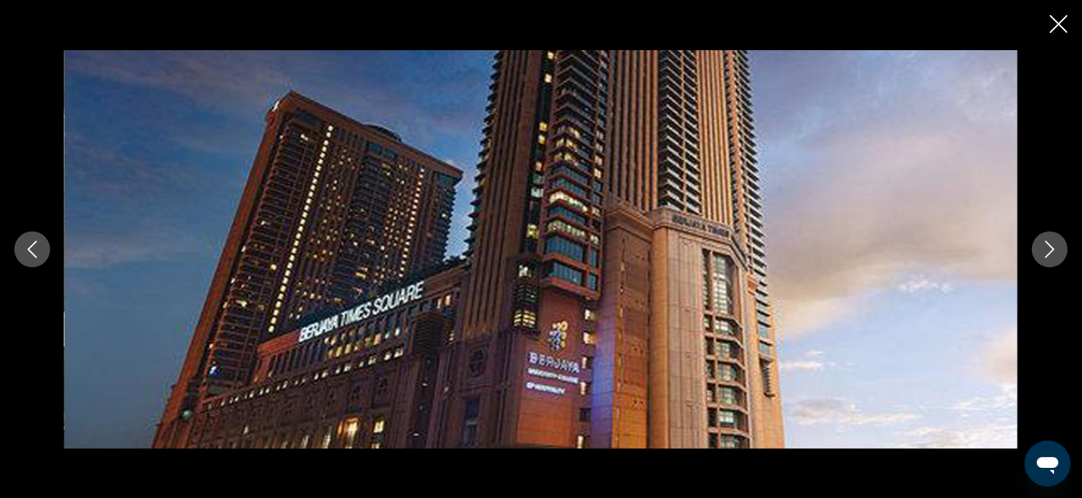
click at [1048, 255] on icon "Next image" at bounding box center [1049, 249] width 9 height 17
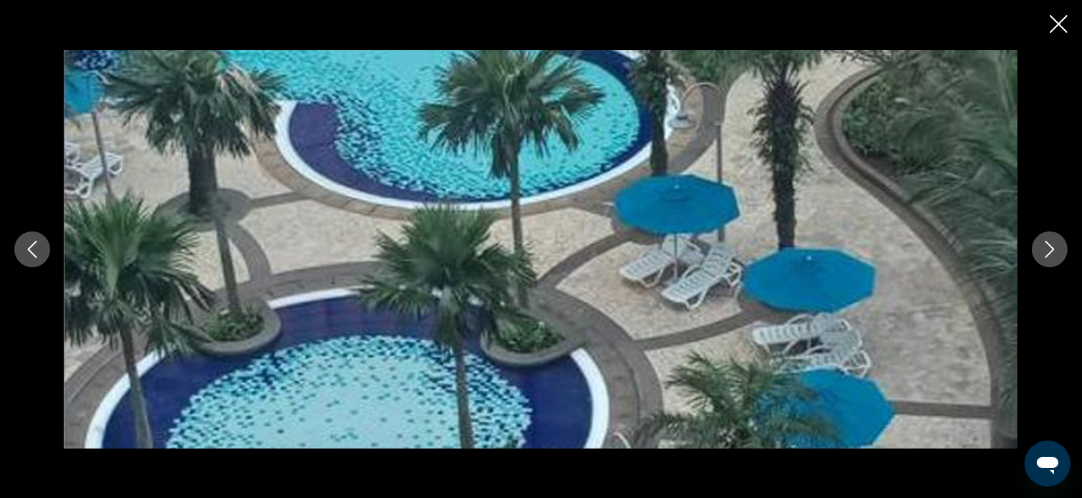
click at [1048, 255] on icon "Next image" at bounding box center [1049, 249] width 9 height 17
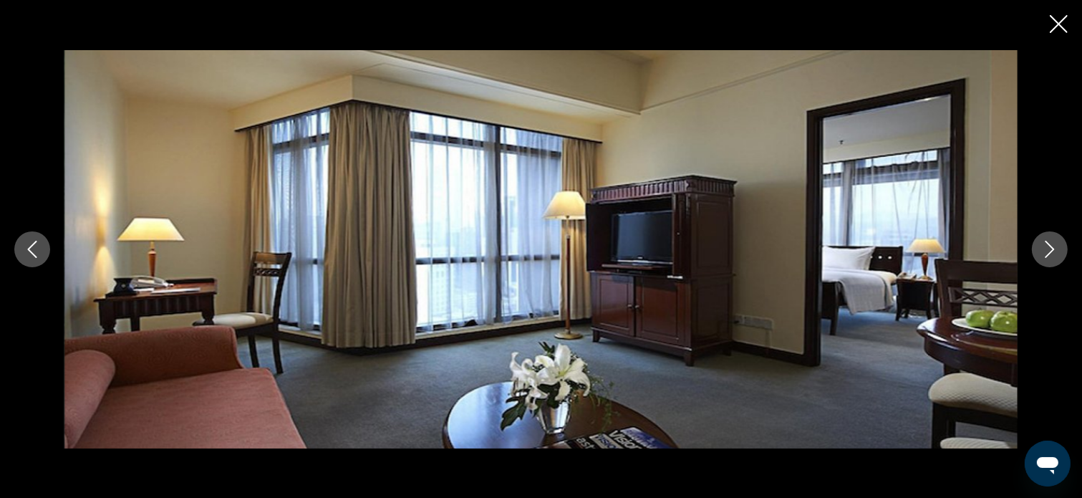
click at [1048, 255] on icon "Next image" at bounding box center [1049, 249] width 9 height 17
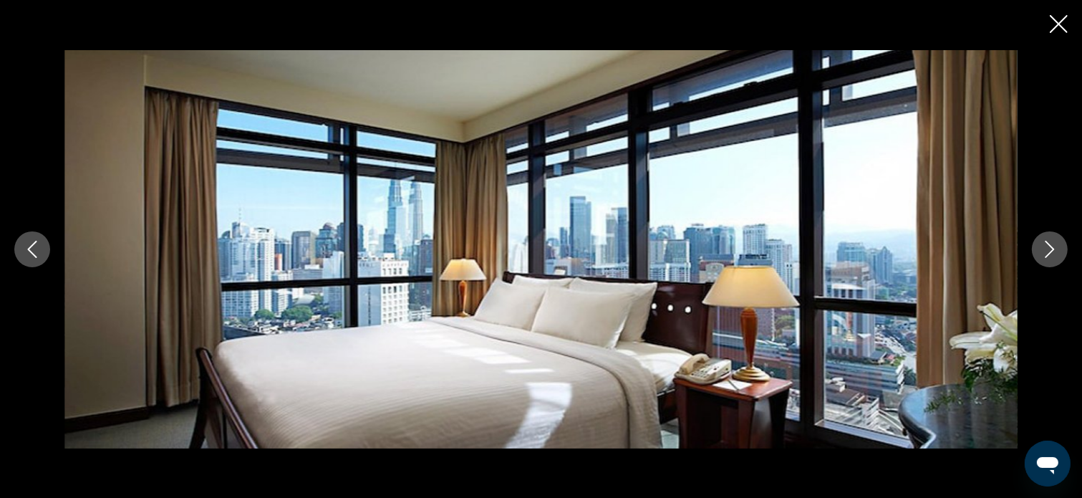
click at [1048, 255] on icon "Next image" at bounding box center [1049, 249] width 9 height 17
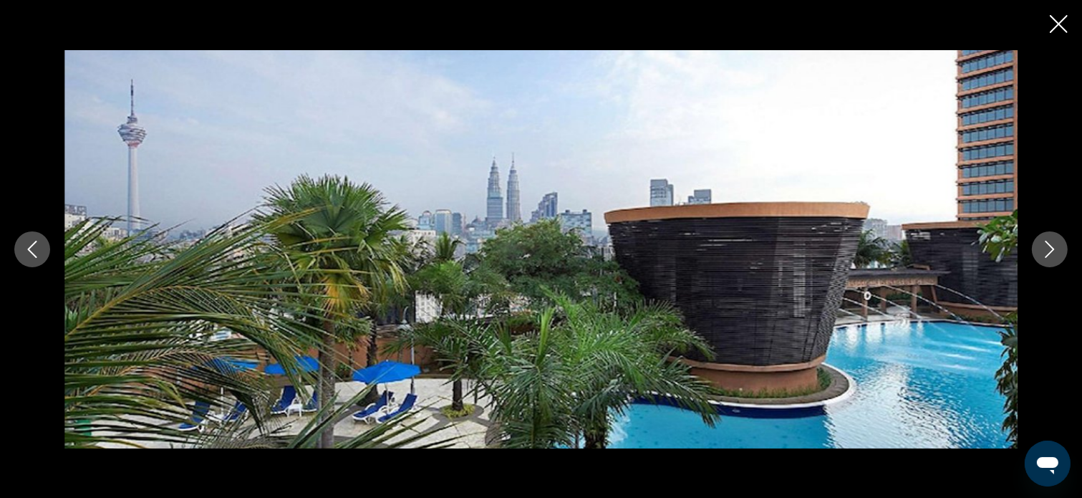
click at [1048, 255] on icon "Next image" at bounding box center [1049, 249] width 9 height 17
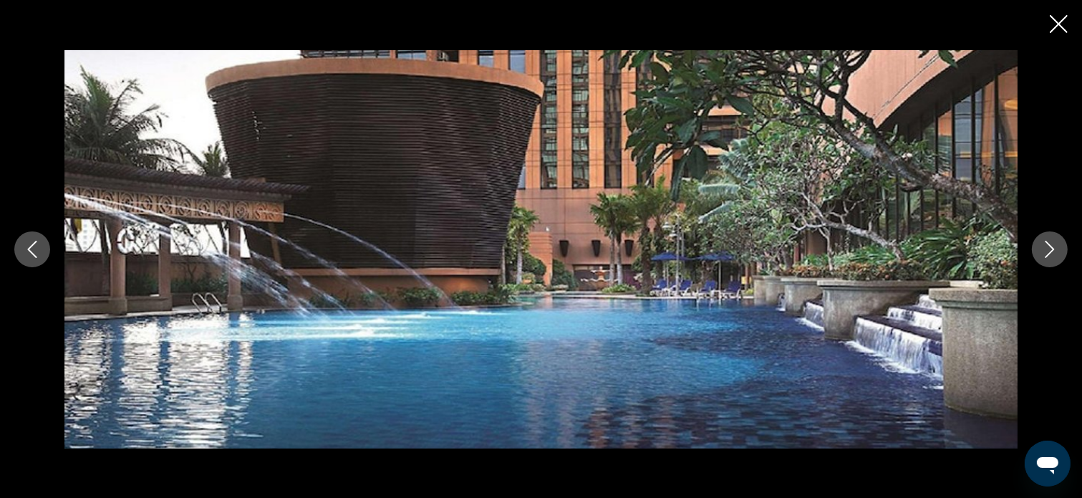
click at [1052, 24] on icon "Close slideshow" at bounding box center [1059, 24] width 18 height 18
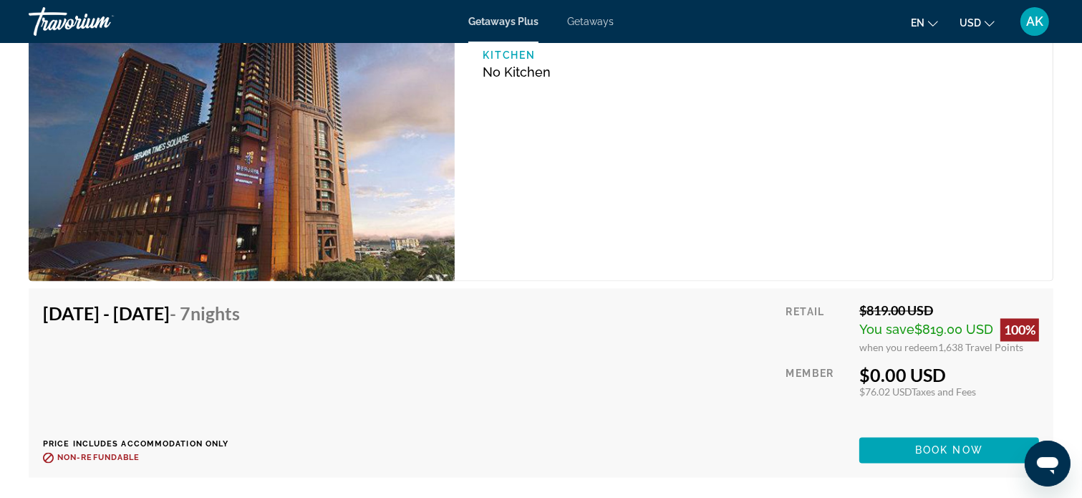
scroll to position [2439, 0]
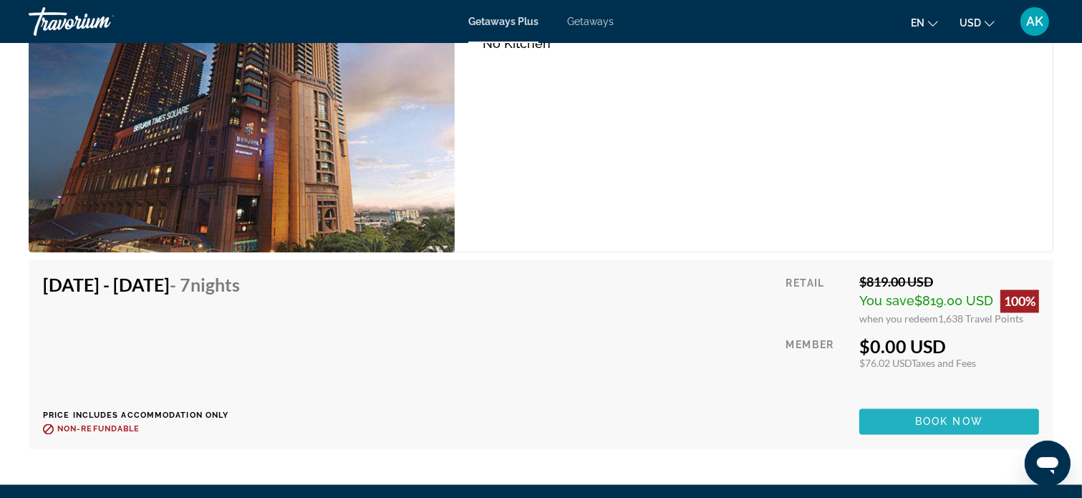
click at [949, 416] on span "Book now" at bounding box center [949, 421] width 68 height 11
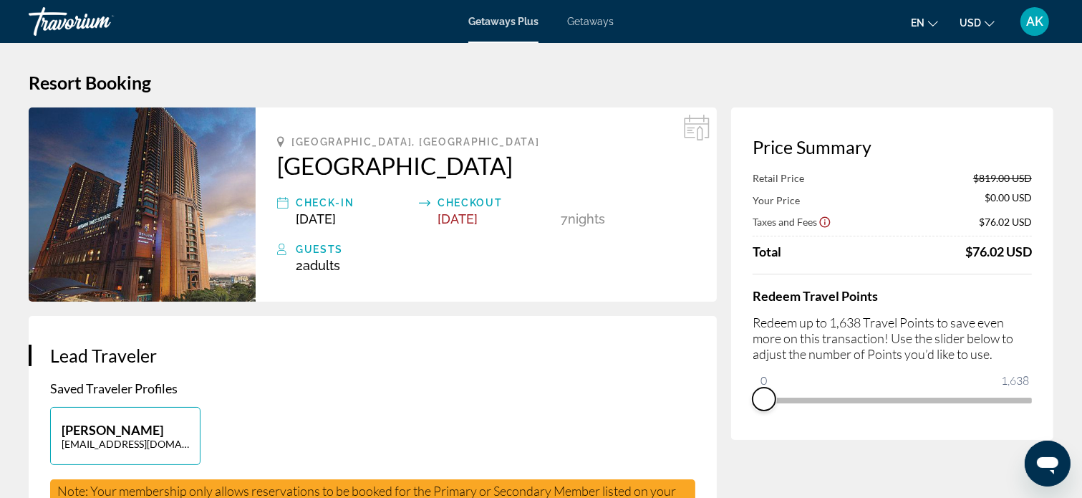
drag, startPoint x: 1018, startPoint y: 422, endPoint x: 722, endPoint y: 410, distance: 296.6
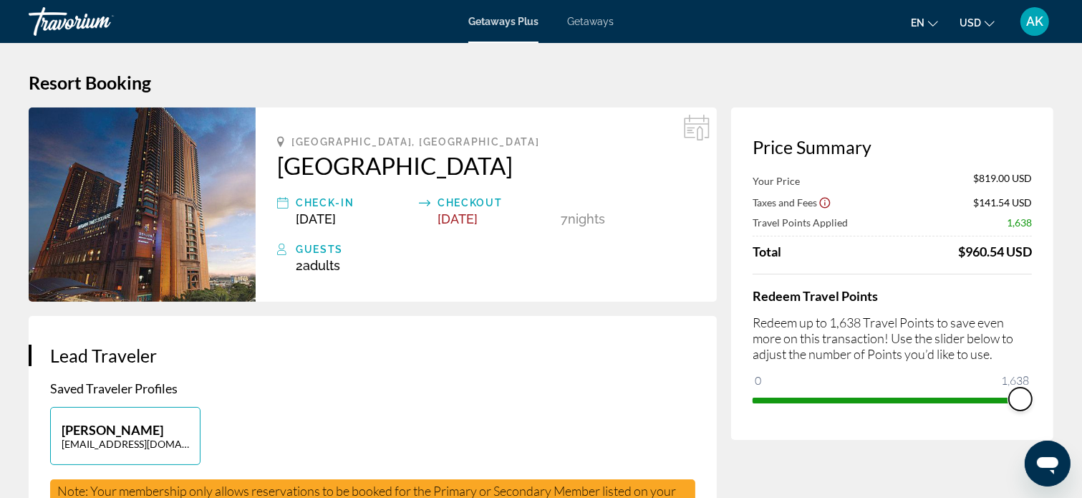
drag, startPoint x: 764, startPoint y: 383, endPoint x: 1033, endPoint y: 409, distance: 270.4
click at [1033, 409] on div "Price Summary Your Price $819.00 USD Taxes and Fees $141.54 USD Travel Points A…" at bounding box center [892, 273] width 322 height 332
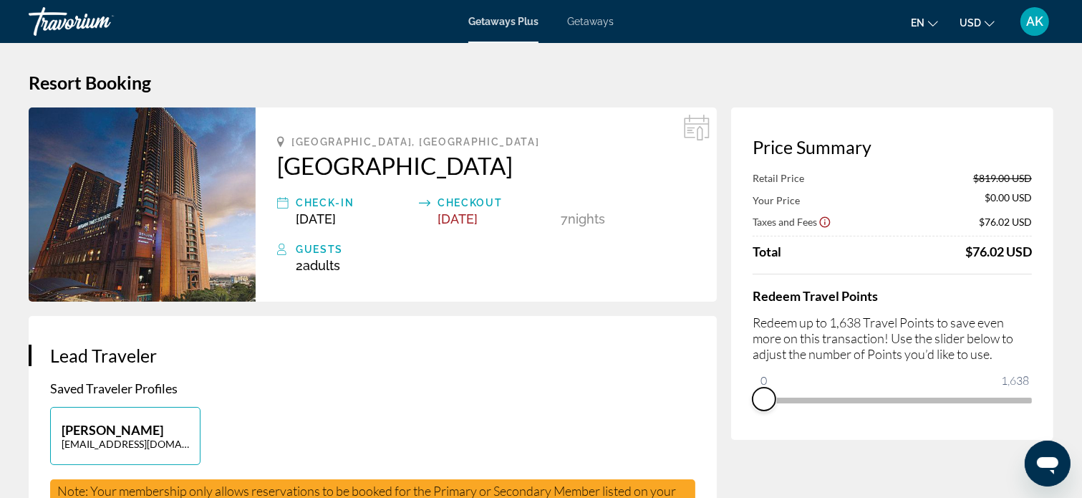
drag, startPoint x: 1025, startPoint y: 412, endPoint x: 659, endPoint y: 435, distance: 366.6
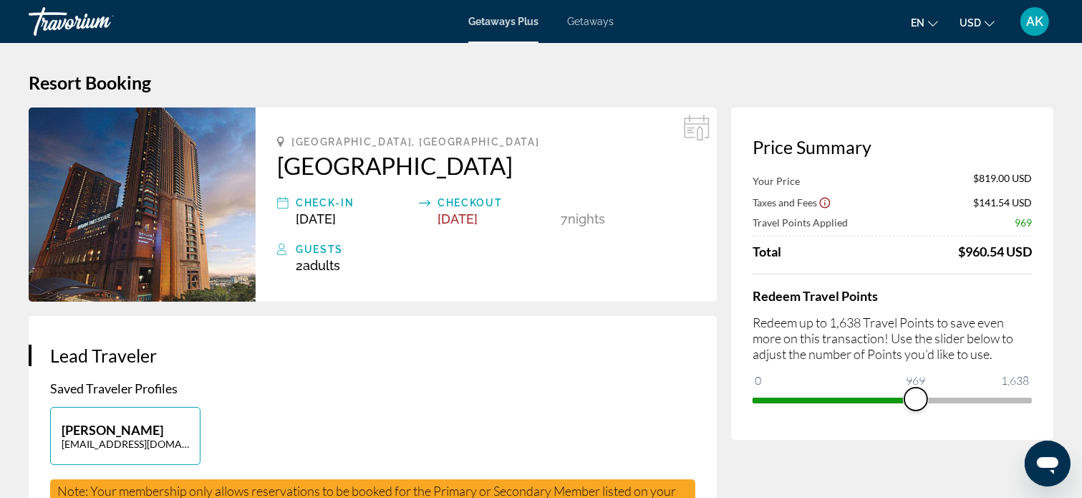
drag, startPoint x: 770, startPoint y: 370, endPoint x: 916, endPoint y: 392, distance: 147.6
click at [916, 392] on span "ngx-slider" at bounding box center [915, 398] width 23 height 23
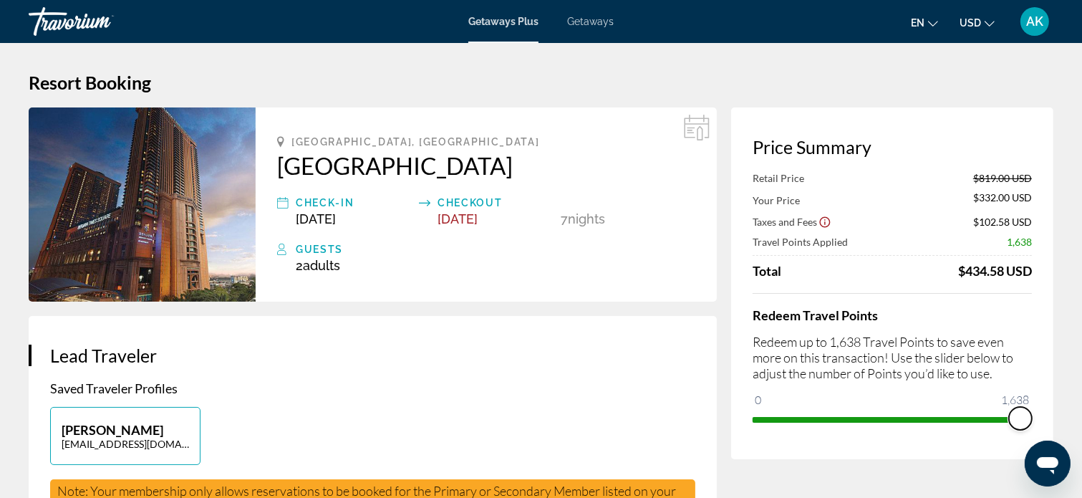
drag, startPoint x: 914, startPoint y: 410, endPoint x: 1044, endPoint y: 407, distance: 129.6
click at [1044, 407] on div "Price Summary Retail Price $819.00 USD Your Price $332.00 USD Taxes and Fees $1…" at bounding box center [892, 283] width 322 height 352
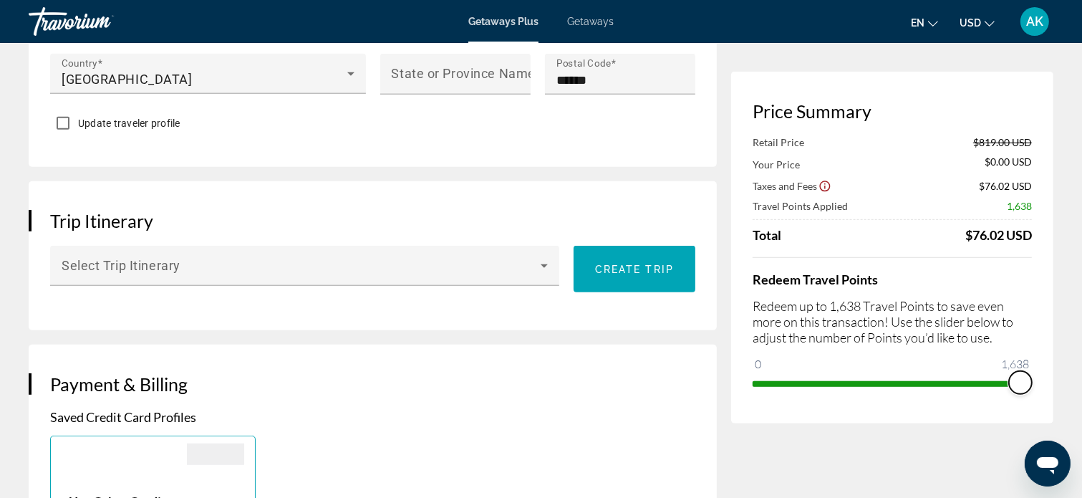
scroll to position [716, 0]
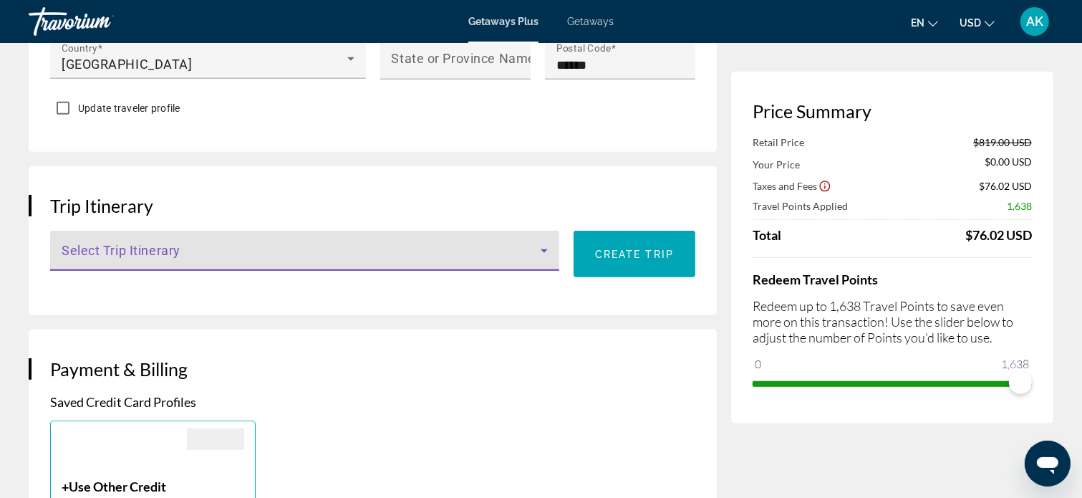
click at [543, 245] on icon "Main content" at bounding box center [544, 250] width 17 height 17
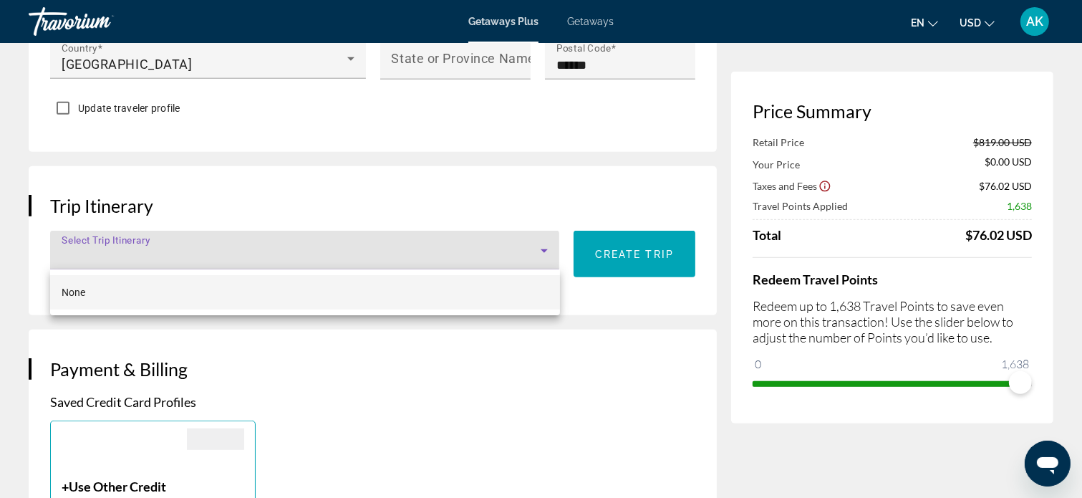
click at [504, 320] on div at bounding box center [541, 249] width 1082 height 498
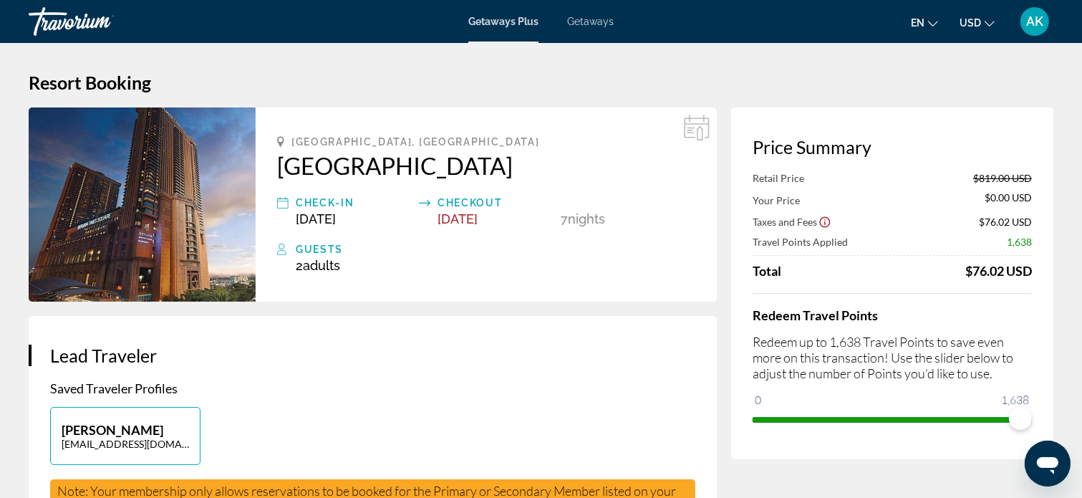
scroll to position [0, 0]
click at [279, 163] on h2 "[GEOGRAPHIC_DATA]" at bounding box center [486, 165] width 418 height 29
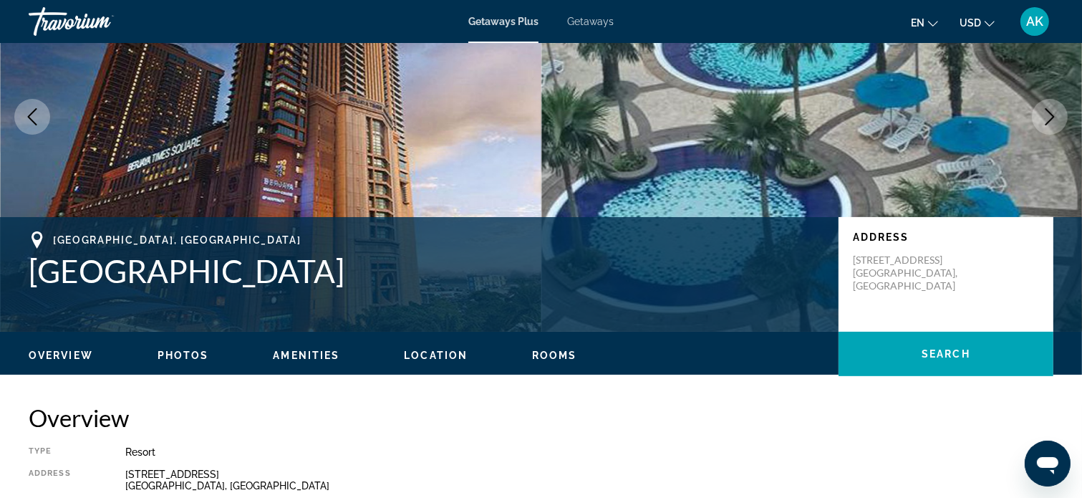
scroll to position [143, 0]
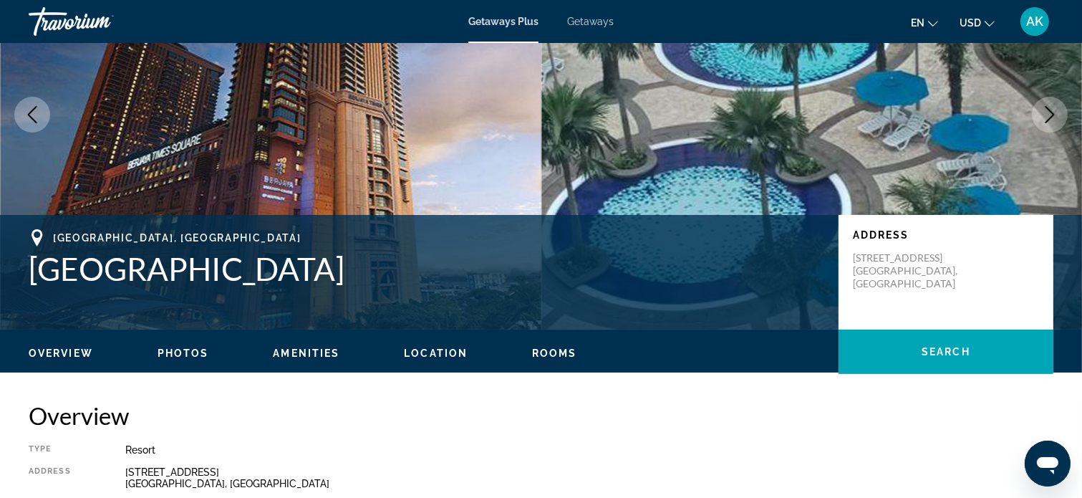
drag, startPoint x: 29, startPoint y: 271, endPoint x: 410, endPoint y: 273, distance: 381.6
click at [410, 273] on h1 "[GEOGRAPHIC_DATA]" at bounding box center [426, 268] width 795 height 37
copy h1 "[GEOGRAPHIC_DATA]"
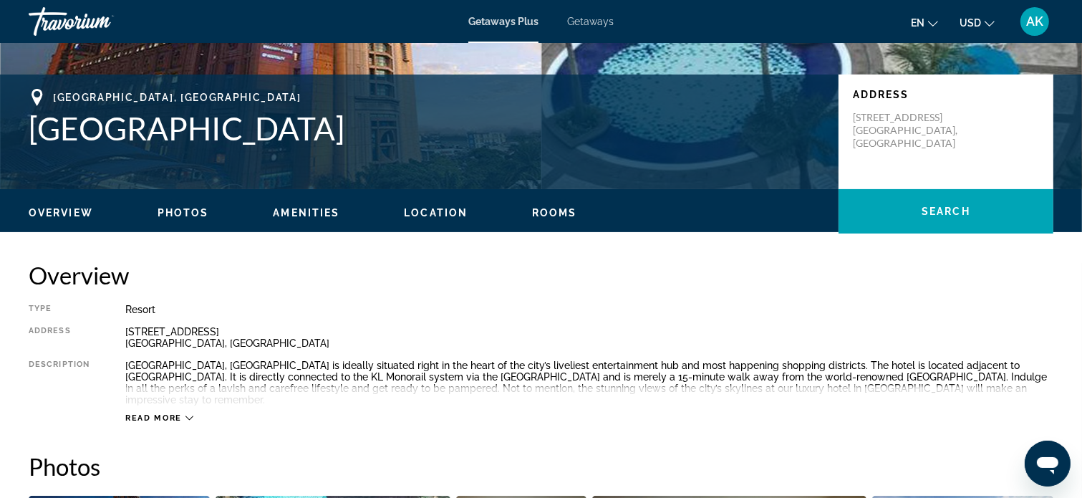
scroll to position [286, 0]
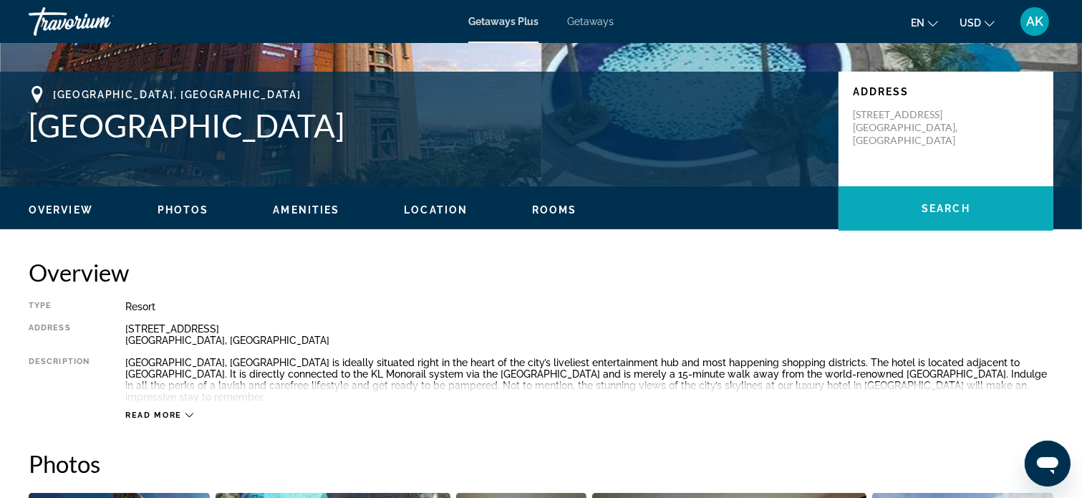
click at [934, 203] on span "Search" at bounding box center [945, 208] width 49 height 11
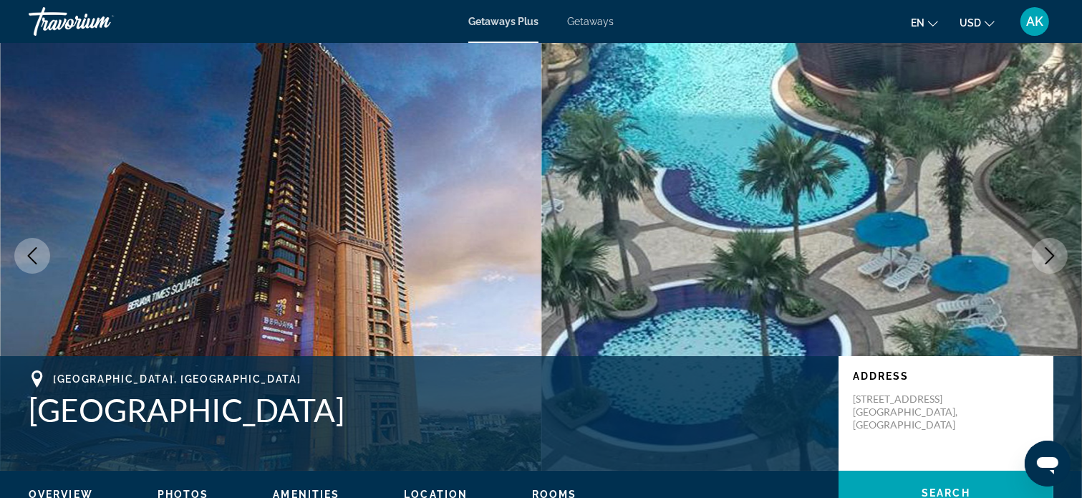
scroll to position [0, 0]
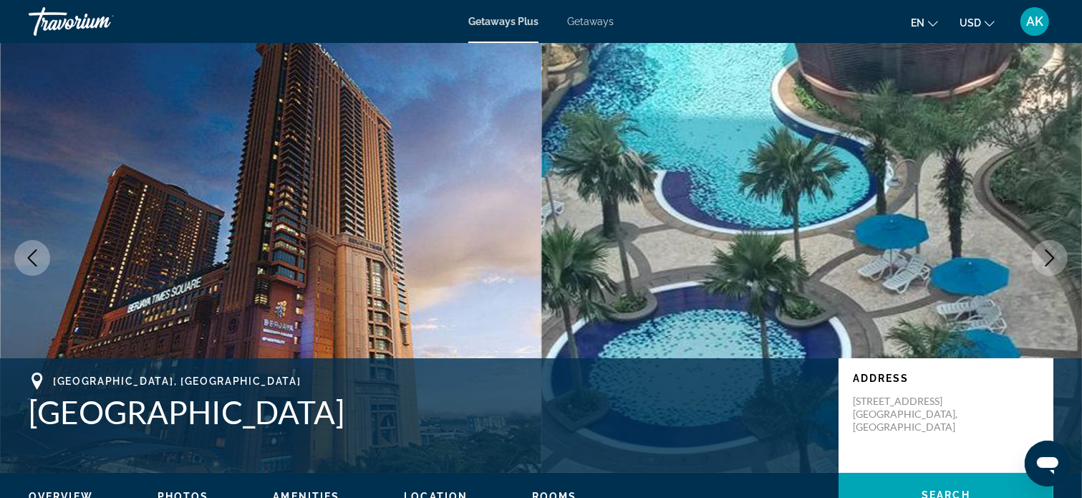
click at [1032, 25] on span "AK" at bounding box center [1034, 21] width 17 height 14
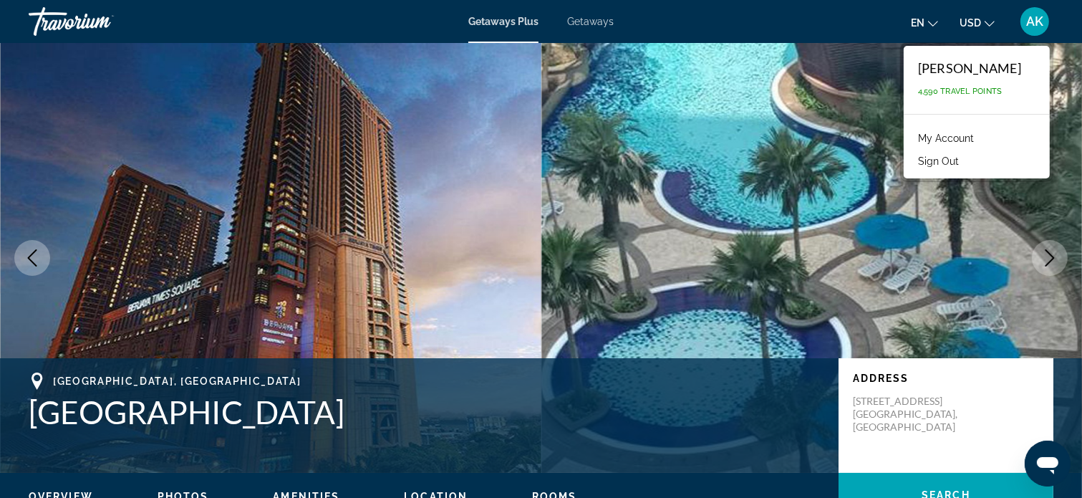
click at [823, 140] on img "Main content" at bounding box center [811, 258] width 541 height 430
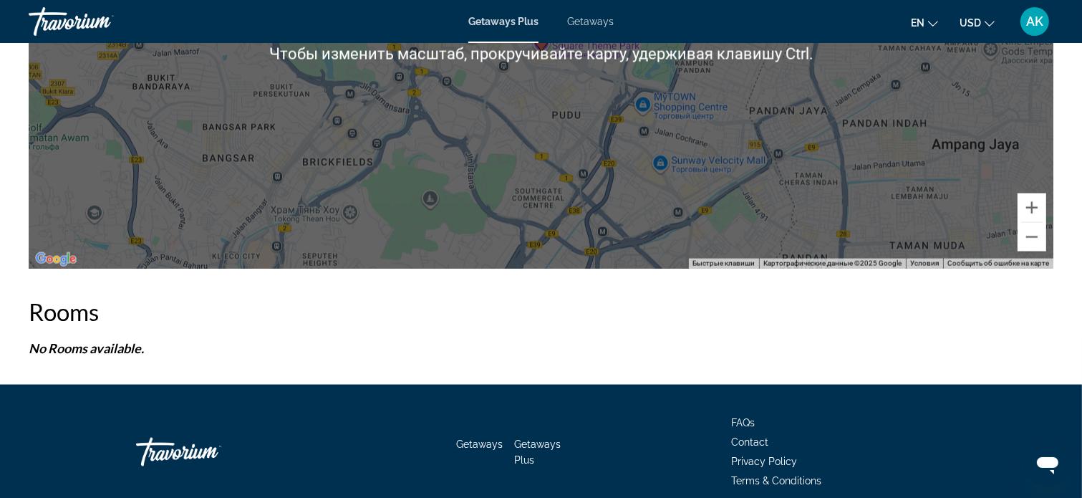
scroll to position [2088, 0]
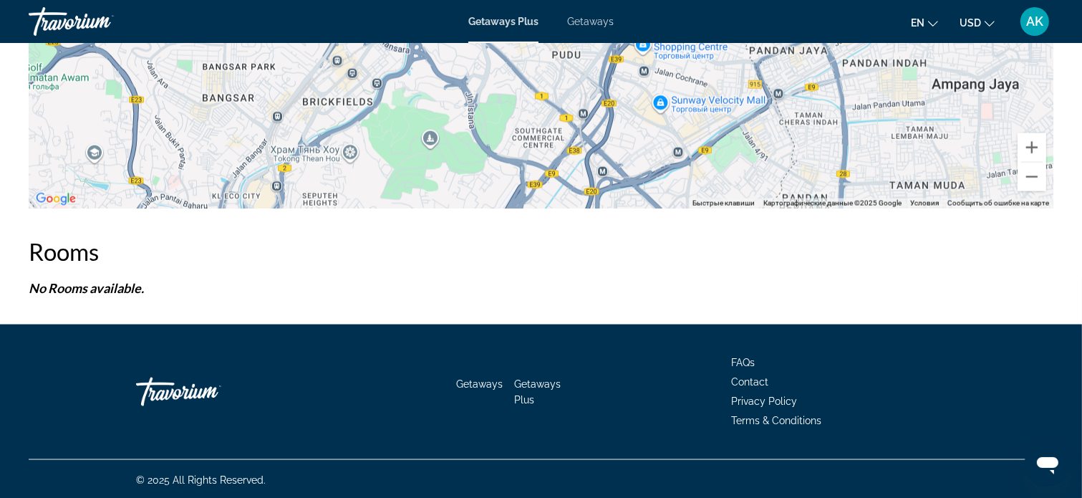
click at [588, 22] on span "Getaways" at bounding box center [590, 21] width 47 height 11
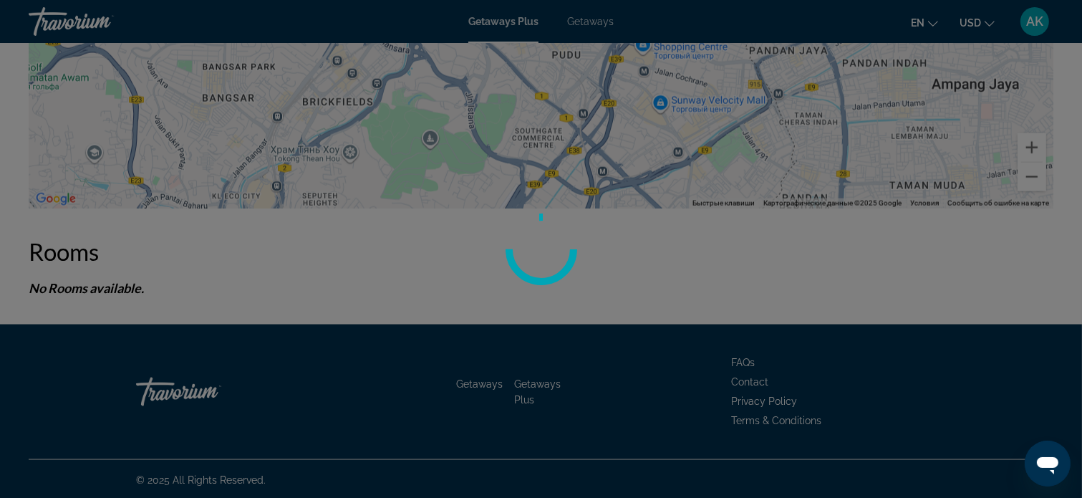
click at [711, 159] on div at bounding box center [541, 249] width 1082 height 498
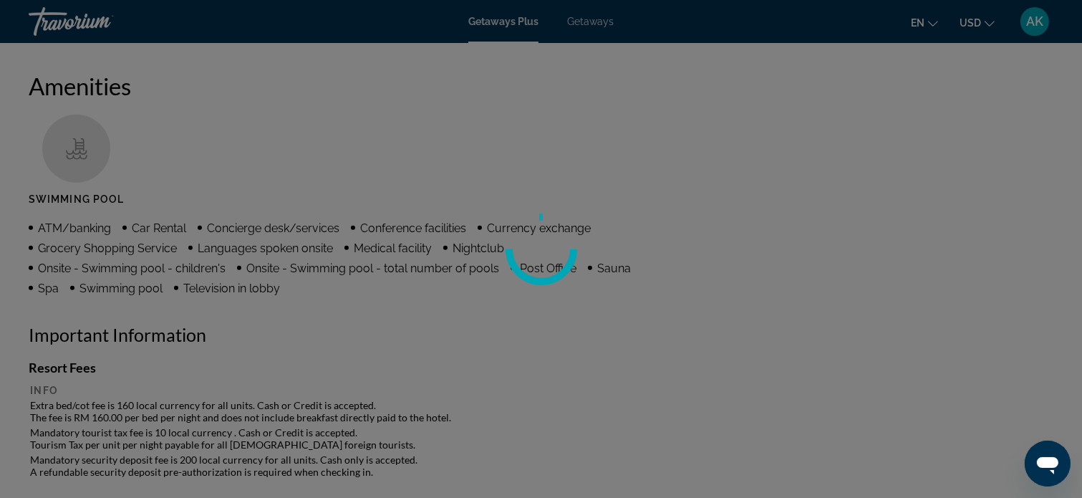
scroll to position [1085, 0]
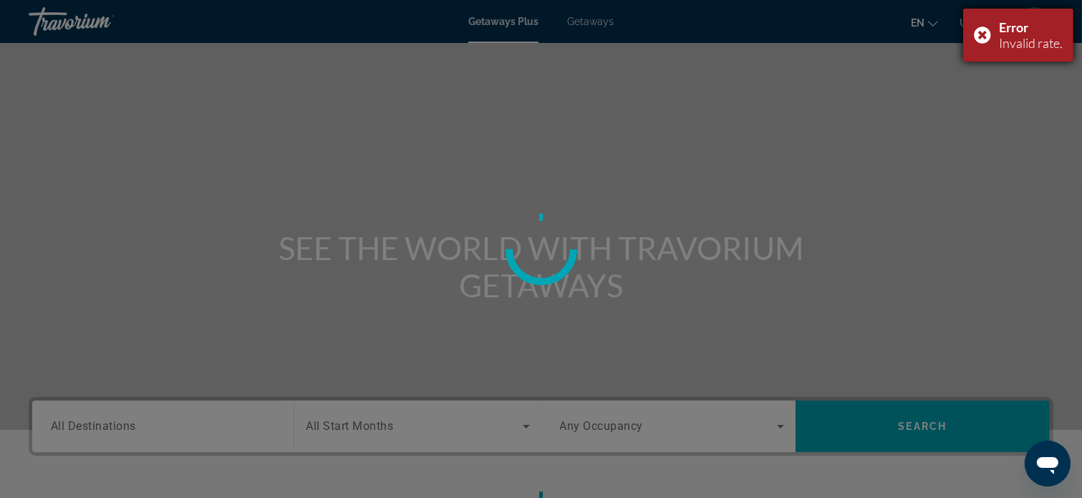
click at [983, 31] on div "Error Invalid rate." at bounding box center [1018, 35] width 110 height 53
click at [1014, 21] on div "Error" at bounding box center [1035, 27] width 76 height 37
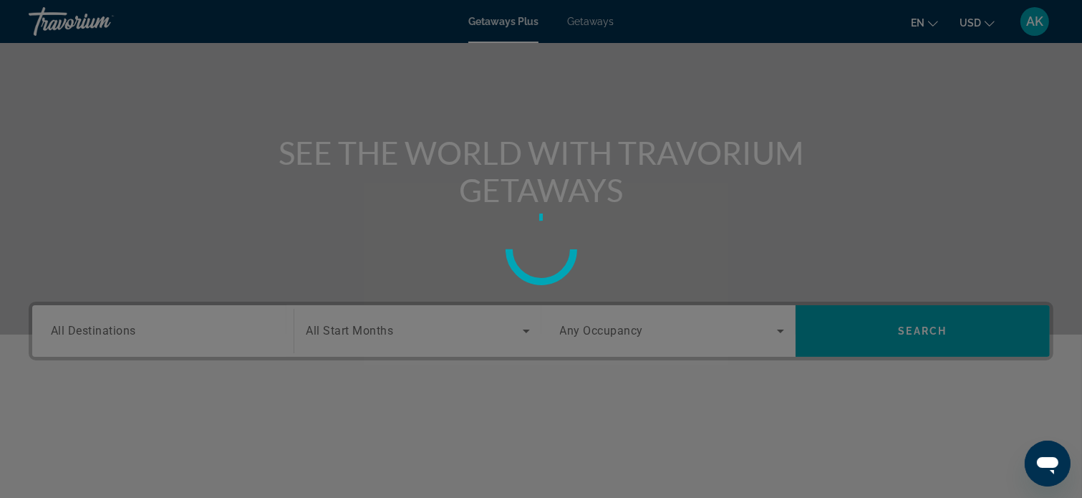
scroll to position [72, 0]
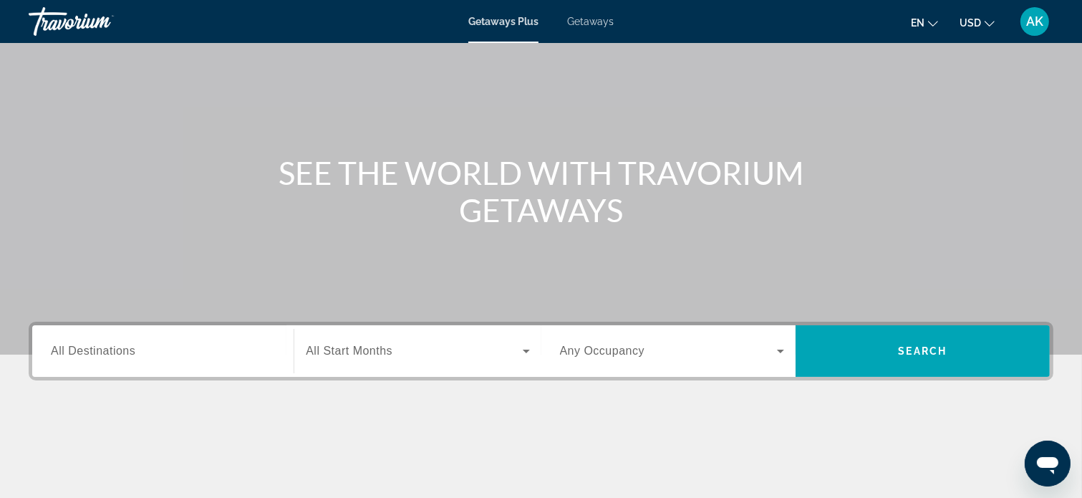
scroll to position [143, 0]
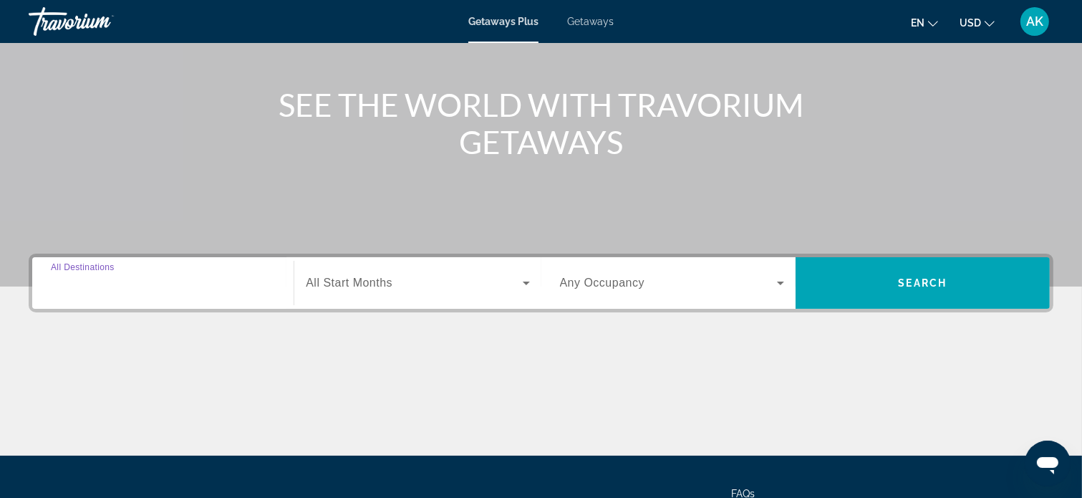
click at [172, 281] on input "Destination All Destinations" at bounding box center [163, 283] width 224 height 17
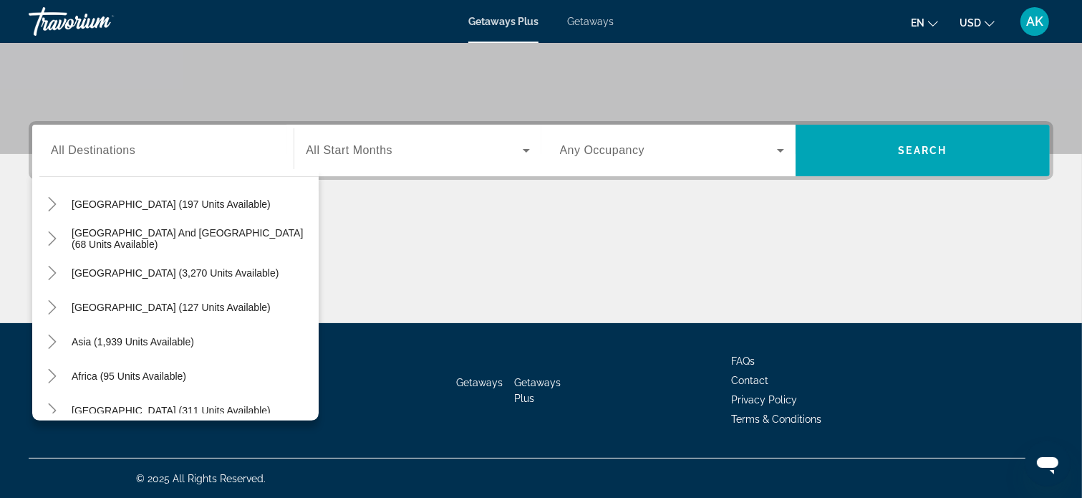
scroll to position [232, 0]
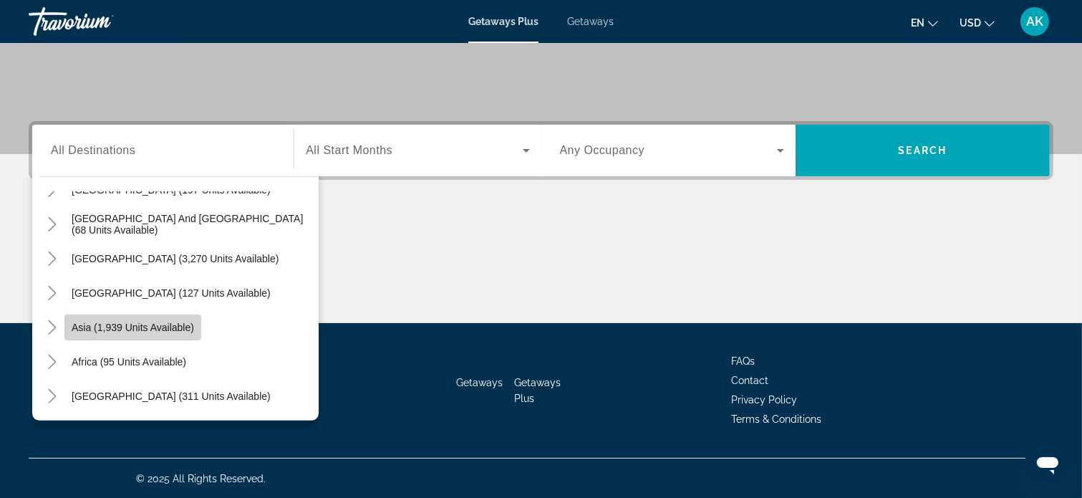
click at [168, 326] on span "Asia (1,939 units available)" at bounding box center [133, 326] width 122 height 11
type input "**********"
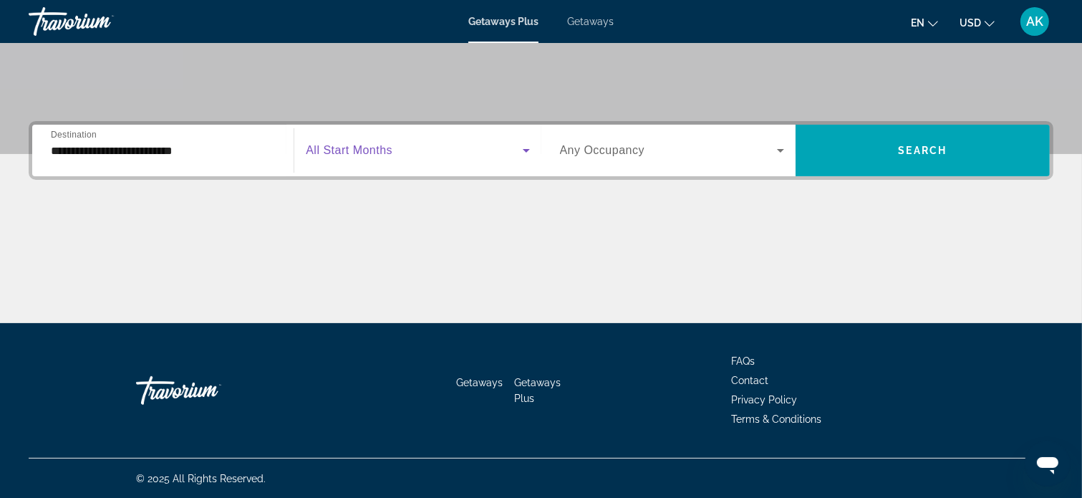
click at [526, 147] on icon "Search widget" at bounding box center [526, 150] width 17 height 17
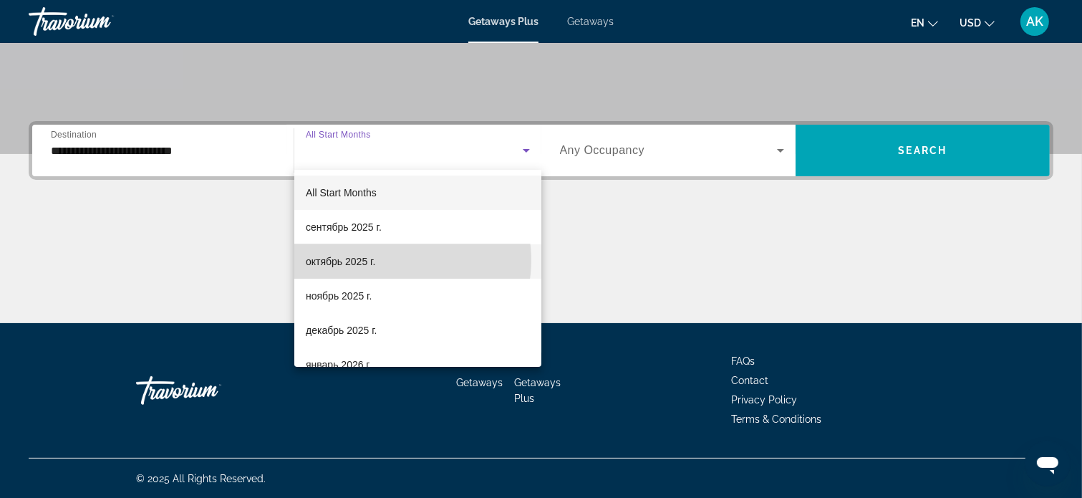
click at [394, 260] on mat-option "октябрь 2025 г." at bounding box center [417, 261] width 247 height 34
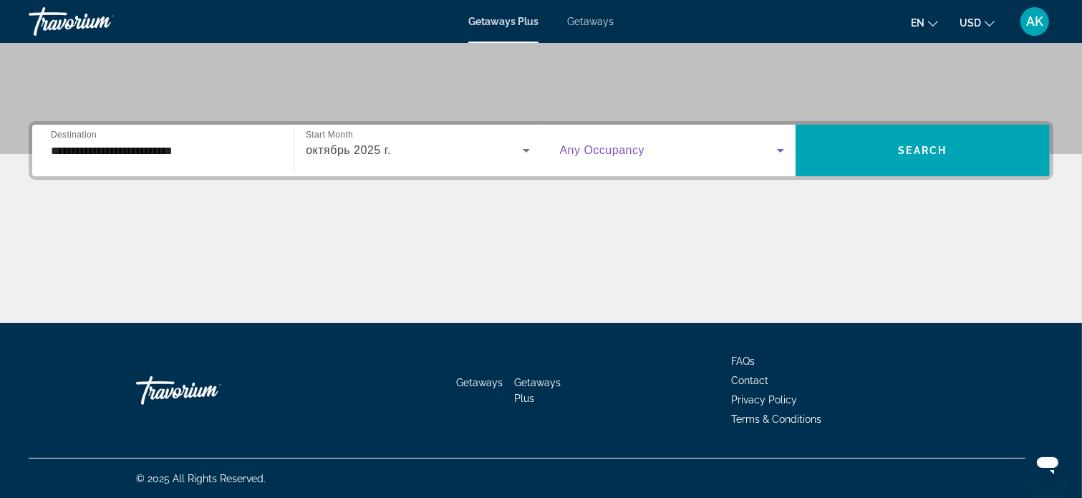
click at [778, 150] on icon "Search widget" at bounding box center [780, 150] width 17 height 17
